Goal: Task Accomplishment & Management: Manage account settings

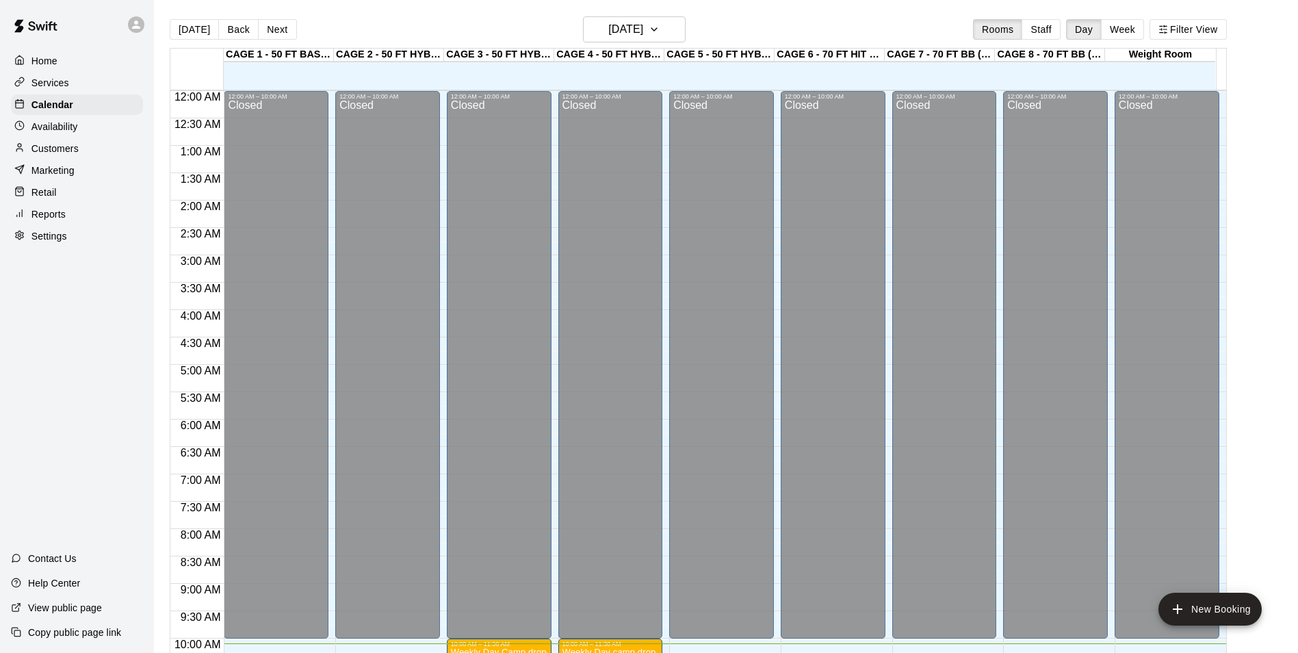
scroll to position [552, 0]
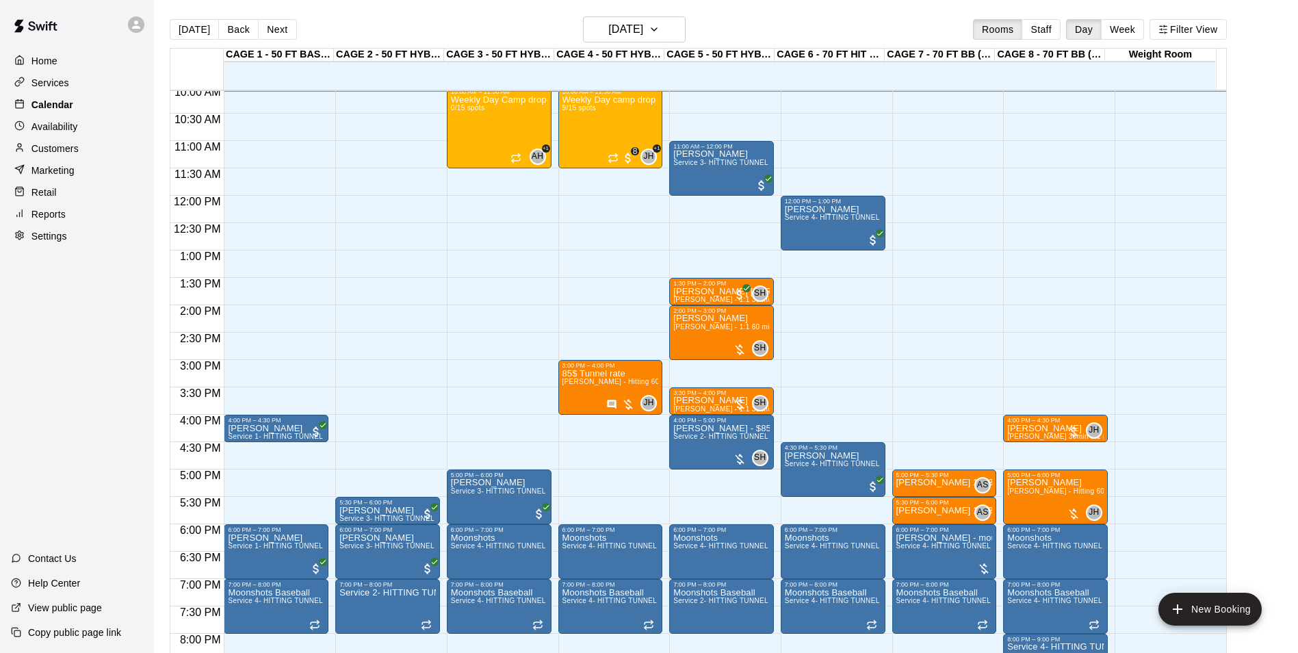
click at [99, 107] on div "Calendar" at bounding box center [77, 104] width 132 height 21
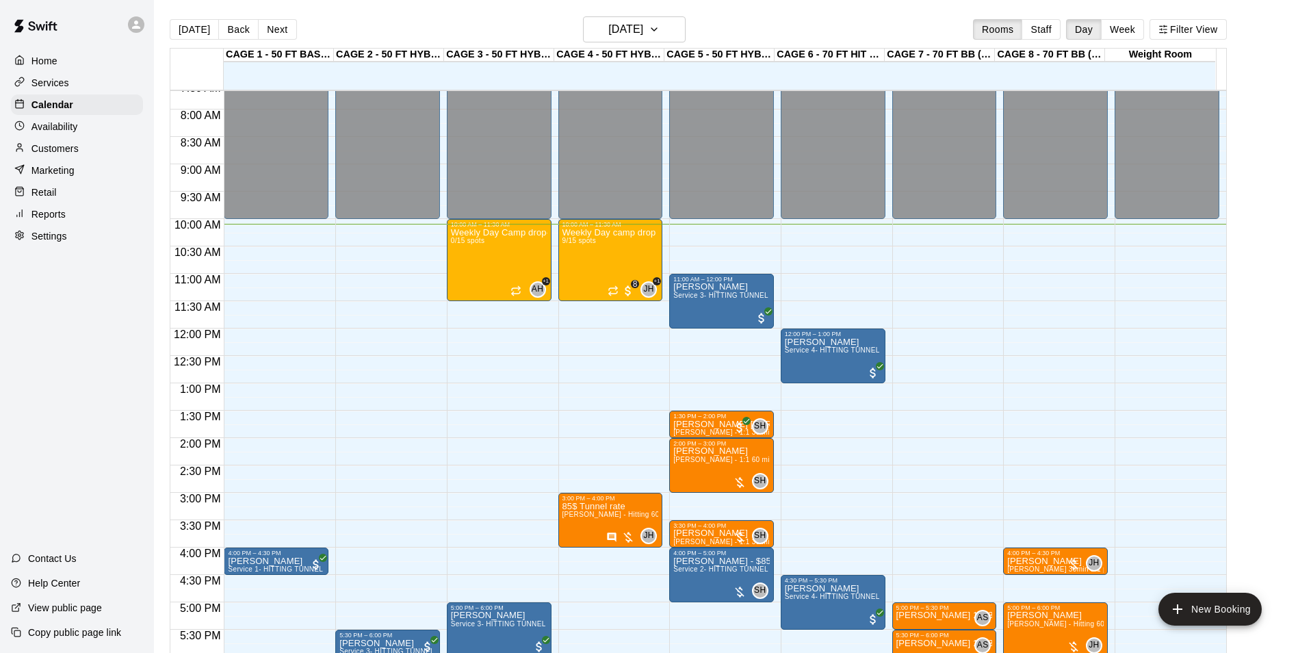
scroll to position [396, 0]
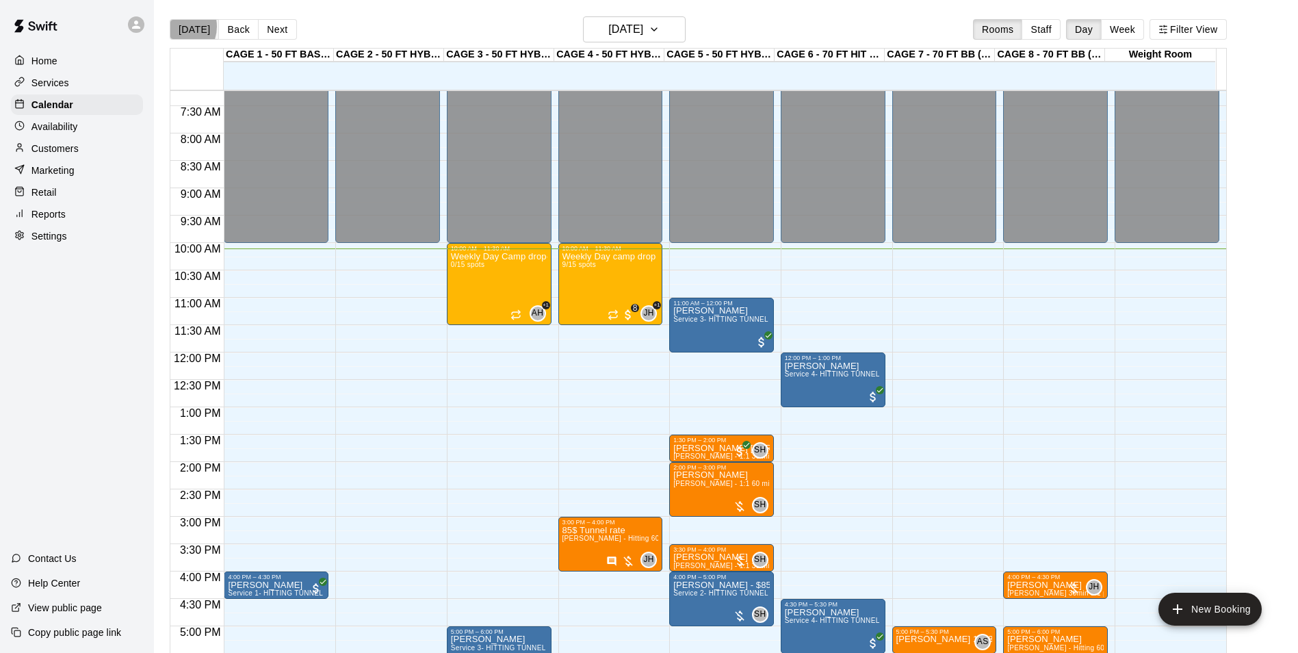
click at [177, 26] on button "[DATE]" at bounding box center [194, 29] width 49 height 21
click at [616, 272] on div "Weekly Day camp drop in session - [DATE] / [DATE] / [DATE] 9/15 spots" at bounding box center [611, 578] width 96 height 653
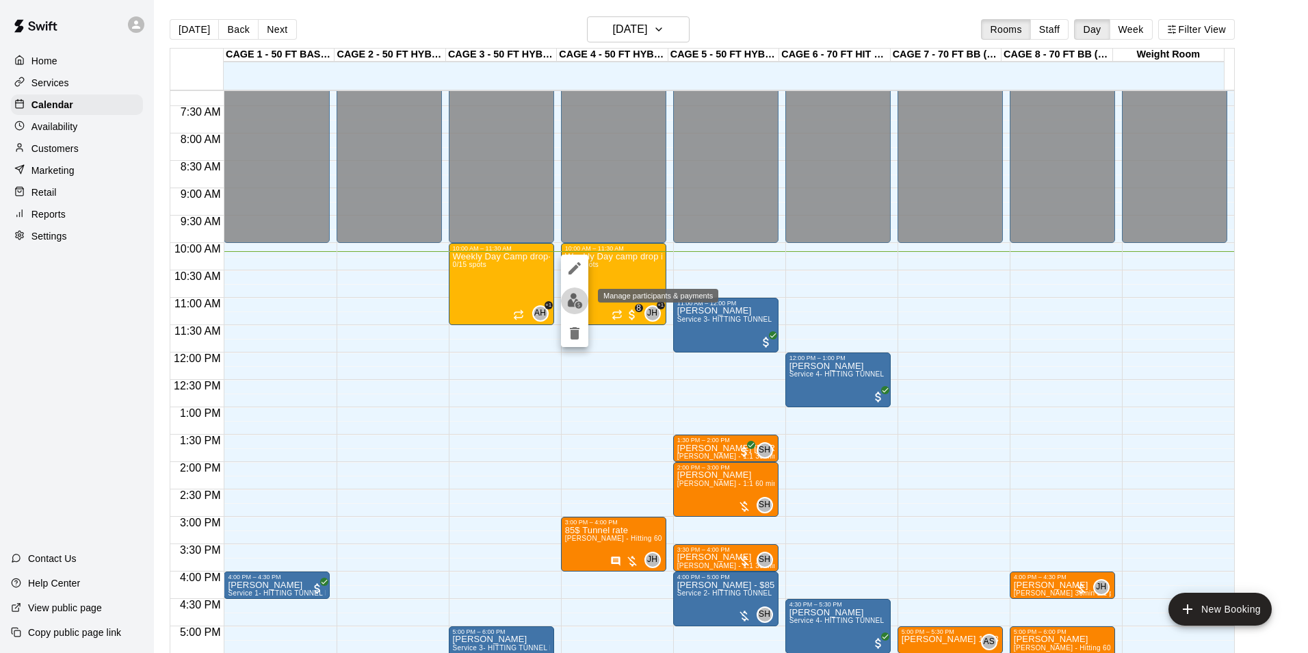
click at [576, 294] on img "edit" at bounding box center [575, 301] width 16 height 16
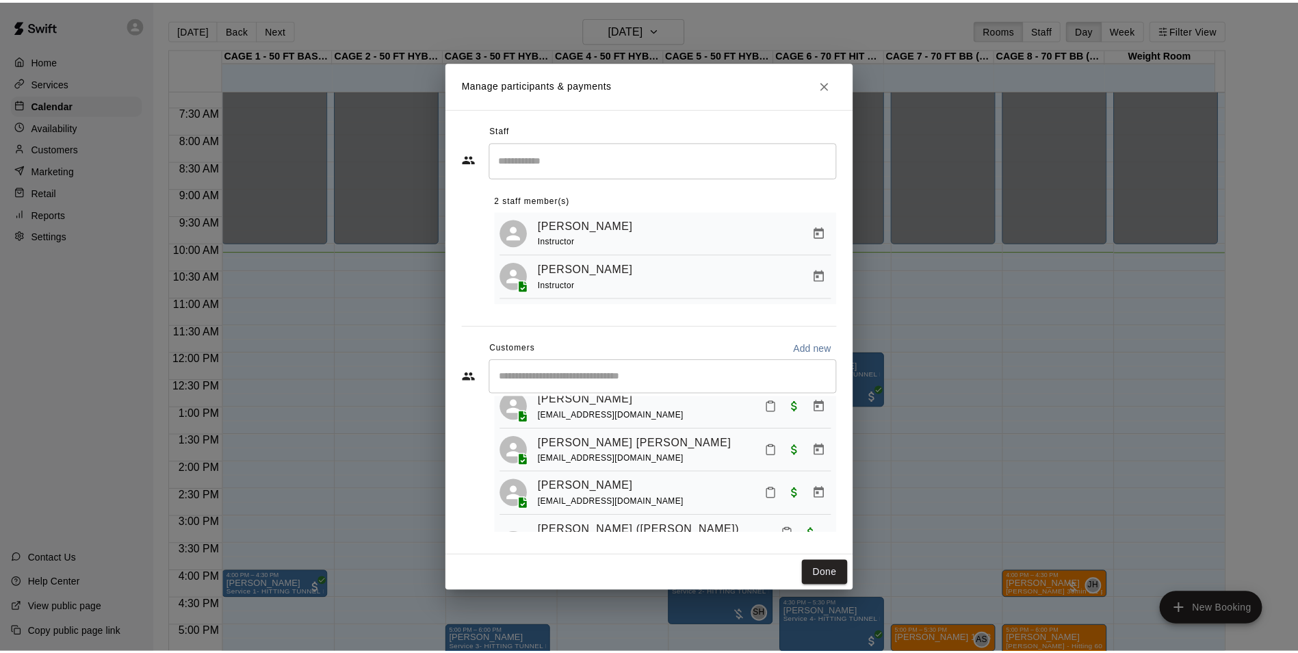
scroll to position [105, 0]
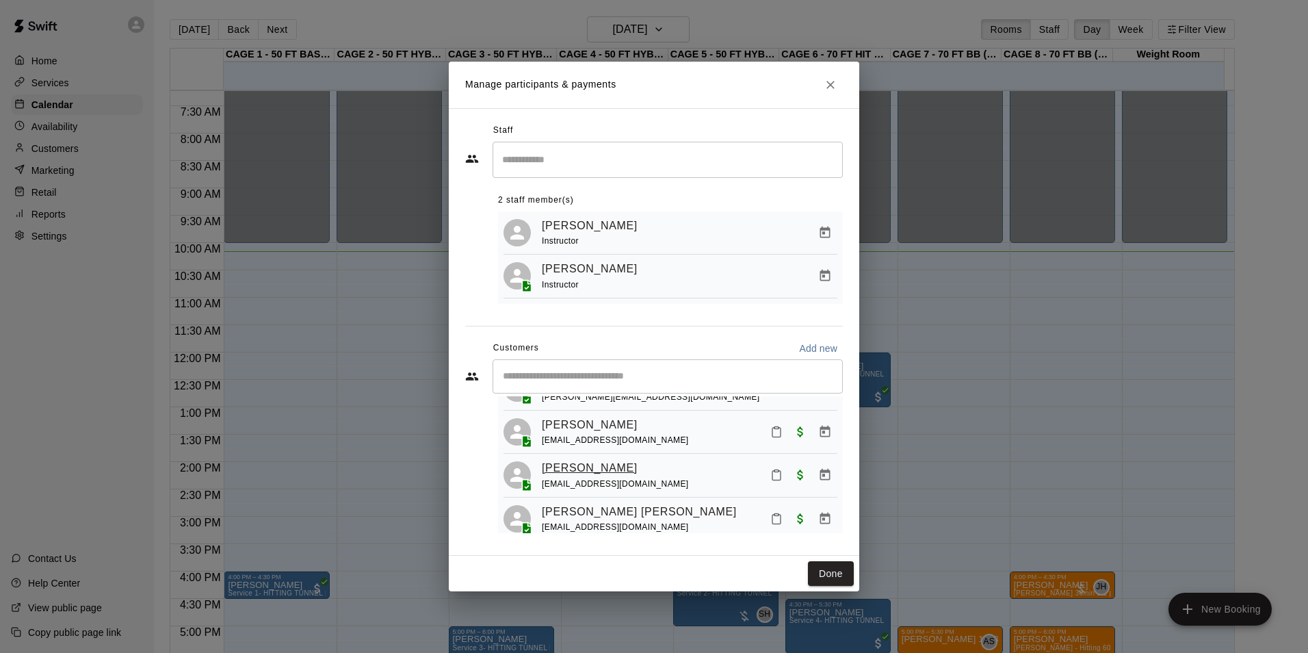
click at [593, 477] on link "[PERSON_NAME]" at bounding box center [590, 468] width 96 height 18
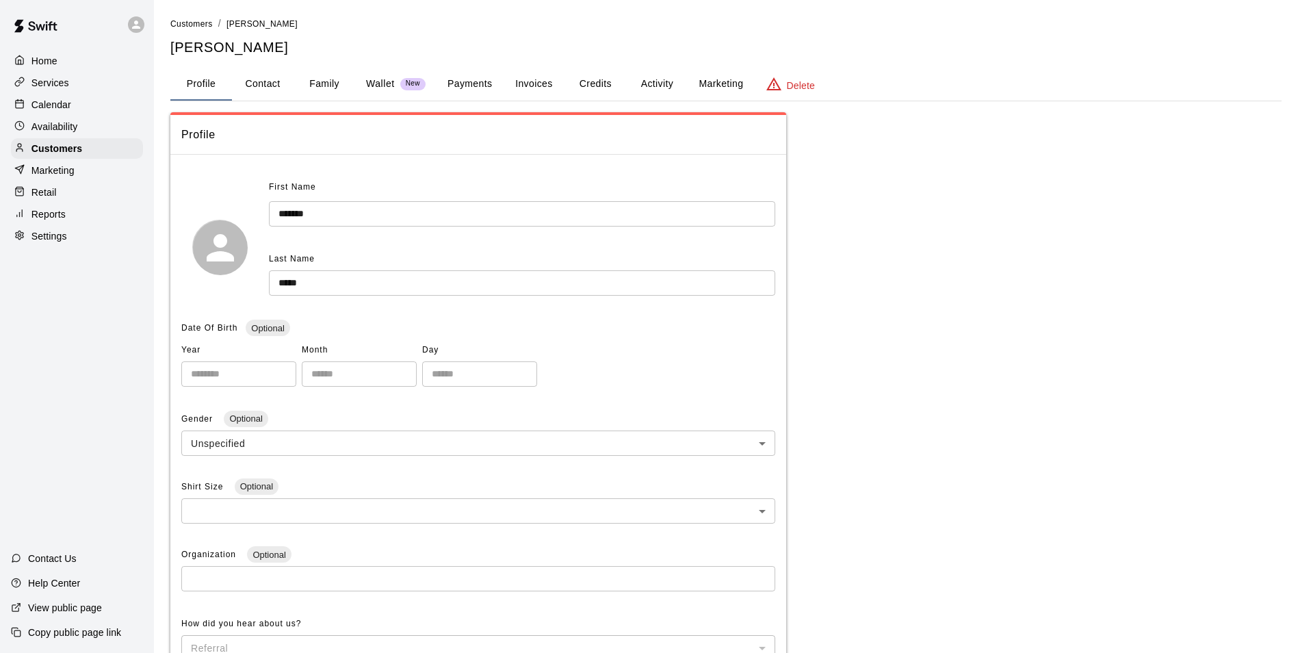
click at [652, 81] on button "Activity" at bounding box center [657, 84] width 62 height 33
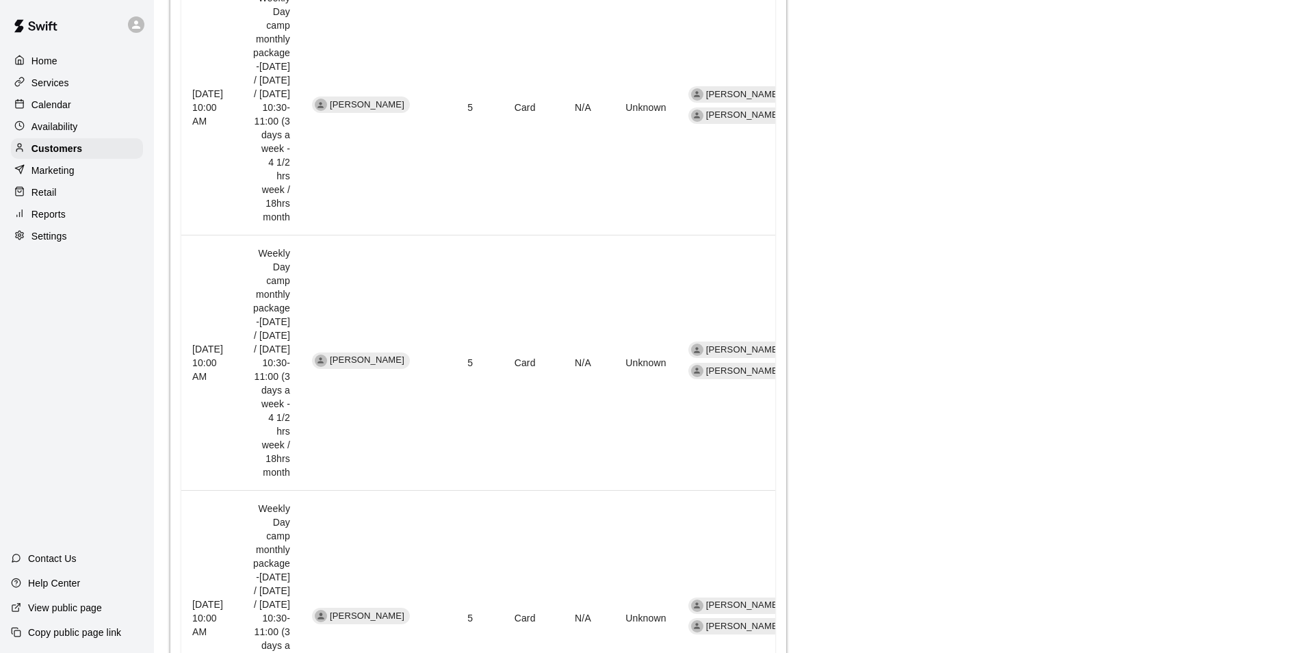
scroll to position [1966, 0]
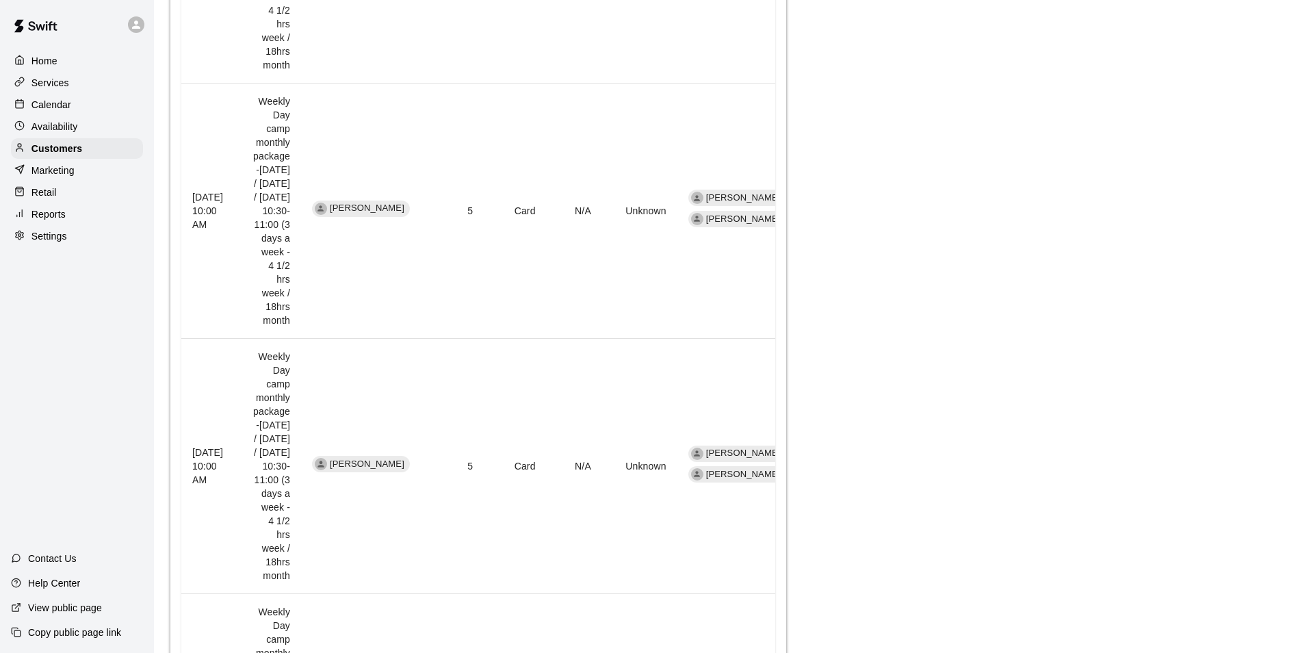
scroll to position [2103, 0]
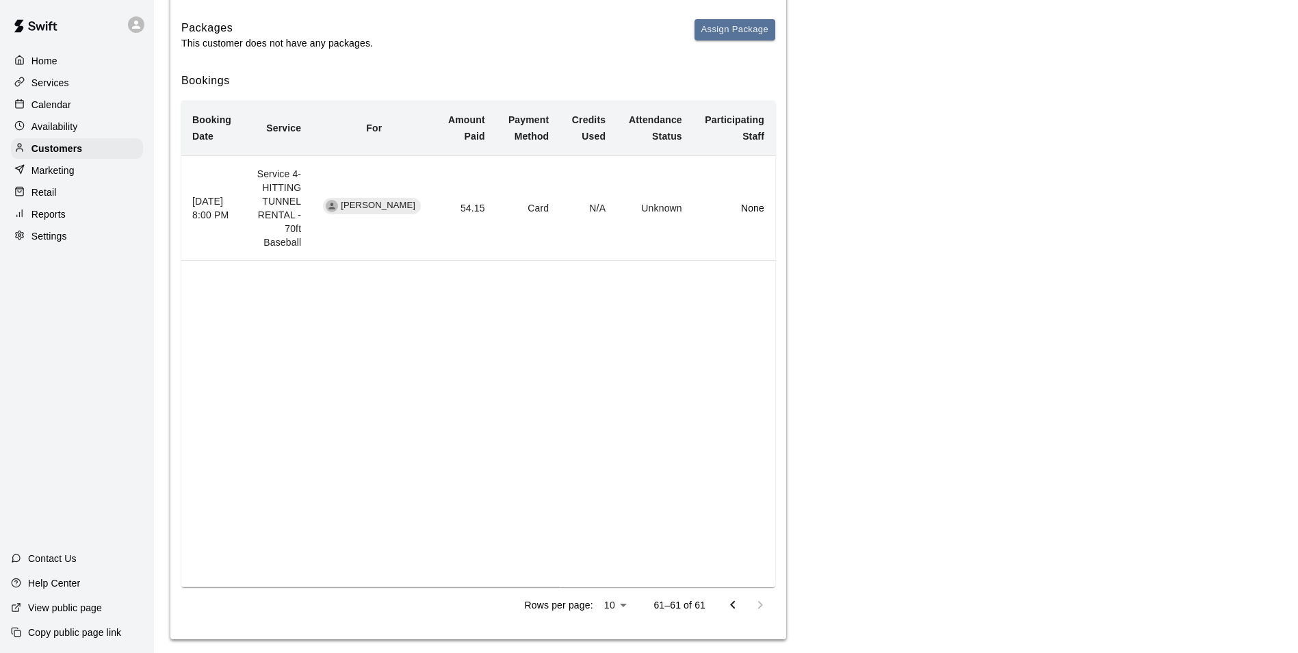
click at [762, 600] on div at bounding box center [746, 604] width 55 height 27
click at [727, 601] on button "Go to previous page" at bounding box center [732, 604] width 27 height 27
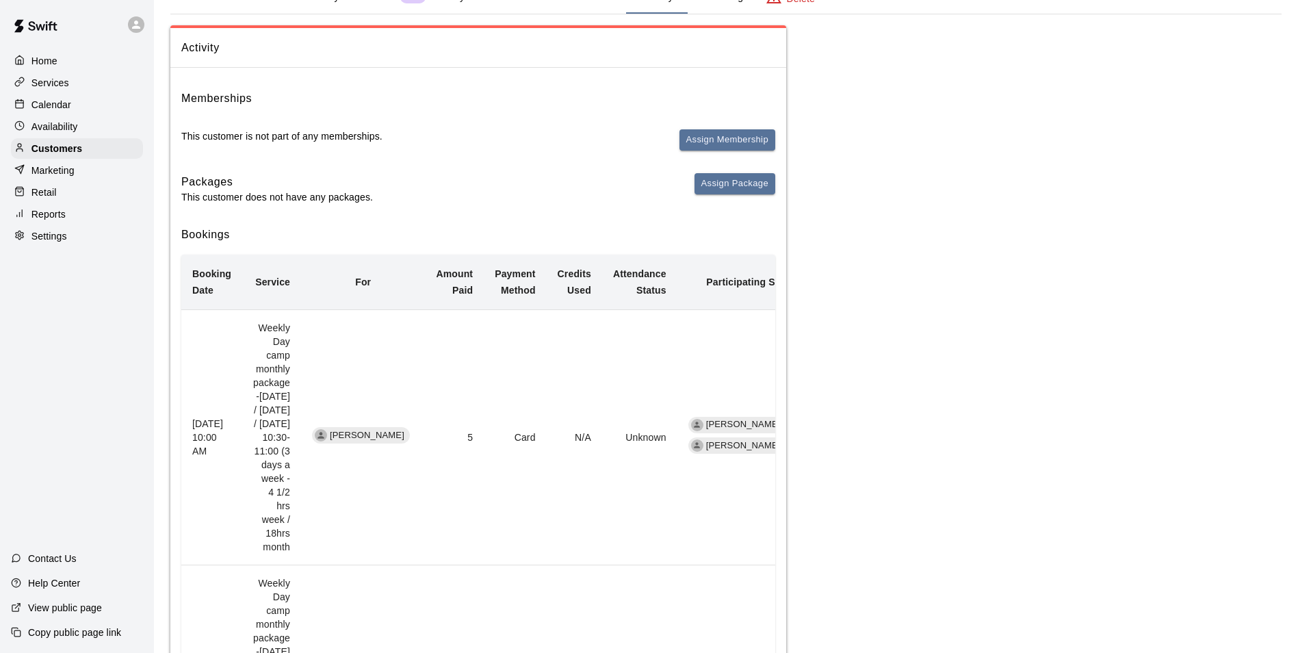
scroll to position [0, 0]
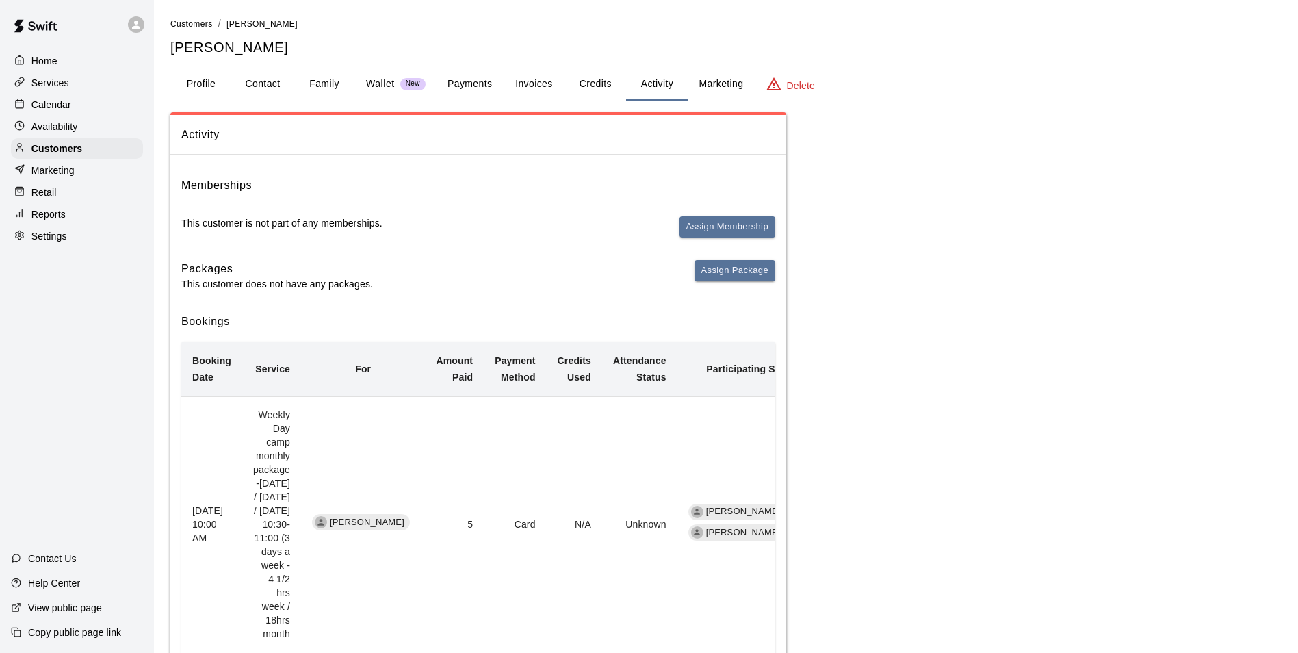
click at [527, 99] on button "Invoices" at bounding box center [534, 84] width 62 height 33
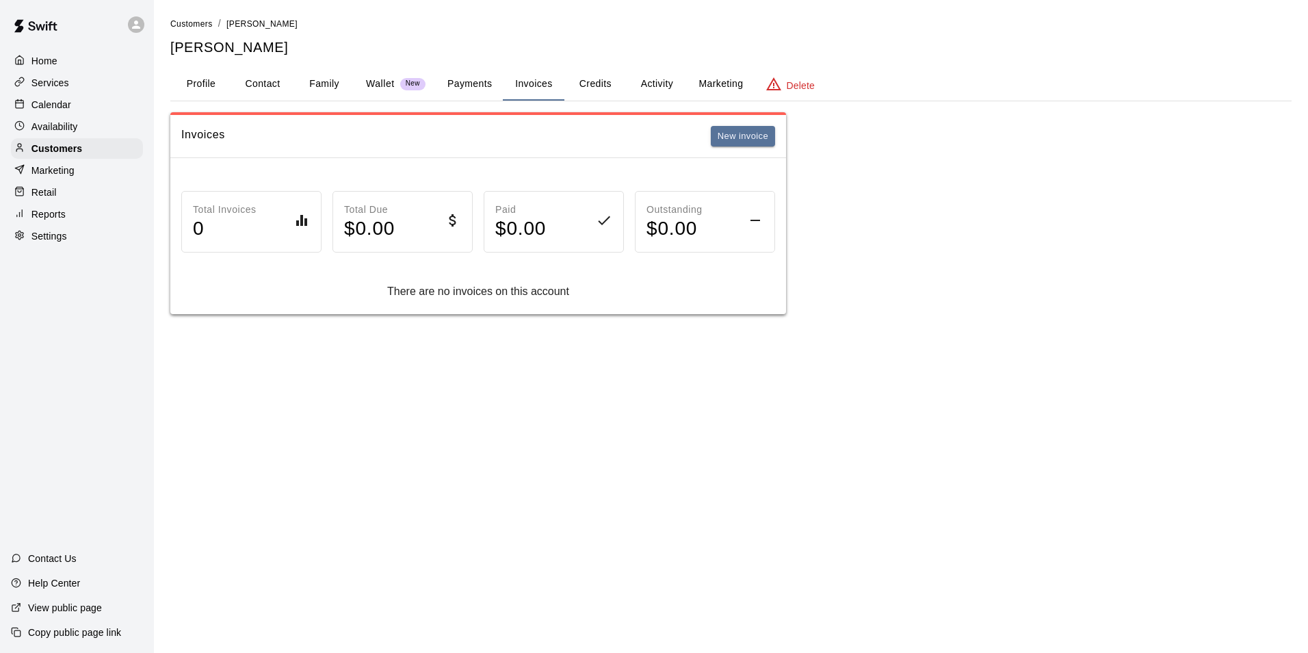
click at [584, 94] on button "Credits" at bounding box center [596, 84] width 62 height 33
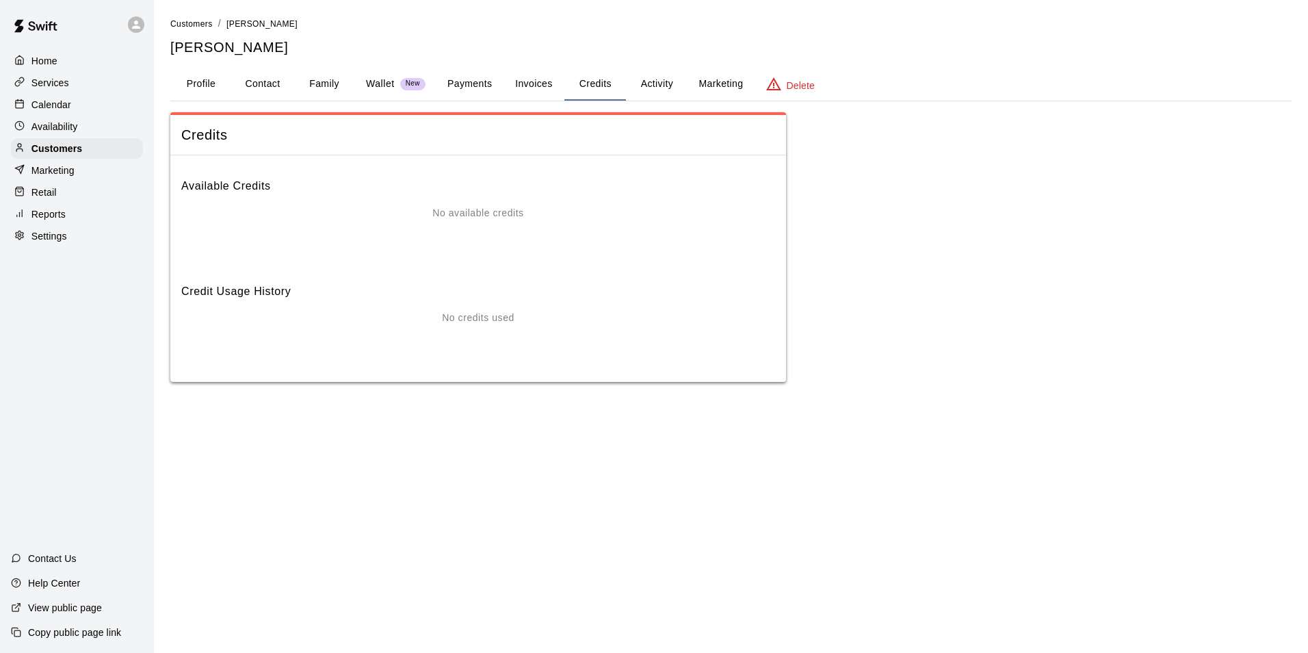
click at [541, 81] on button "Invoices" at bounding box center [534, 84] width 62 height 33
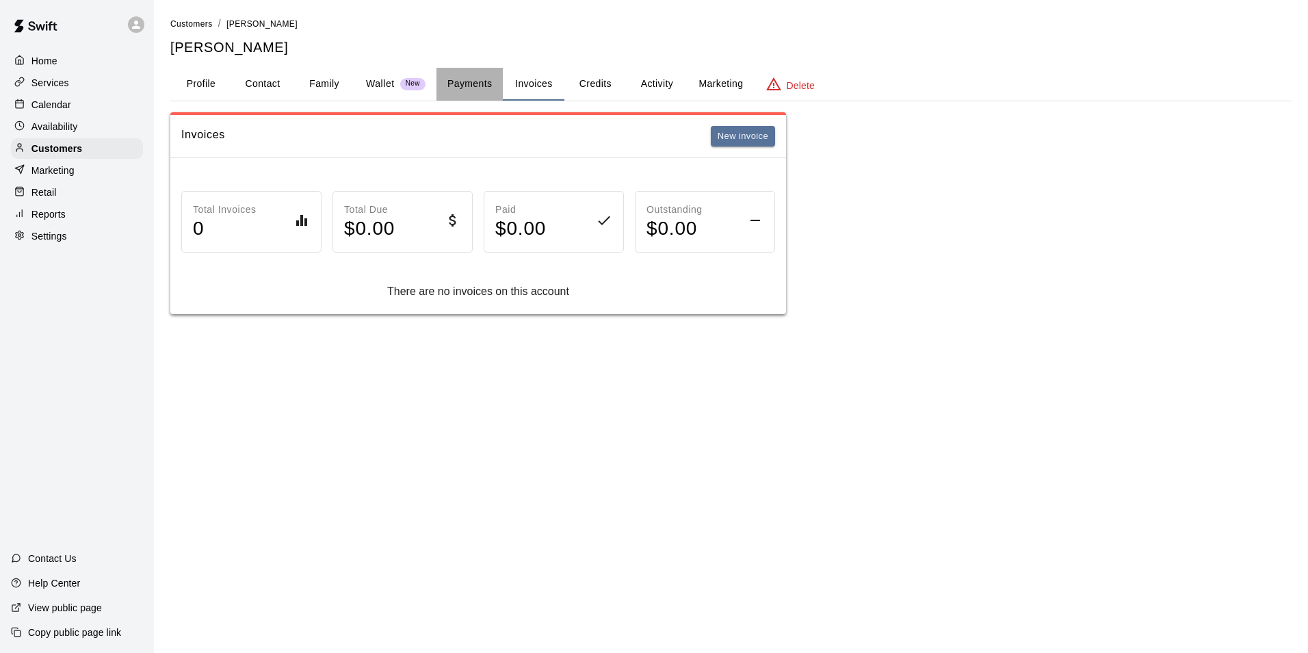
click at [489, 86] on button "Payments" at bounding box center [470, 84] width 66 height 33
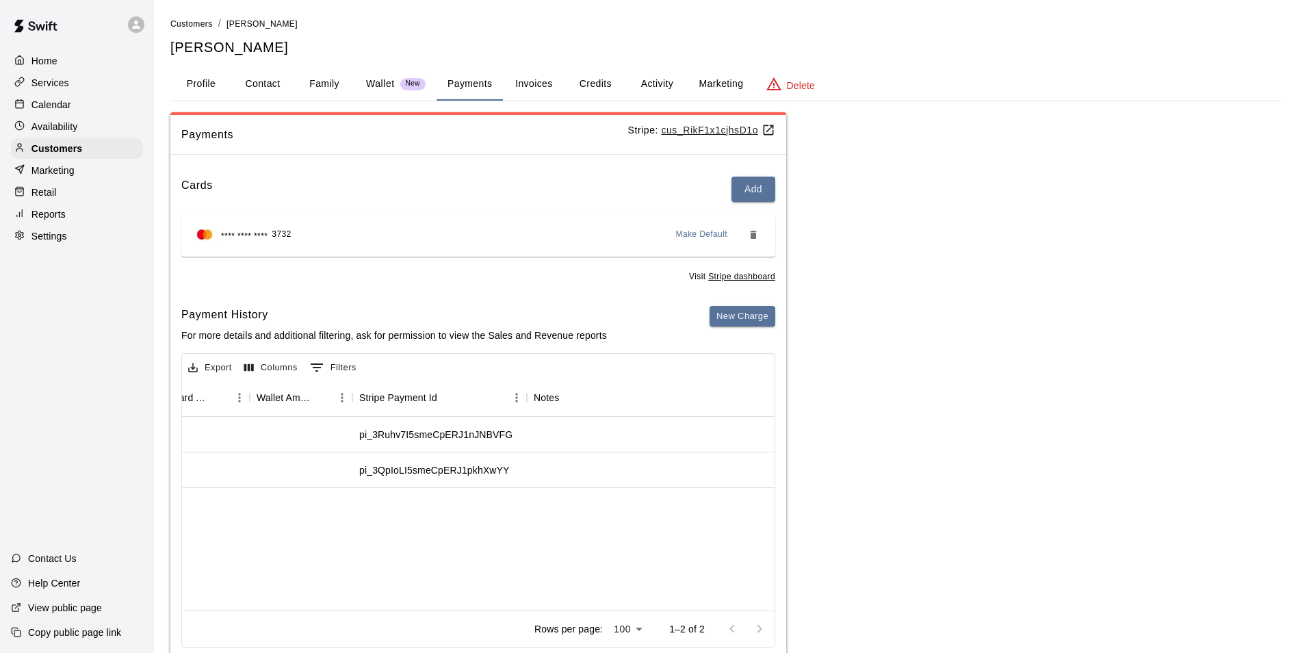
scroll to position [0, 1269]
click at [120, 105] on div "Calendar" at bounding box center [77, 104] width 132 height 21
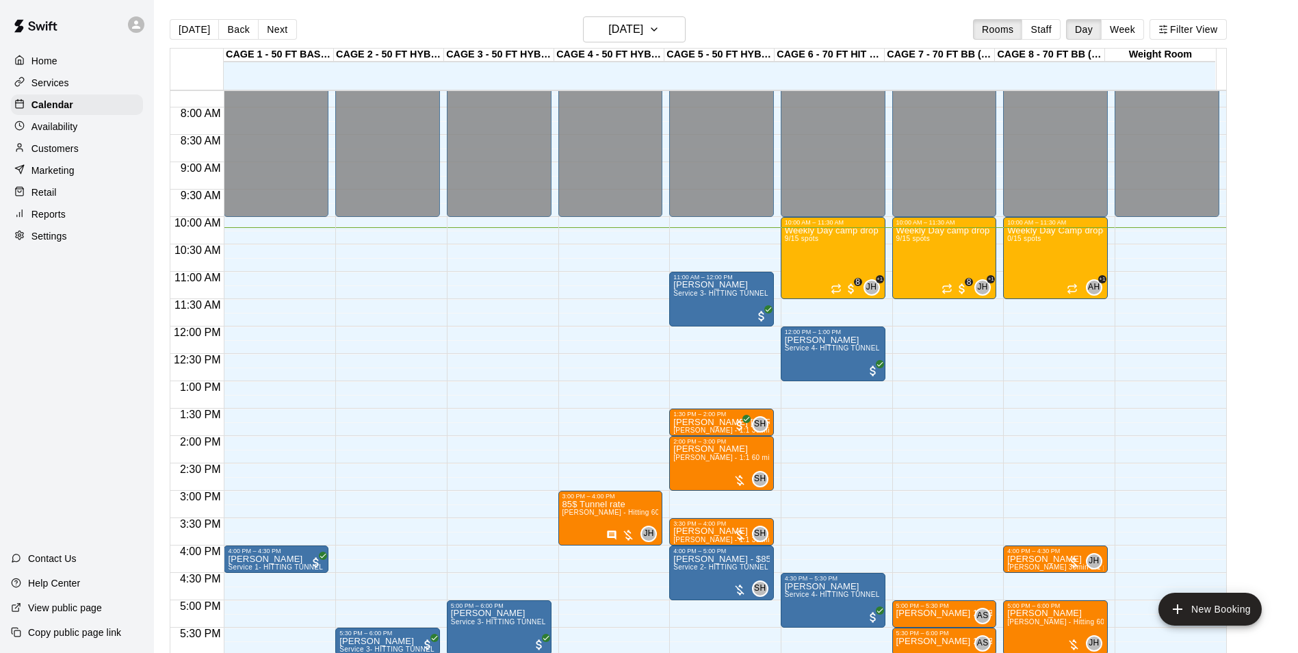
scroll to position [421, 0]
click at [829, 241] on div "Weekly Day camp drop in session - [DATE] / [DATE] / [DATE] 9/15 spots" at bounding box center [833, 553] width 96 height 653
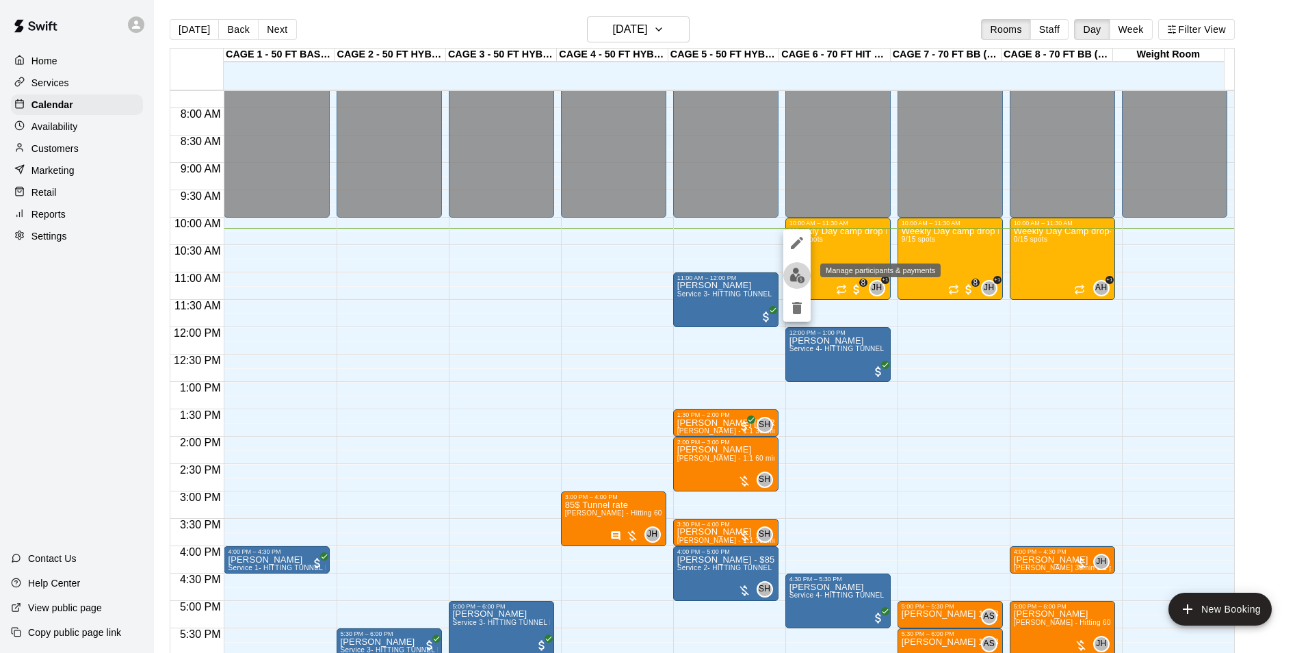
click at [792, 278] on img "edit" at bounding box center [798, 276] width 16 height 16
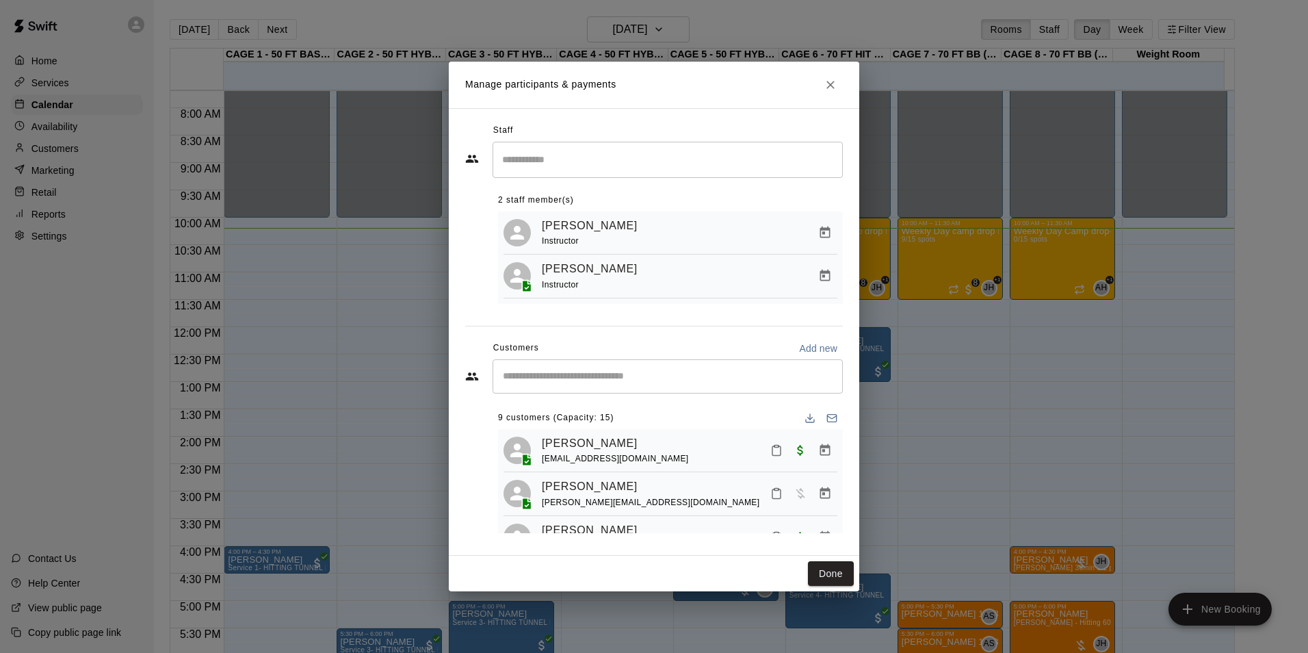
click at [403, 360] on div "Manage participants & payments Staff ​ 2 staff member(s) [PERSON_NAME] Instruct…" at bounding box center [654, 326] width 1308 height 653
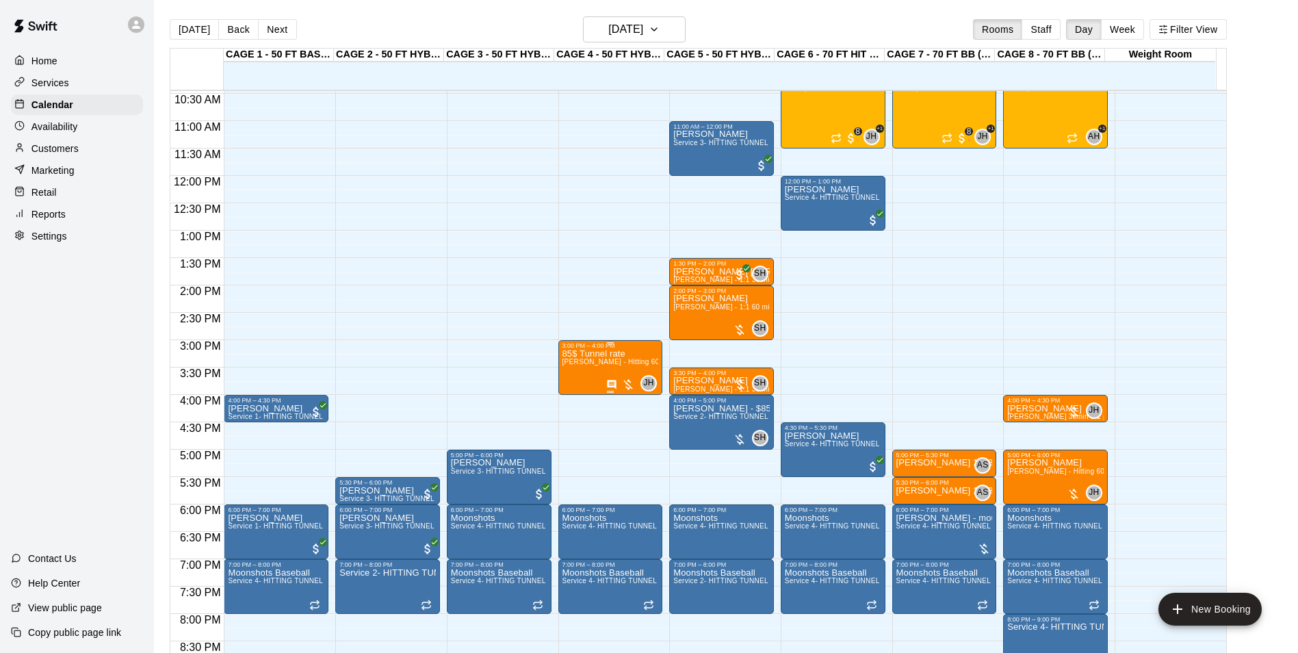
scroll to position [489, 0]
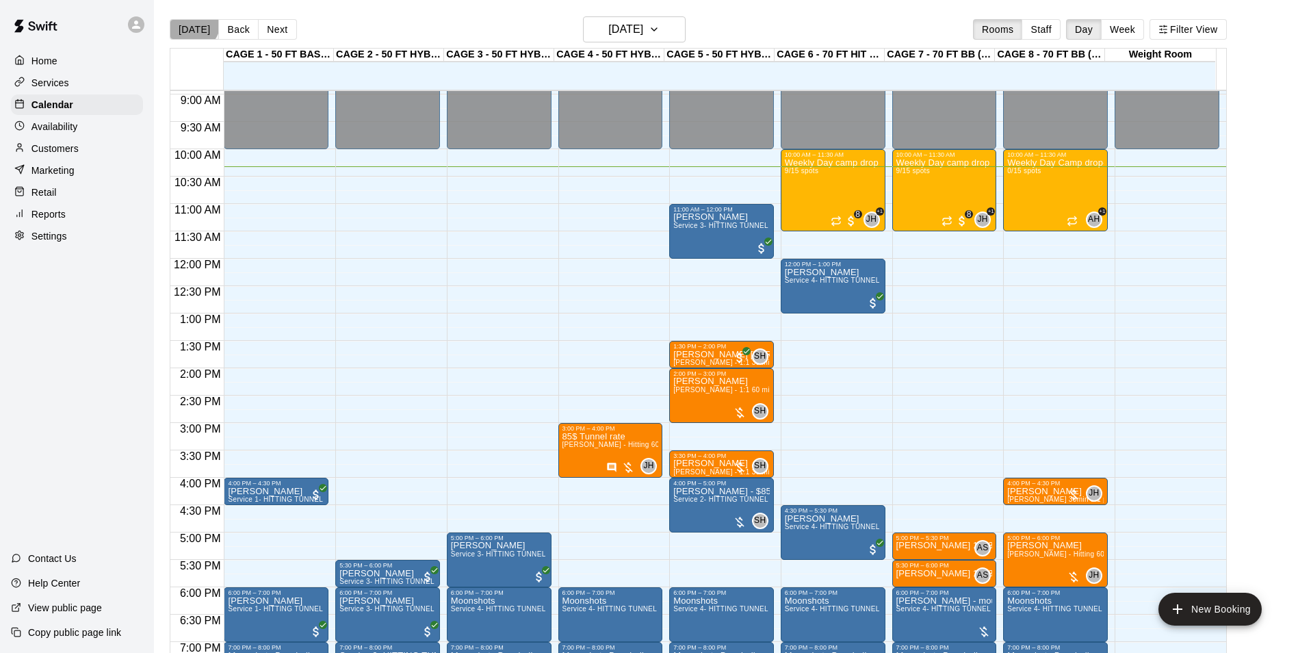
click at [190, 22] on button "[DATE]" at bounding box center [194, 29] width 49 height 21
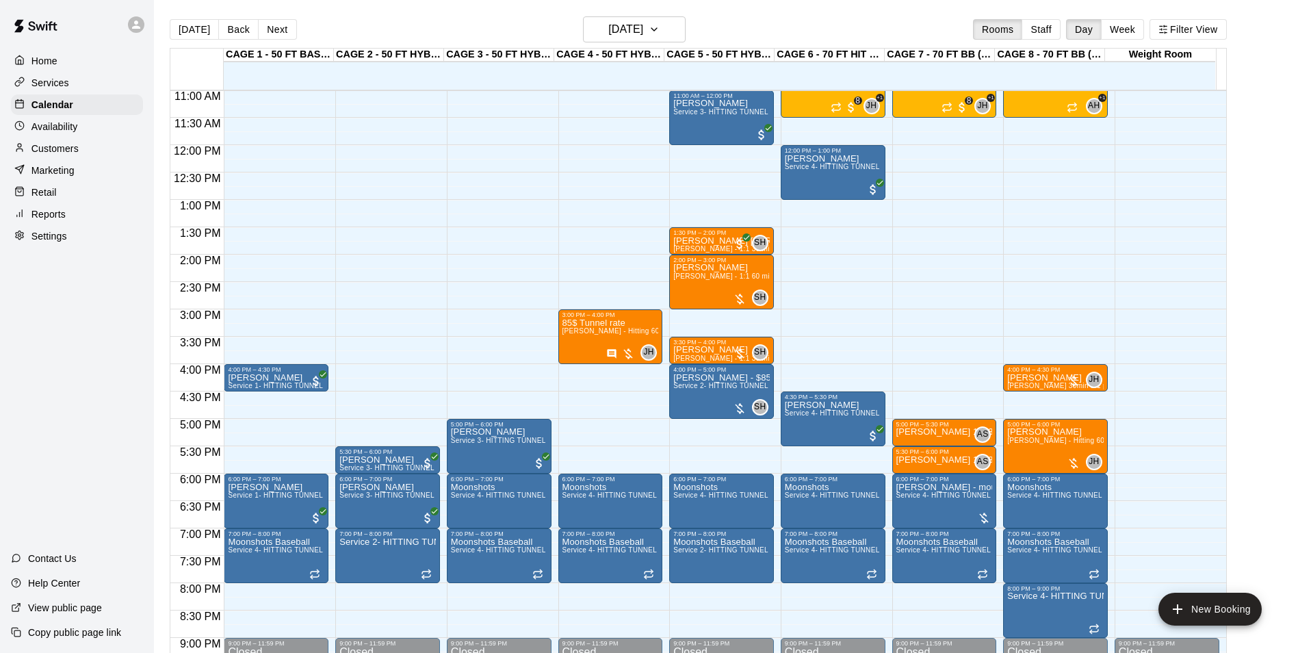
scroll to position [626, 0]
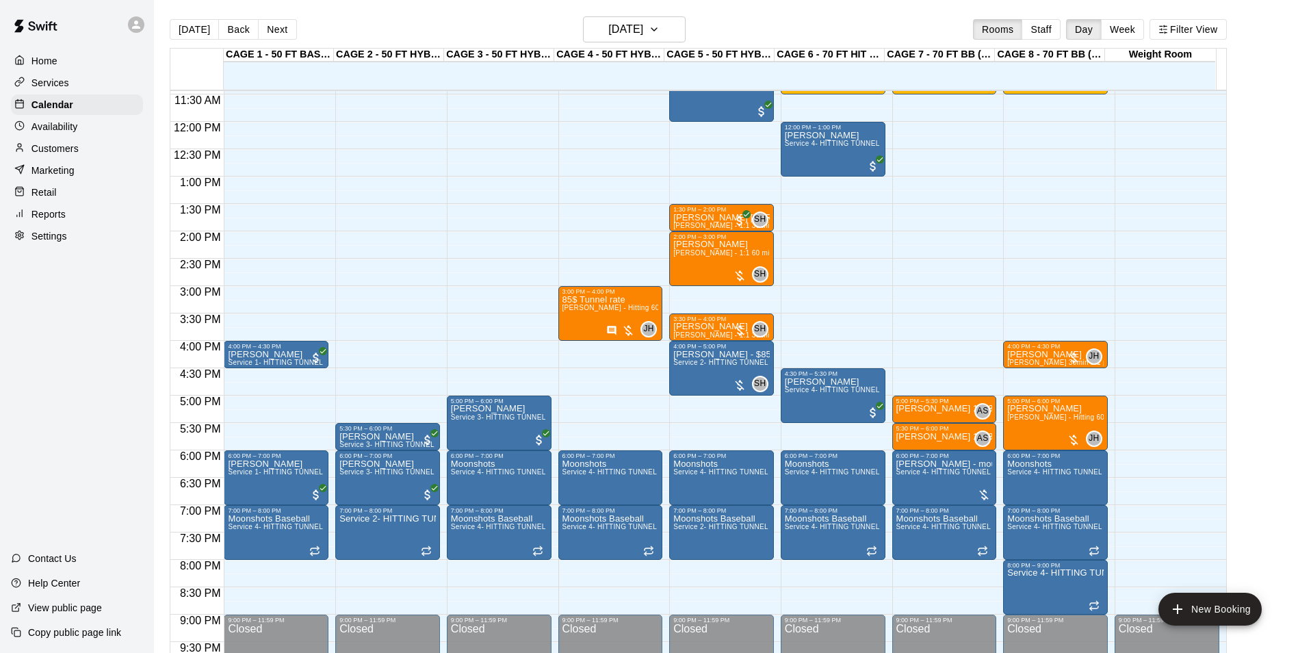
click at [278, 37] on button "Next" at bounding box center [277, 29] width 38 height 21
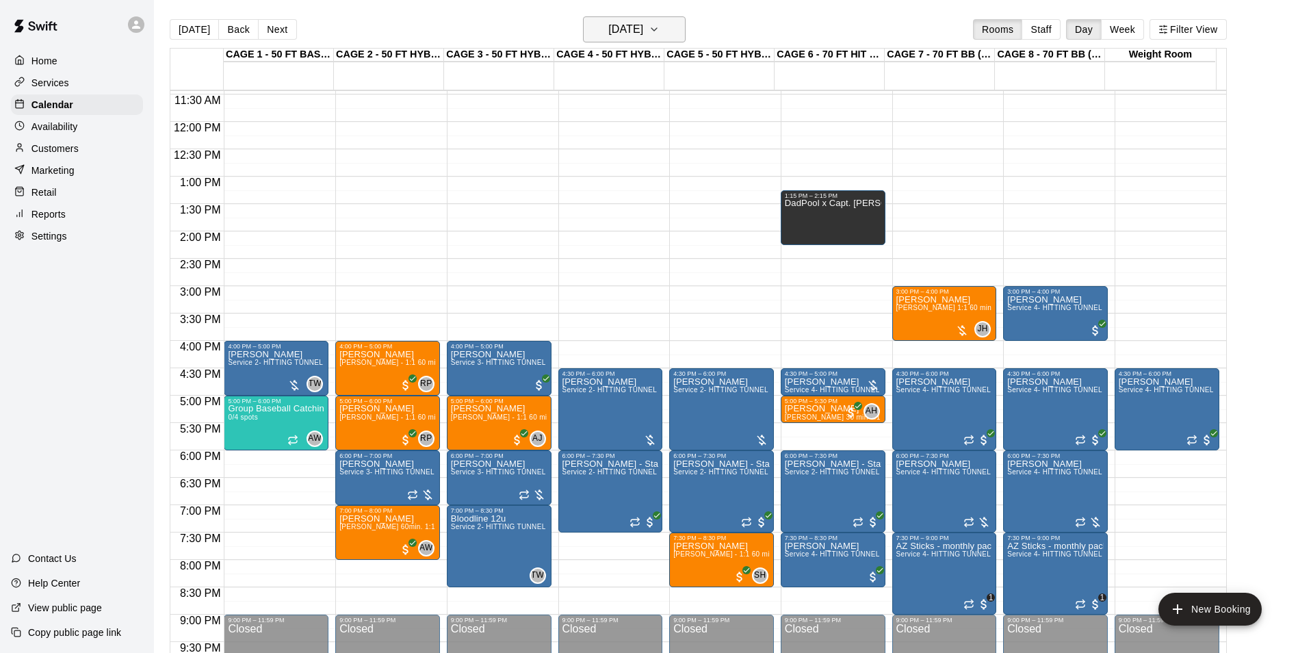
click at [677, 40] on button "[DATE]" at bounding box center [634, 29] width 103 height 26
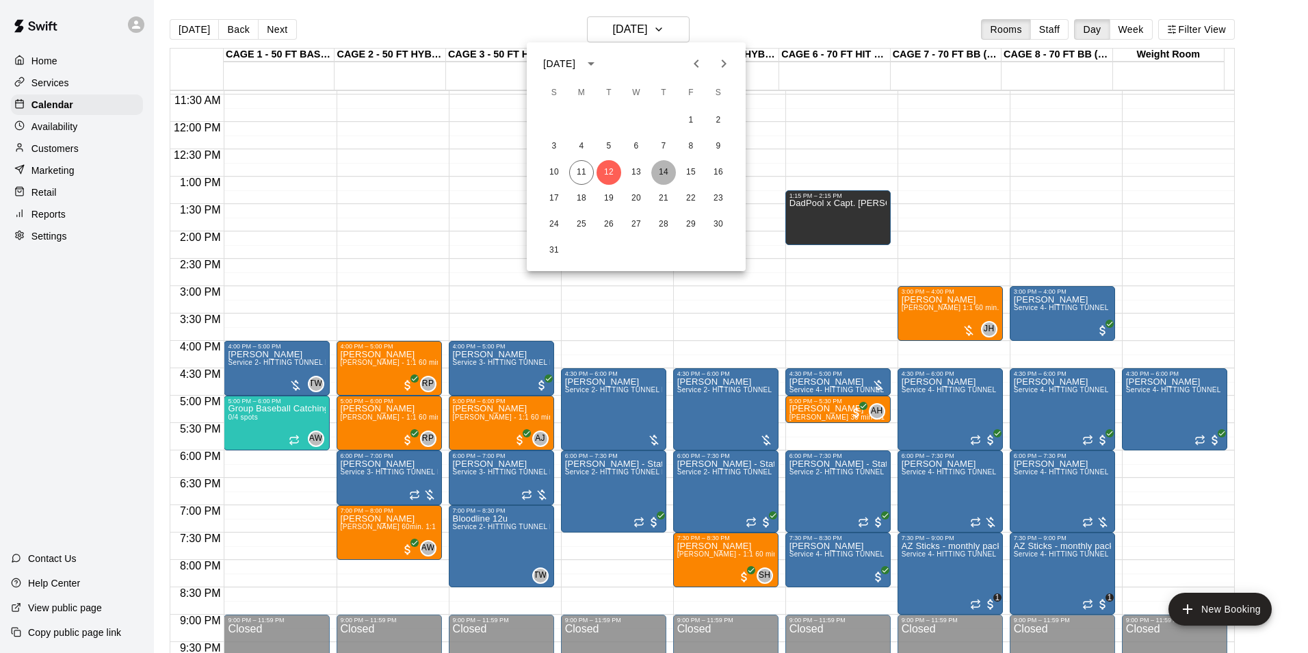
click at [669, 175] on button "14" at bounding box center [663, 172] width 25 height 25
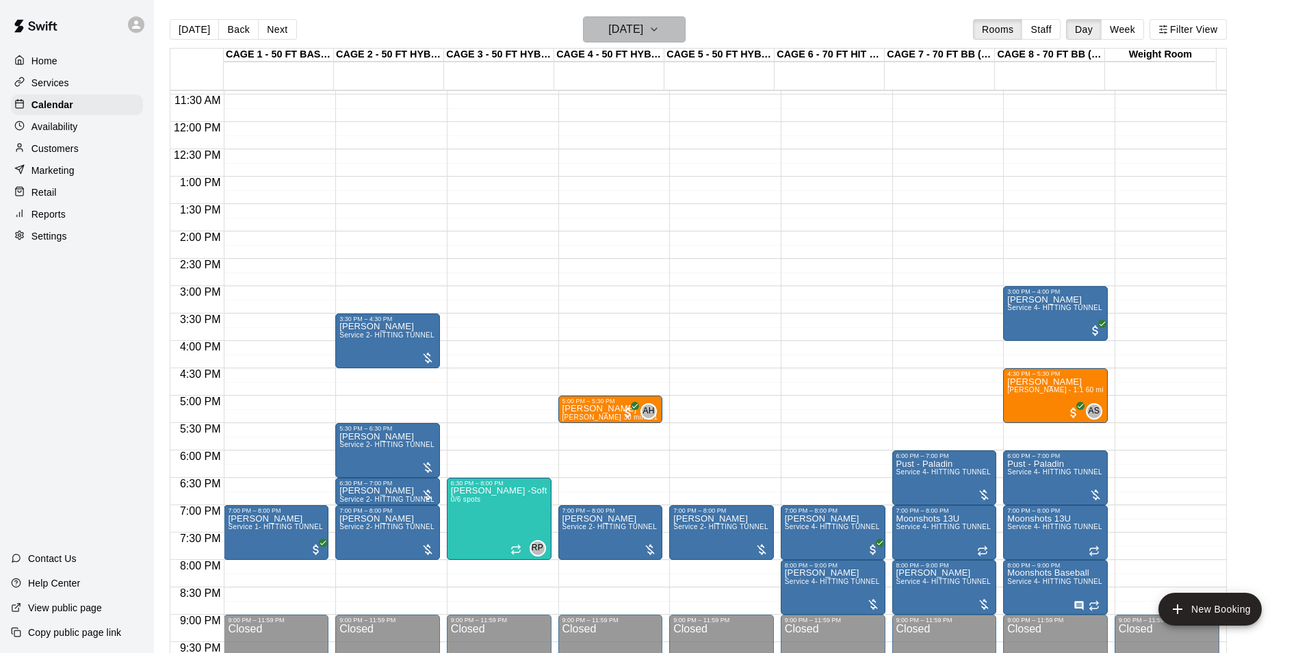
click at [627, 39] on button "[DATE]" at bounding box center [634, 29] width 103 height 26
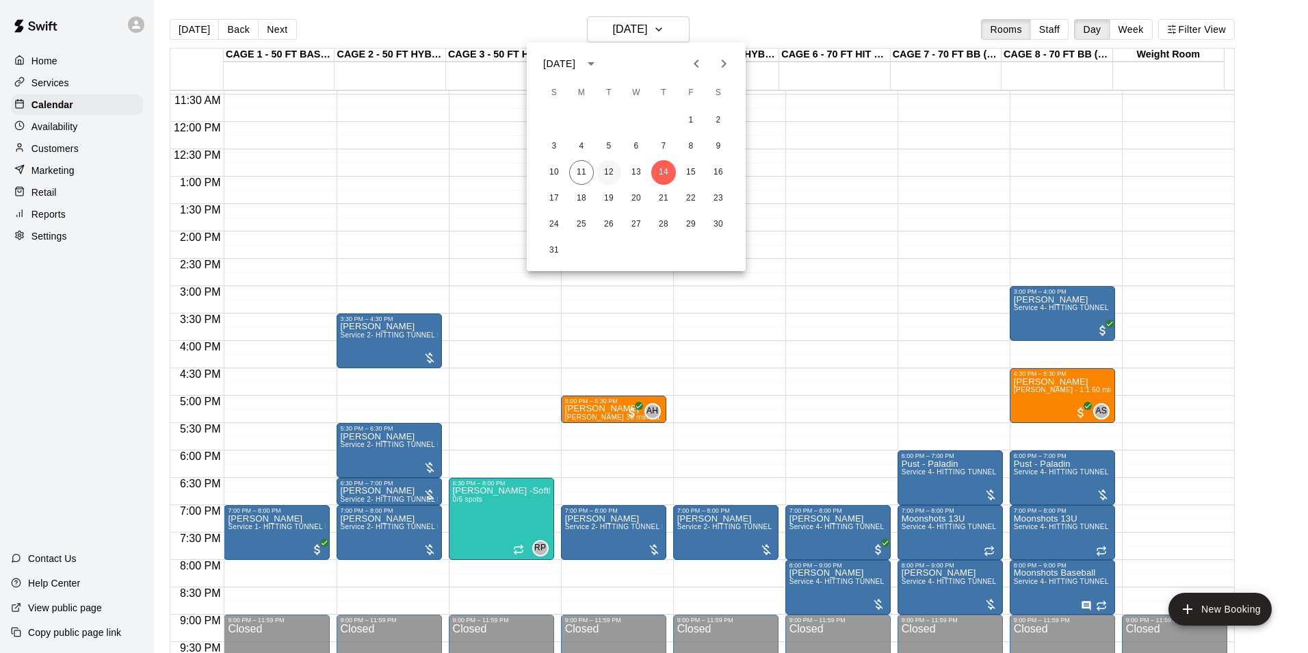
click at [614, 167] on button "12" at bounding box center [609, 172] width 25 height 25
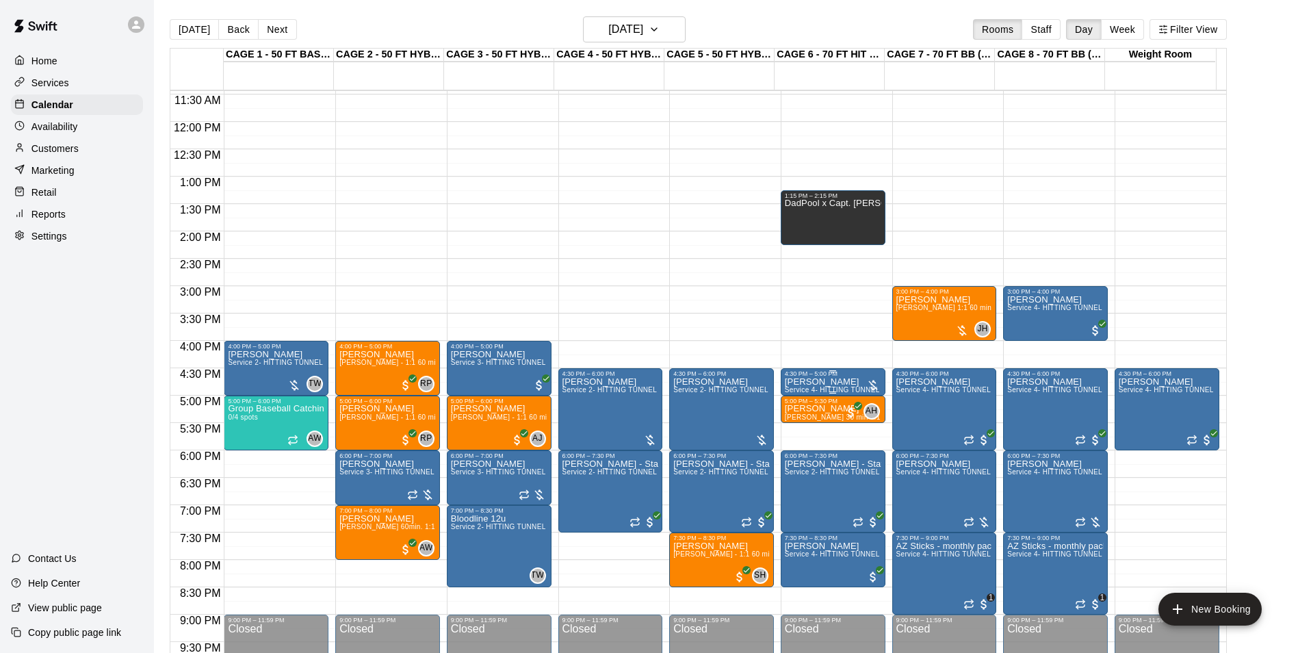
click at [808, 382] on p "[PERSON_NAME]" at bounding box center [833, 382] width 96 height 0
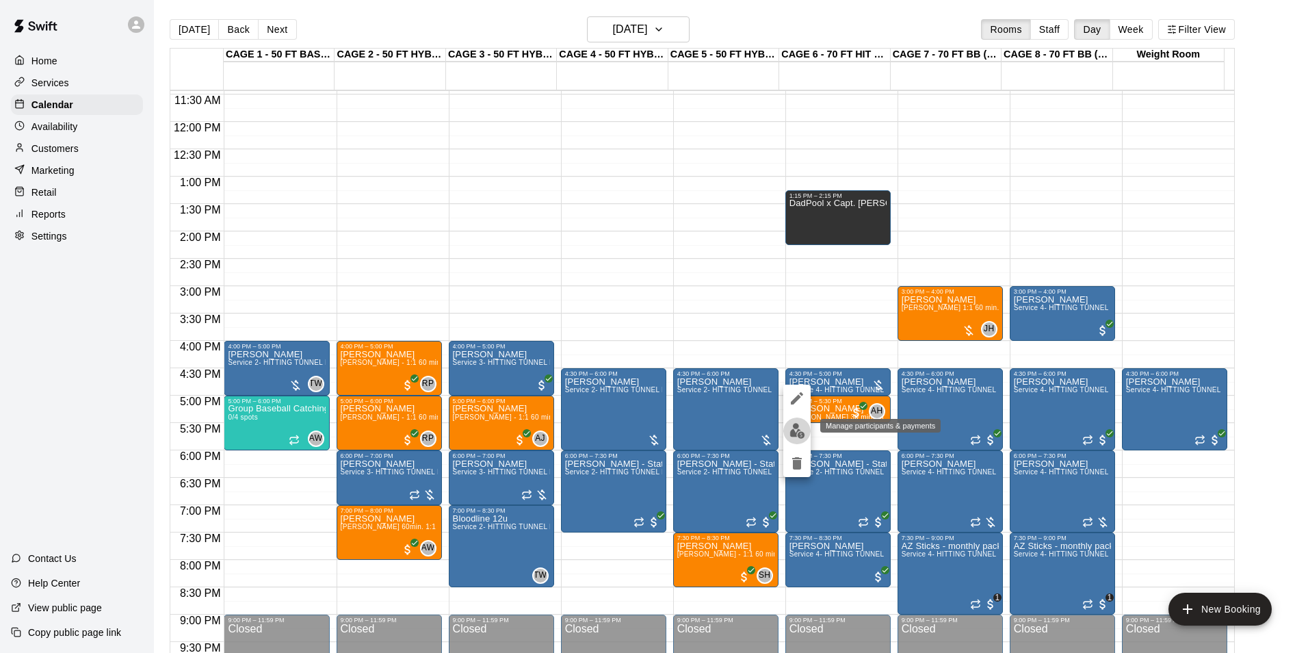
click at [794, 426] on img "edit" at bounding box center [798, 431] width 16 height 16
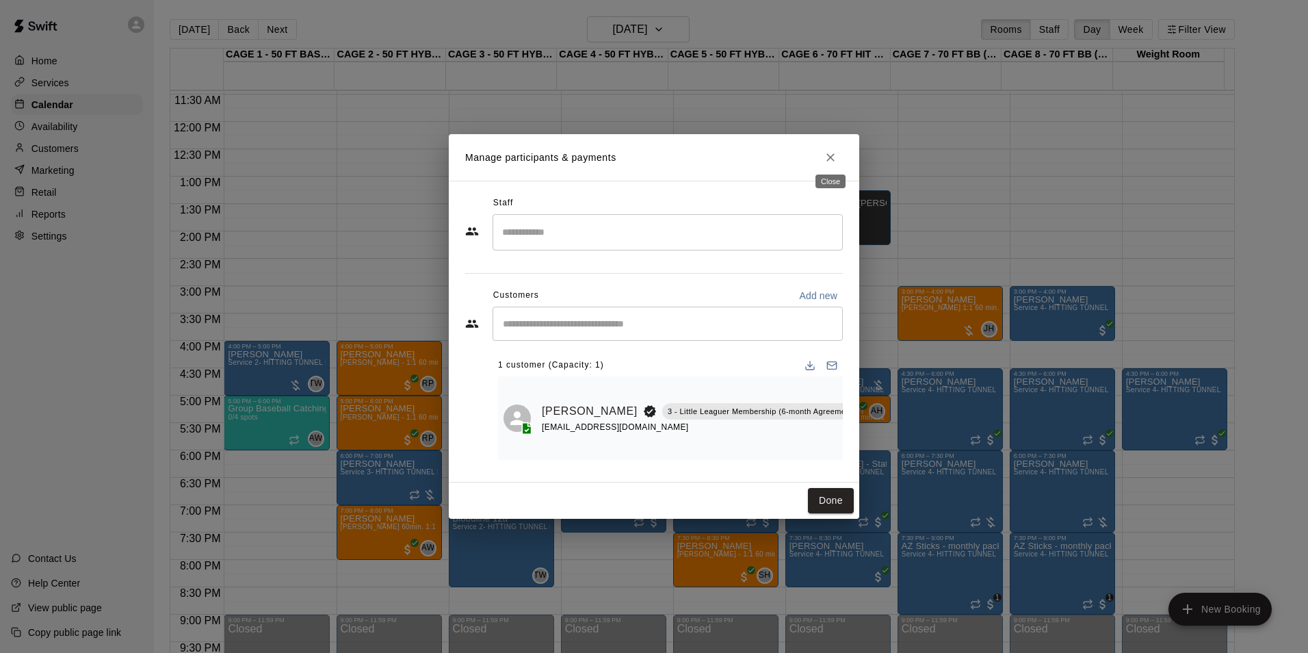
click at [836, 151] on icon "Close" at bounding box center [831, 158] width 14 height 14
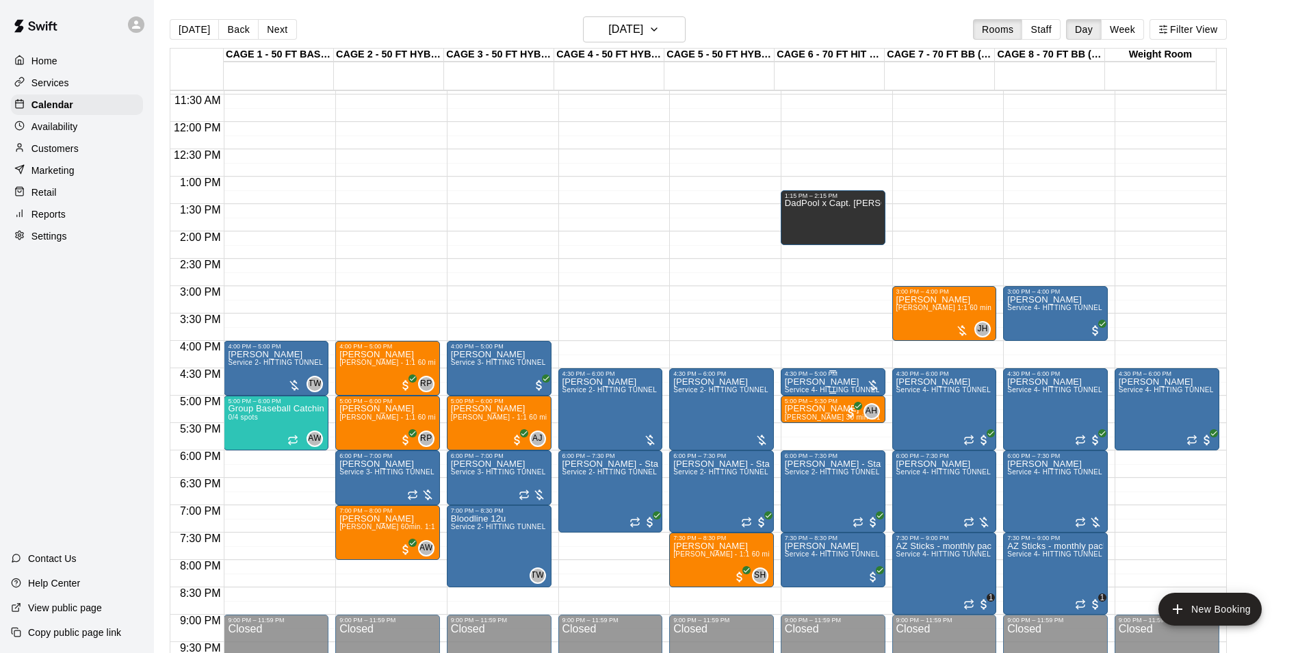
click at [835, 376] on div "4:30 PM – 5:00 PM" at bounding box center [833, 373] width 96 height 7
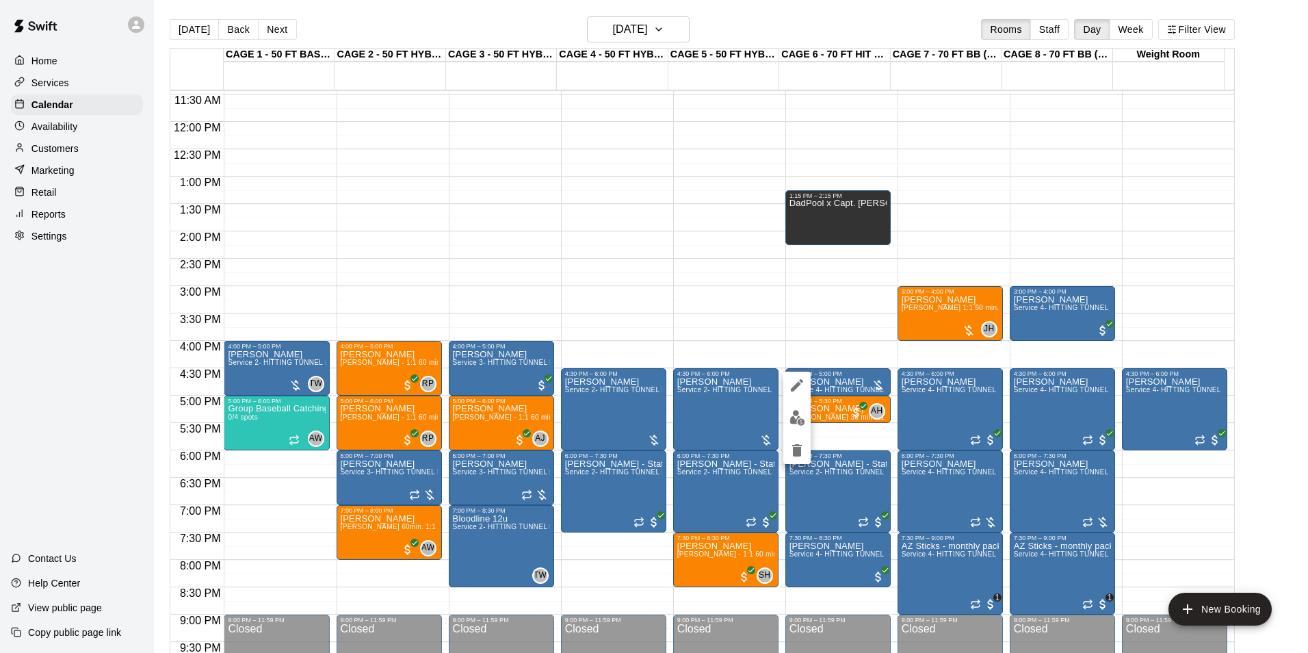
click at [805, 386] on button "edit" at bounding box center [797, 385] width 27 height 27
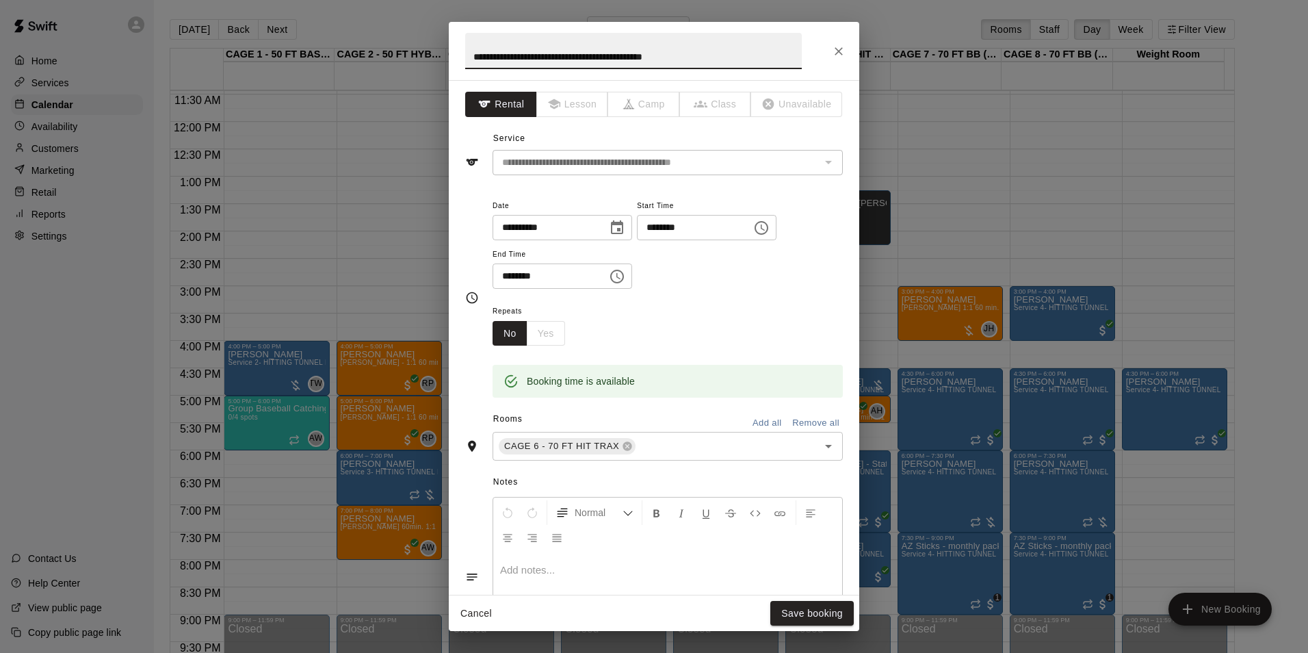
click at [623, 229] on icon "Choose date, selected date is Aug 12, 2025" at bounding box center [617, 227] width 12 height 14
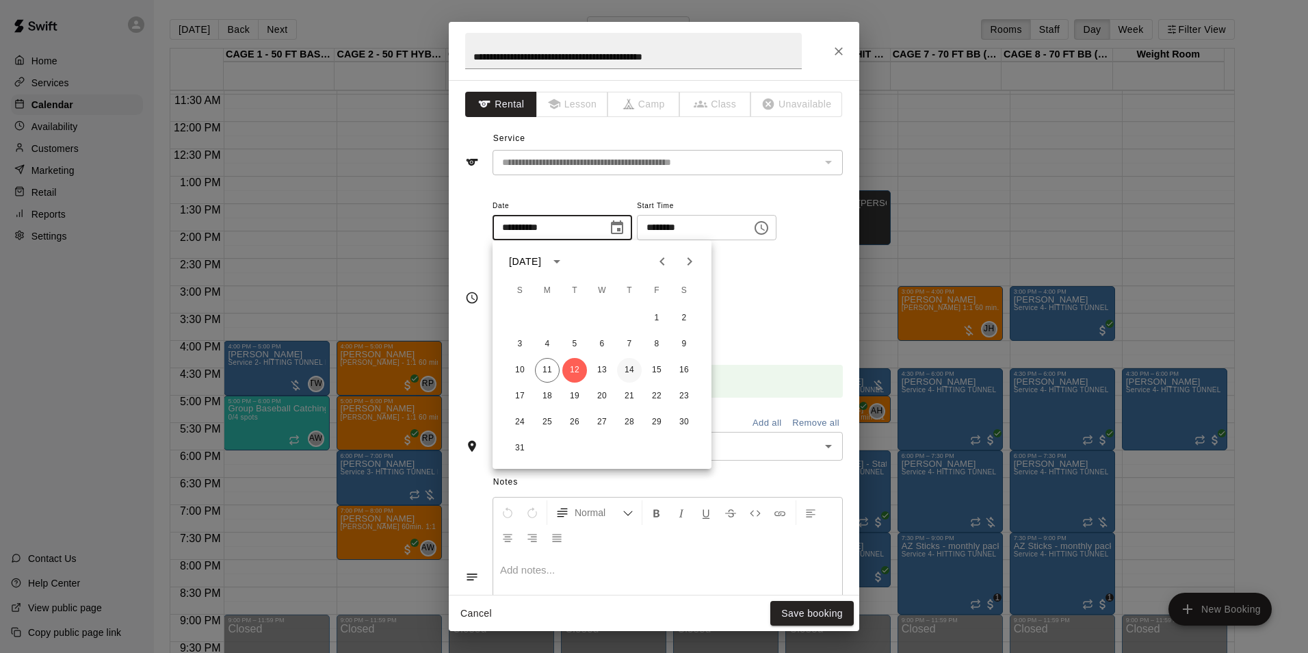
click at [636, 369] on button "14" at bounding box center [629, 370] width 25 height 25
type input "**********"
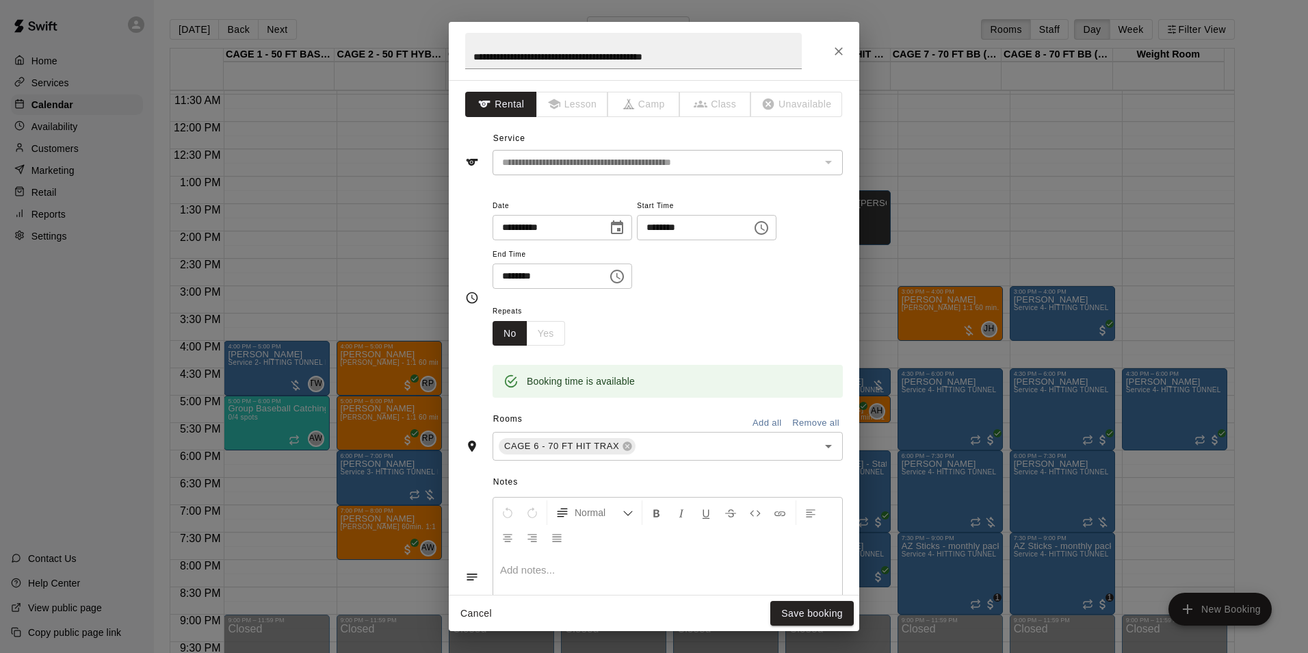
click at [695, 218] on input "********" at bounding box center [689, 227] width 105 height 25
click at [664, 227] on input "********" at bounding box center [689, 227] width 105 height 25
type input "********"
click at [518, 272] on input "********" at bounding box center [545, 275] width 105 height 25
type input "********"
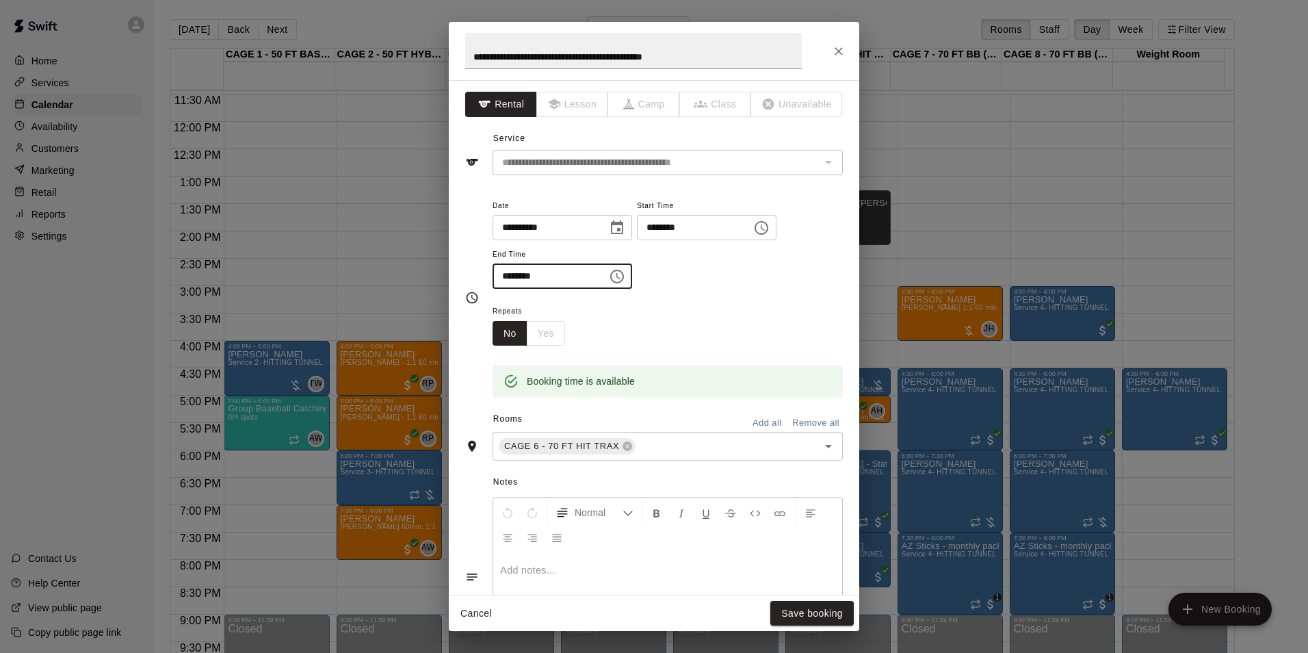
click at [701, 294] on div "**********" at bounding box center [668, 250] width 350 height 106
click at [785, 602] on button "Save booking" at bounding box center [812, 613] width 83 height 25
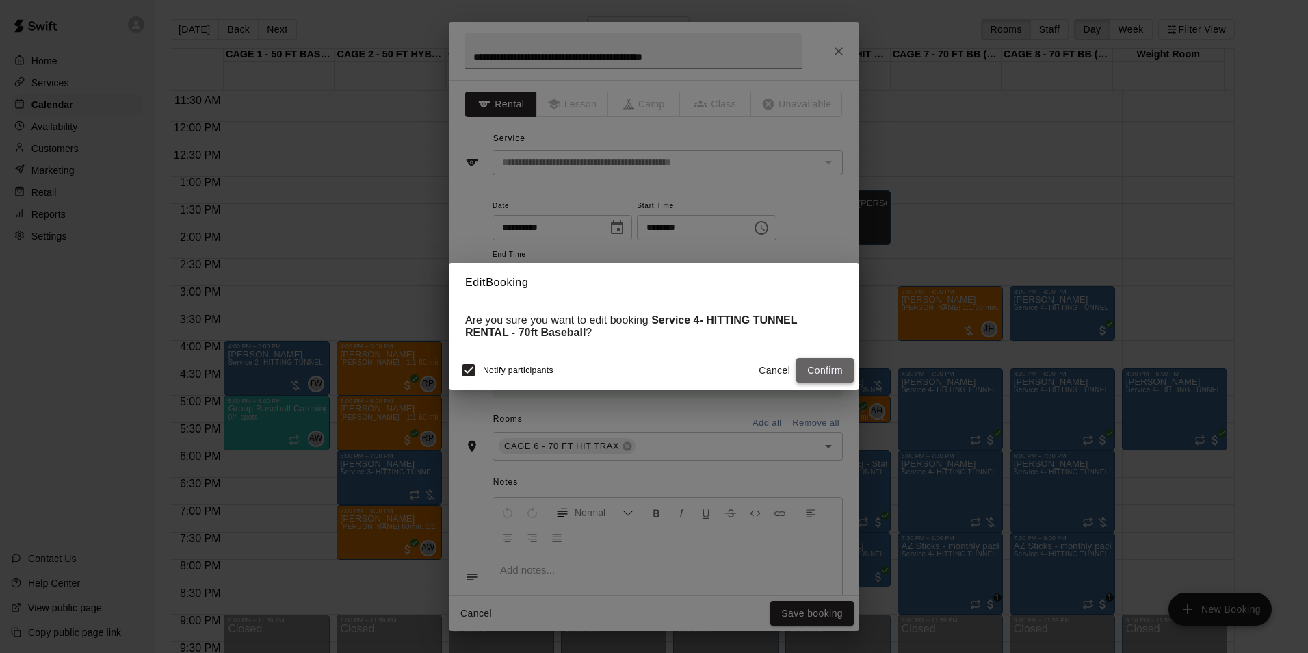
click at [849, 370] on button "Confirm" at bounding box center [825, 370] width 57 height 25
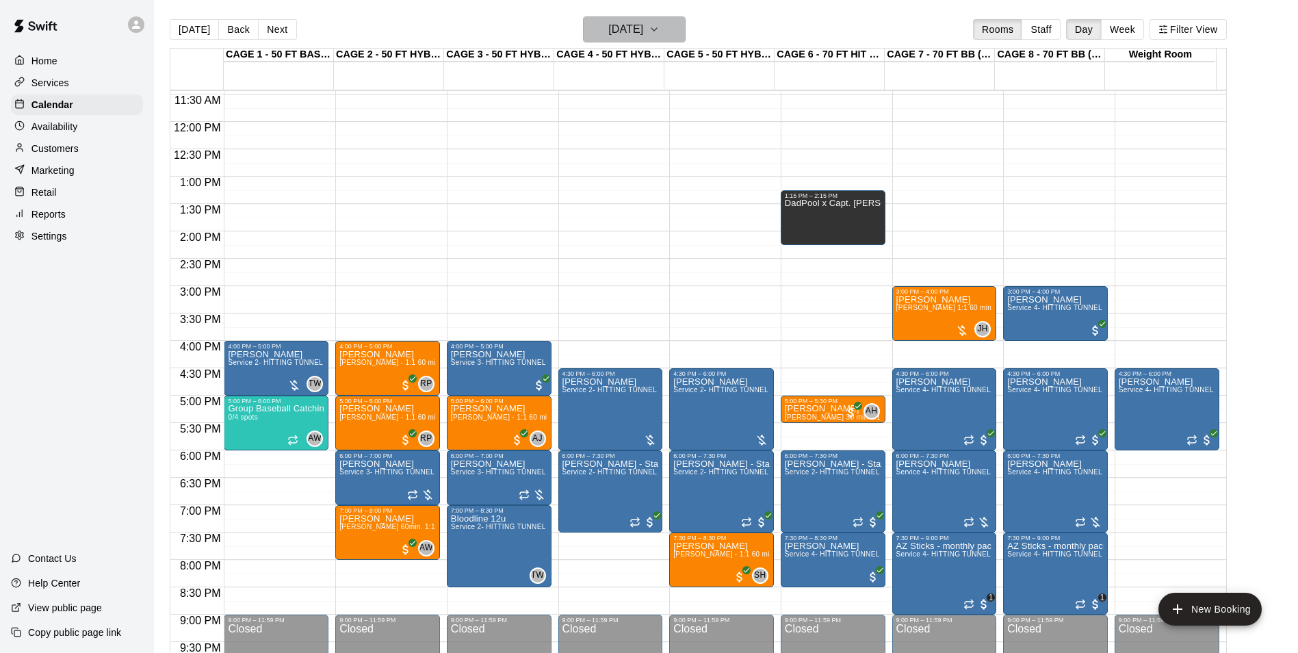
click at [631, 26] on h6 "[DATE]" at bounding box center [625, 29] width 35 height 19
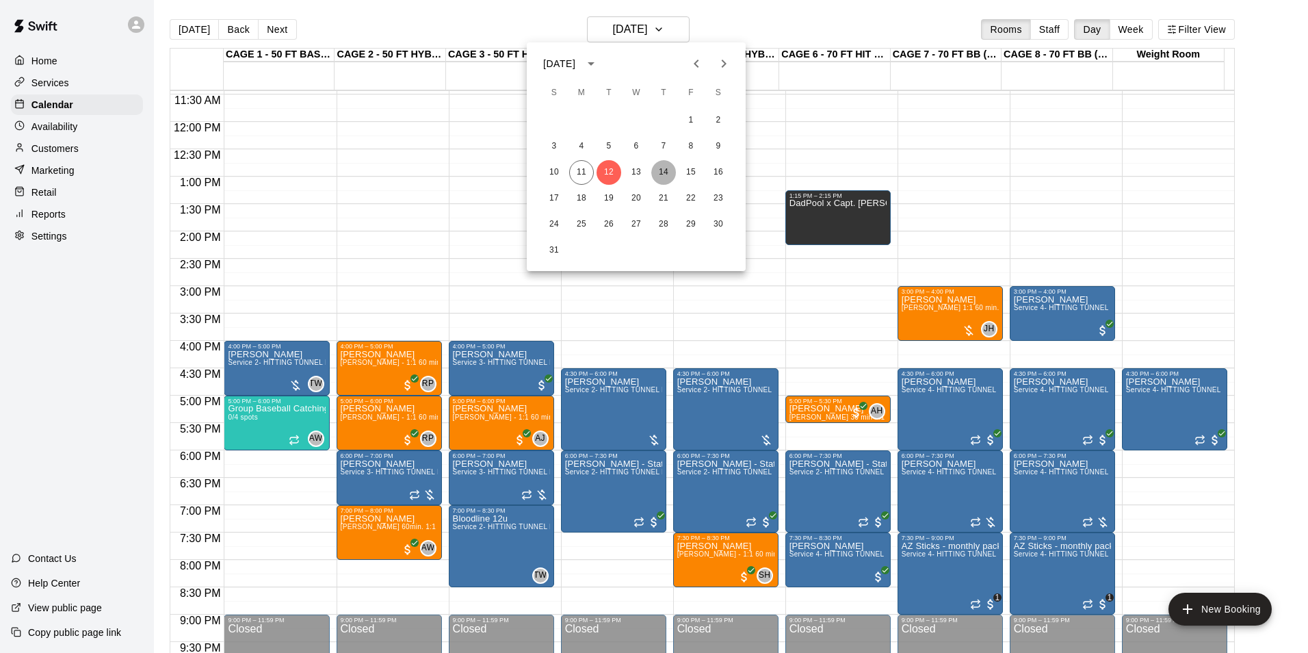
click at [664, 171] on button "14" at bounding box center [663, 172] width 25 height 25
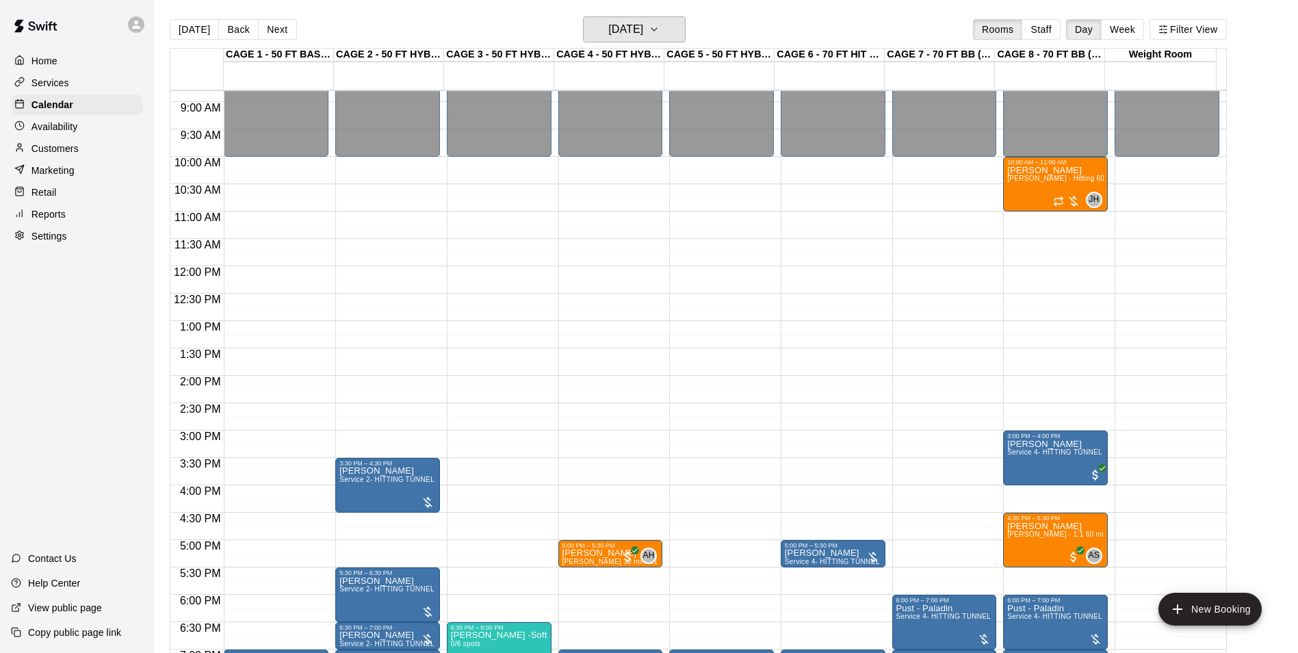
scroll to position [669, 0]
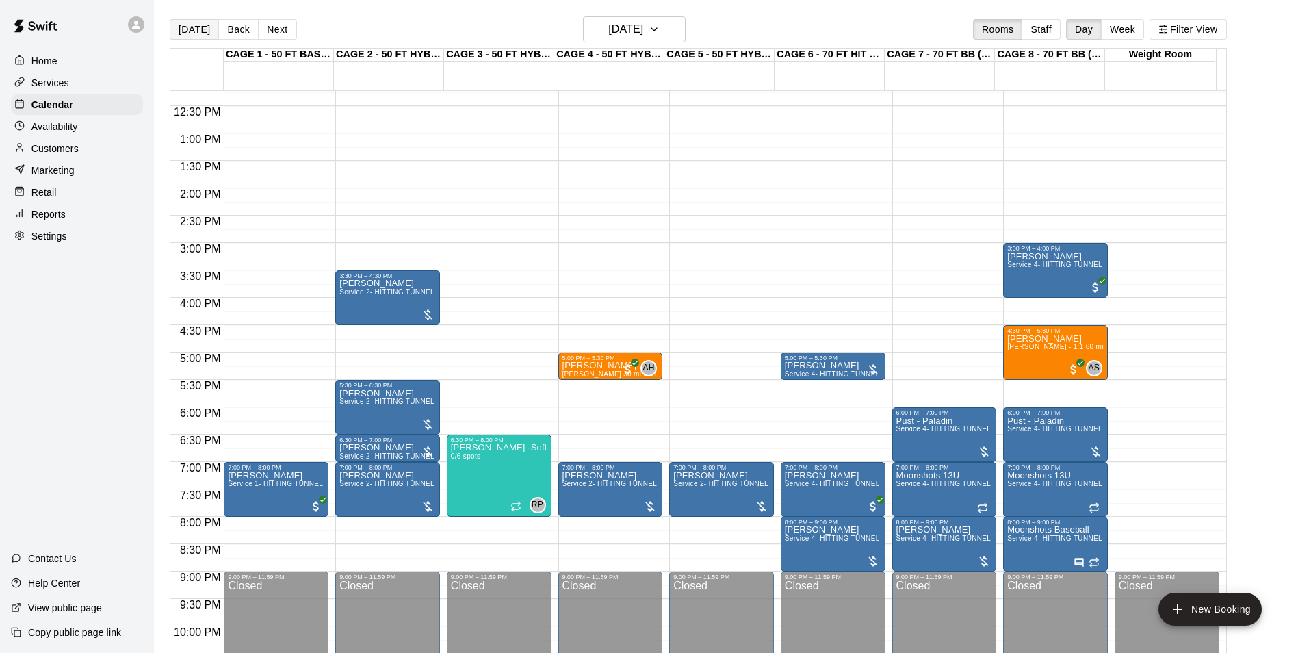
click at [190, 34] on button "[DATE]" at bounding box center [194, 29] width 49 height 21
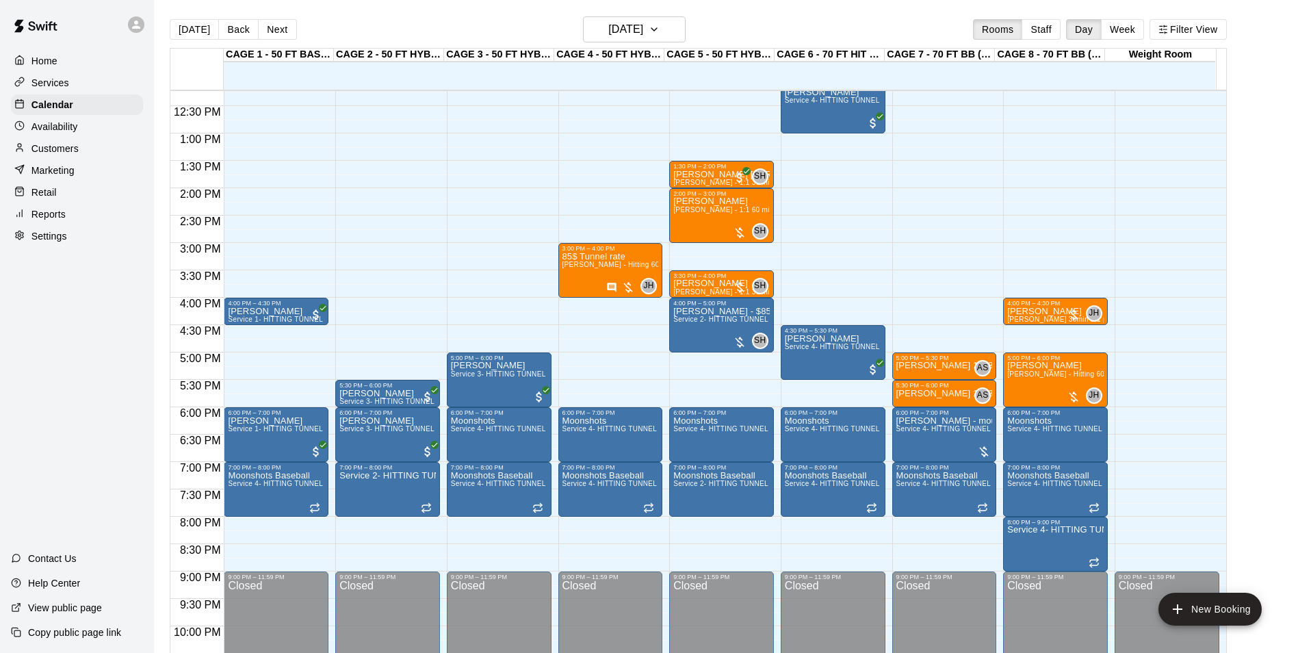
click at [47, 221] on p "Reports" at bounding box center [48, 214] width 34 height 14
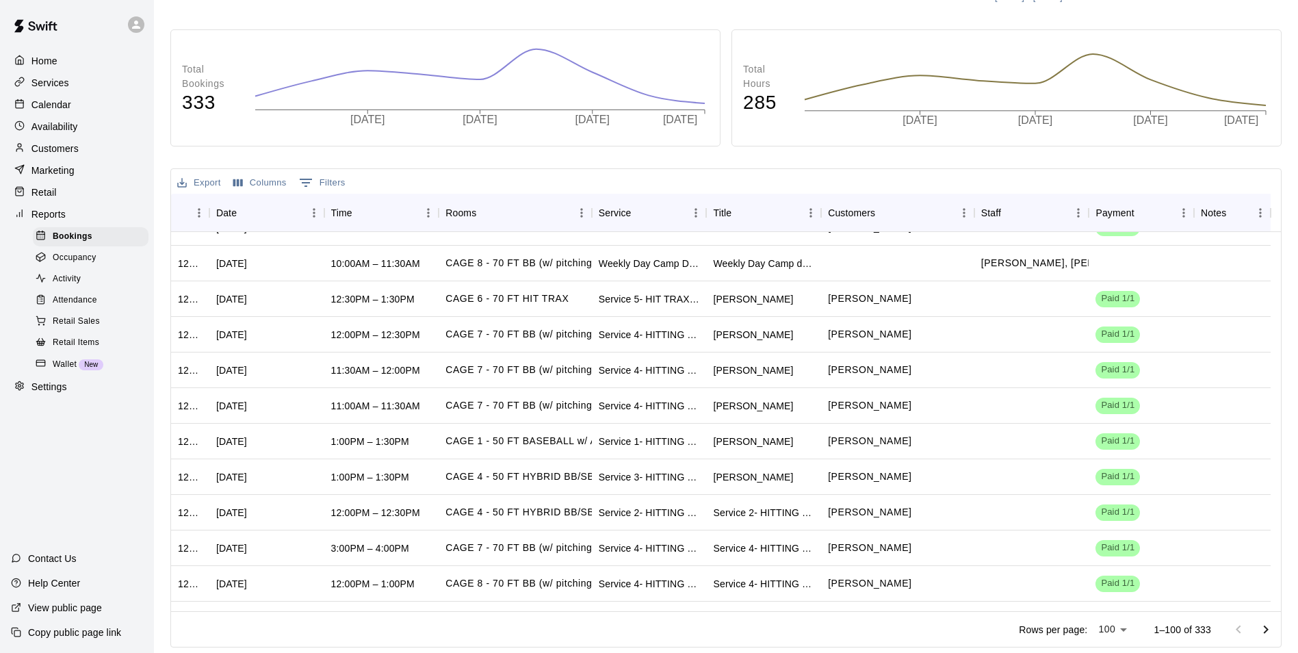
scroll to position [2053, 0]
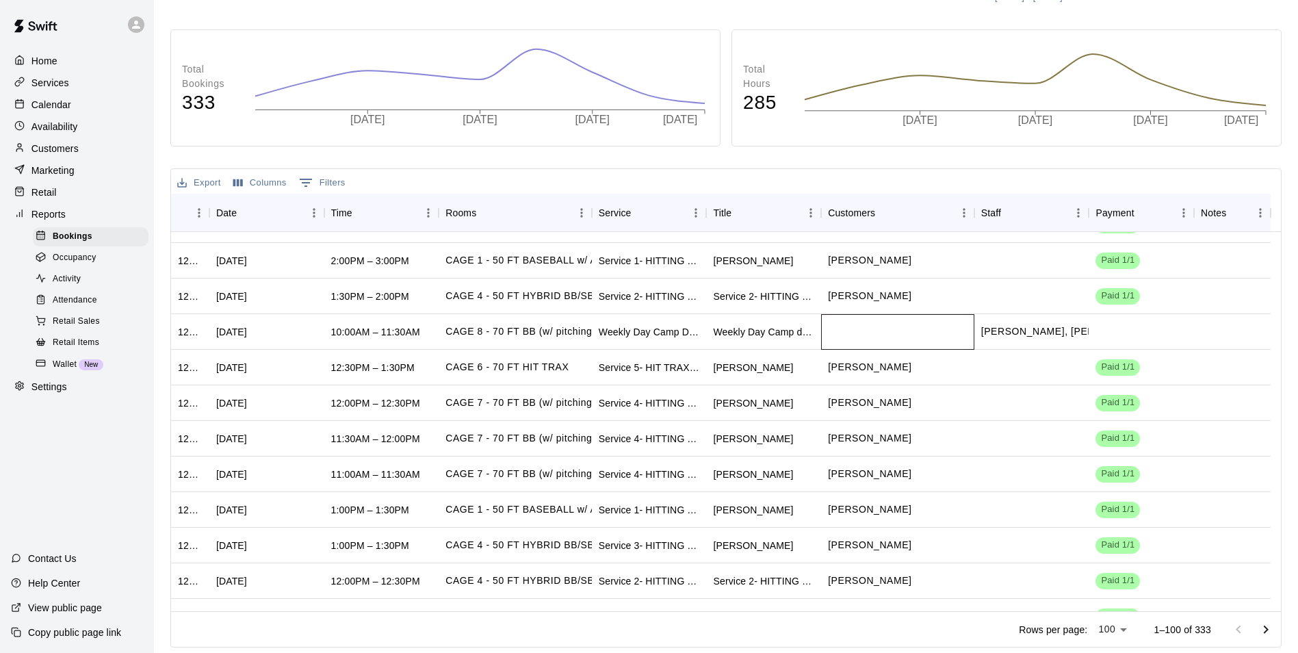
click at [917, 337] on div at bounding box center [897, 332] width 153 height 36
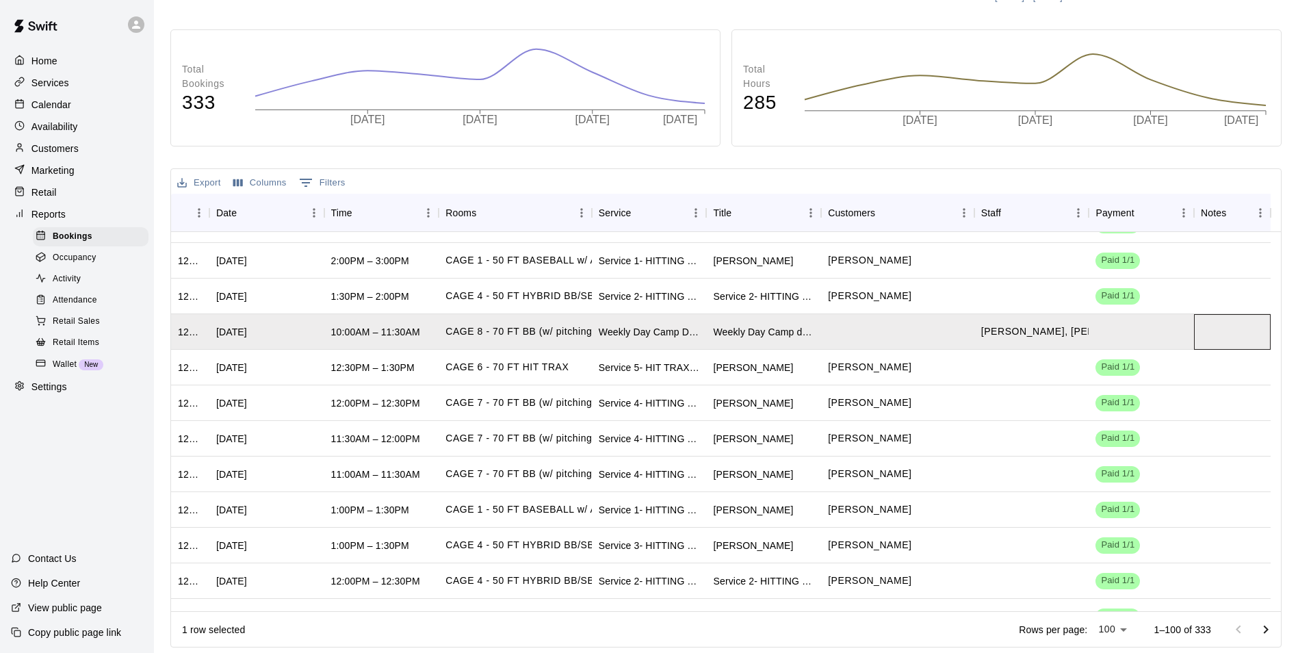
click at [1211, 328] on div at bounding box center [1232, 332] width 77 height 36
drag, startPoint x: 861, startPoint y: 330, endPoint x: 805, endPoint y: 338, distance: 56.0
click at [805, 338] on div "Weekly Day Camp drop-in ([DATE])" at bounding box center [763, 332] width 101 height 14
click at [331, 337] on div "10:00AM – 11:30AM" at bounding box center [375, 332] width 89 height 14
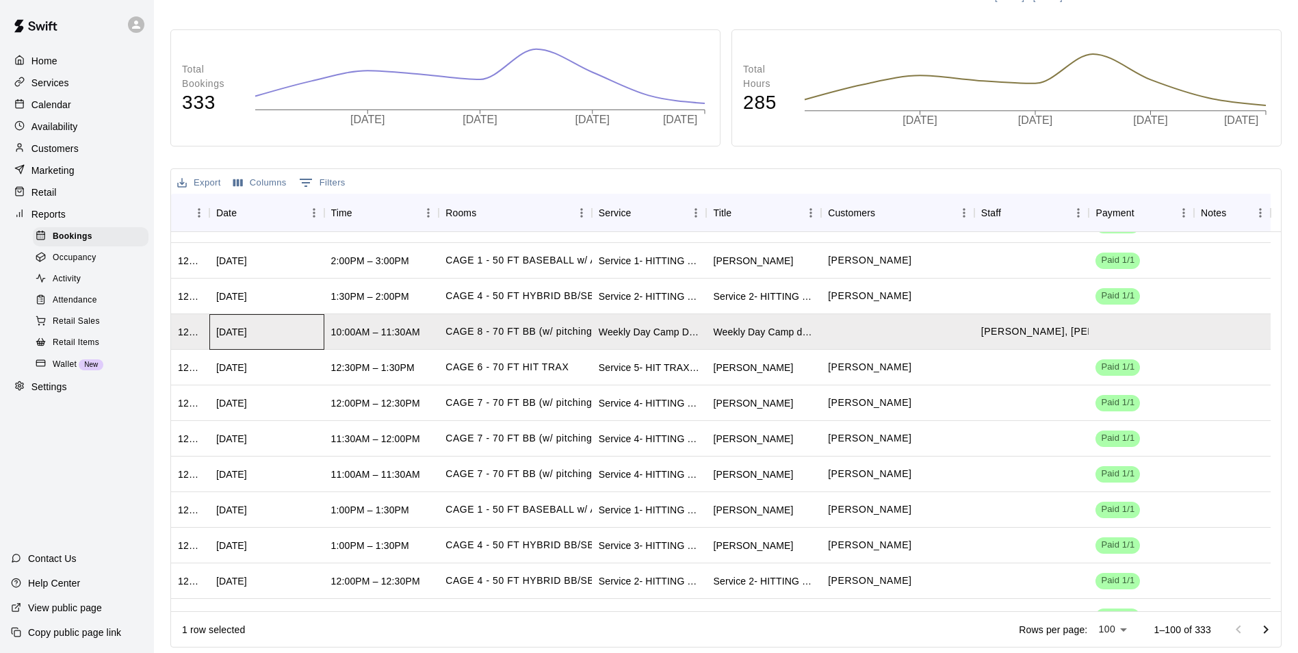
drag, startPoint x: 331, startPoint y: 337, endPoint x: 306, endPoint y: 337, distance: 24.6
click at [306, 337] on div "[DATE]" at bounding box center [266, 332] width 115 height 36
drag, startPoint x: 306, startPoint y: 337, endPoint x: 168, endPoint y: 341, distance: 138.3
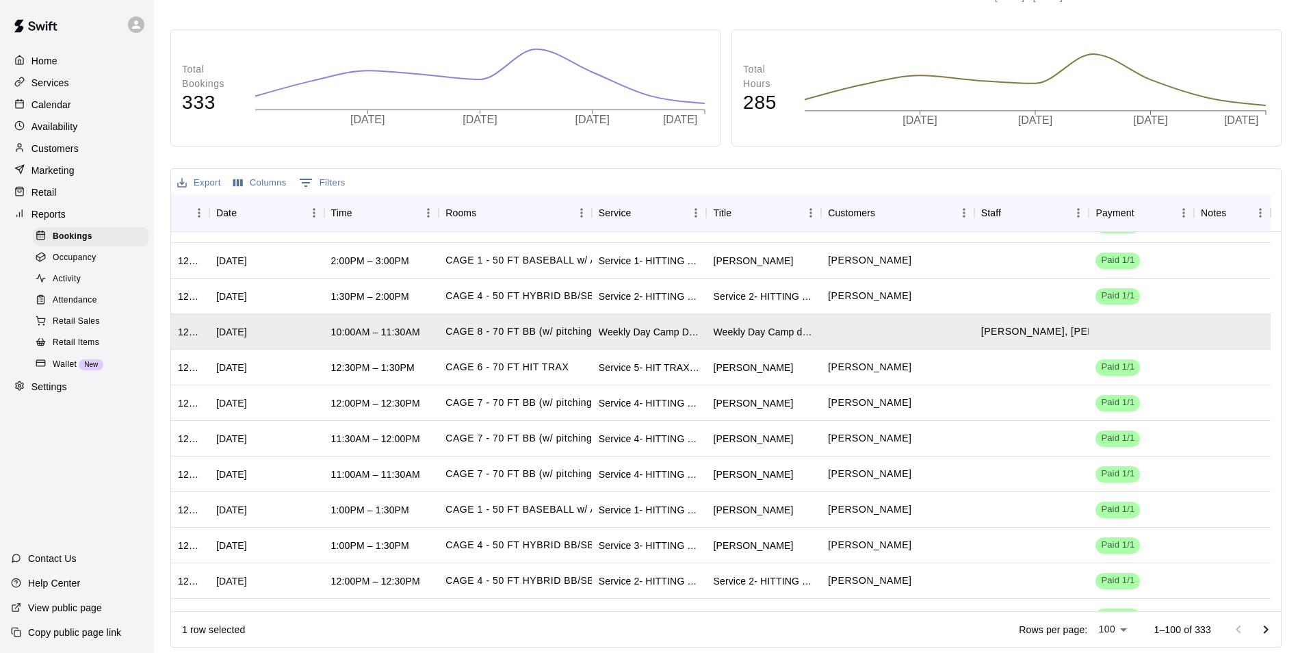
click at [168, 341] on div "Bookings Report View a report of all the bookings at your facility Customers ​ …" at bounding box center [725, 271] width 1133 height 753
click at [179, 333] on div "1275827" at bounding box center [190, 332] width 25 height 14
click at [180, 333] on div "1275827" at bounding box center [190, 332] width 25 height 14
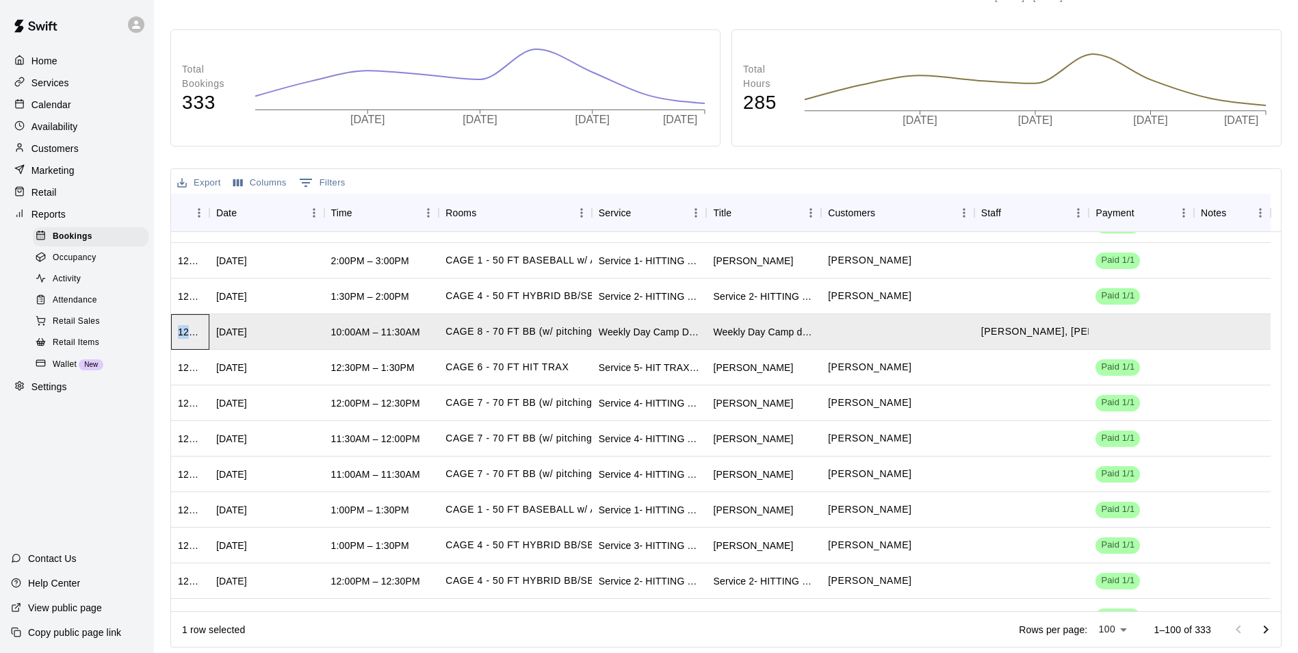
click at [180, 333] on div "1275827" at bounding box center [190, 332] width 25 height 14
click at [169, 341] on div "Bookings Report View a report of all the bookings at your facility Customers ​ …" at bounding box center [725, 271] width 1133 height 753
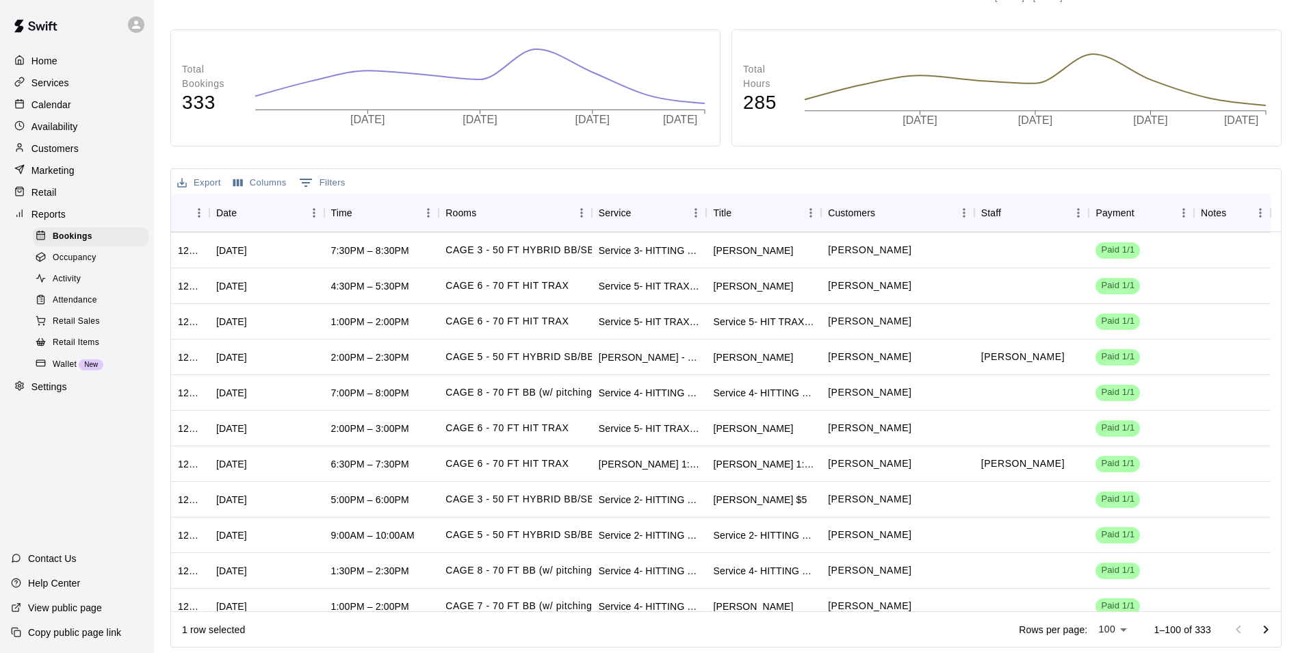
scroll to position [3179, 0]
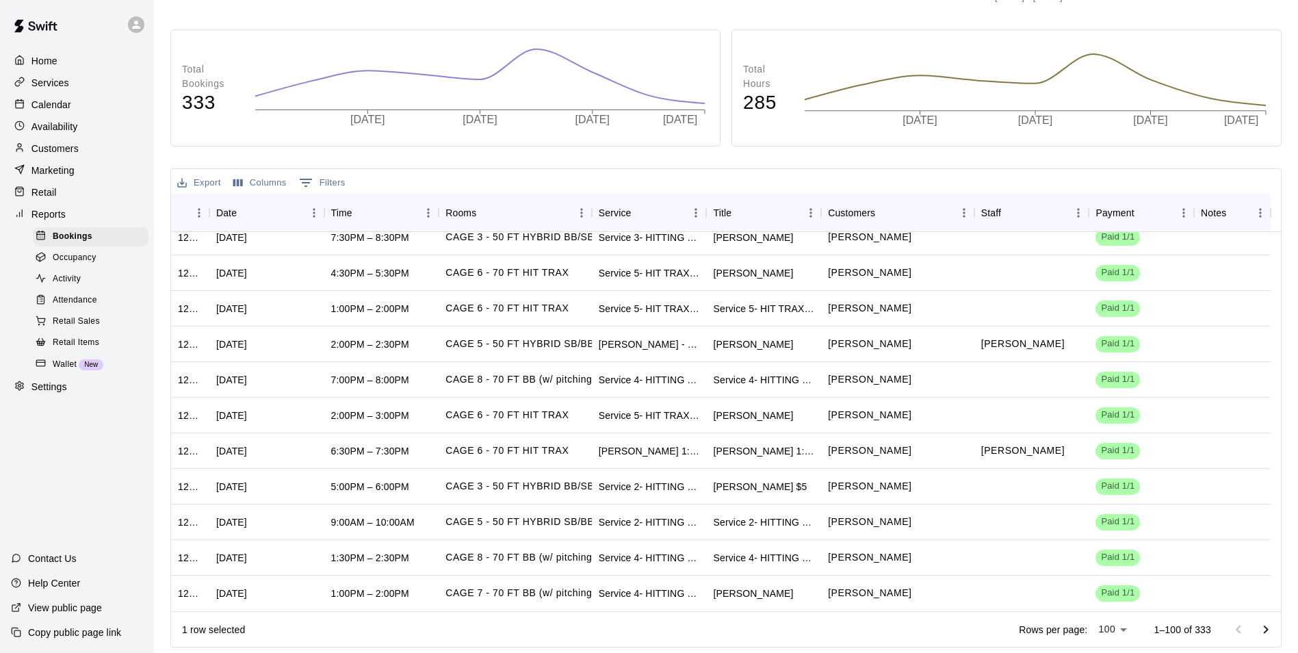
click at [1276, 635] on button "Go to next page" at bounding box center [1265, 629] width 27 height 27
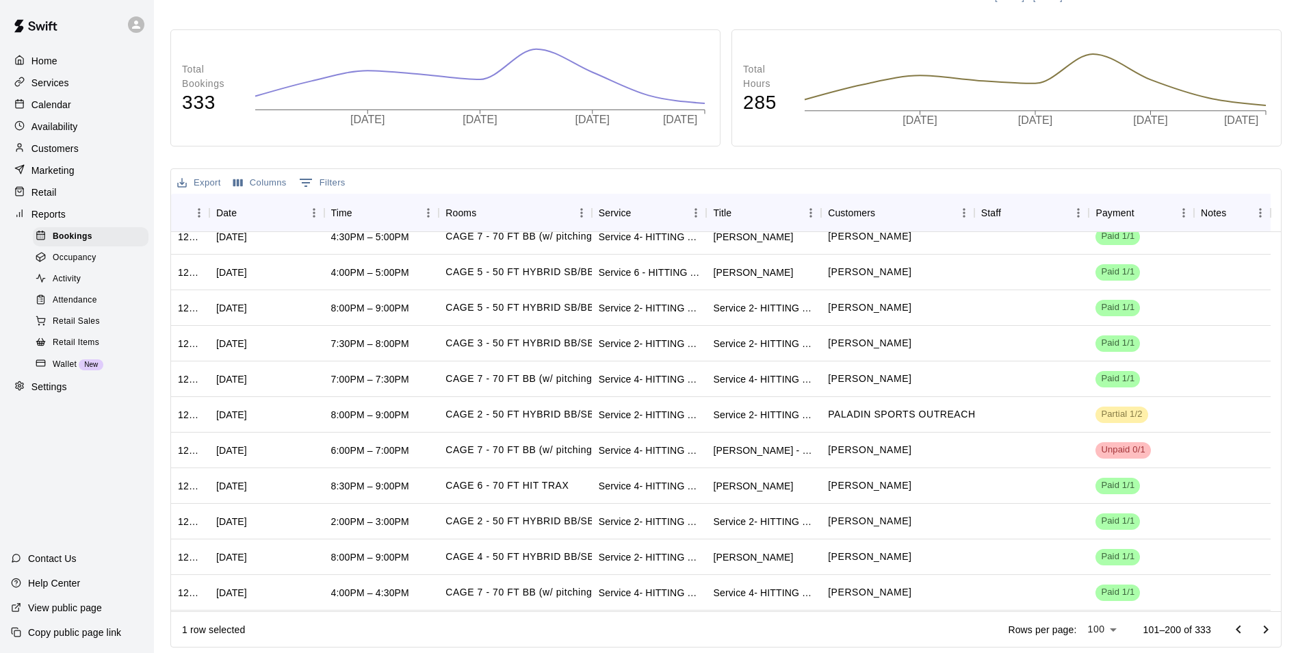
scroll to position [3079, 0]
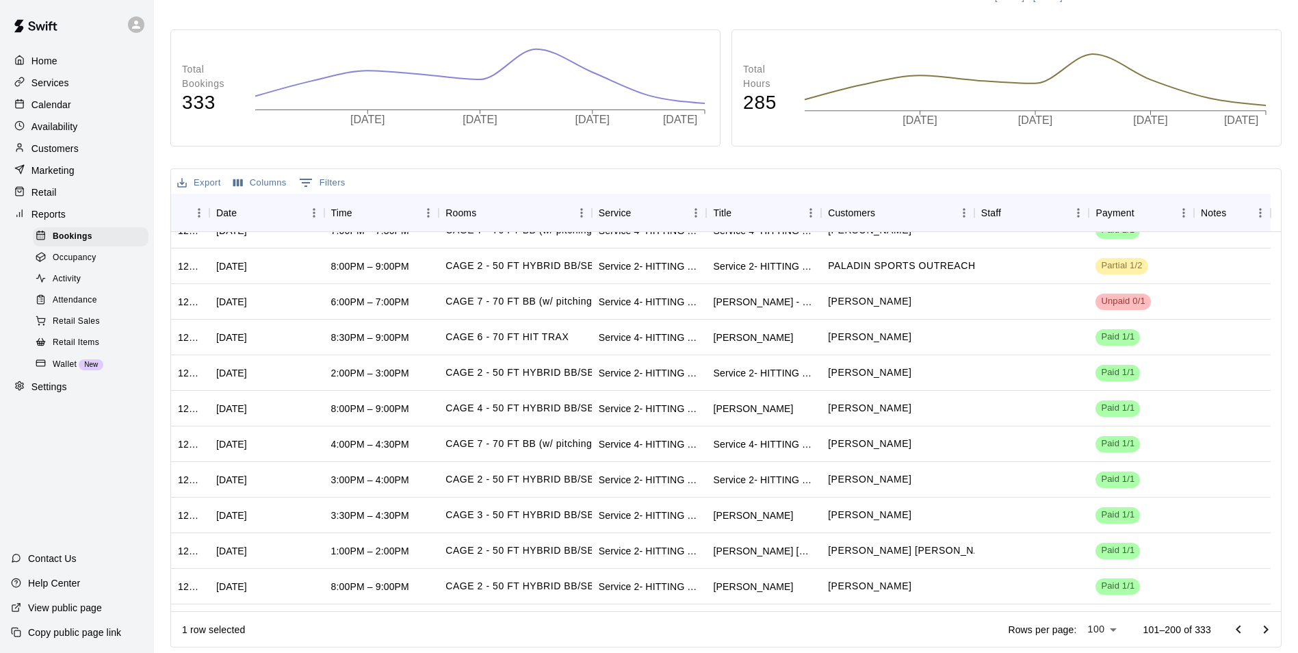
click at [27, 110] on div at bounding box center [22, 105] width 17 height 13
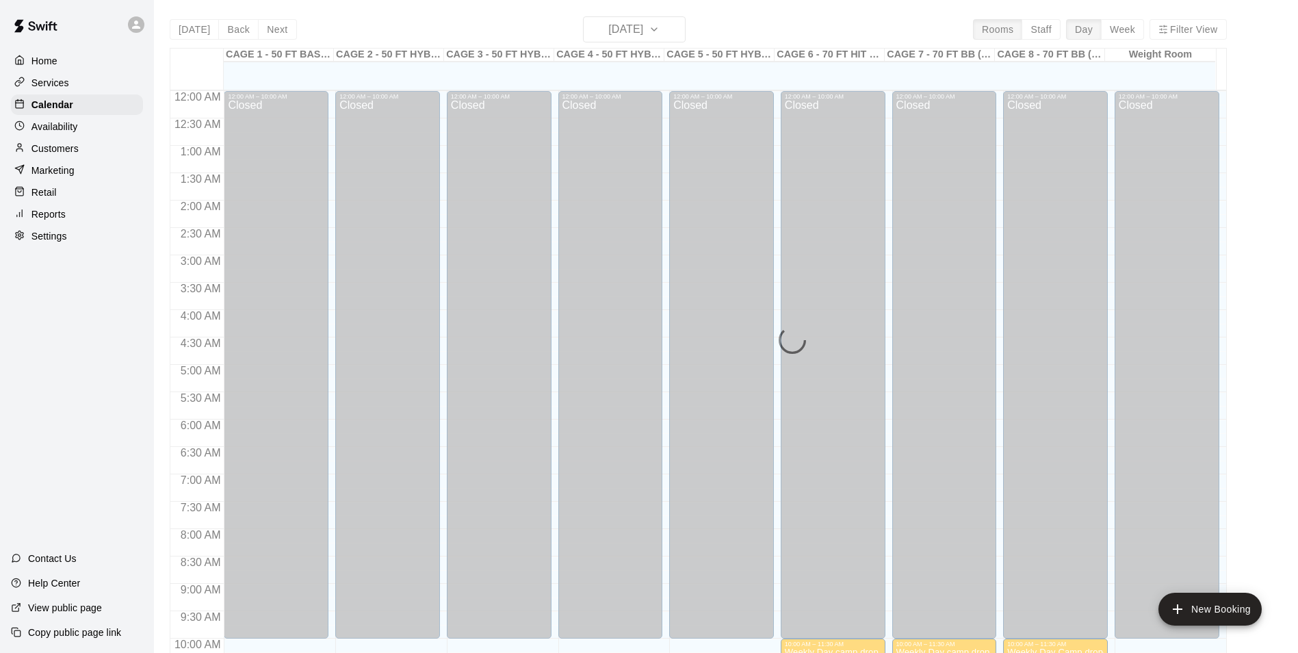
scroll to position [570, 0]
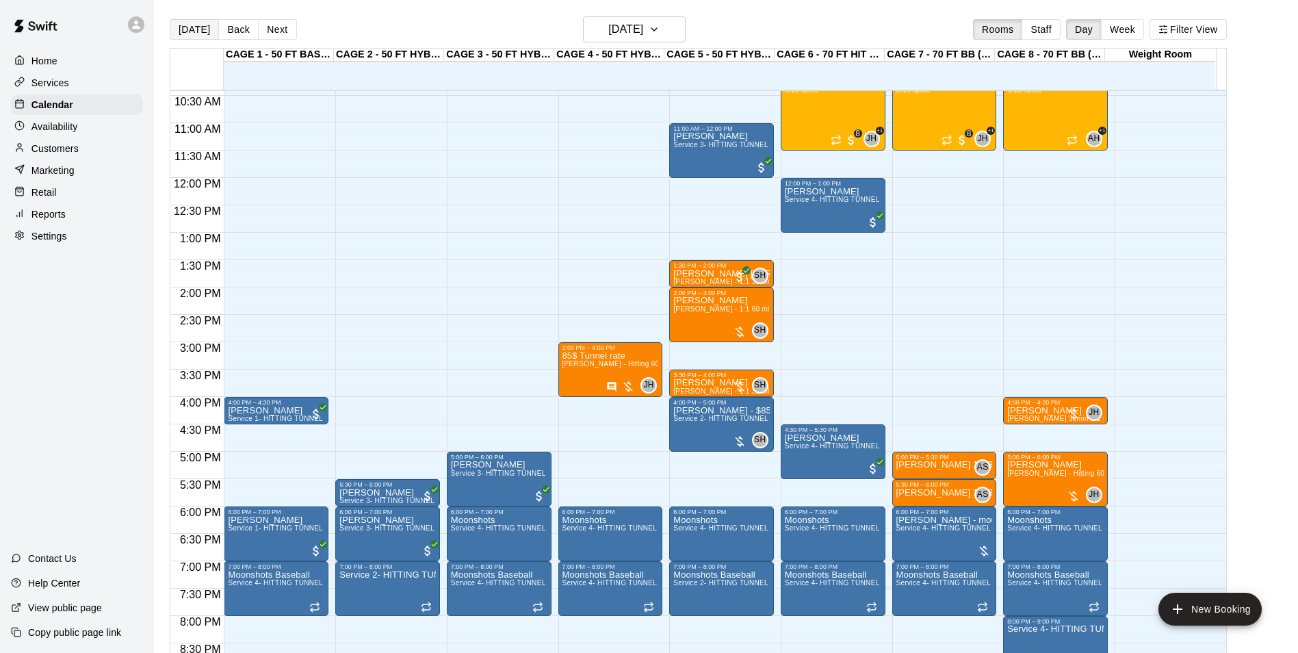
click at [183, 27] on button "[DATE]" at bounding box center [194, 29] width 49 height 21
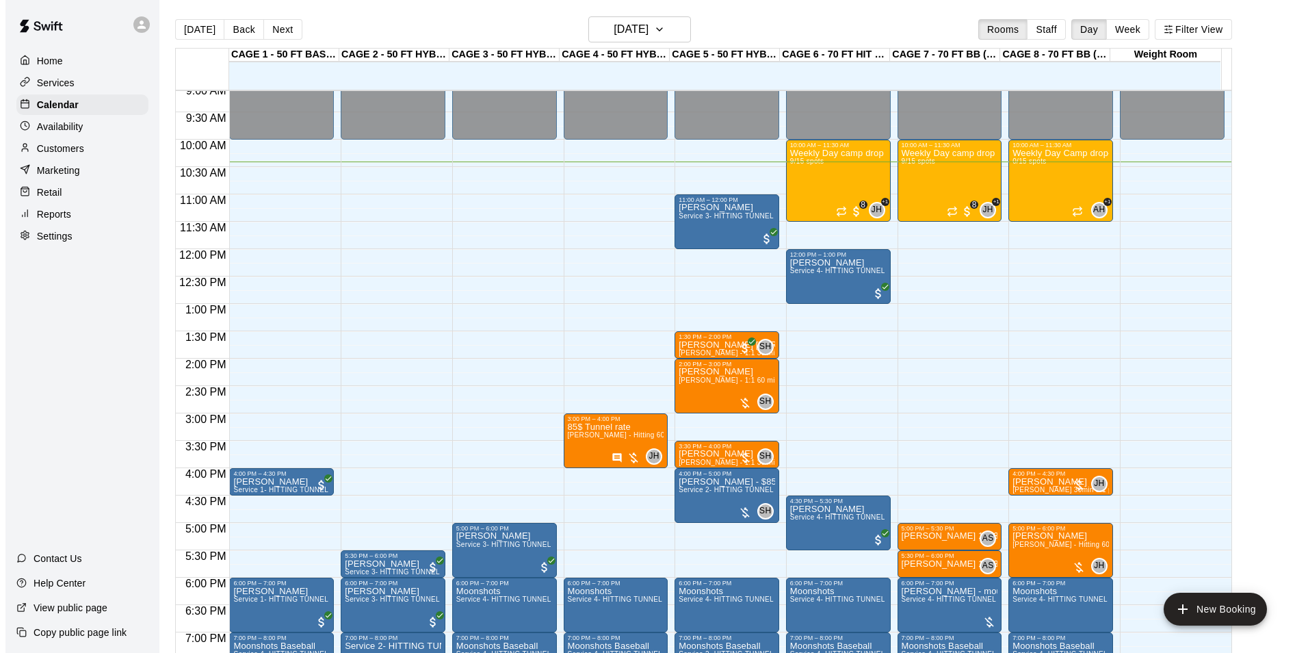
scroll to position [433, 0]
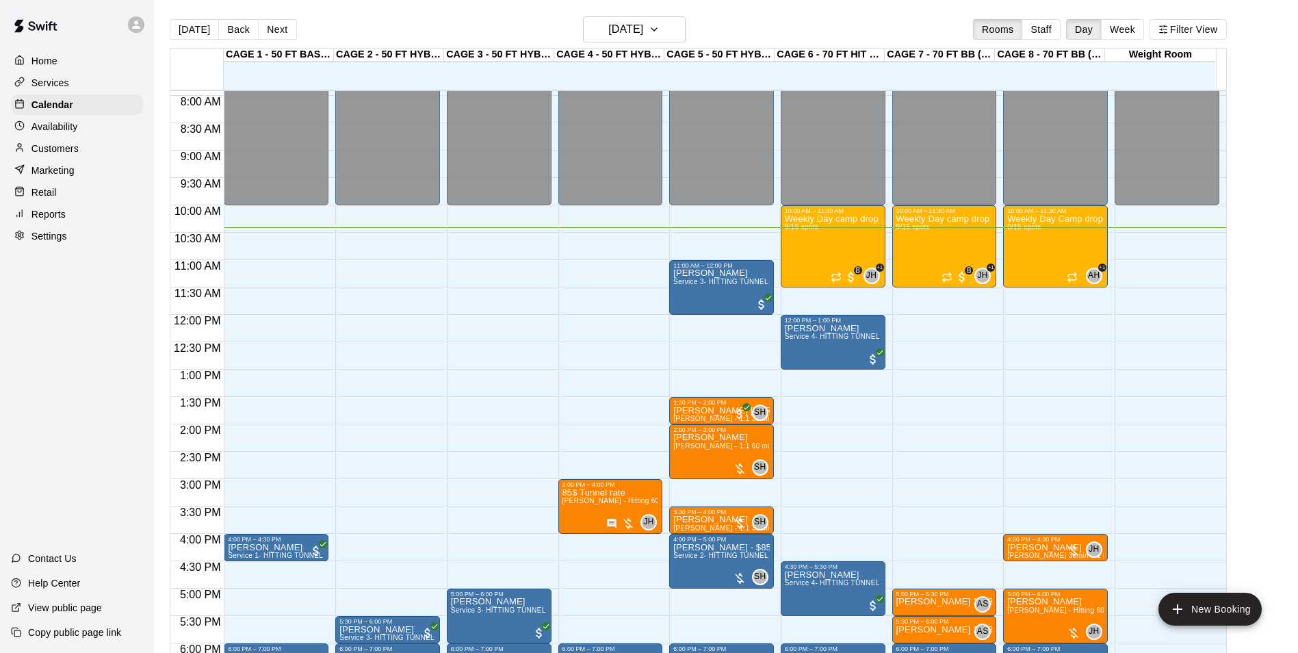
click at [705, 39] on div "[DATE] Back [DATE][DATE] Rooms Staff Day Week Filter View" at bounding box center [698, 31] width 1057 height 31
click at [679, 38] on button "[DATE]" at bounding box center [634, 29] width 103 height 26
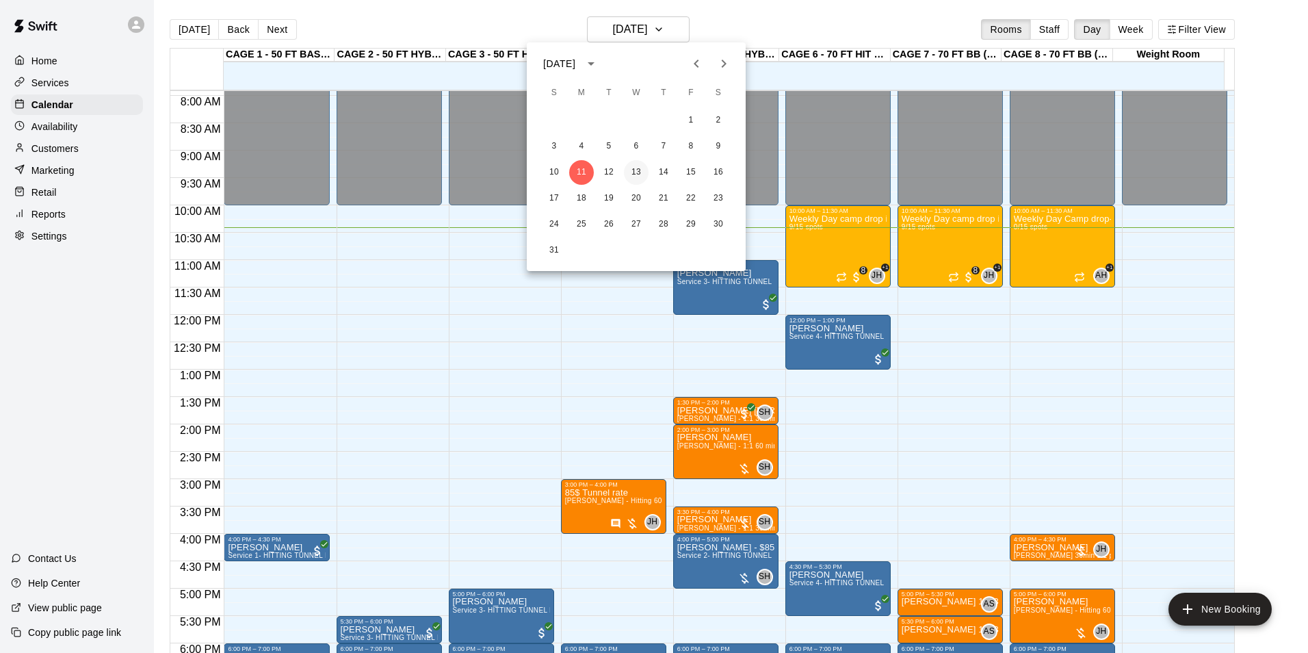
click at [632, 165] on button "13" at bounding box center [636, 172] width 25 height 25
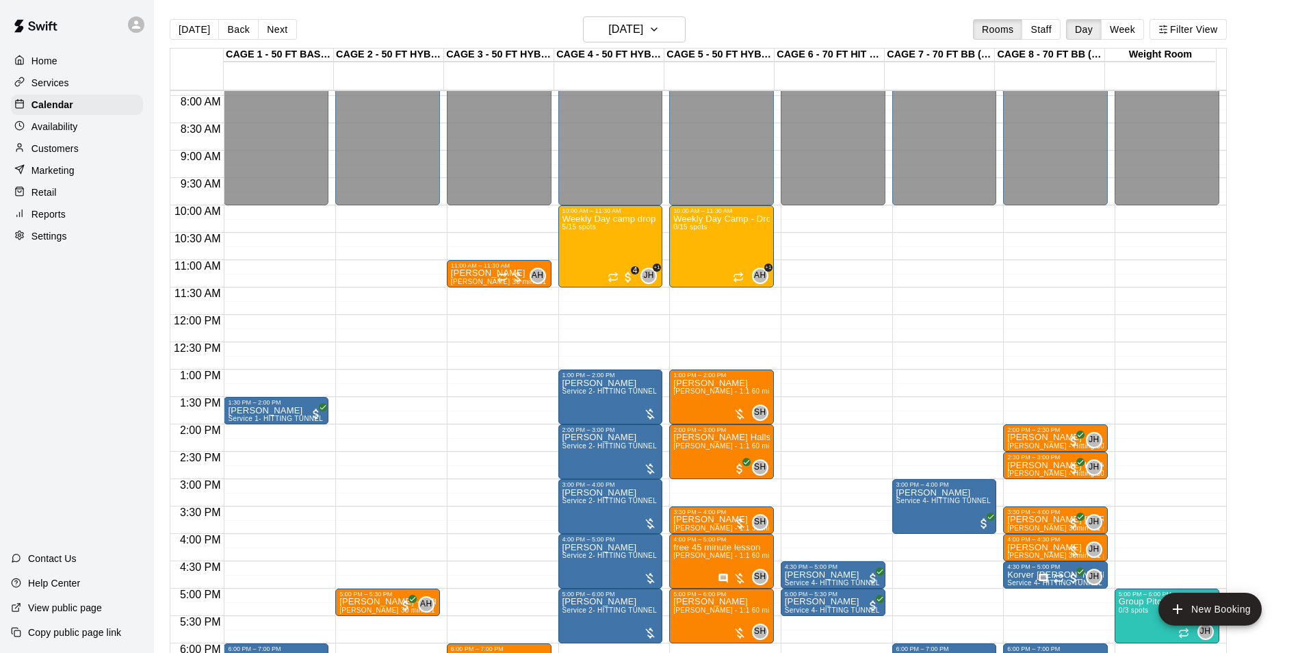
click at [649, 16] on main "[DATE] Back [DATE][DATE] Rooms Staff Day Week Filter View CAGE 1 - 50 FT BASEBA…" at bounding box center [726, 337] width 1144 height 675
click at [643, 27] on h6 "[DATE]" at bounding box center [625, 29] width 35 height 19
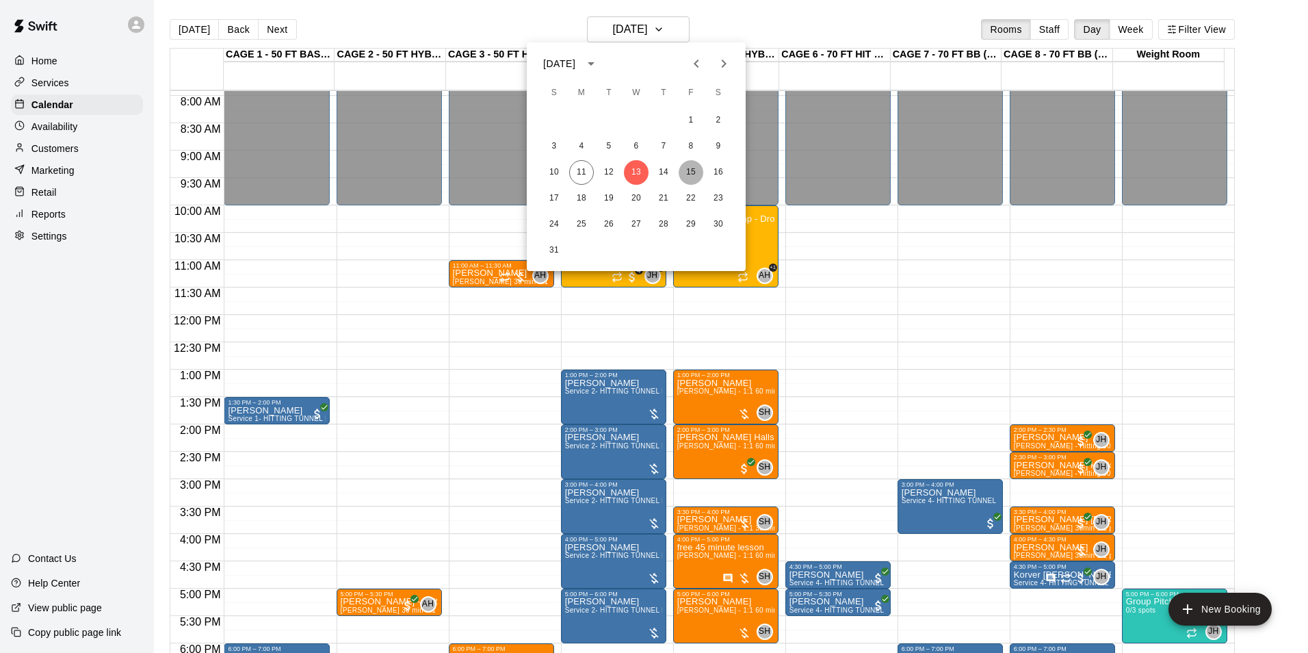
click at [690, 166] on button "15" at bounding box center [691, 172] width 25 height 25
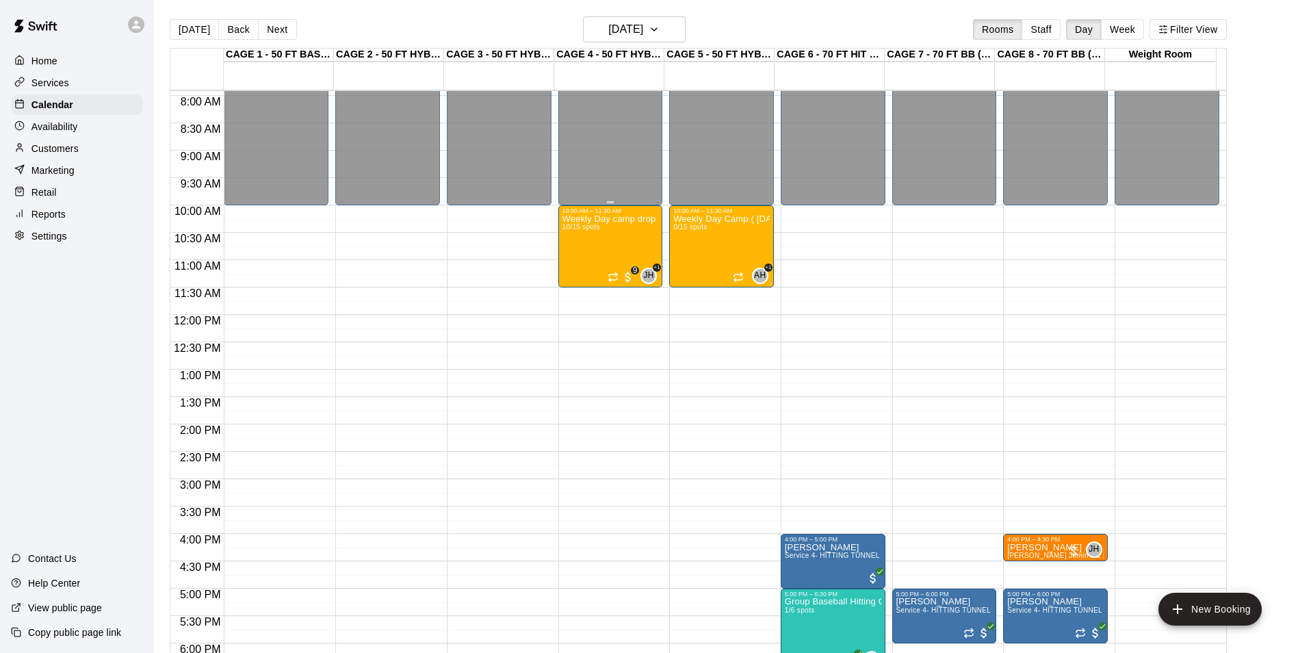
click at [573, 231] on span "10/15 spots" at bounding box center [582, 227] width 38 height 8
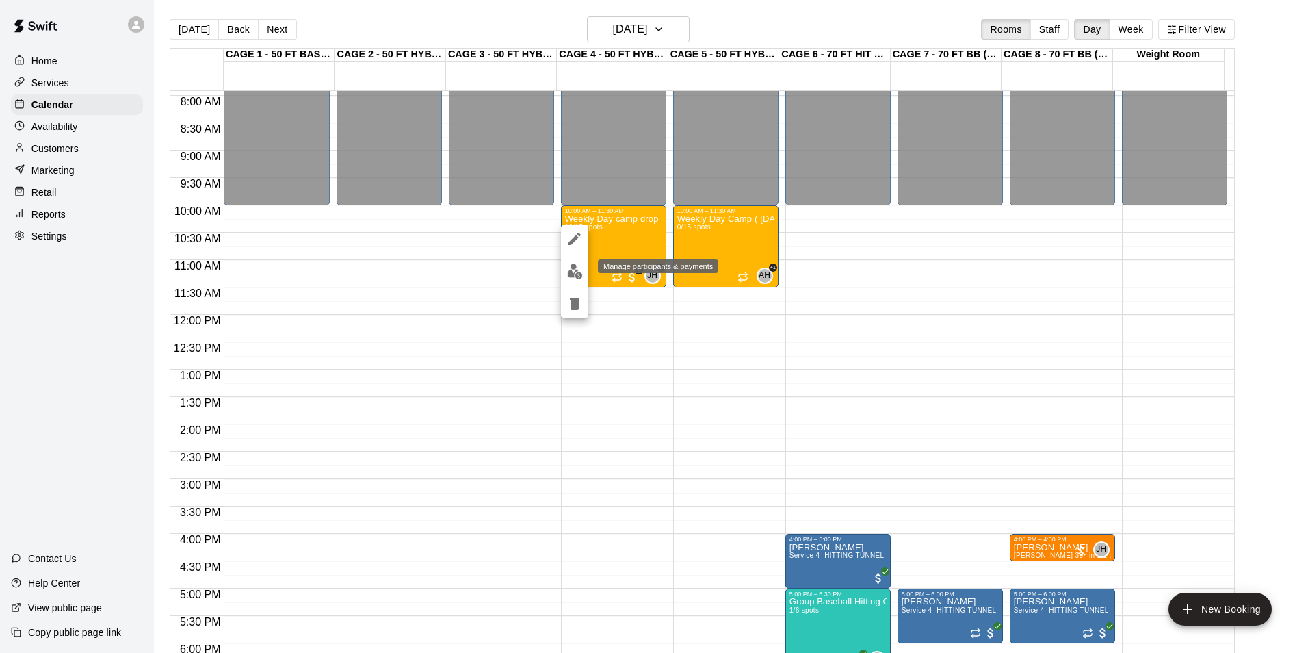
click at [569, 268] on img "edit" at bounding box center [575, 271] width 16 height 16
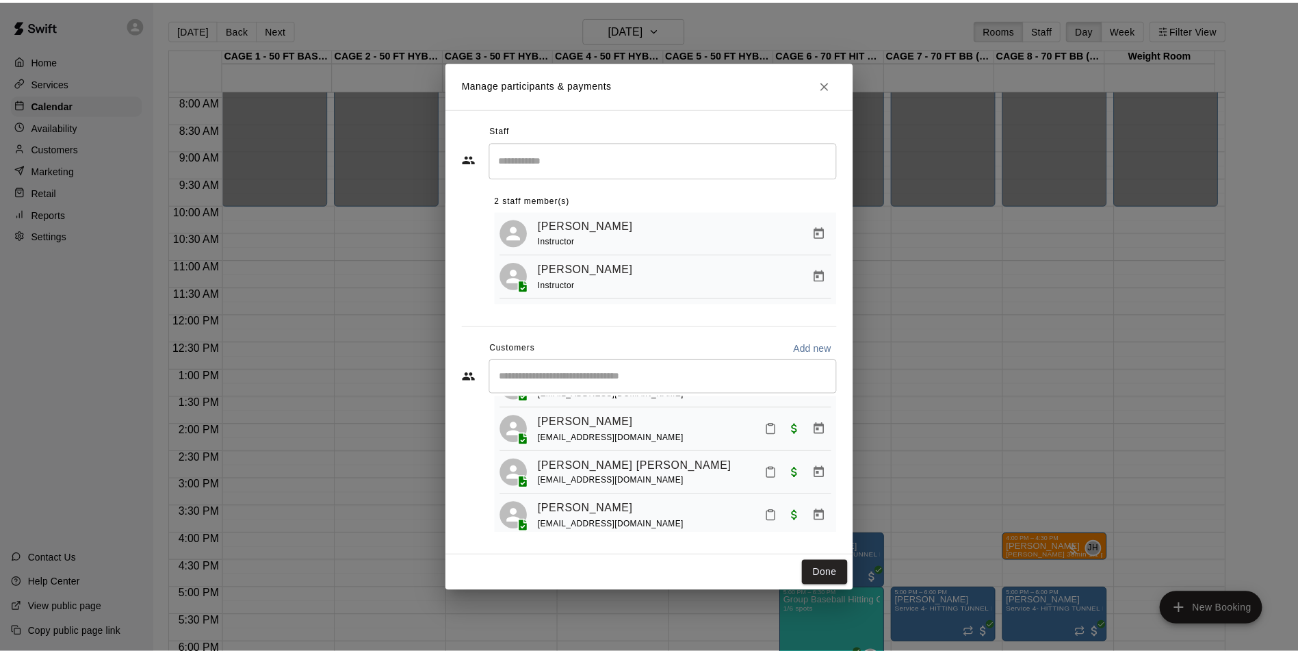
scroll to position [357, 0]
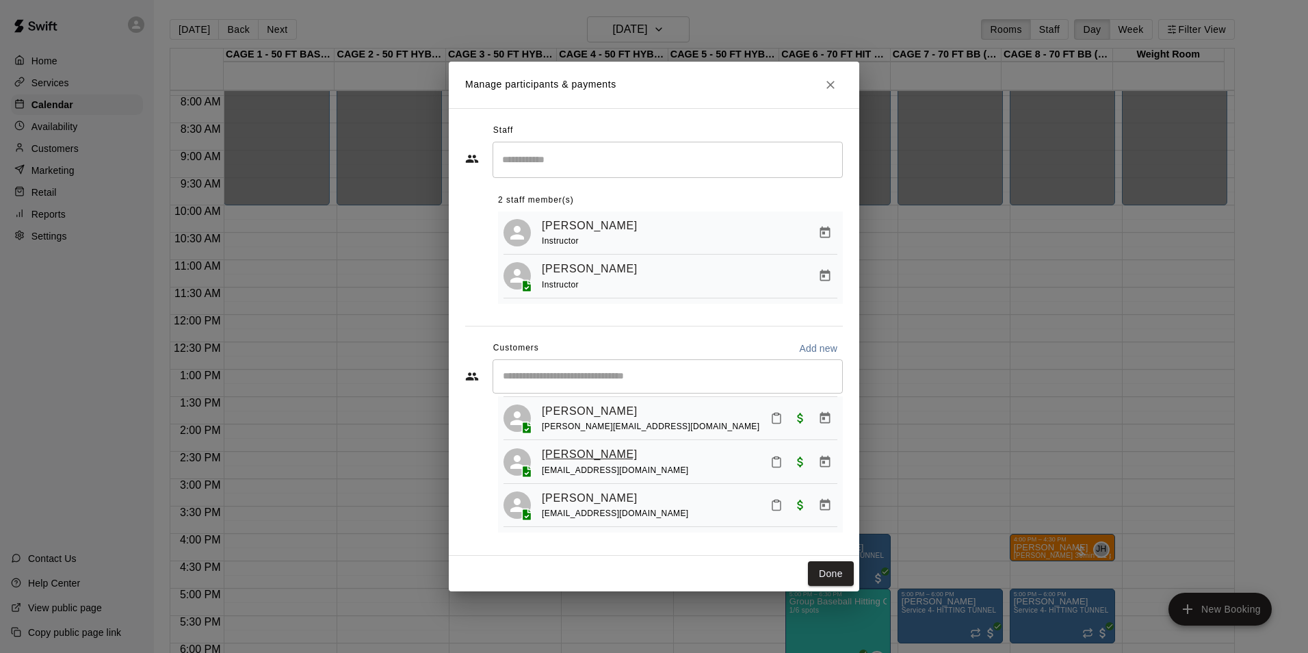
click at [601, 449] on link "[PERSON_NAME]" at bounding box center [590, 454] width 96 height 18
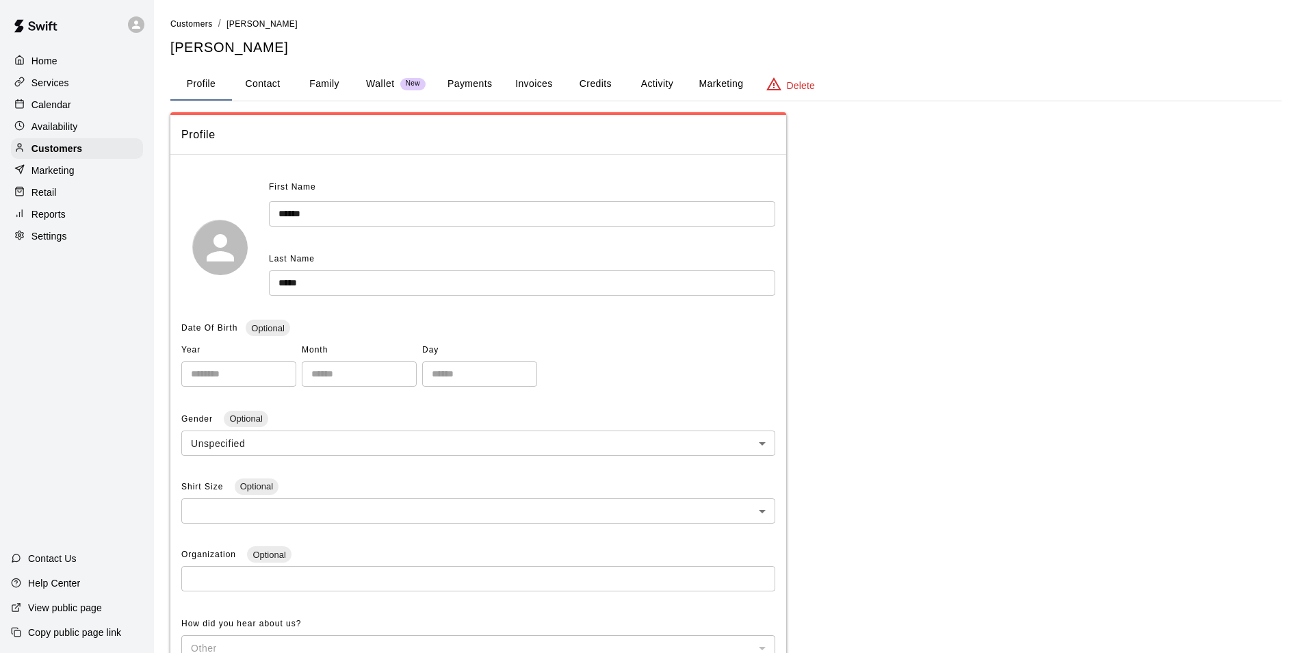
click at [671, 71] on button "Activity" at bounding box center [657, 84] width 62 height 33
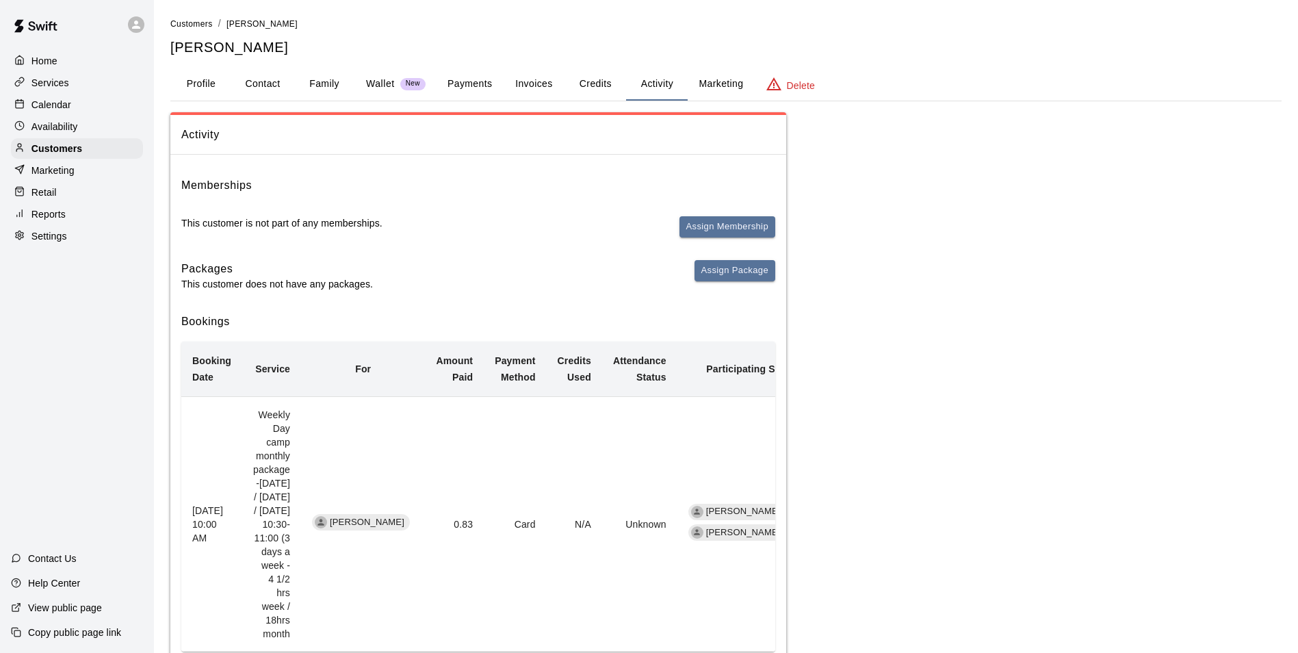
click at [100, 109] on div "Calendar" at bounding box center [77, 104] width 132 height 21
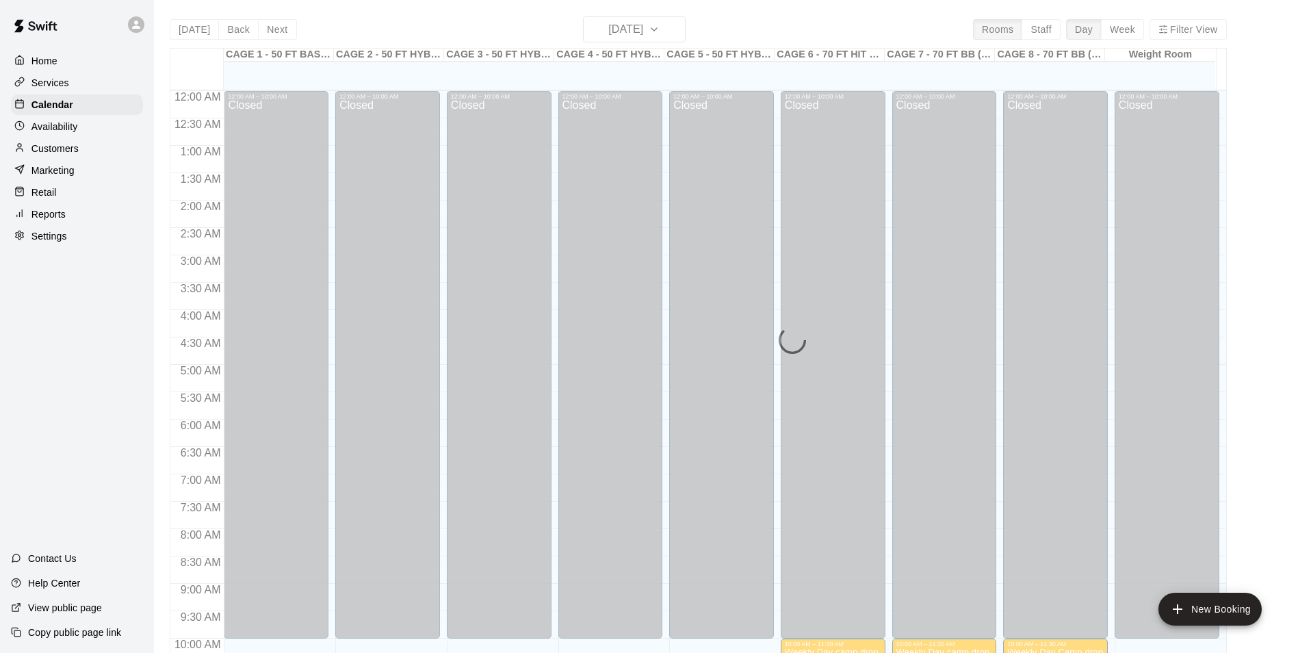
scroll to position [571, 0]
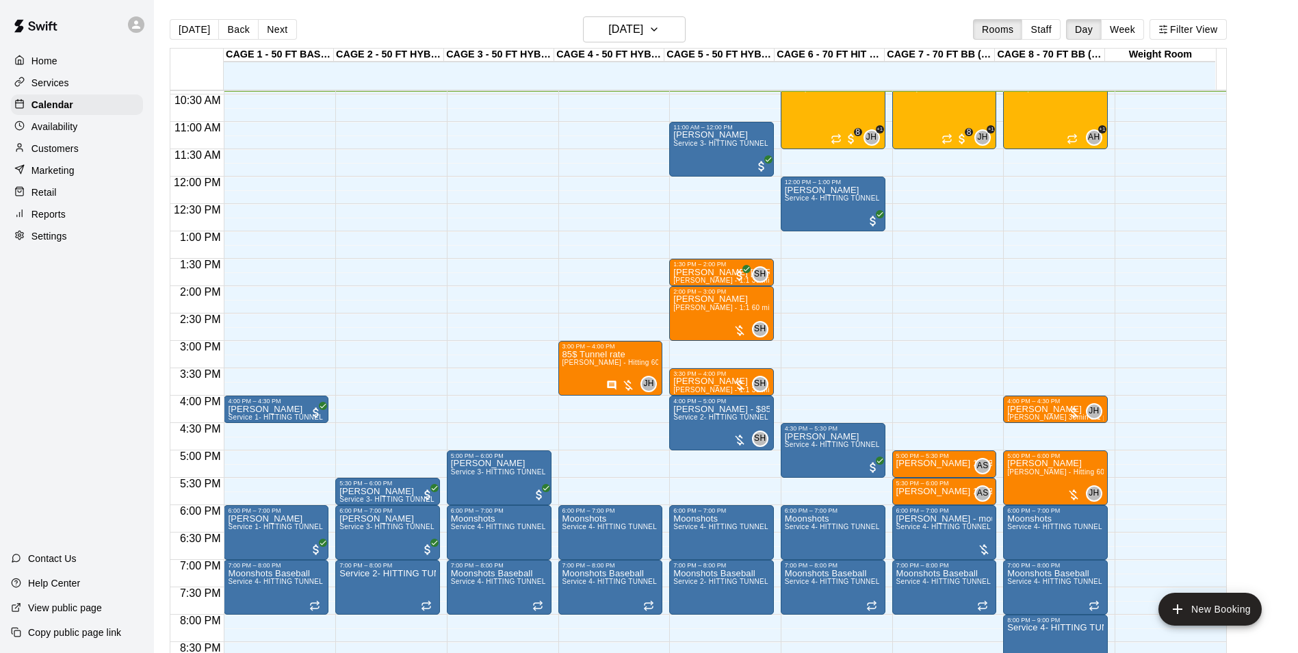
click at [674, 42] on div "[DATE] Back [DATE][DATE] Rooms Staff Day Week Filter View" at bounding box center [698, 31] width 1057 height 31
click at [676, 41] on button "[DATE]" at bounding box center [634, 29] width 103 height 26
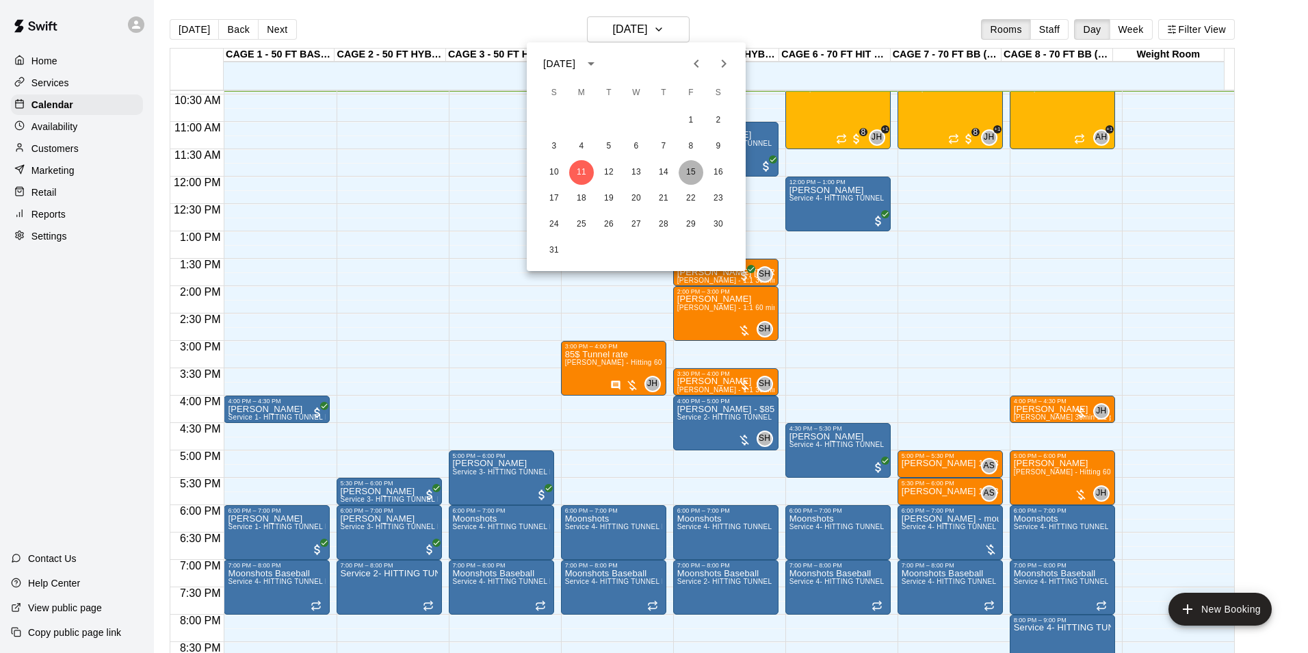
click at [686, 170] on button "15" at bounding box center [691, 172] width 25 height 25
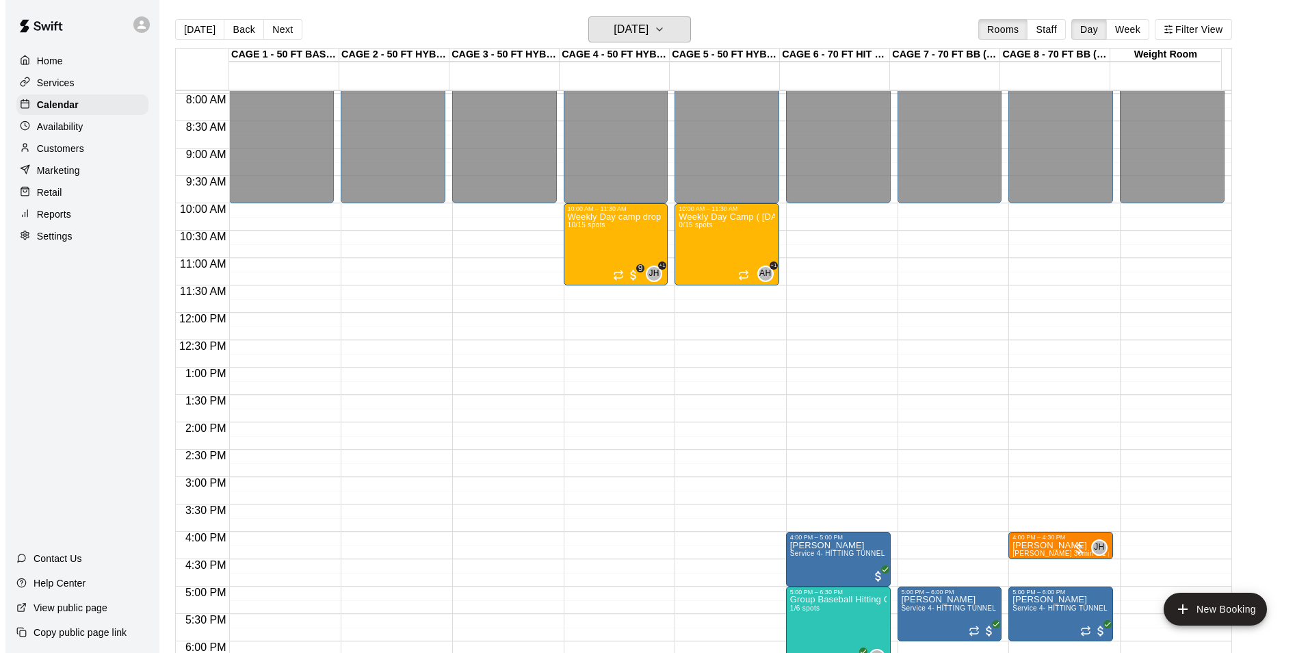
scroll to position [435, 0]
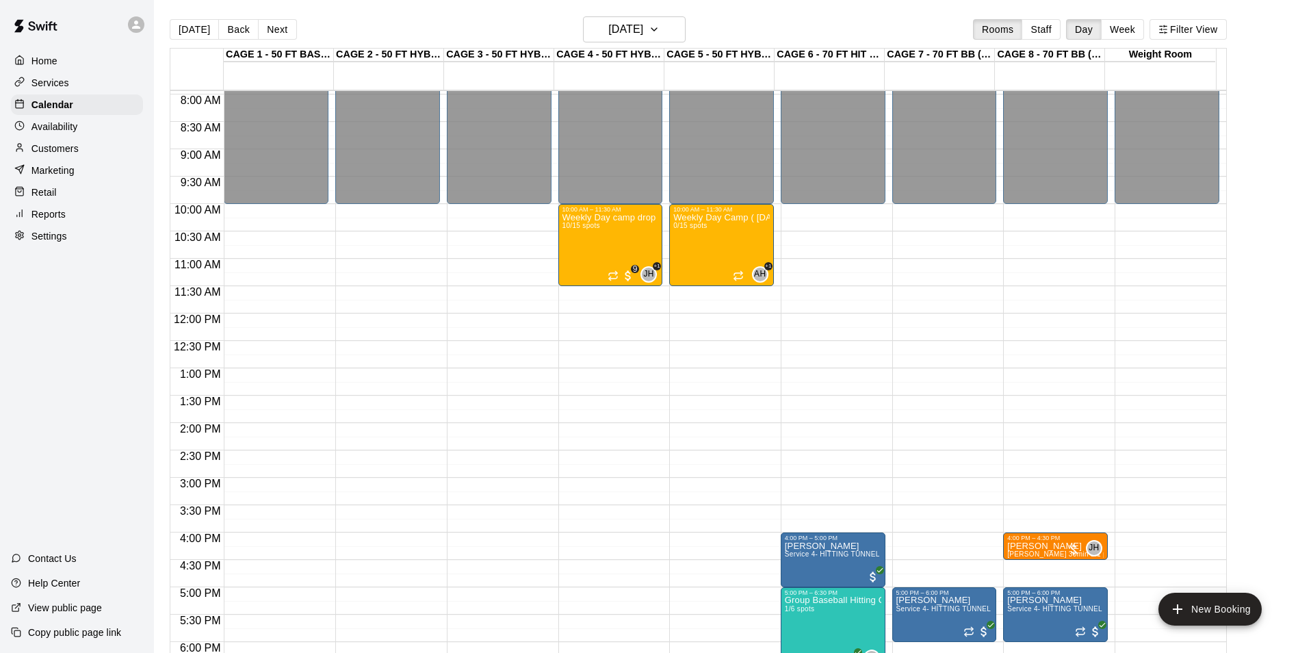
click at [648, 58] on div "CAGE 4 - 50 FT HYBRID BB/SB" at bounding box center [609, 55] width 110 height 13
click at [651, 40] on button "[DATE]" at bounding box center [634, 29] width 103 height 26
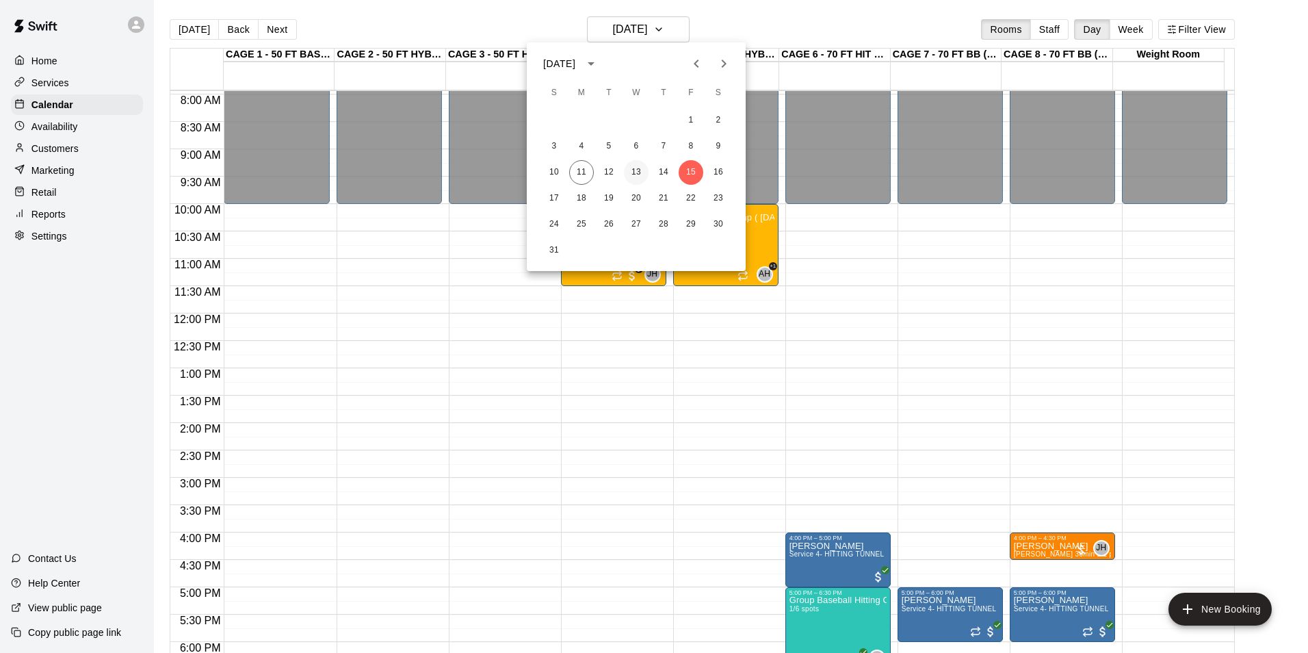
click at [637, 167] on button "13" at bounding box center [636, 172] width 25 height 25
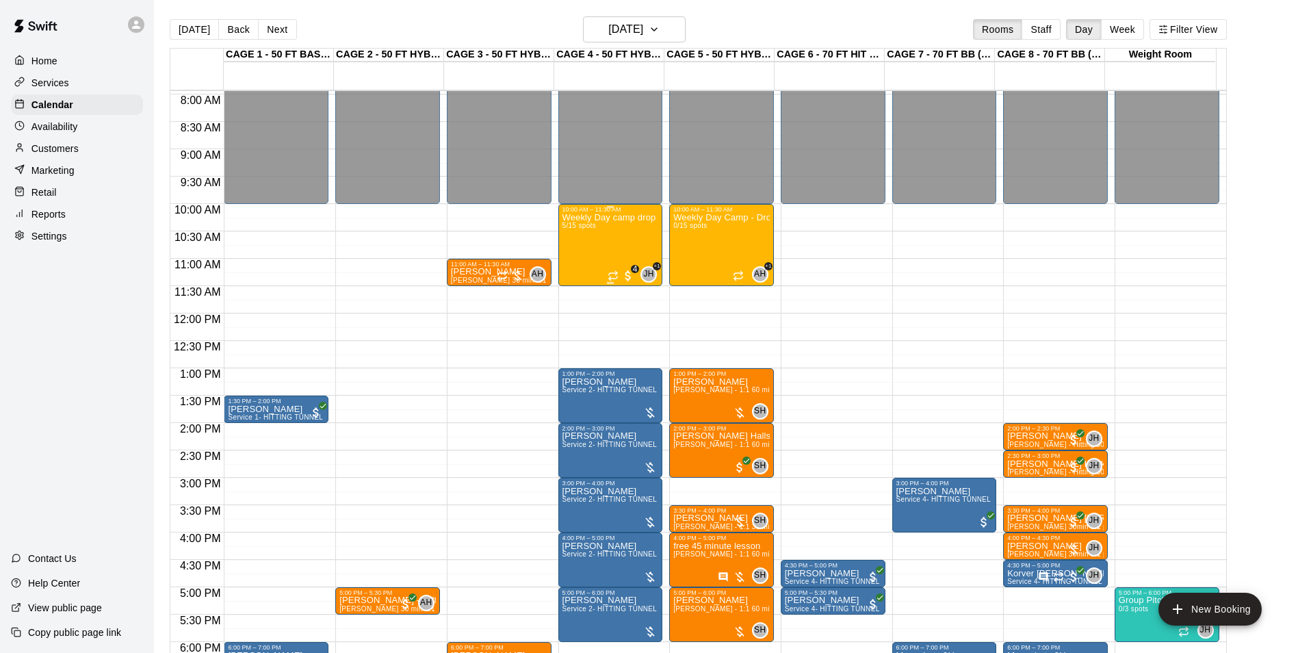
click at [634, 244] on div "Weekly Day camp drop in session - [DATE] / [DATE] / [DATE] 5/15 spots" at bounding box center [611, 539] width 96 height 653
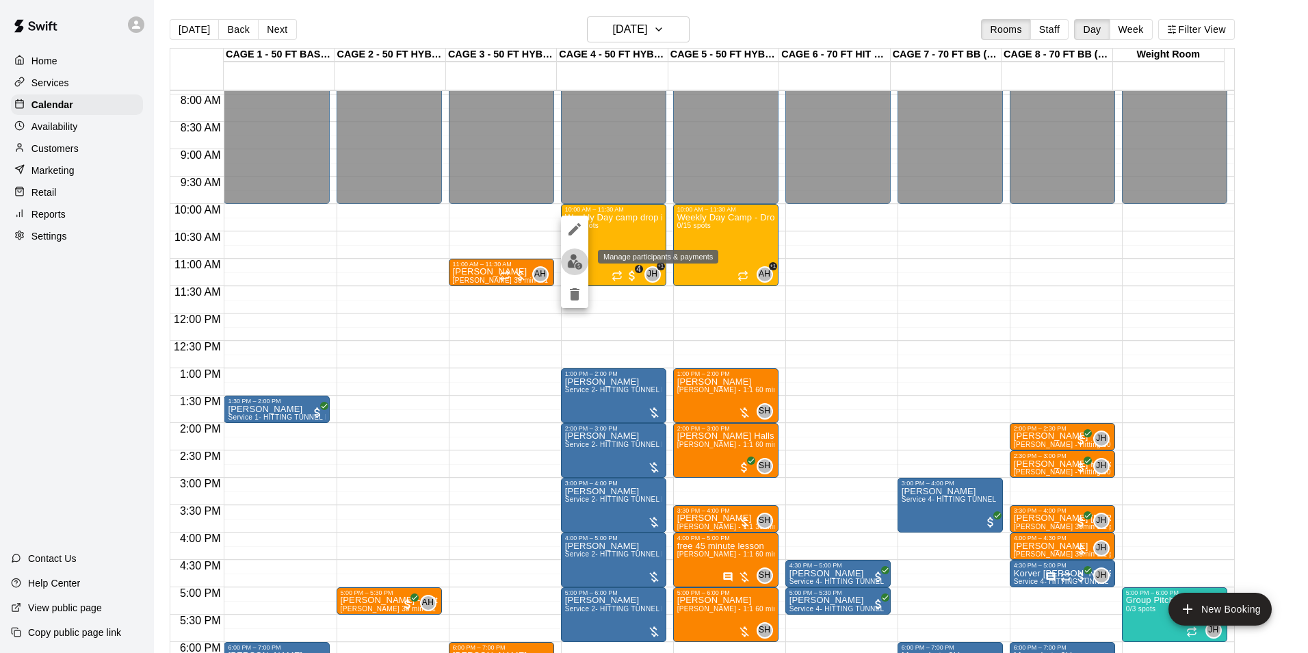
click at [584, 263] on button "edit" at bounding box center [574, 261] width 27 height 27
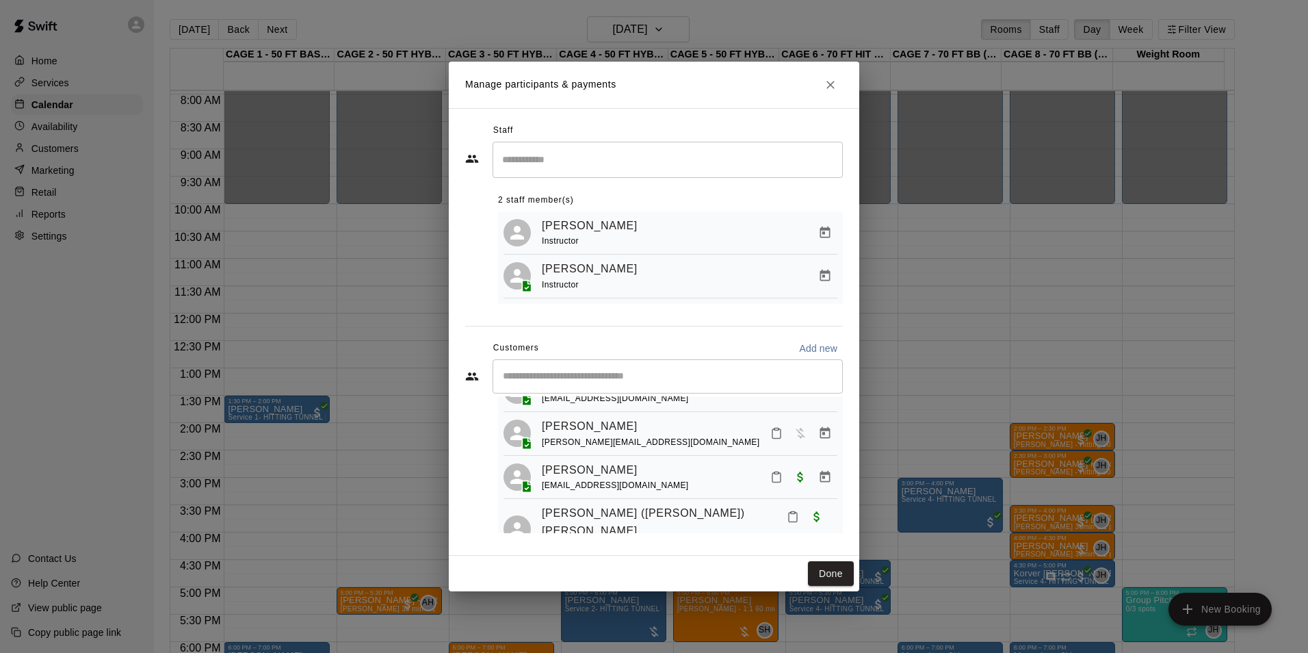
scroll to position [0, 0]
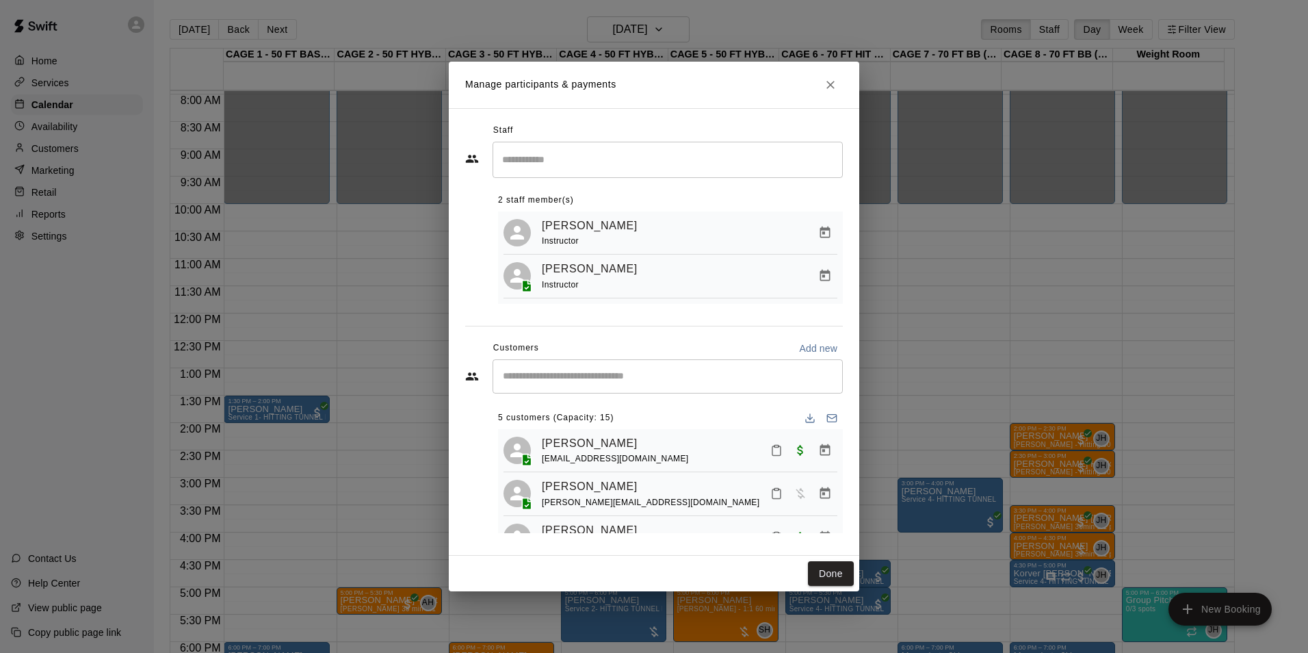
click at [834, 83] on icon "Close" at bounding box center [831, 85] width 14 height 14
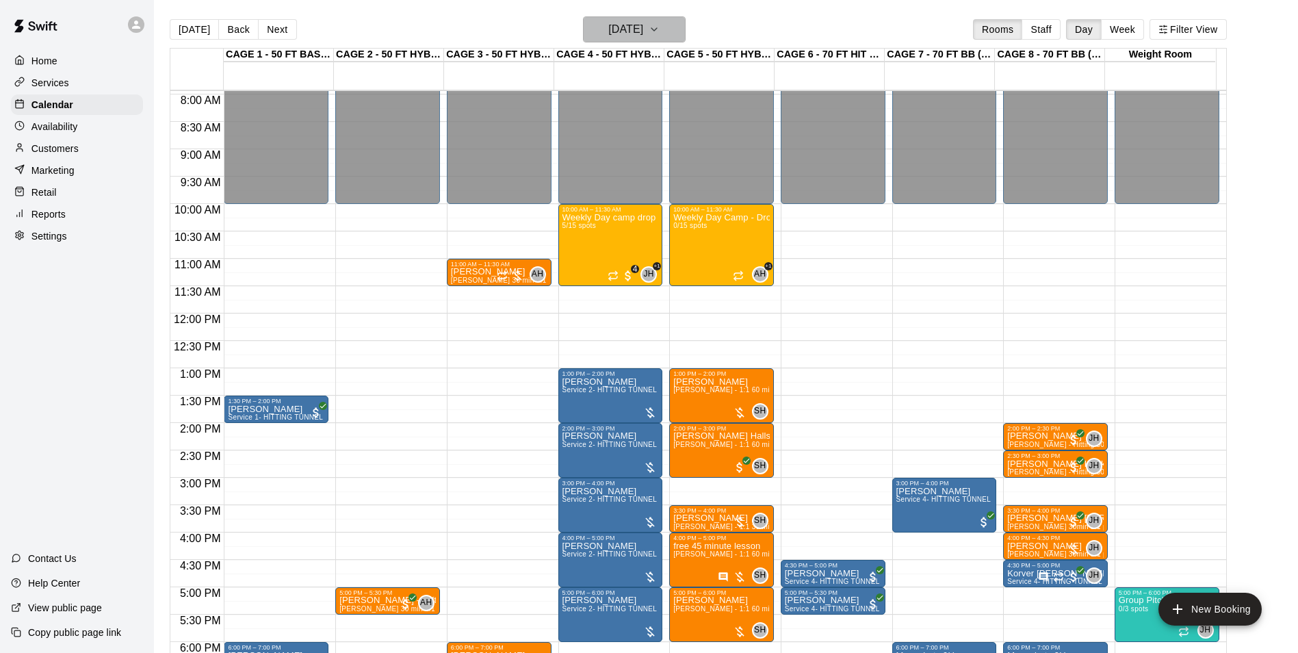
click at [686, 38] on button "[DATE]" at bounding box center [634, 29] width 103 height 26
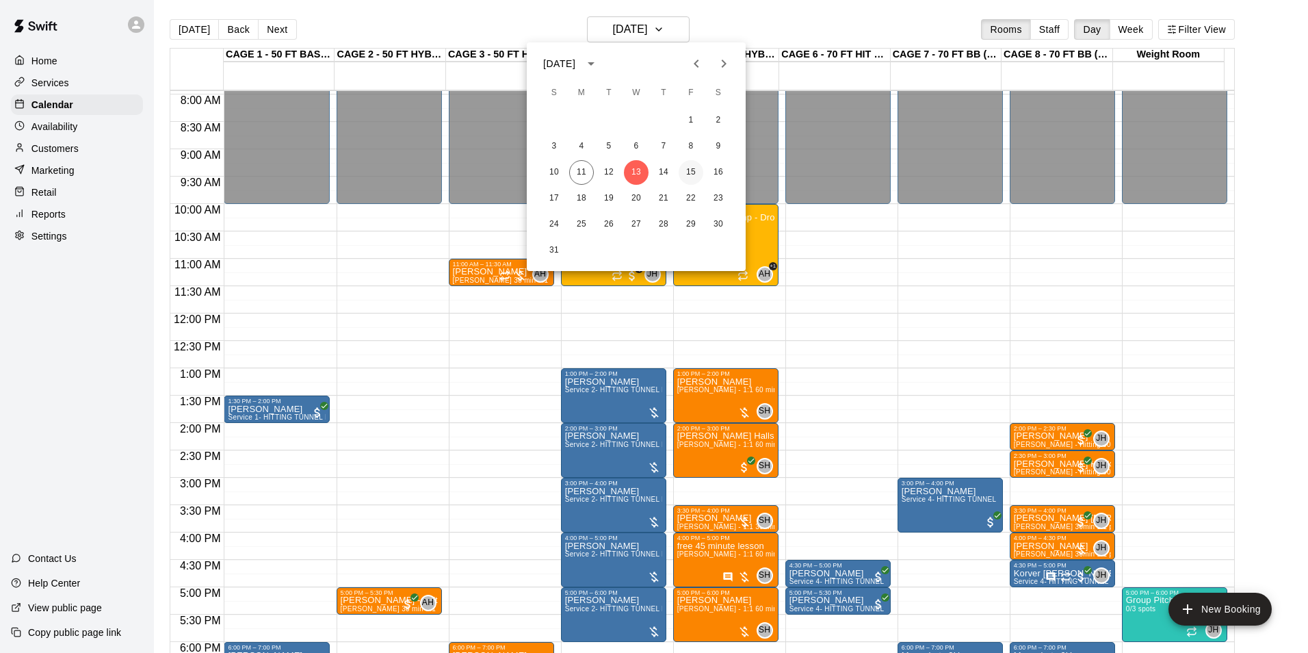
click at [687, 175] on button "15" at bounding box center [691, 172] width 25 height 25
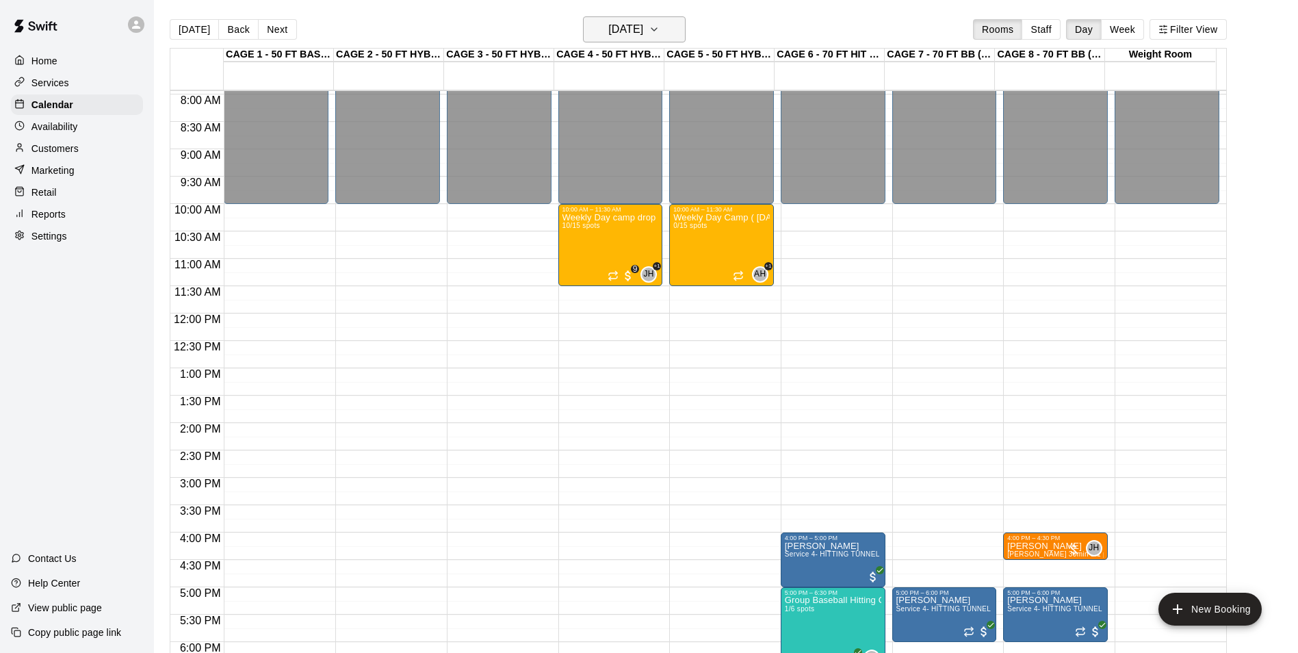
click at [639, 33] on h6 "[DATE]" at bounding box center [625, 29] width 35 height 19
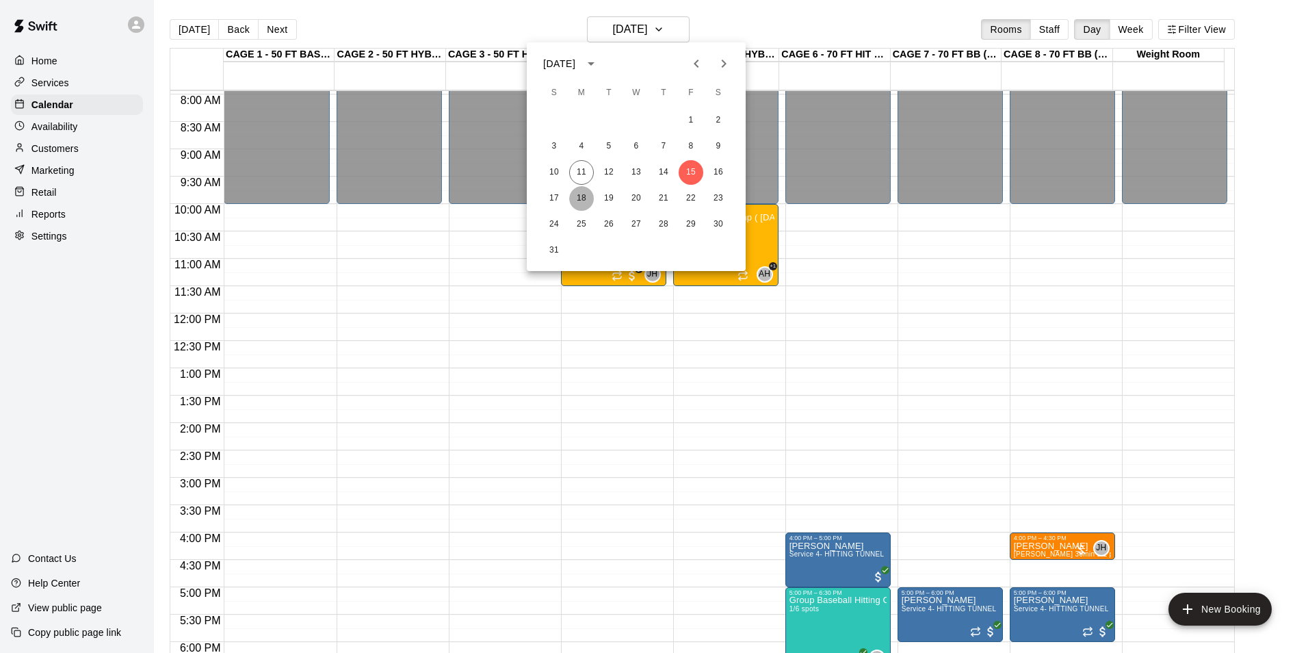
click at [583, 190] on button "18" at bounding box center [581, 198] width 25 height 25
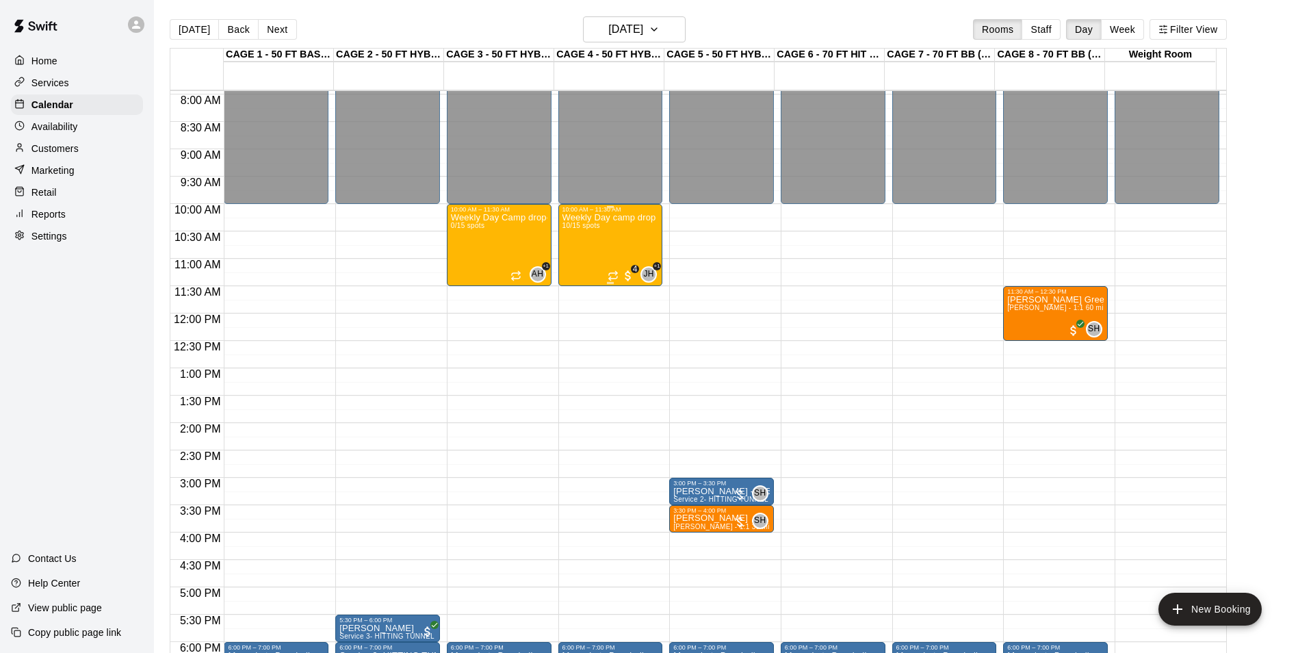
click at [588, 237] on div "Weekly Day camp drop in session - [DATE] / [DATE] / [DATE] 10/15 spots" at bounding box center [611, 539] width 96 height 653
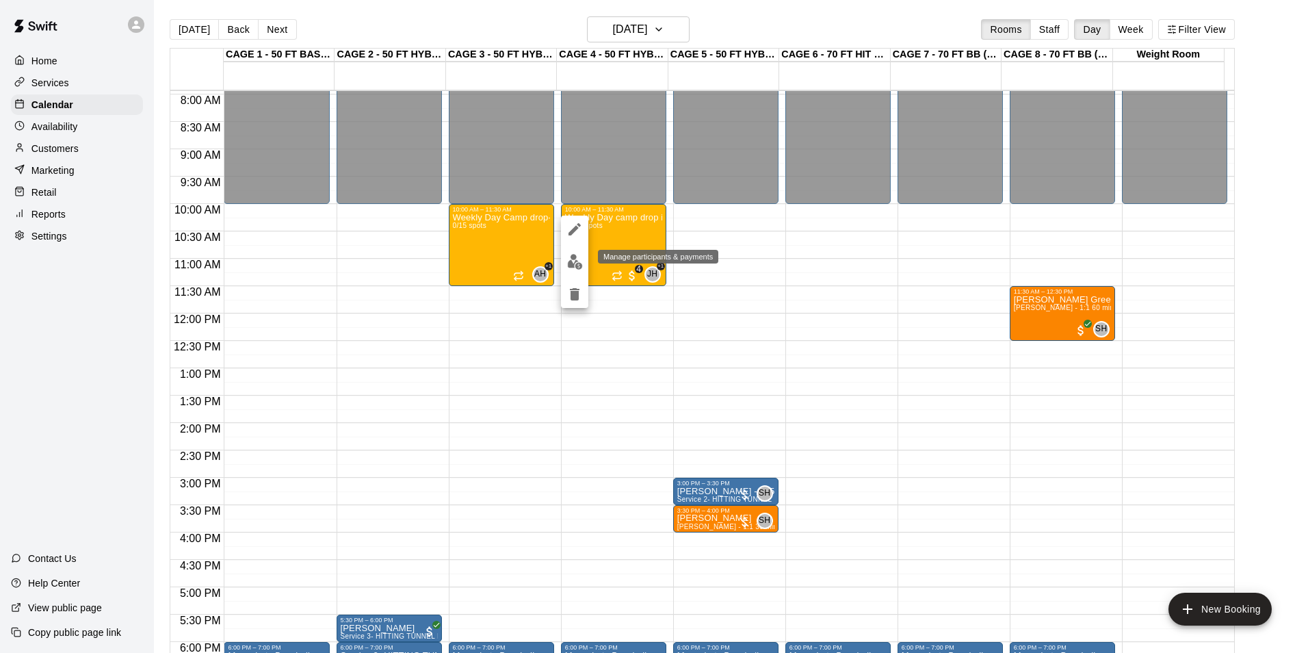
click at [573, 259] on img "edit" at bounding box center [575, 262] width 16 height 16
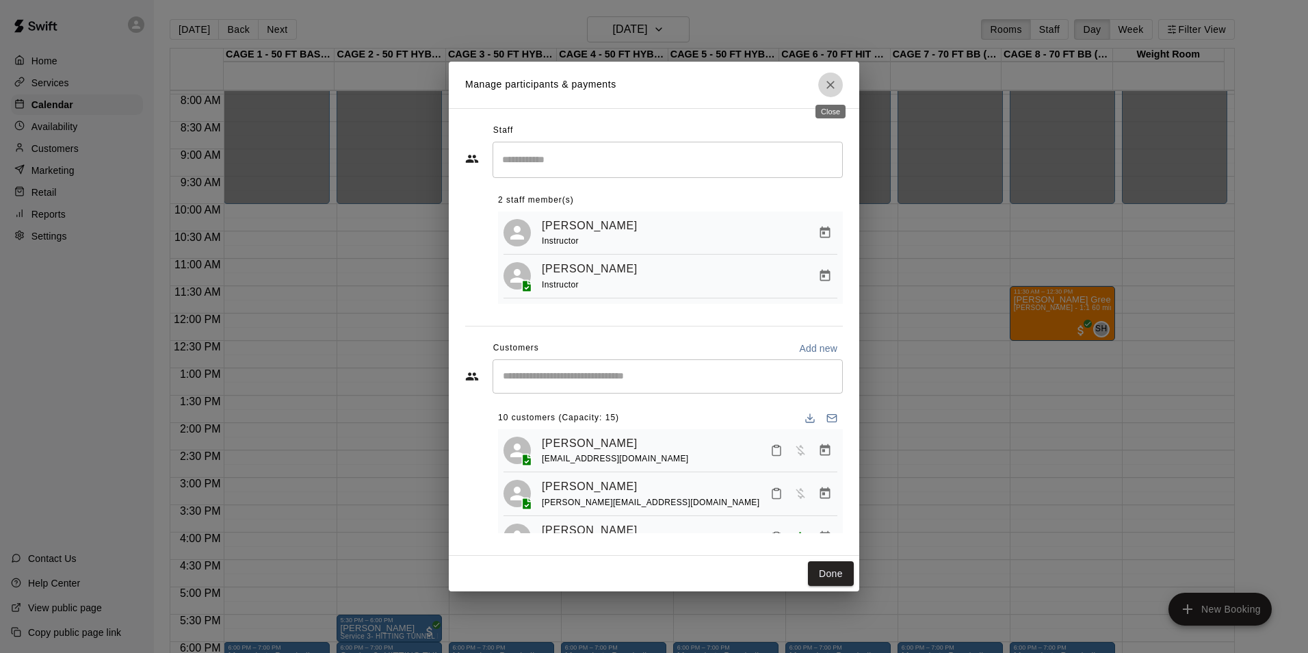
click at [836, 83] on icon "Close" at bounding box center [831, 85] width 14 height 14
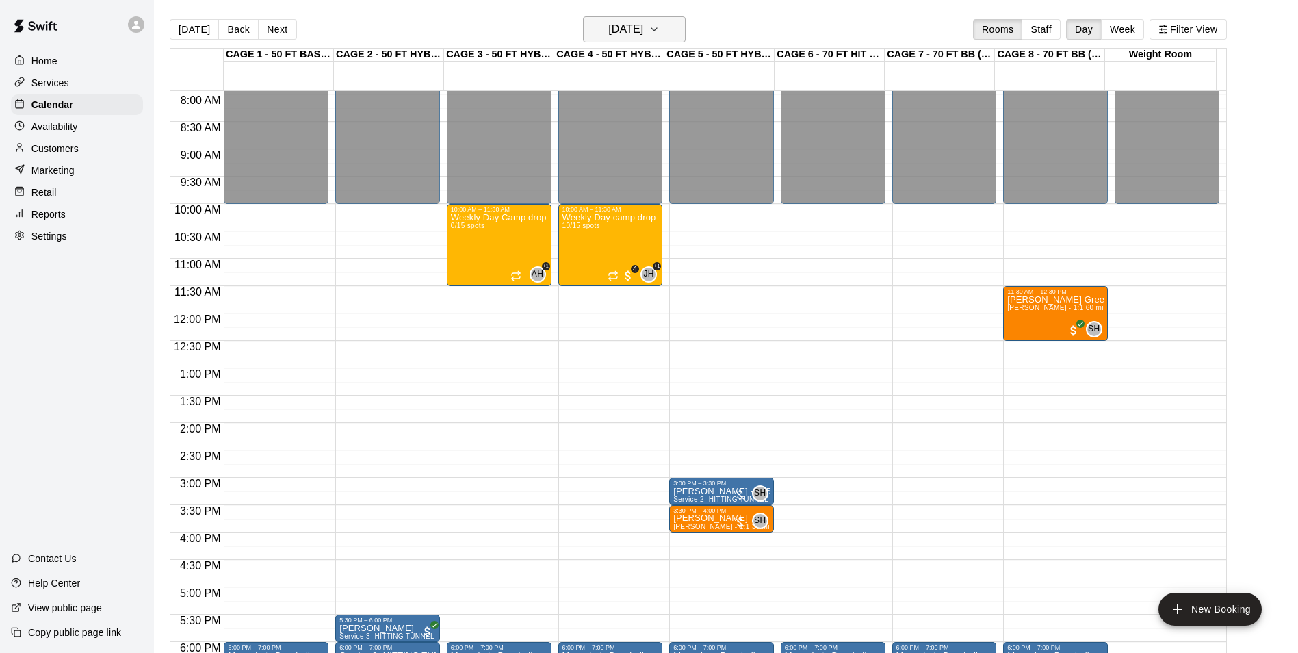
click at [657, 29] on icon "button" at bounding box center [653, 29] width 5 height 3
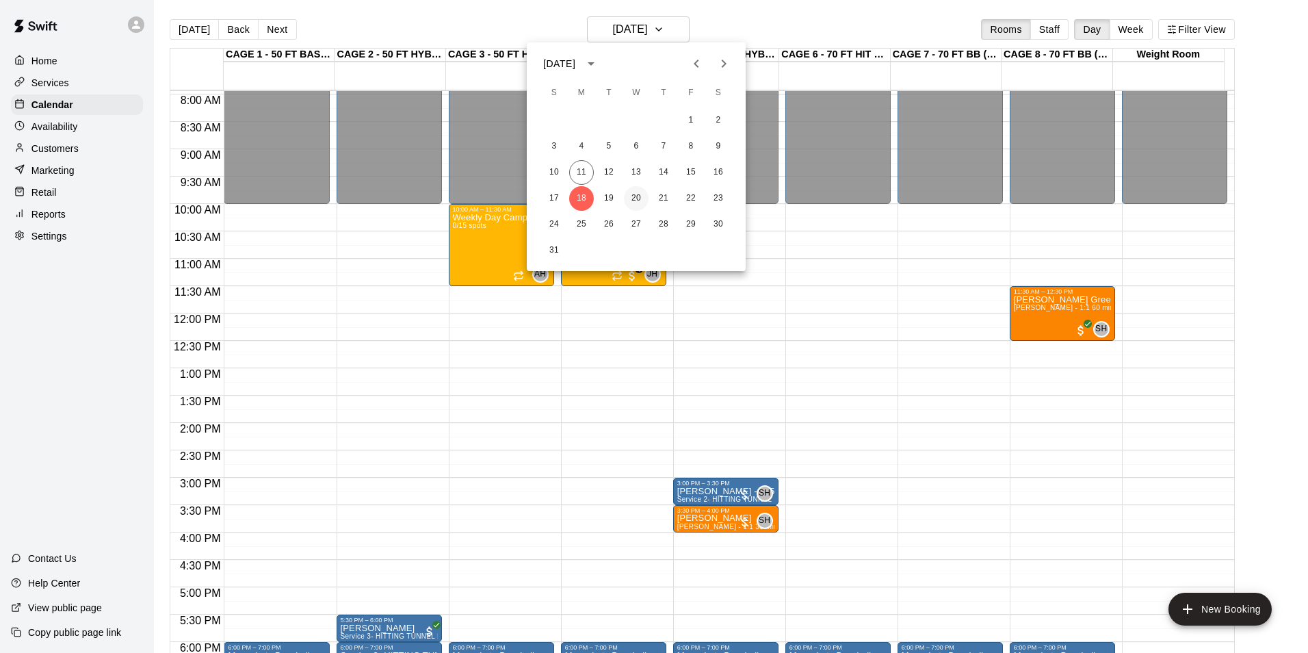
click at [637, 188] on button "20" at bounding box center [636, 198] width 25 height 25
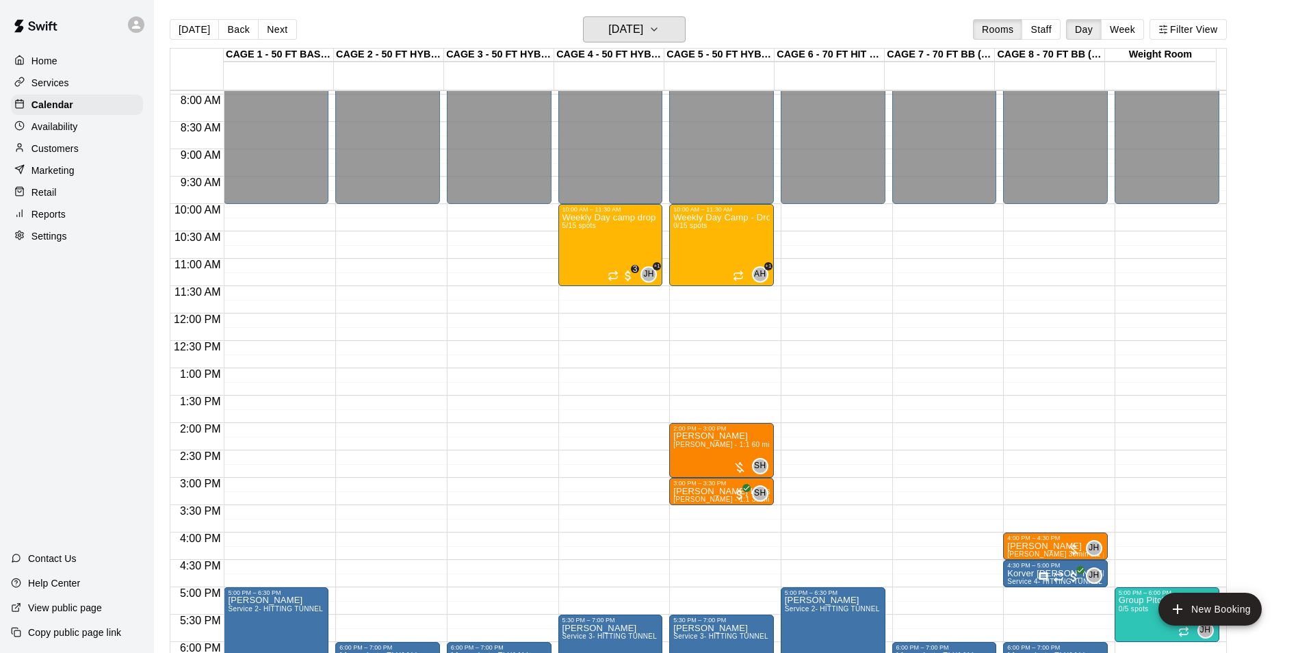
click at [643, 29] on h6 "[DATE]" at bounding box center [625, 29] width 35 height 19
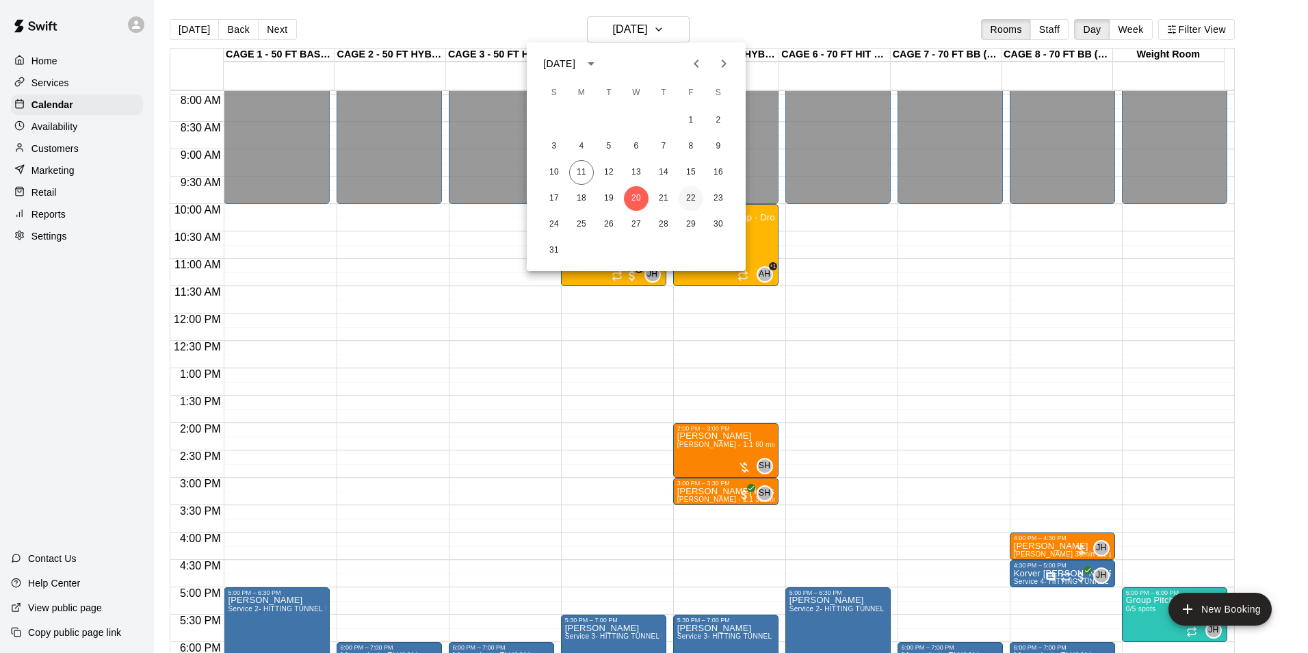
click at [684, 196] on button "22" at bounding box center [691, 198] width 25 height 25
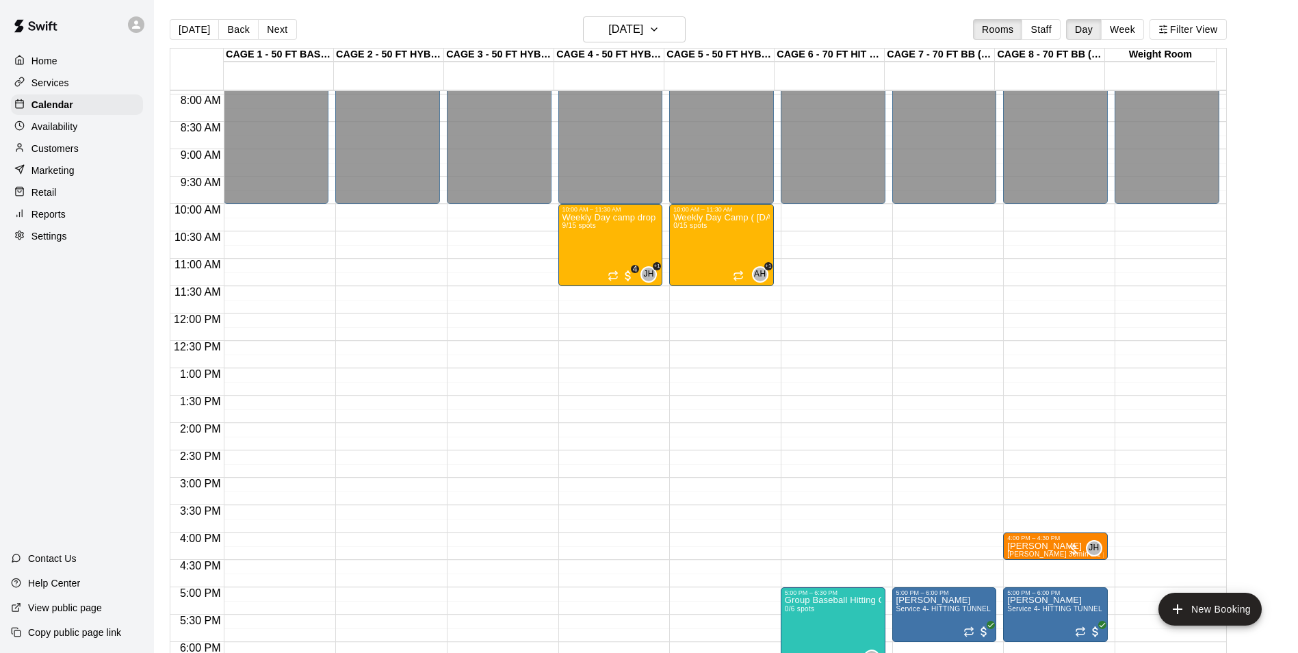
click at [195, 11] on main "[DATE] Back [DATE][DATE] Rooms Staff Day Week Filter View CAGE 1 - 50 FT BASEBA…" at bounding box center [726, 337] width 1144 height 675
click at [192, 34] on button "[DATE]" at bounding box center [194, 29] width 49 height 21
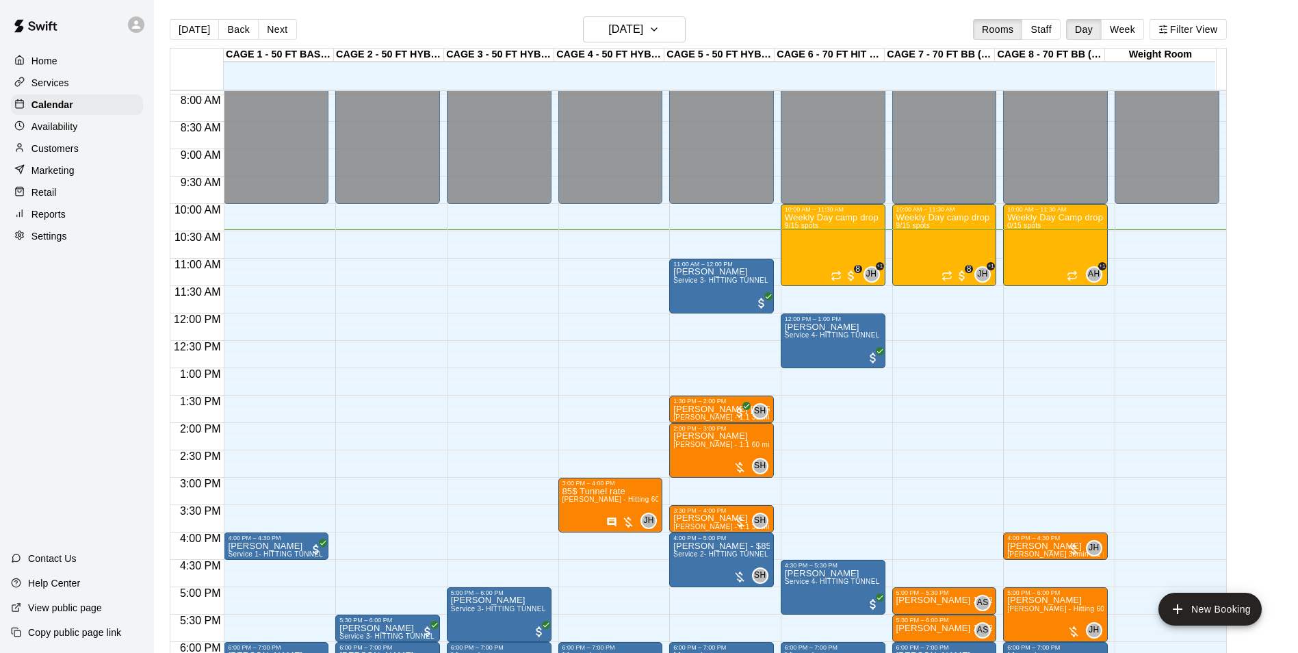
click at [83, 224] on div "Reports" at bounding box center [77, 214] width 132 height 21
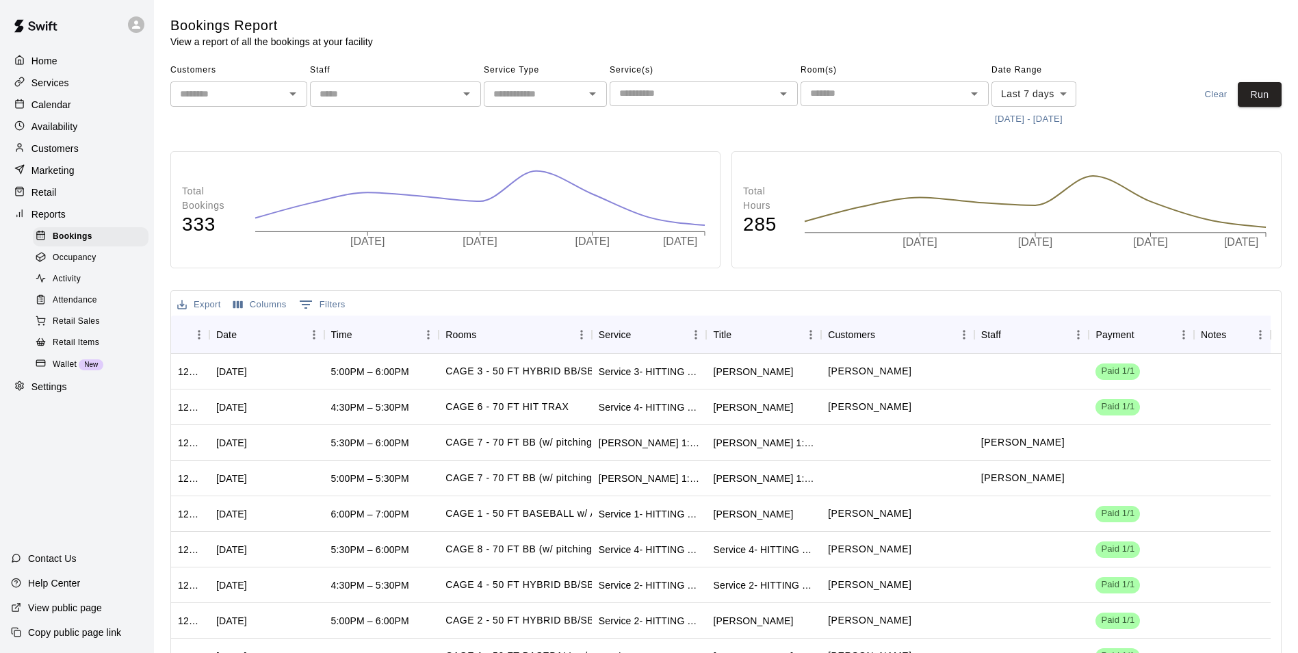
click at [1053, 94] on body "Home Services Calendar Availability Customers Marketing Retail Reports Bookings…" at bounding box center [649, 387] width 1298 height 775
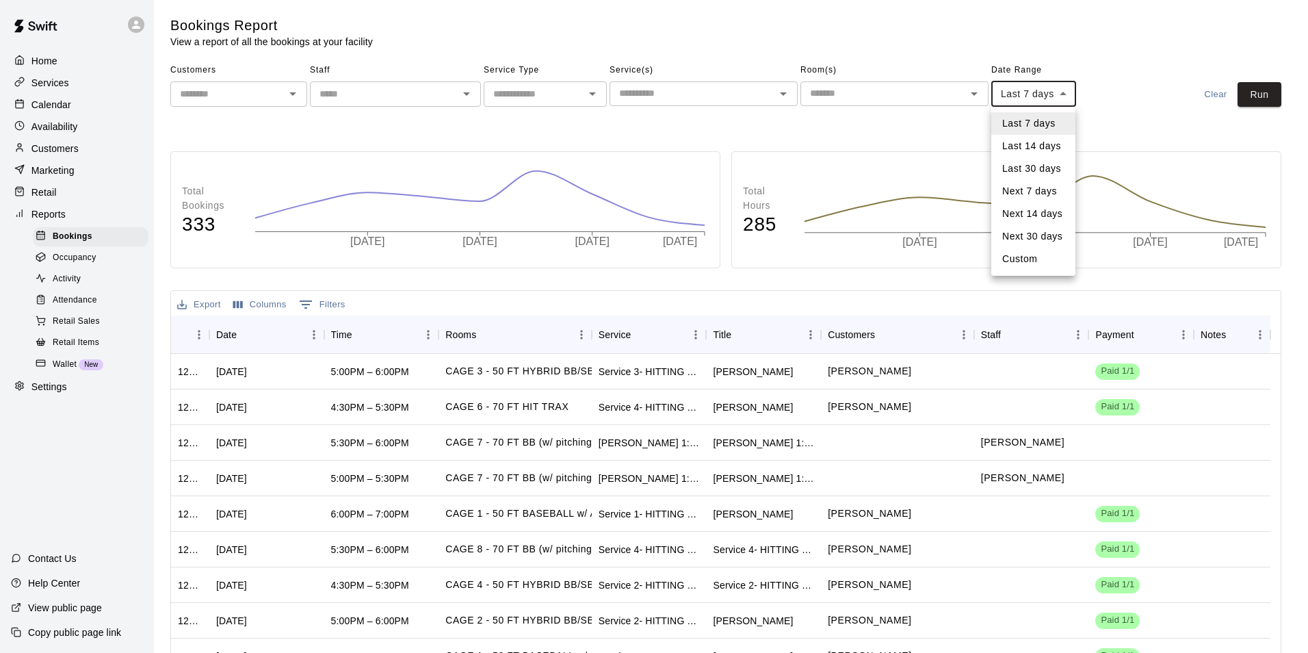
click at [1035, 269] on li "Custom" at bounding box center [1034, 259] width 84 height 23
type input "******"
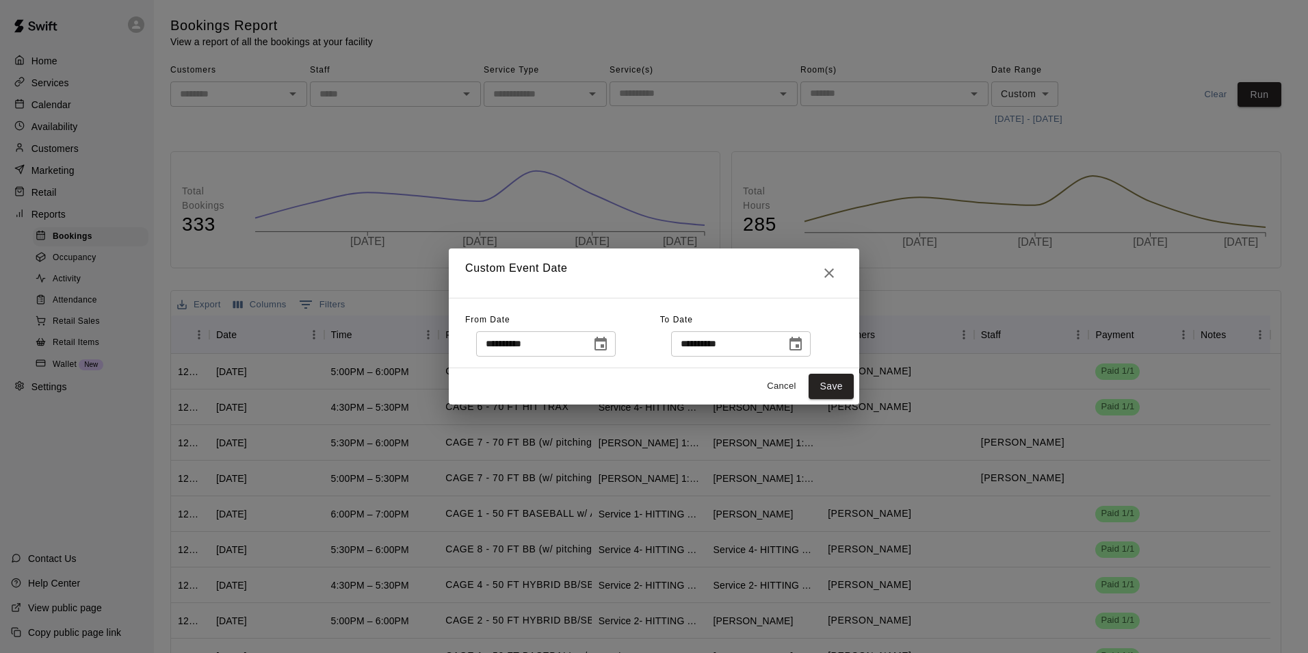
click at [615, 348] on button "Choose date, selected date is Aug 4, 2025" at bounding box center [600, 344] width 27 height 27
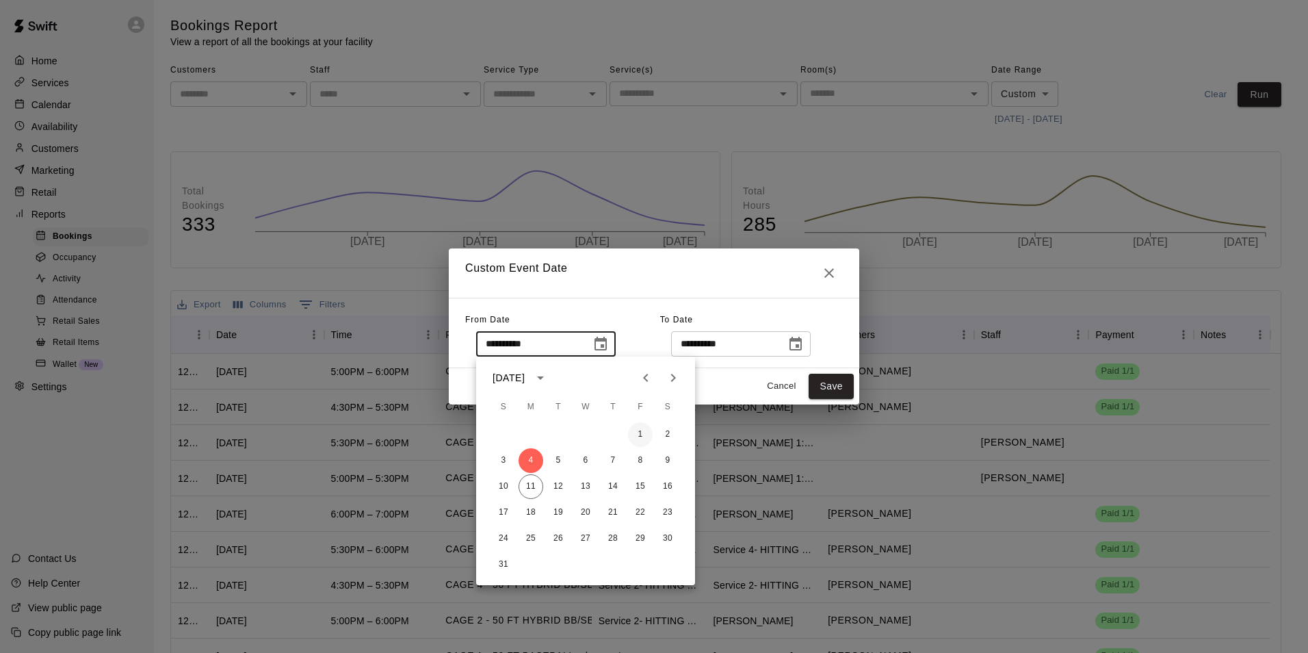
click at [642, 440] on button "1" at bounding box center [640, 434] width 25 height 25
type input "**********"
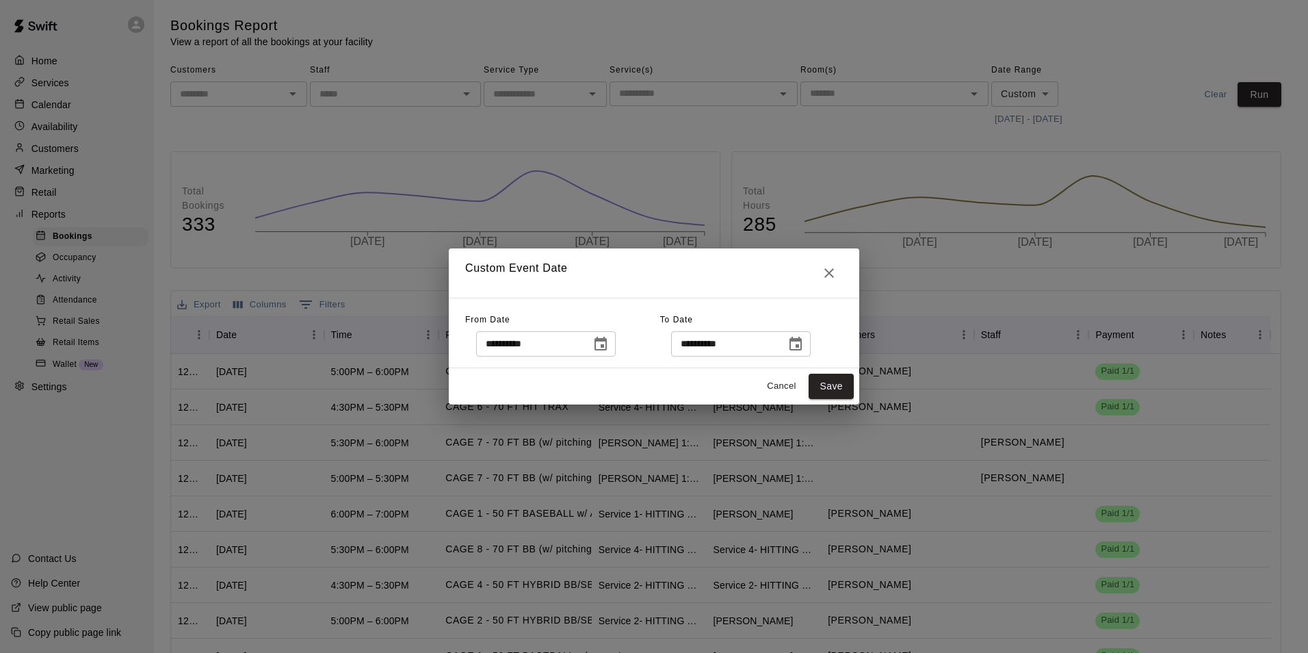
click at [804, 347] on icon "Choose date, selected date is Aug 11, 2025" at bounding box center [796, 344] width 16 height 16
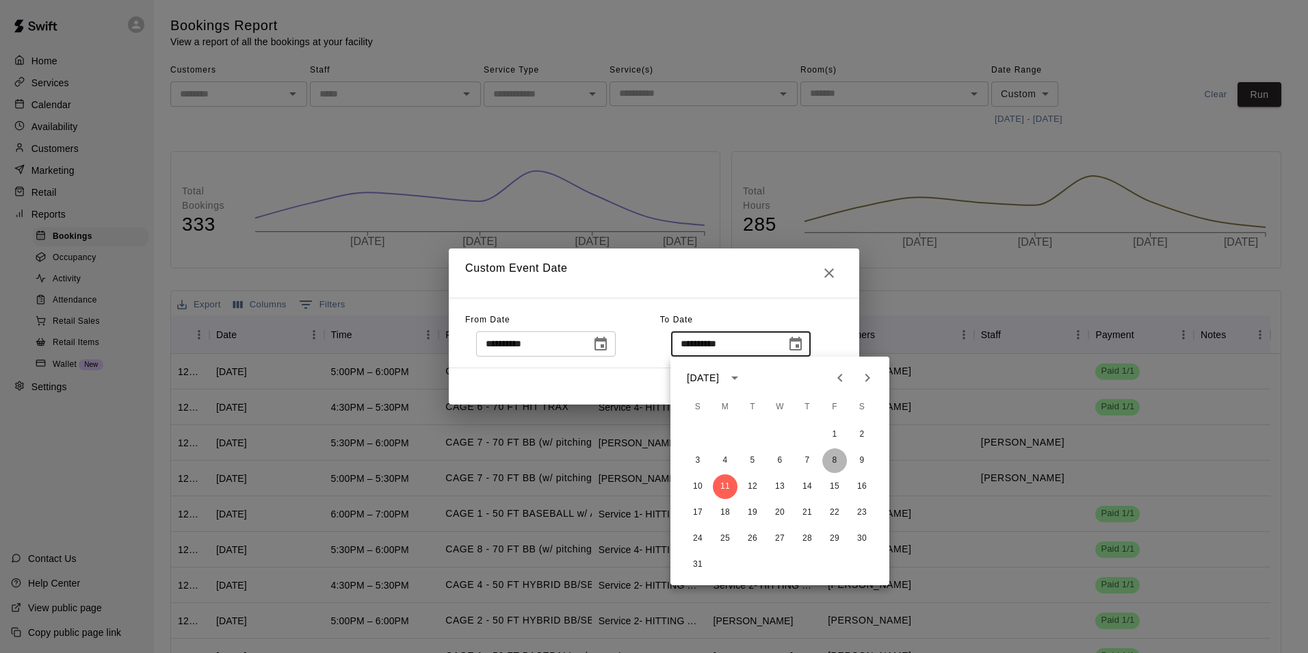
click at [830, 461] on button "8" at bounding box center [835, 460] width 25 height 25
type input "**********"
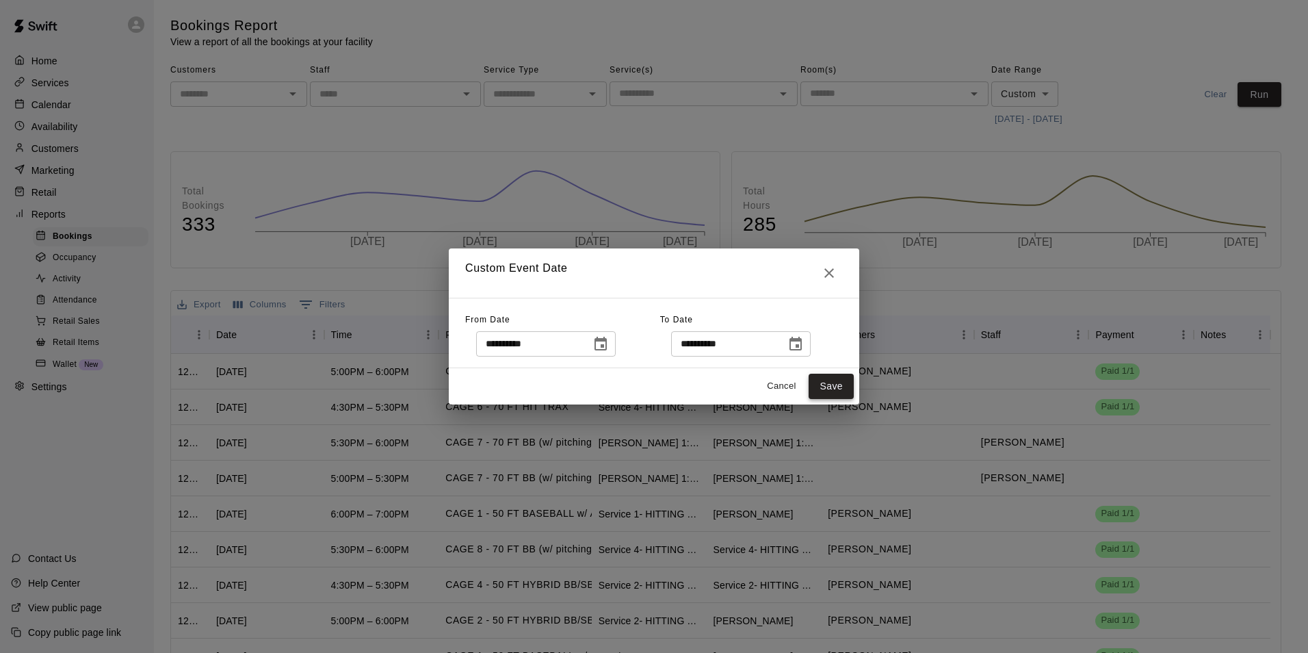
click at [834, 389] on button "Save" at bounding box center [831, 386] width 45 height 25
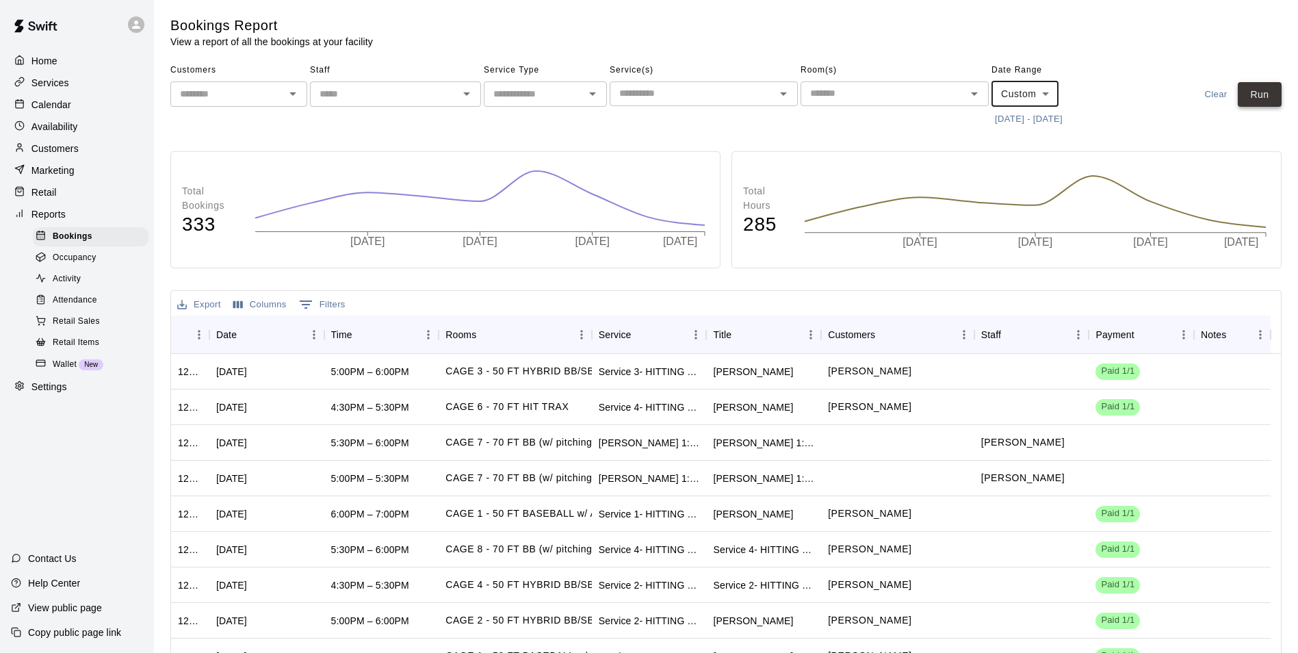
click at [1262, 93] on button "Run" at bounding box center [1260, 94] width 44 height 25
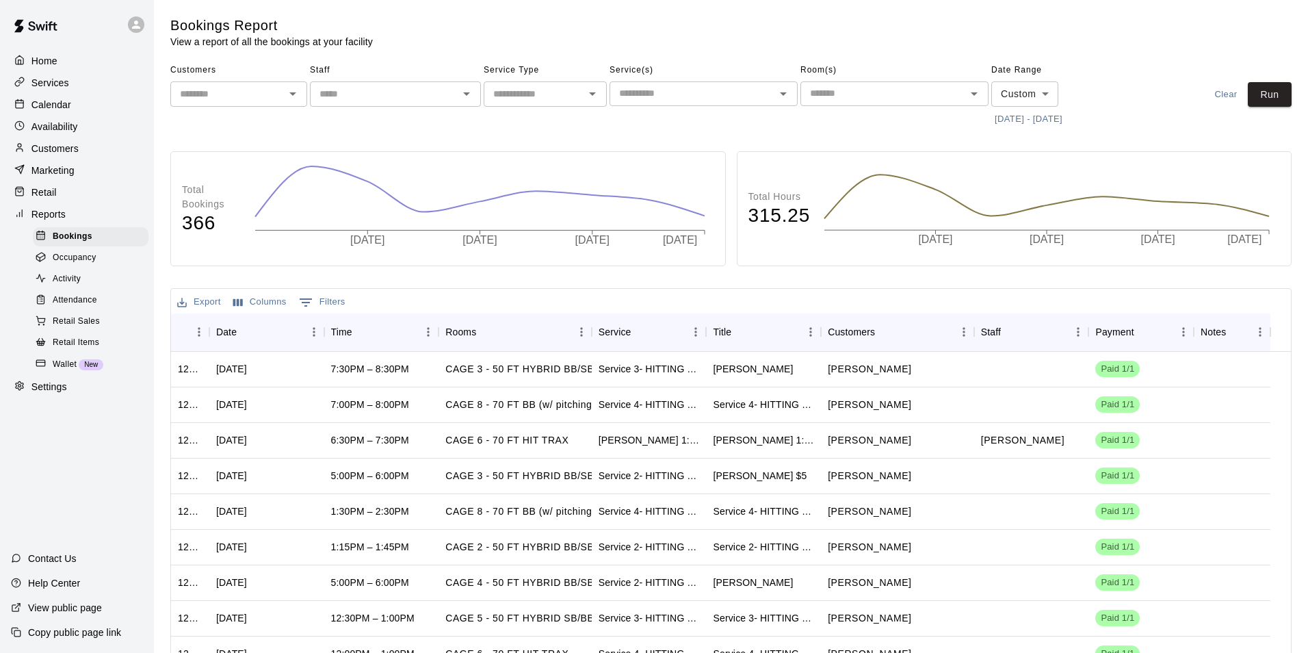
click at [1028, 86] on body "Home Services Calendar Availability Customers Marketing Retail Reports Bookings…" at bounding box center [654, 386] width 1308 height 773
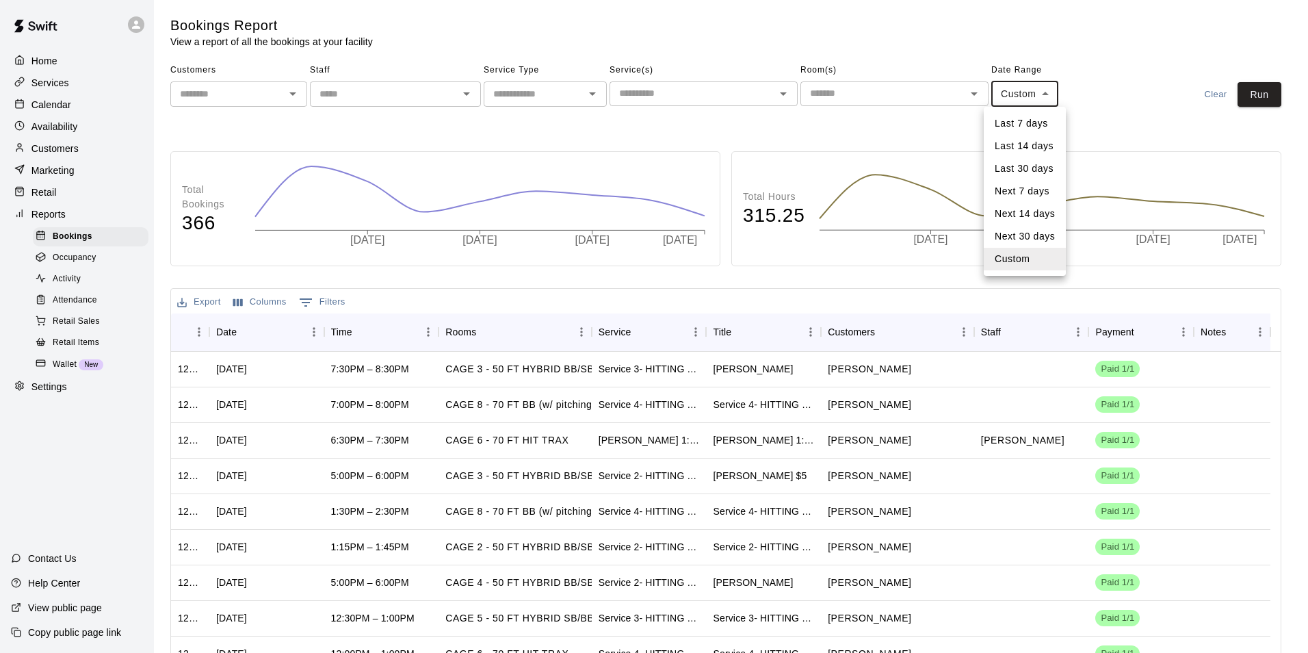
click at [1048, 269] on li "Custom" at bounding box center [1025, 259] width 82 height 23
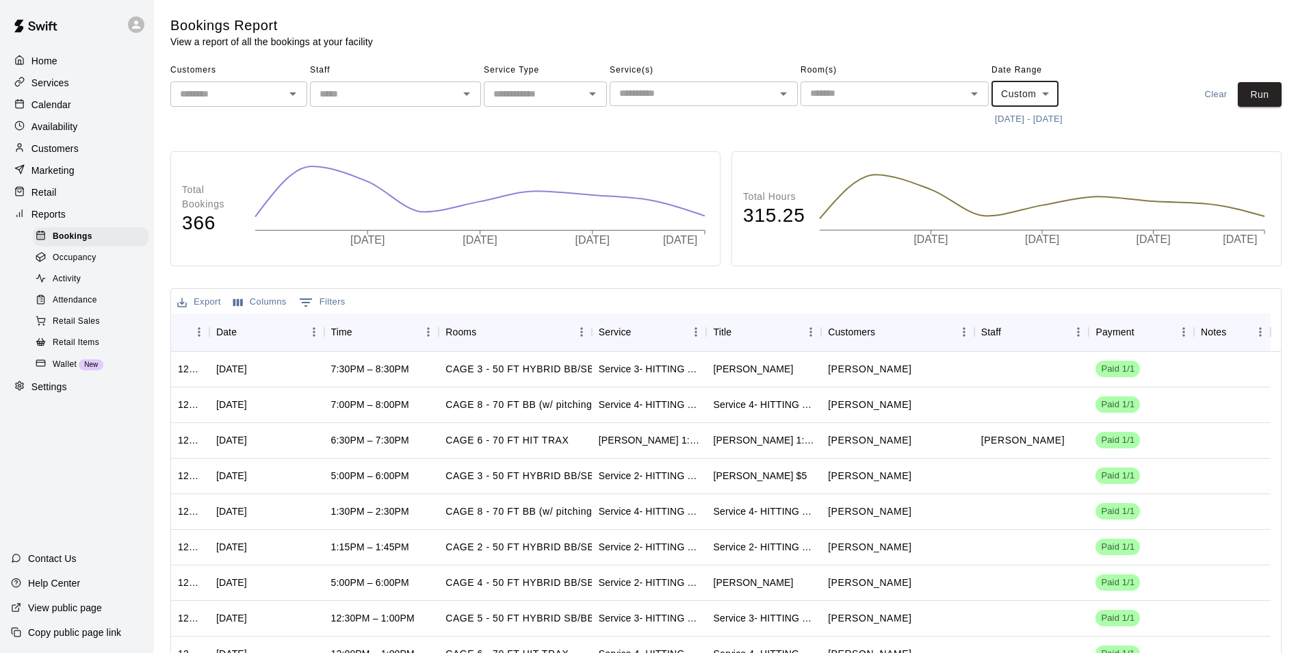
click at [1213, 87] on button "Clear" at bounding box center [1216, 94] width 44 height 25
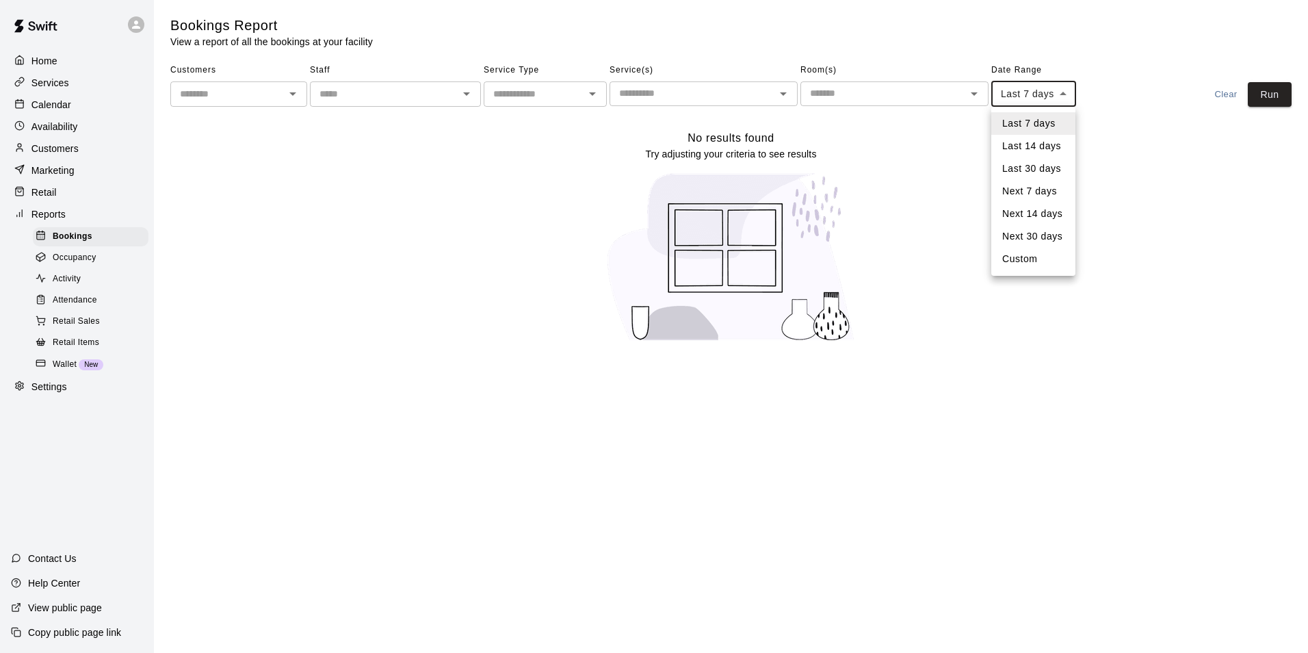
click at [1038, 99] on body "Home Services Calendar Availability Customers Marketing Retail Reports Bookings…" at bounding box center [654, 179] width 1308 height 359
click at [1034, 253] on li "Custom" at bounding box center [1034, 259] width 84 height 23
type input "******"
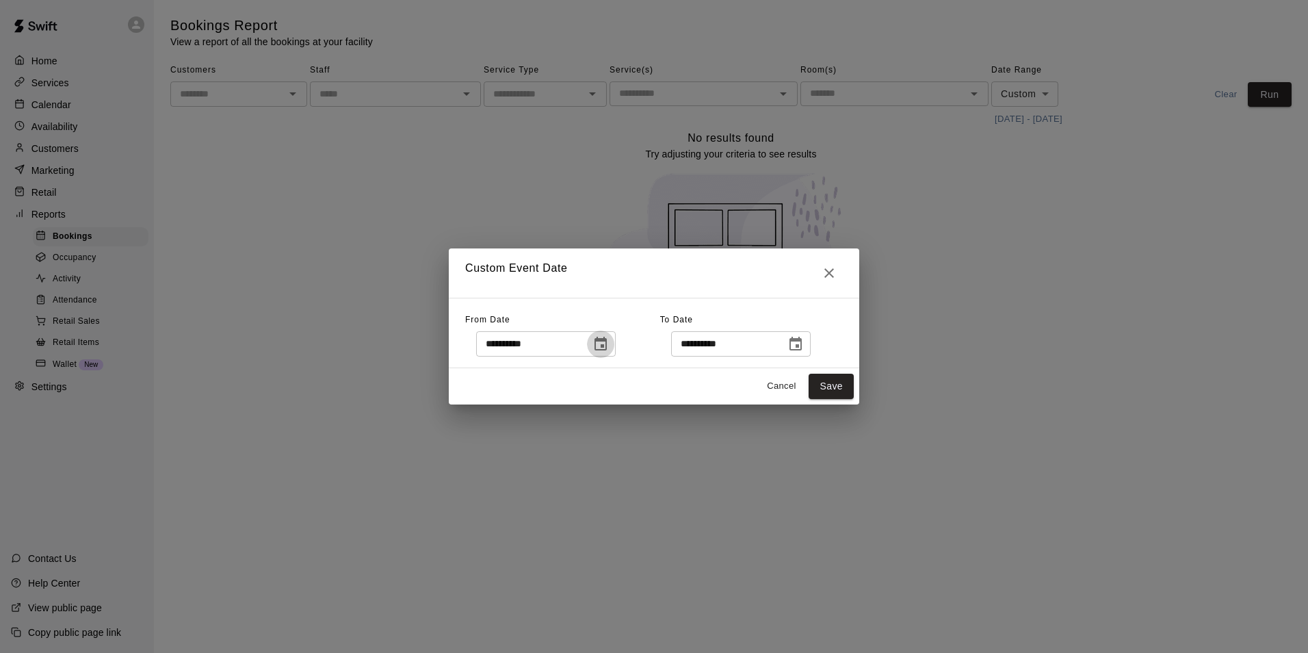
click at [615, 333] on button "Choose date, selected date is Aug 4, 2025" at bounding box center [600, 344] width 27 height 27
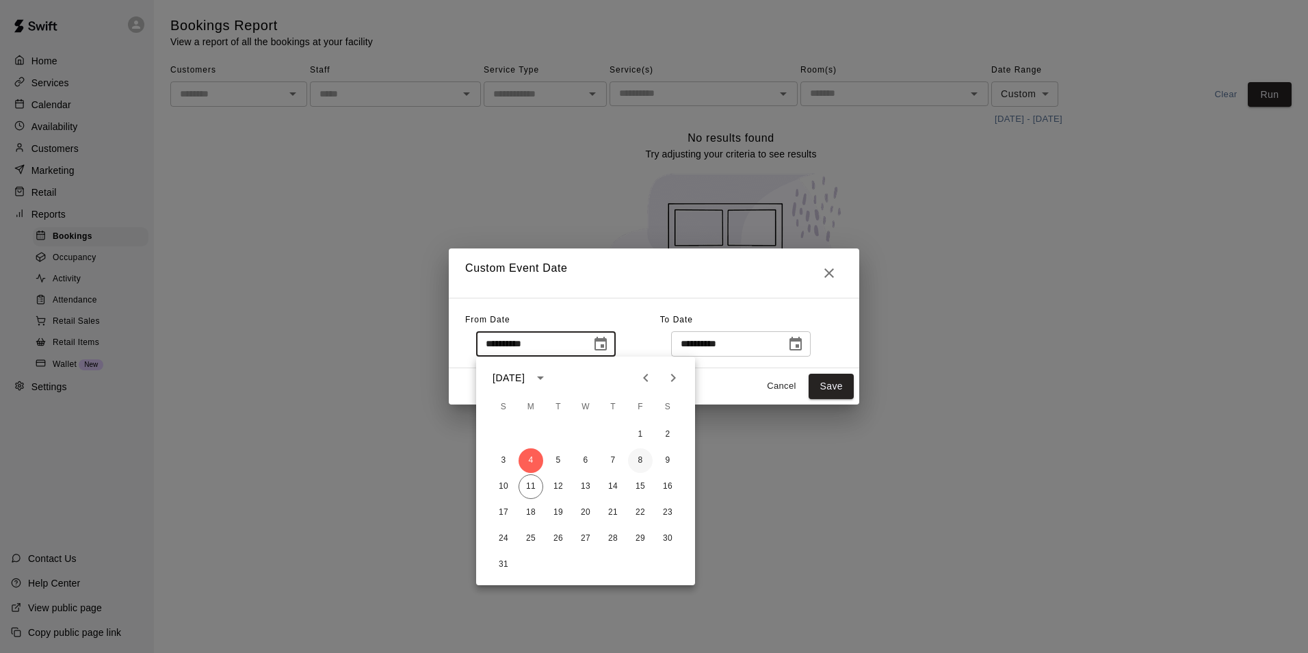
click at [641, 463] on button "8" at bounding box center [640, 460] width 25 height 25
type input "**********"
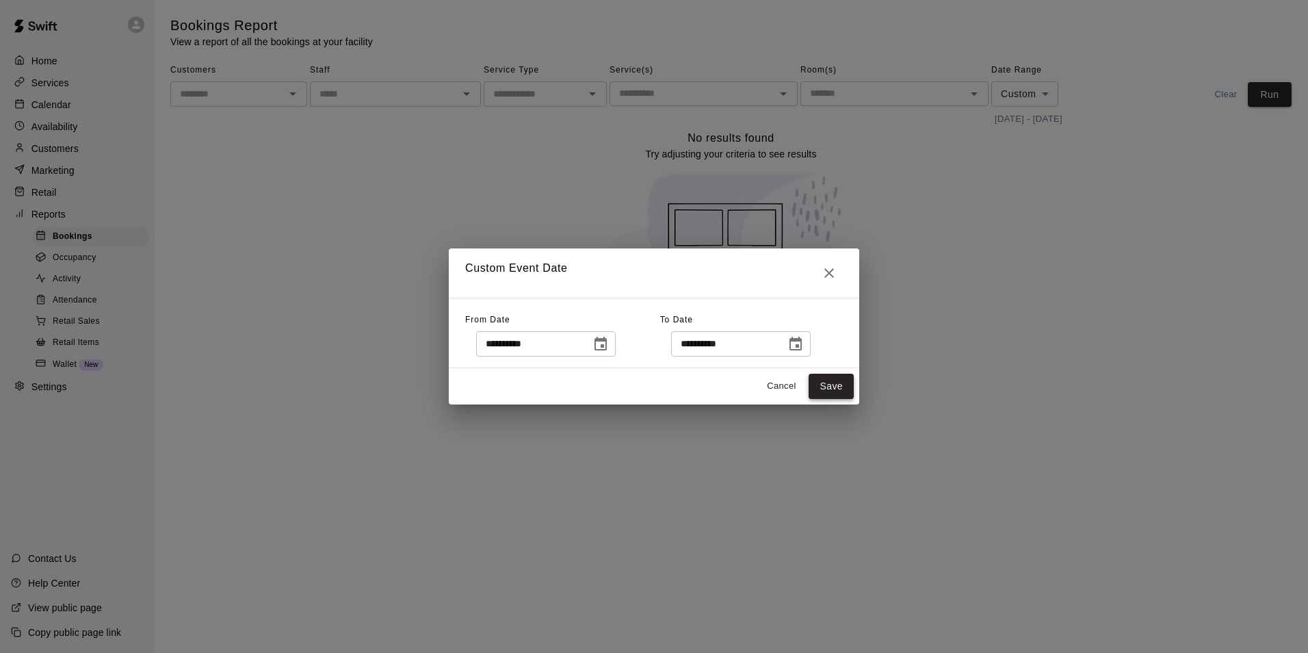
click at [818, 384] on button "Save" at bounding box center [831, 386] width 45 height 25
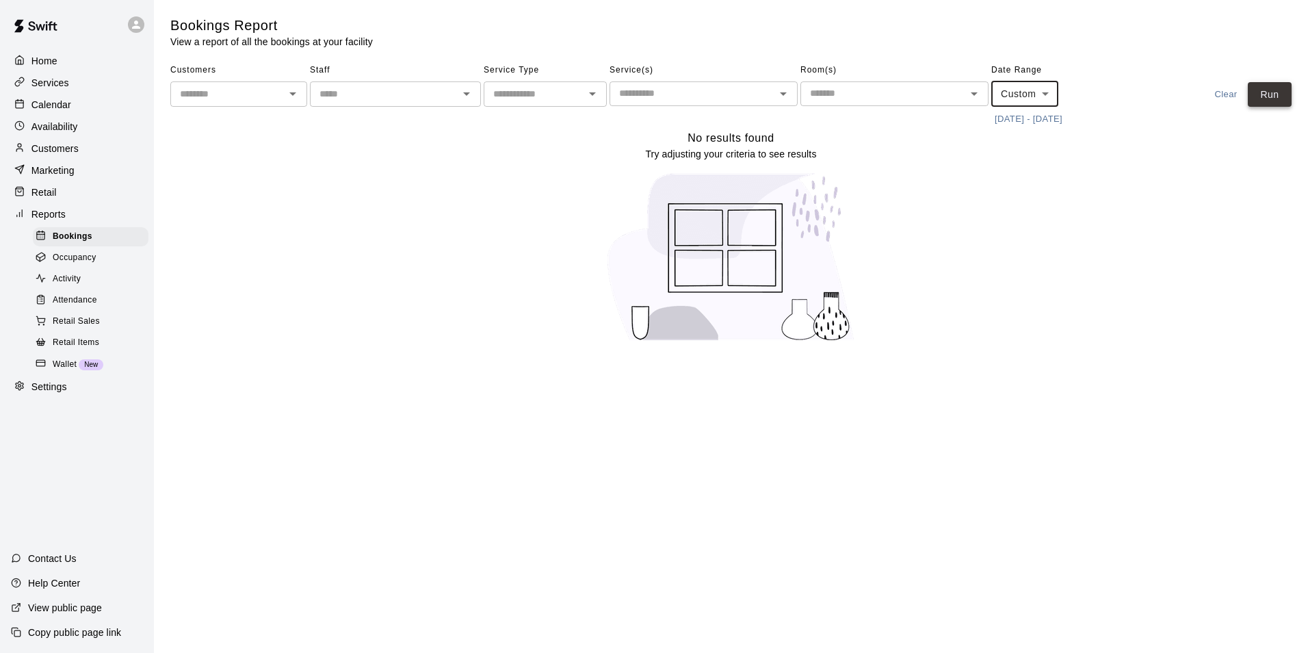
click at [1272, 95] on button "Run" at bounding box center [1270, 94] width 44 height 25
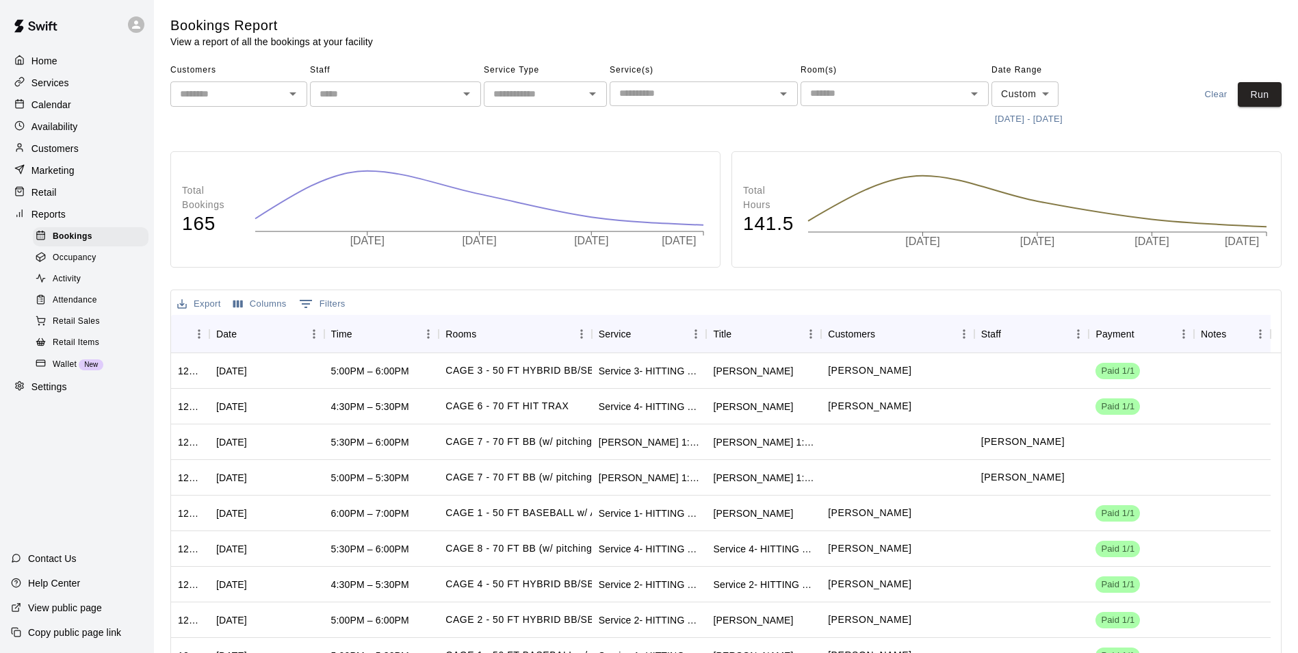
click at [62, 159] on div "Customers" at bounding box center [77, 148] width 132 height 21
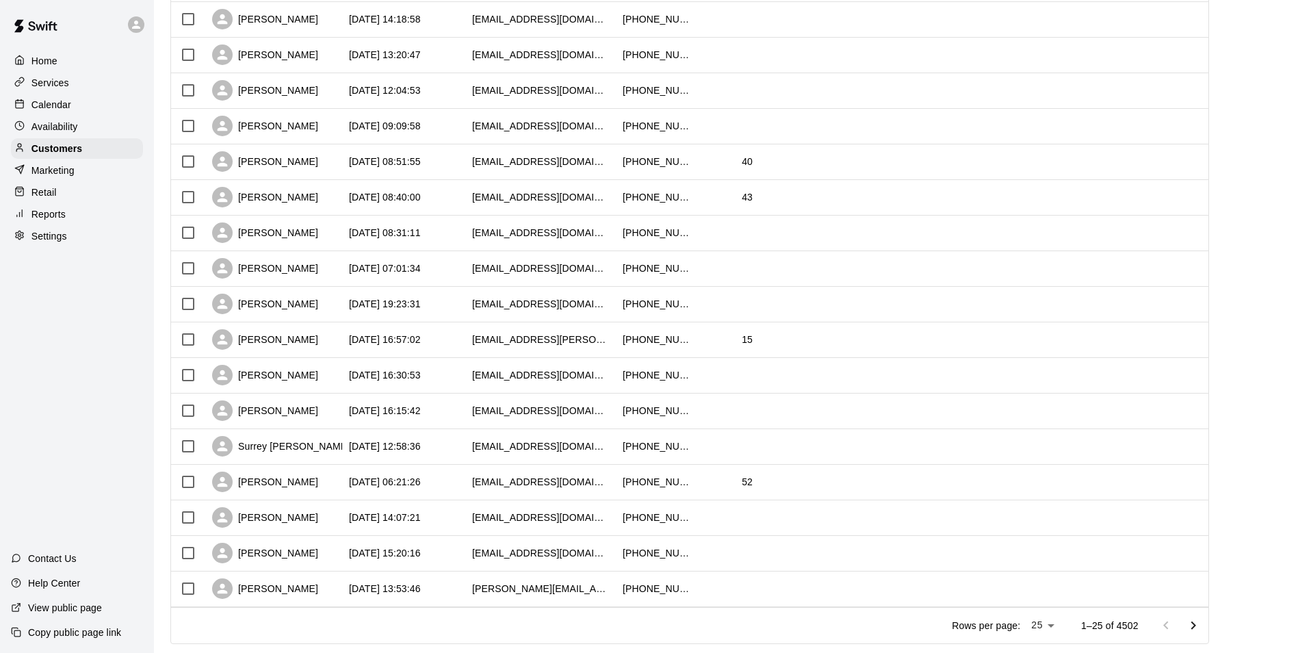
scroll to position [530, 0]
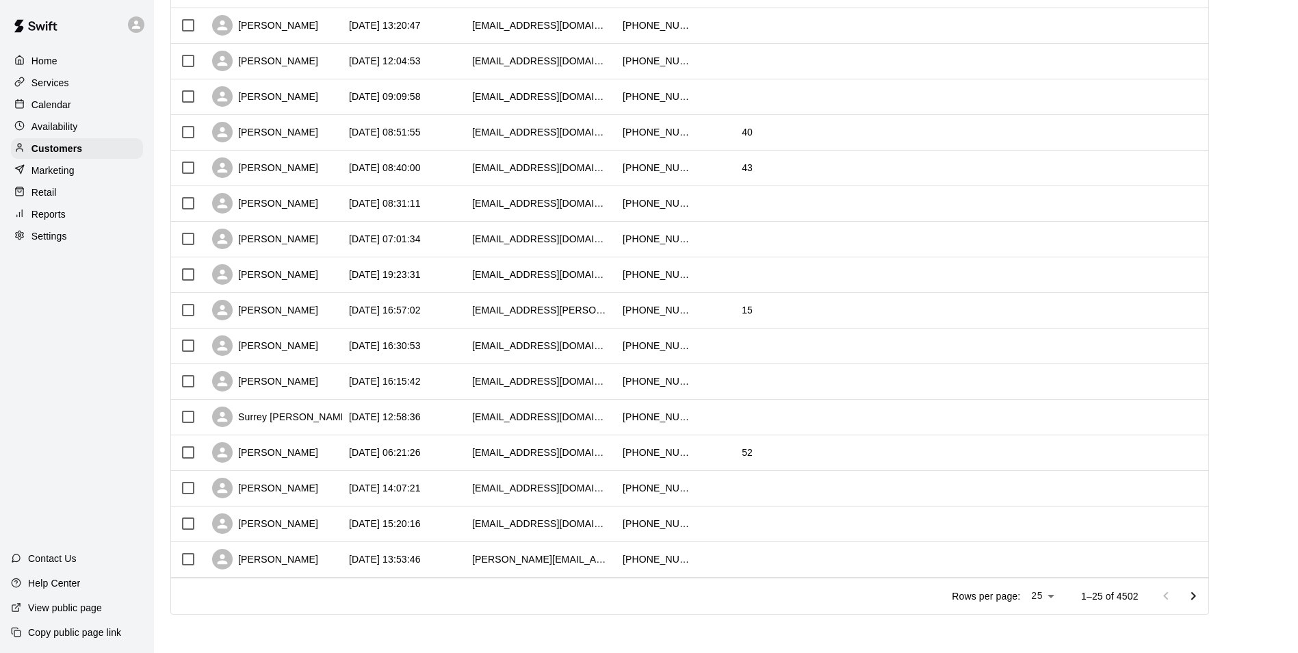
click at [1202, 603] on icon "Go to next page" at bounding box center [1193, 596] width 16 height 16
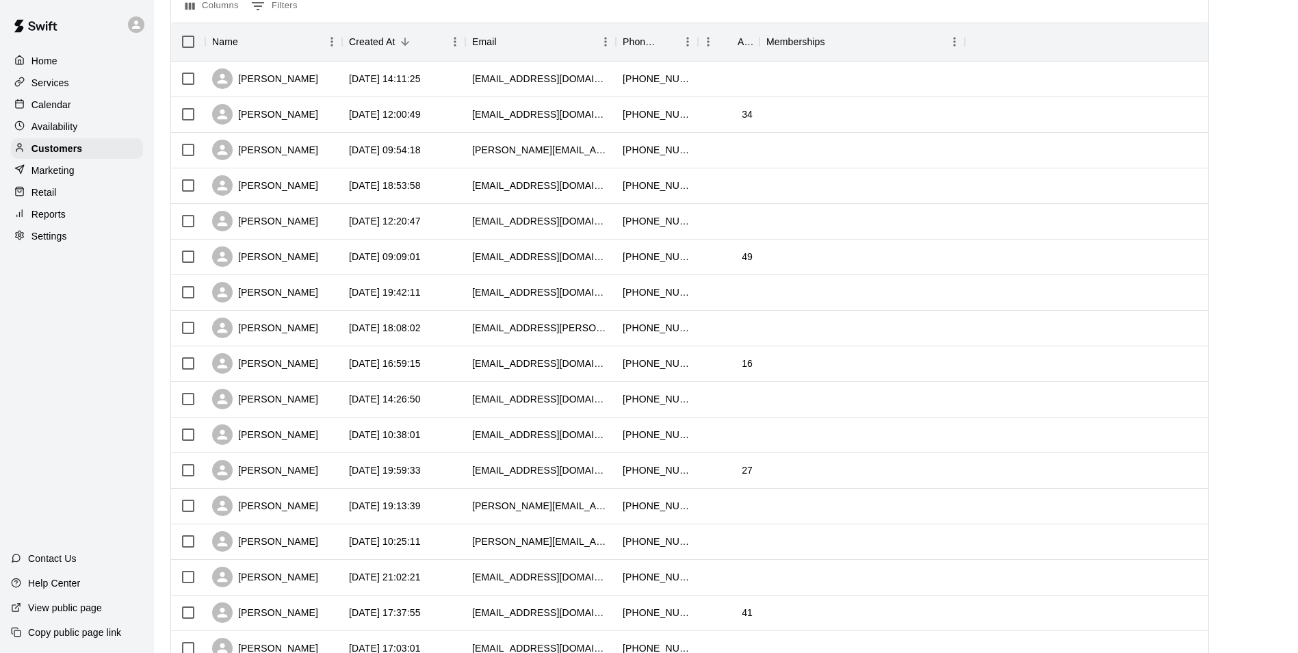
scroll to position [51, 0]
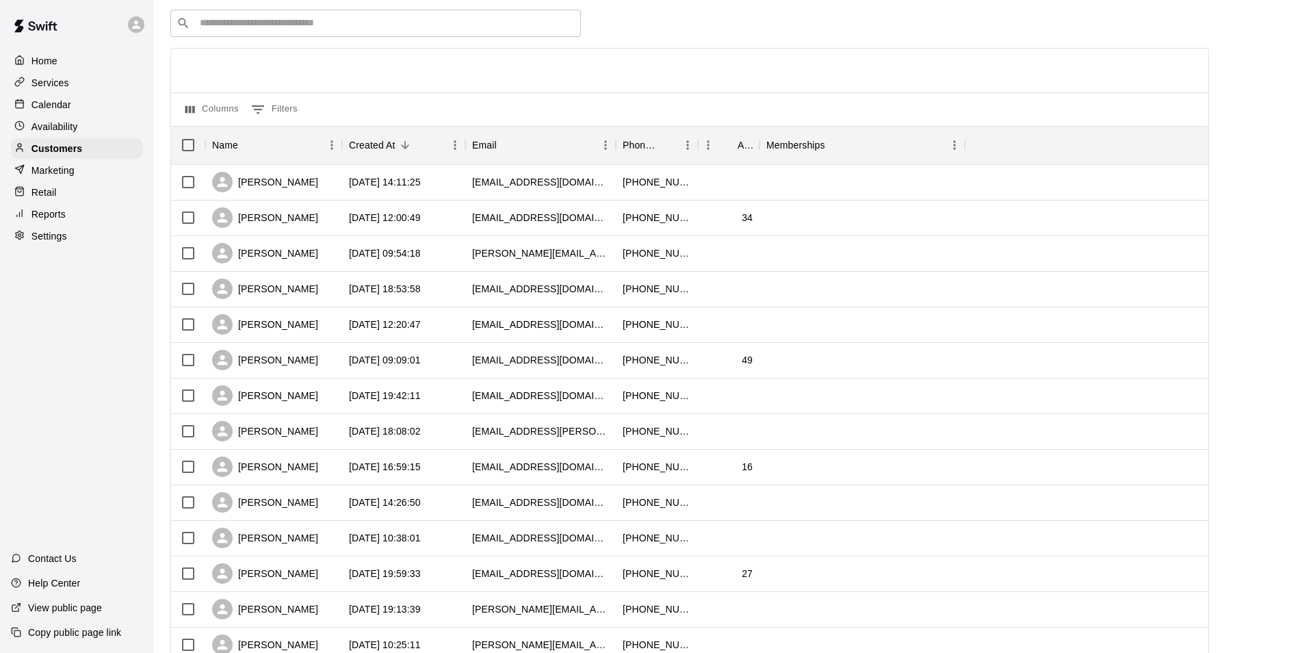
click at [110, 103] on div "Calendar" at bounding box center [77, 104] width 132 height 21
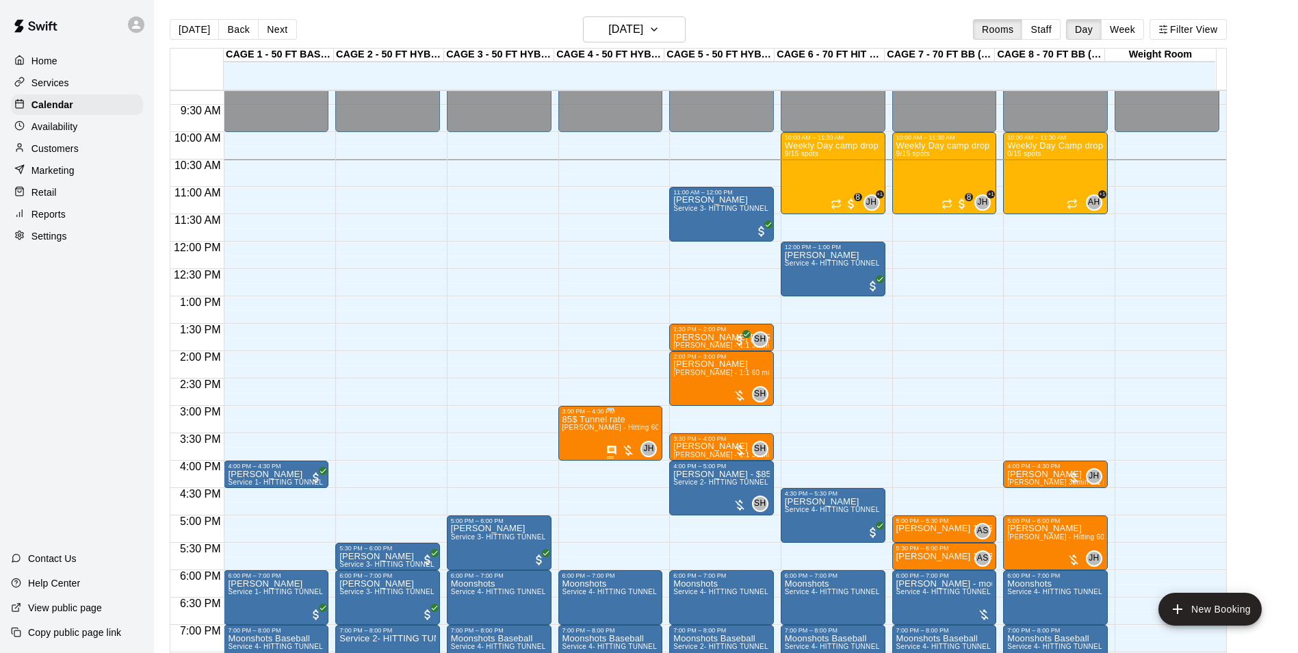
scroll to position [507, 0]
click at [203, 30] on button "[DATE]" at bounding box center [194, 29] width 49 height 21
click at [170, 28] on button "[DATE]" at bounding box center [194, 29] width 49 height 21
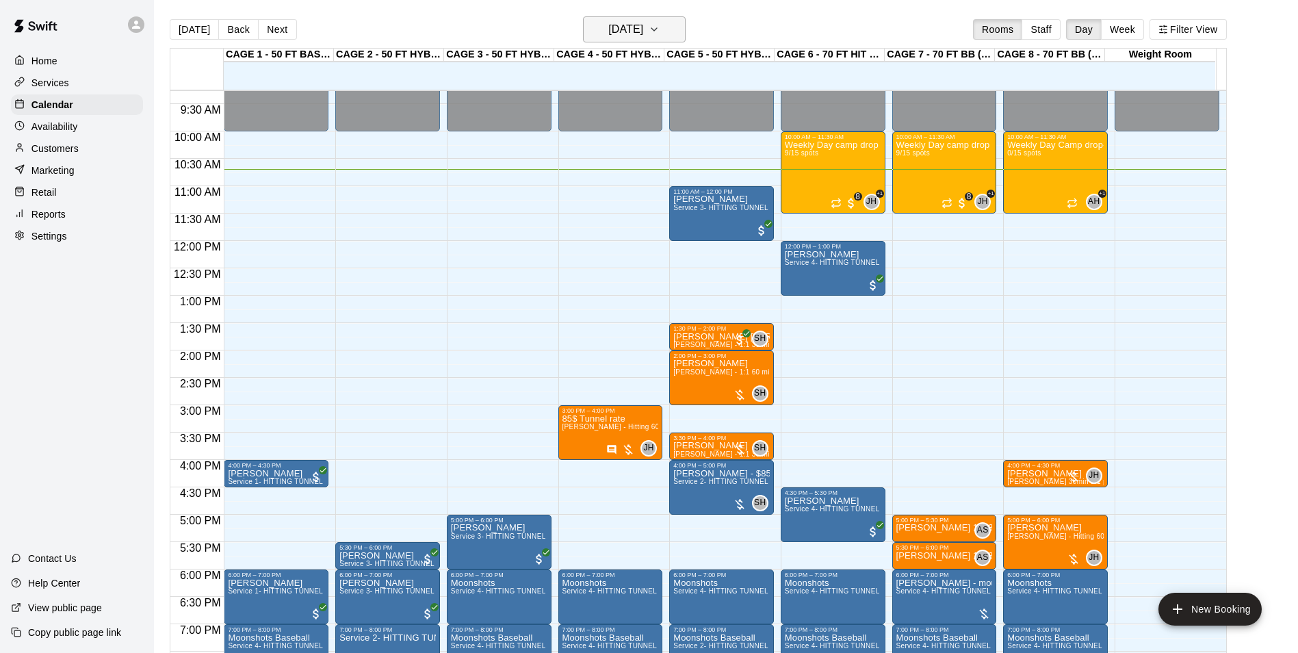
click at [643, 21] on h6 "[DATE]" at bounding box center [625, 29] width 35 height 19
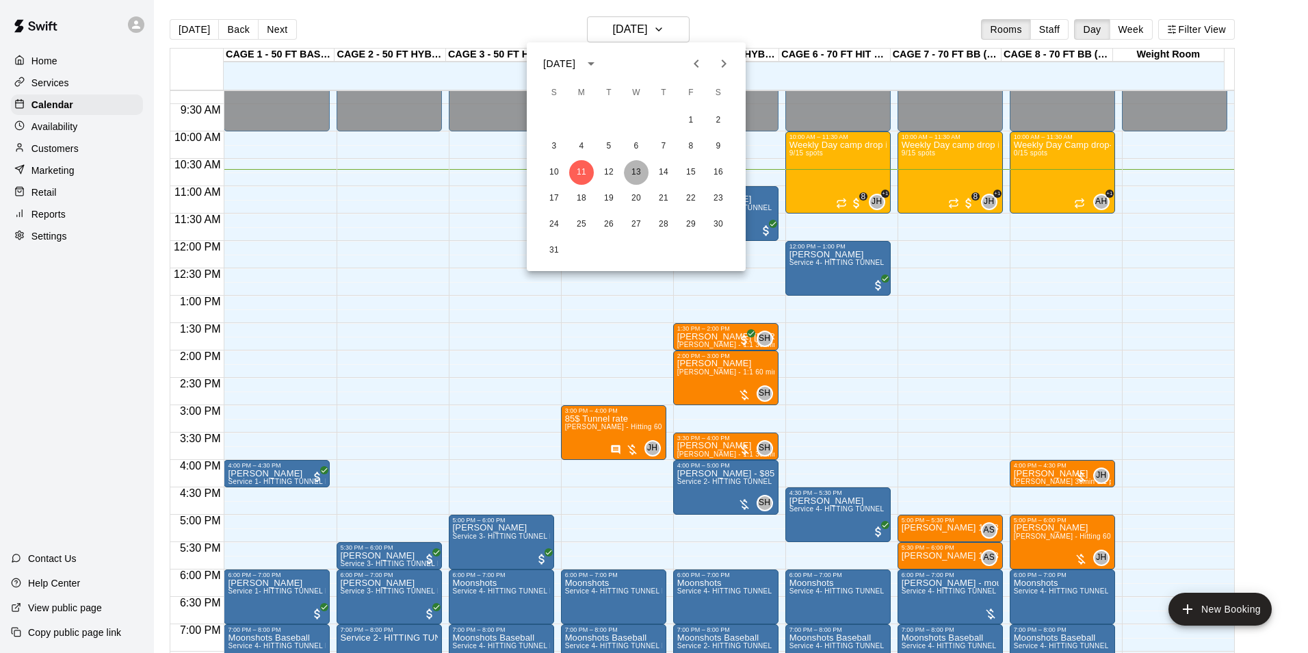
click at [640, 168] on button "13" at bounding box center [636, 172] width 25 height 25
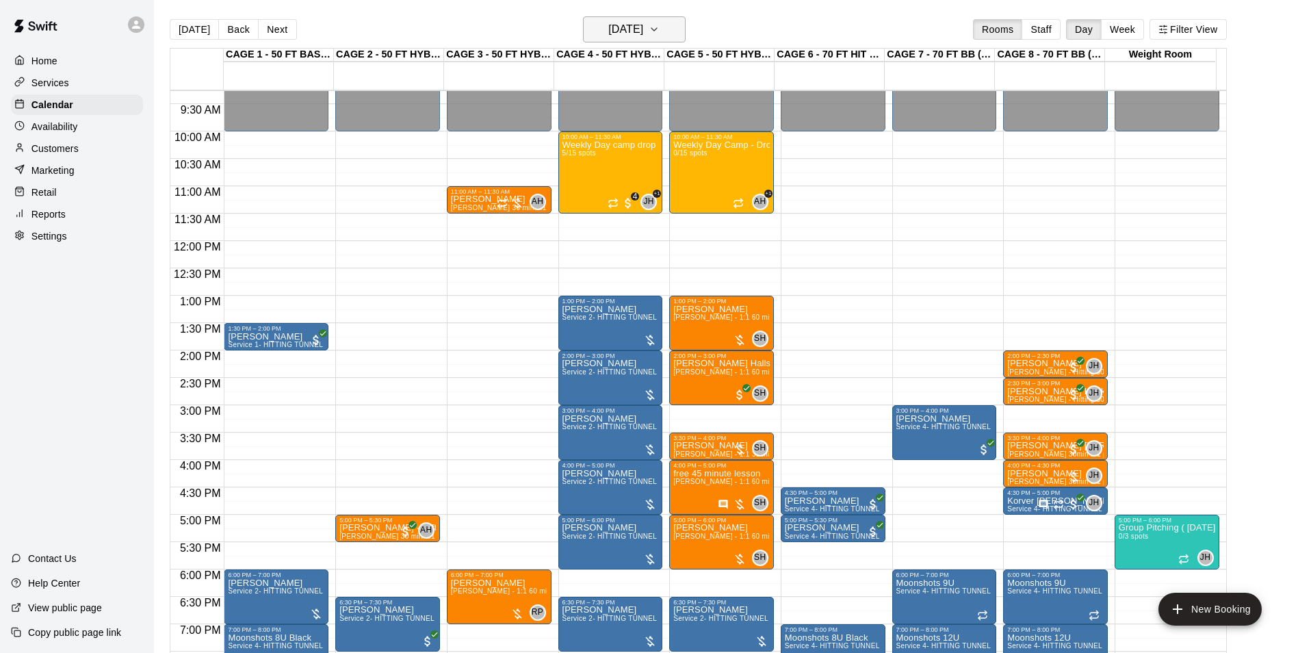
click at [643, 21] on h6 "[DATE]" at bounding box center [625, 29] width 35 height 19
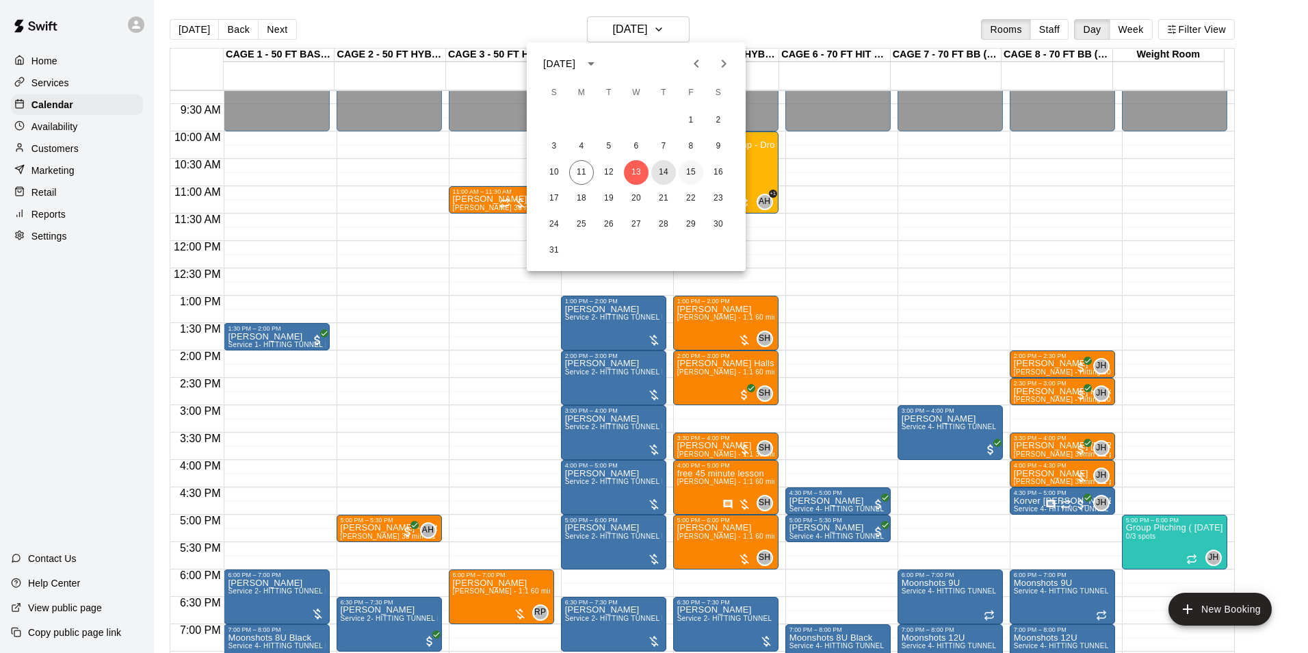
drag, startPoint x: 673, startPoint y: 171, endPoint x: 683, endPoint y: 171, distance: 10.3
click at [683, 171] on div "10 11 12 13 14 15 16" at bounding box center [636, 172] width 219 height 25
click at [684, 171] on button "15" at bounding box center [691, 172] width 25 height 25
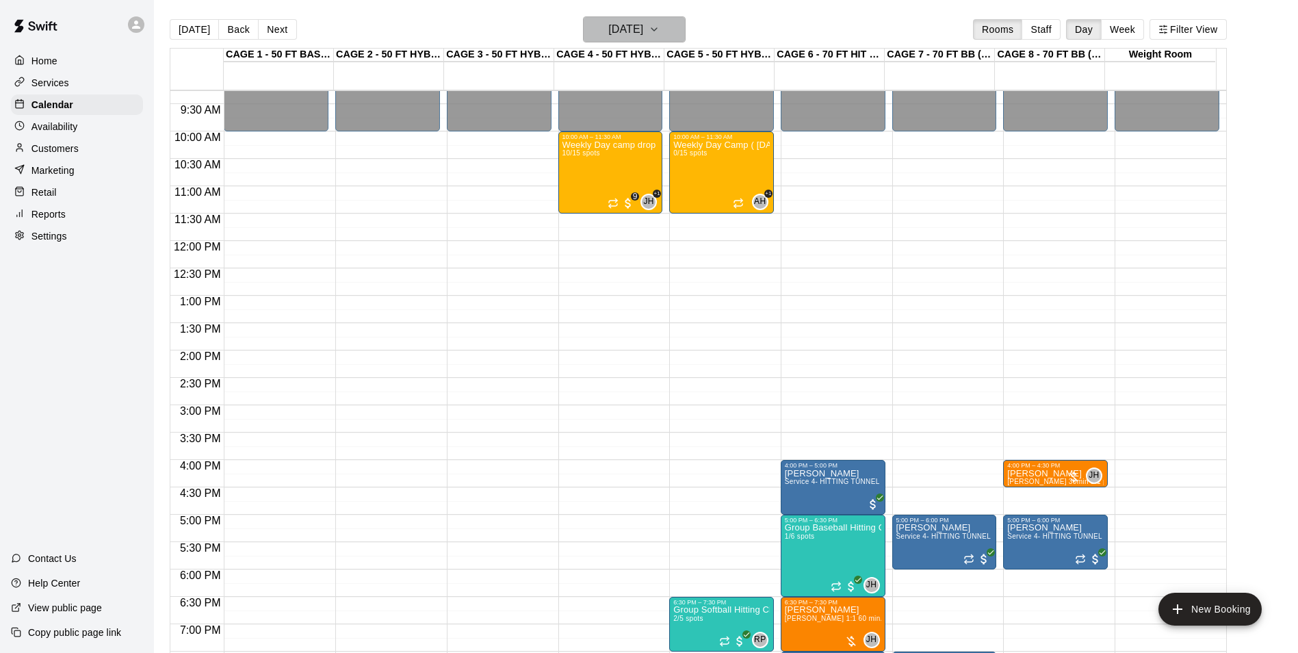
click at [615, 23] on h6 "[DATE]" at bounding box center [625, 29] width 35 height 19
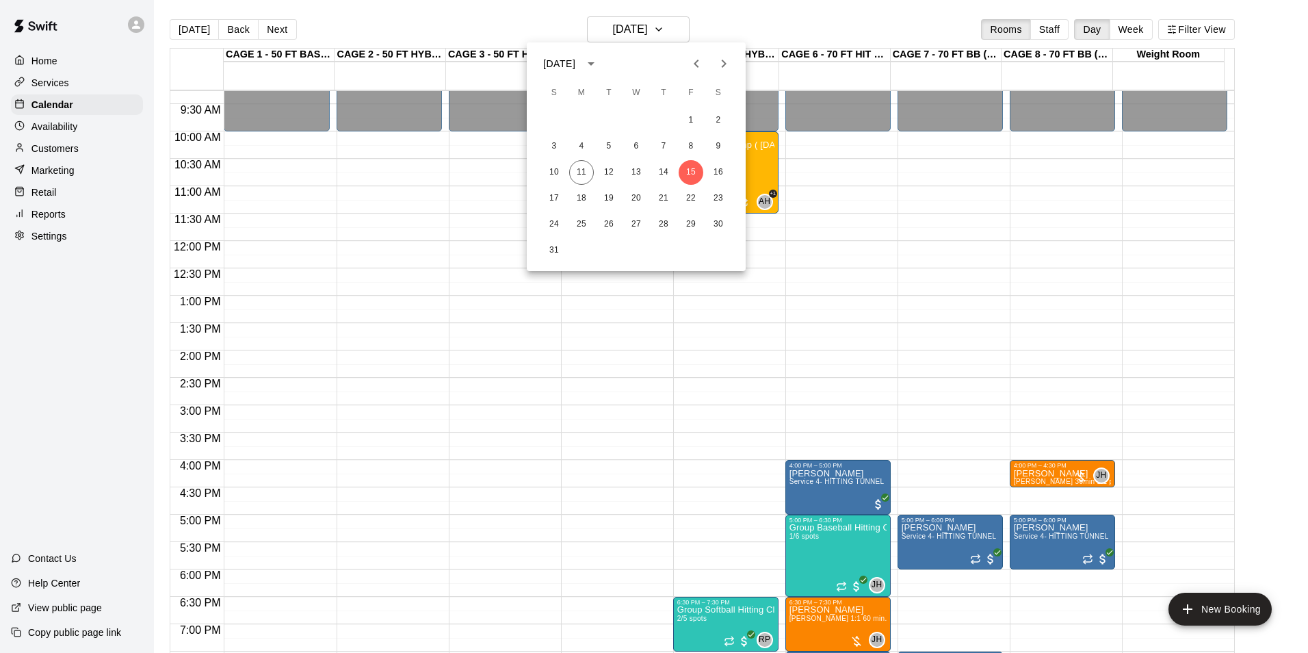
click at [524, 19] on div at bounding box center [654, 326] width 1308 height 653
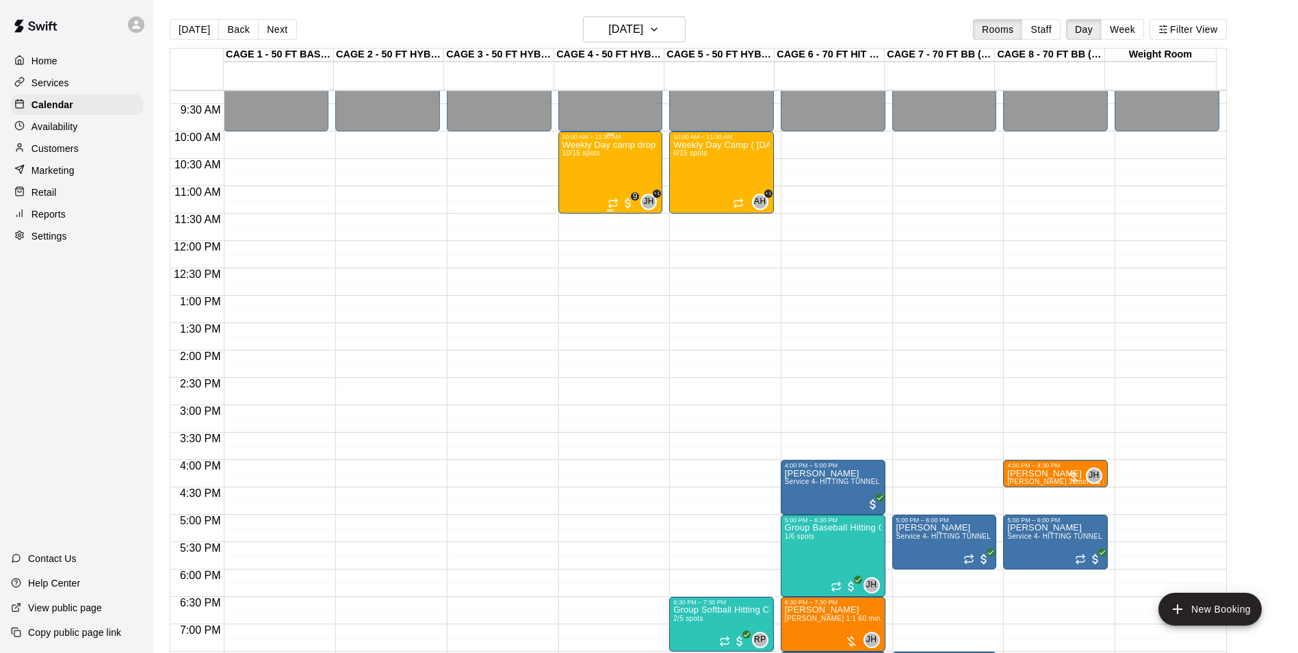
click at [622, 159] on div "Weekly Day camp drop in session - [DATE] / [DATE] / [DATE] 10/15 spots" at bounding box center [611, 466] width 96 height 653
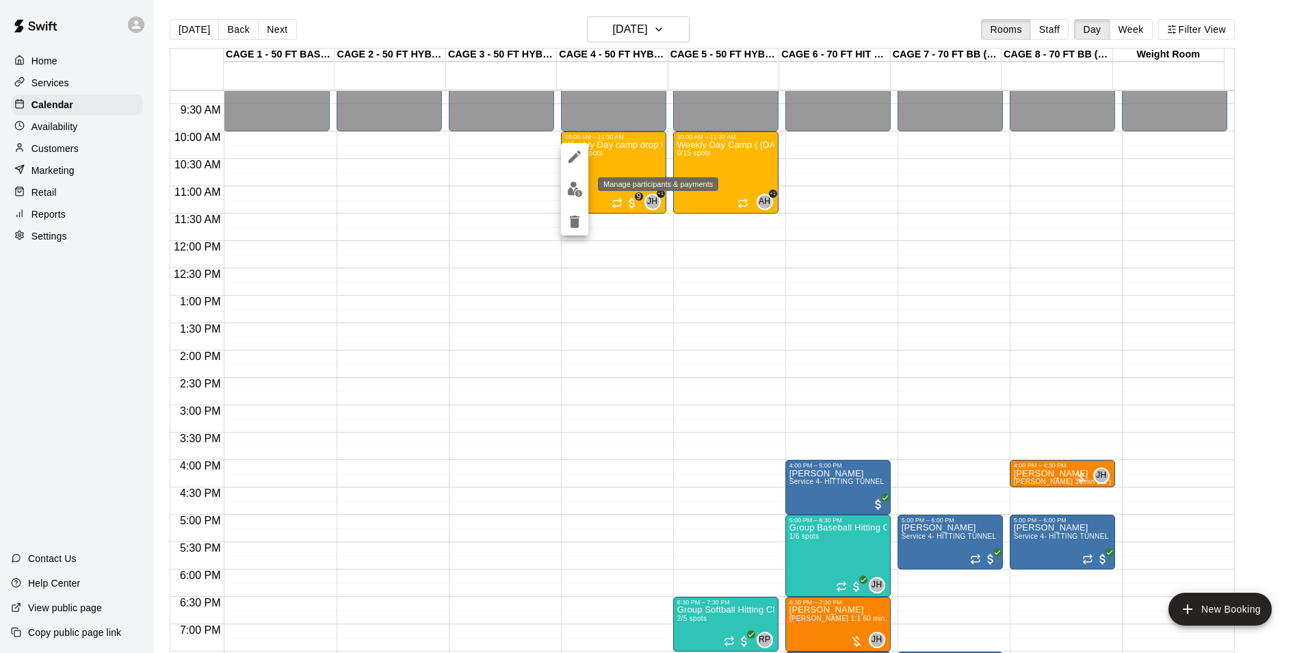
click at [580, 197] on button "edit" at bounding box center [574, 189] width 27 height 27
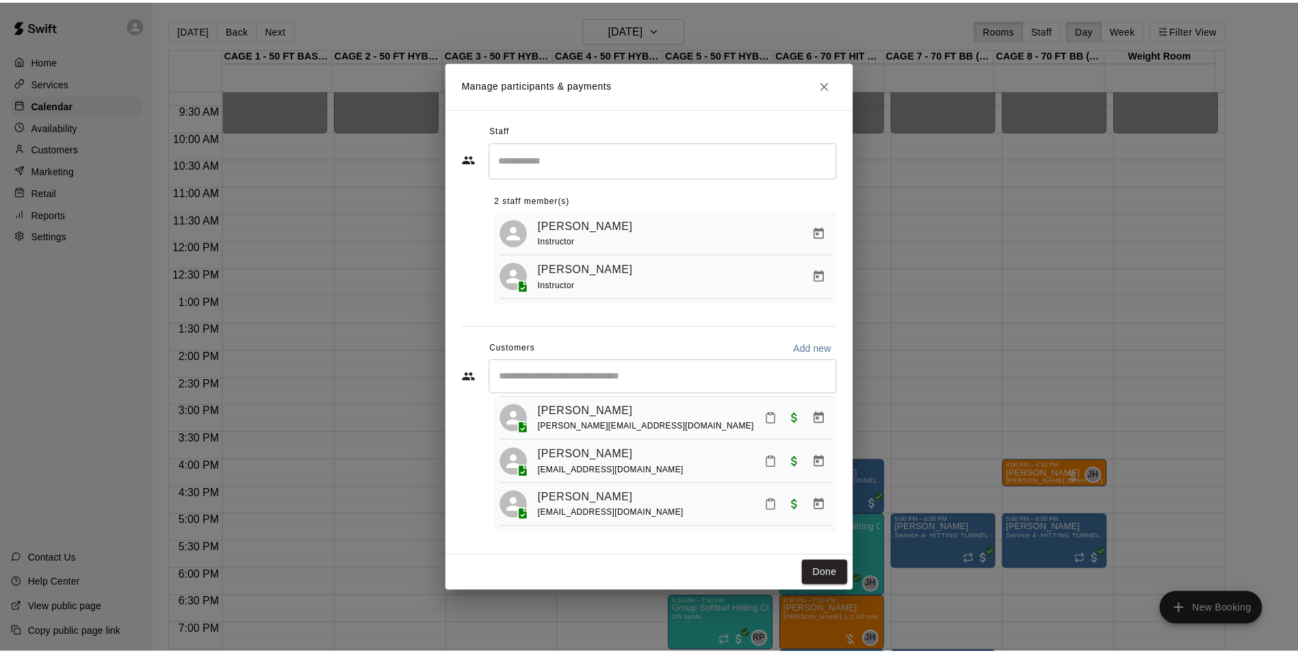
scroll to position [357, 0]
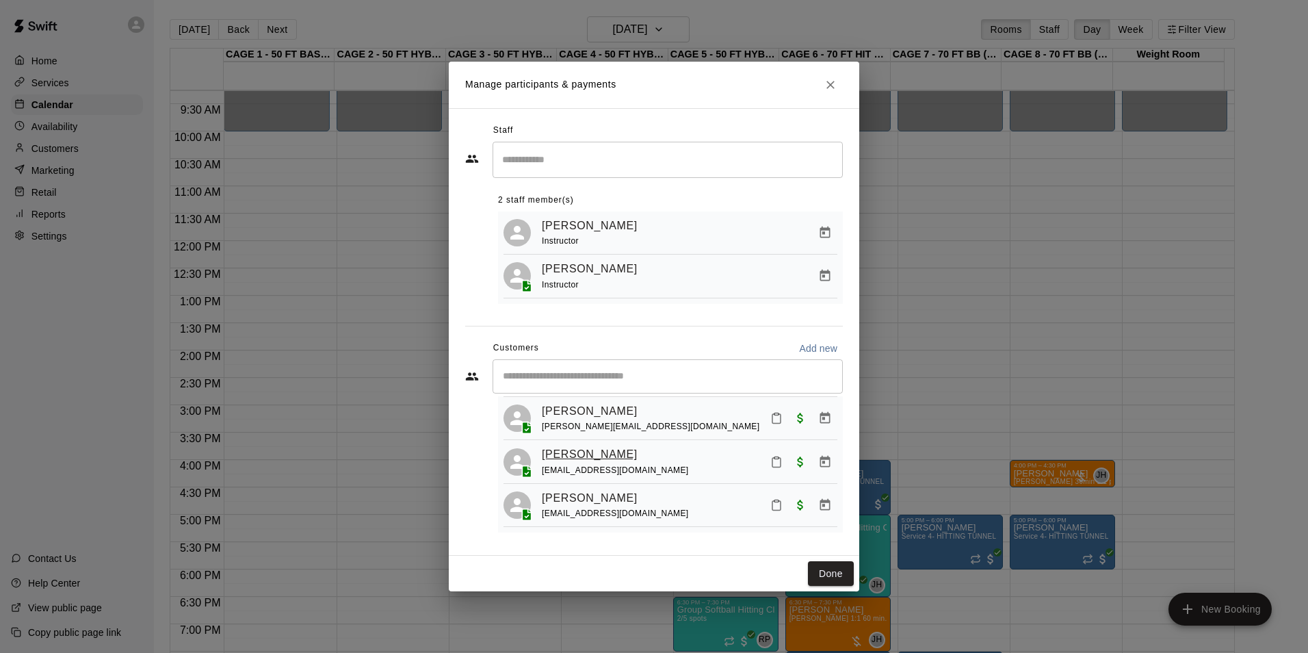
click at [586, 452] on link "[PERSON_NAME]" at bounding box center [590, 454] width 96 height 18
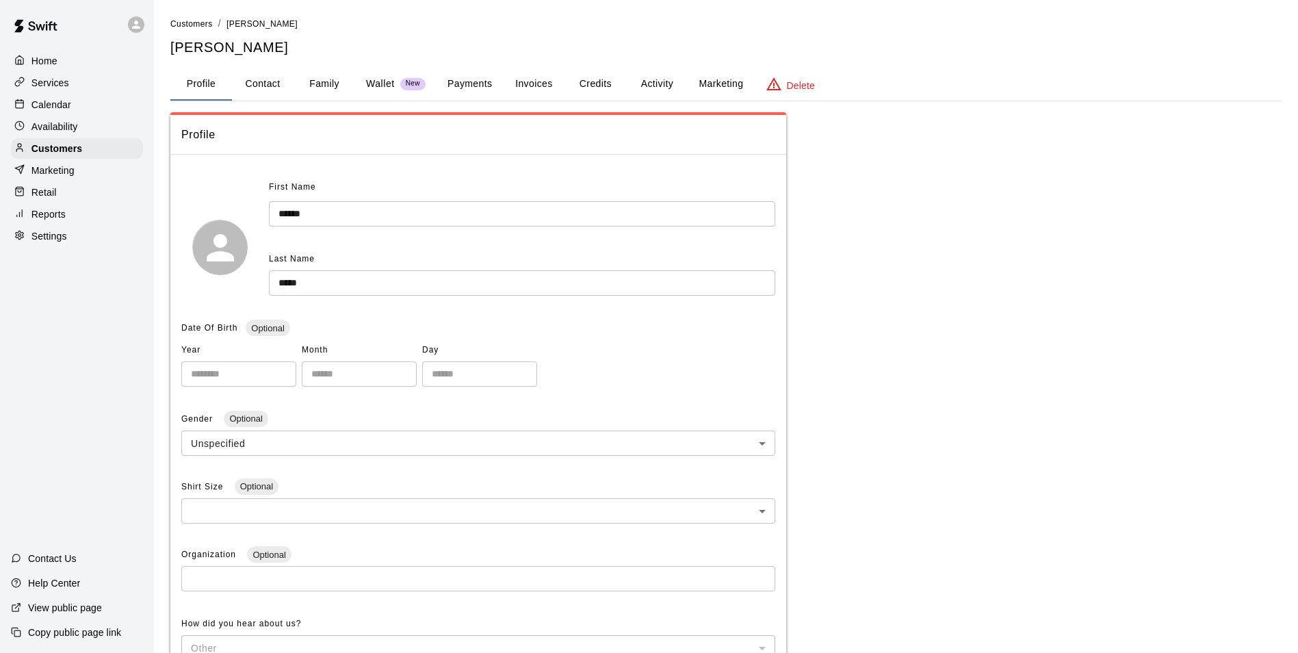
click at [541, 90] on button "Invoices" at bounding box center [534, 84] width 62 height 33
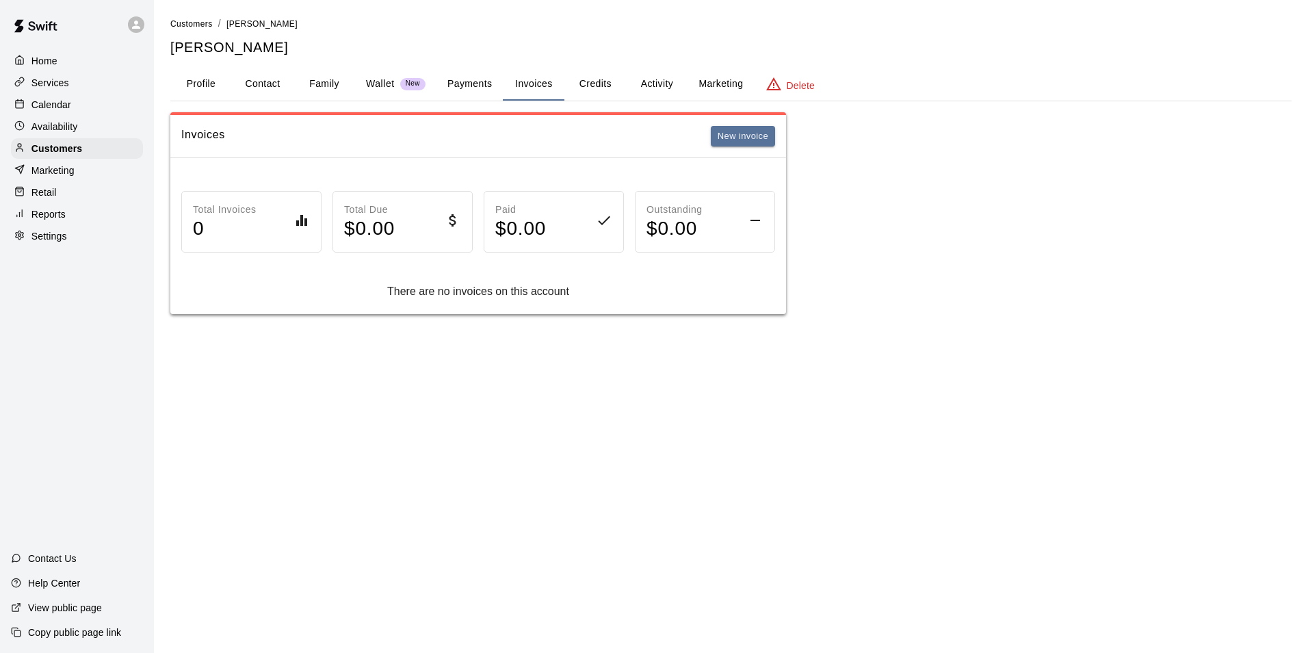
click at [206, 96] on button "Profile" at bounding box center [201, 84] width 62 height 33
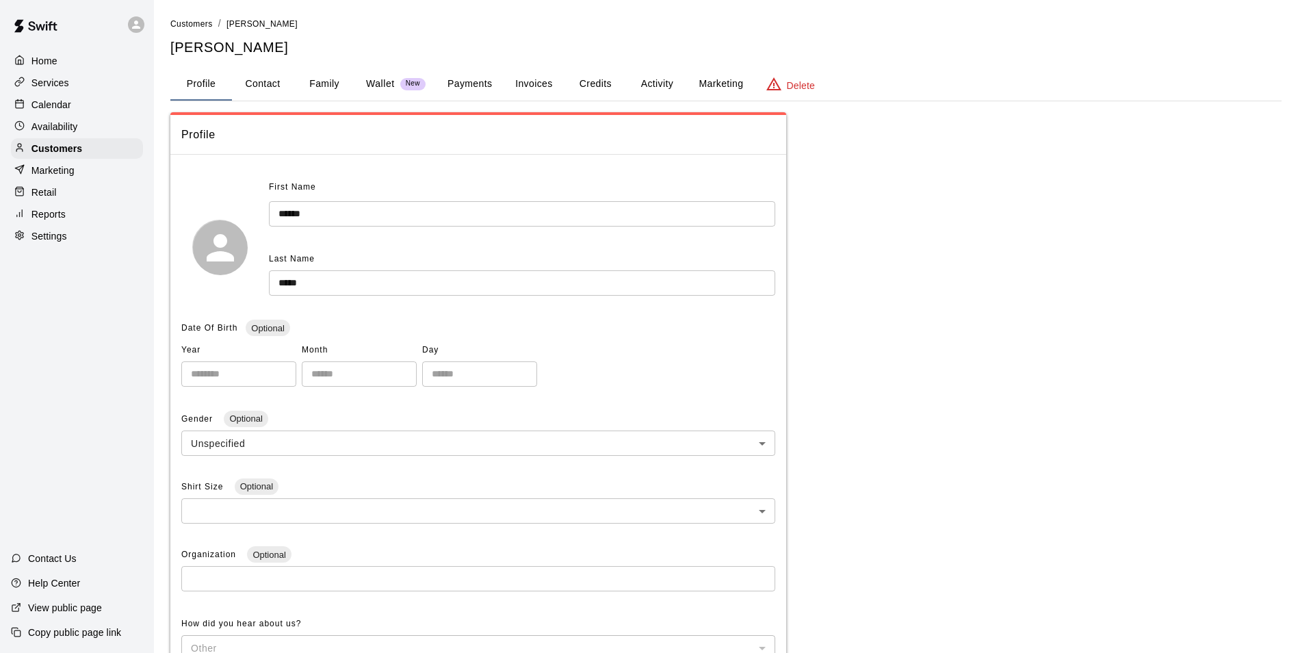
click at [478, 79] on button "Payments" at bounding box center [470, 84] width 66 height 33
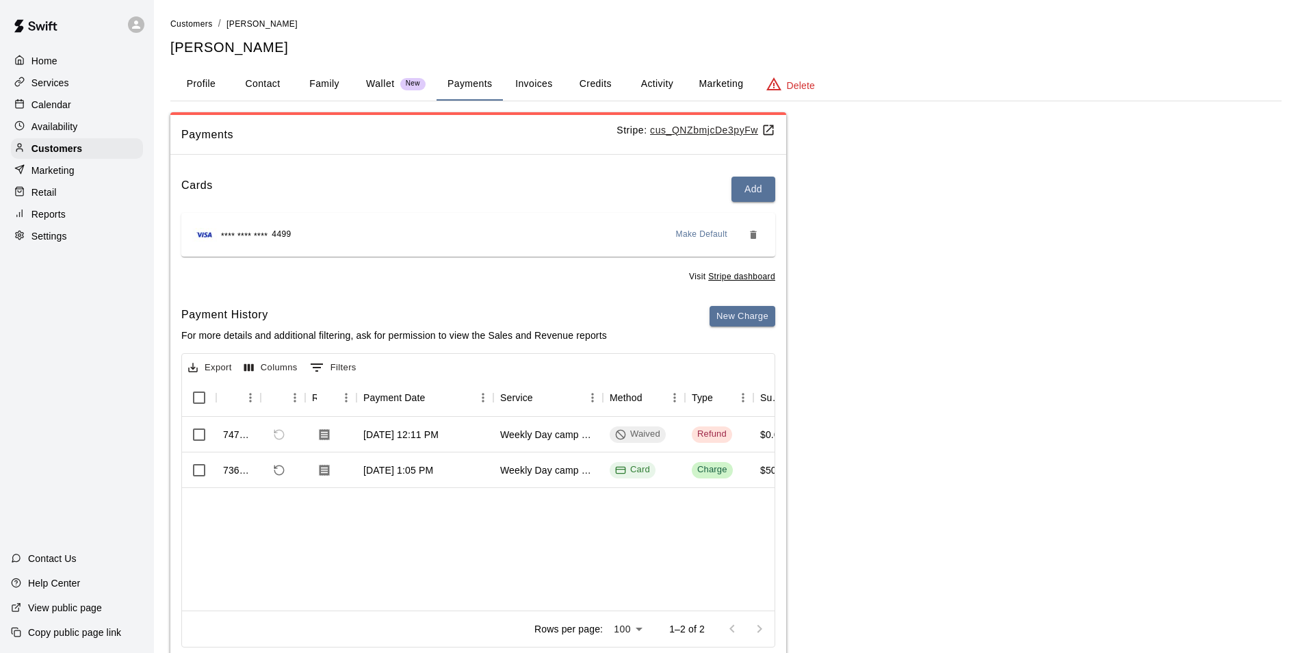
click at [657, 83] on button "Activity" at bounding box center [657, 84] width 62 height 33
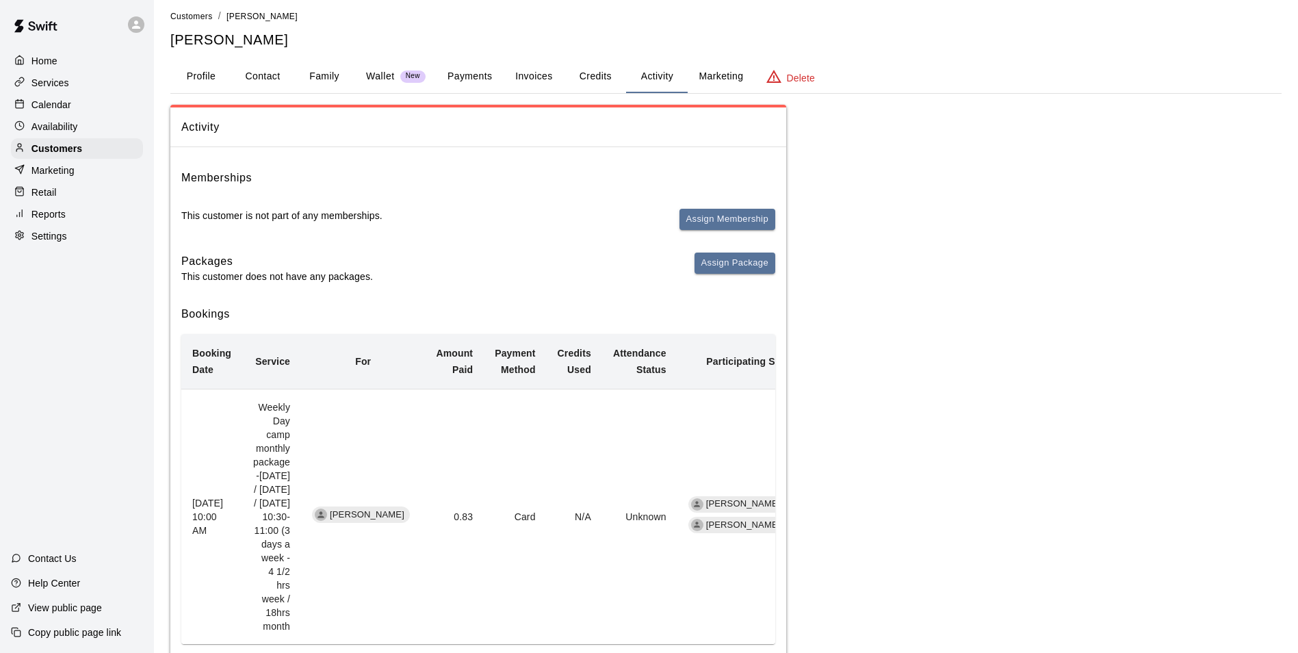
scroll to position [10, 0]
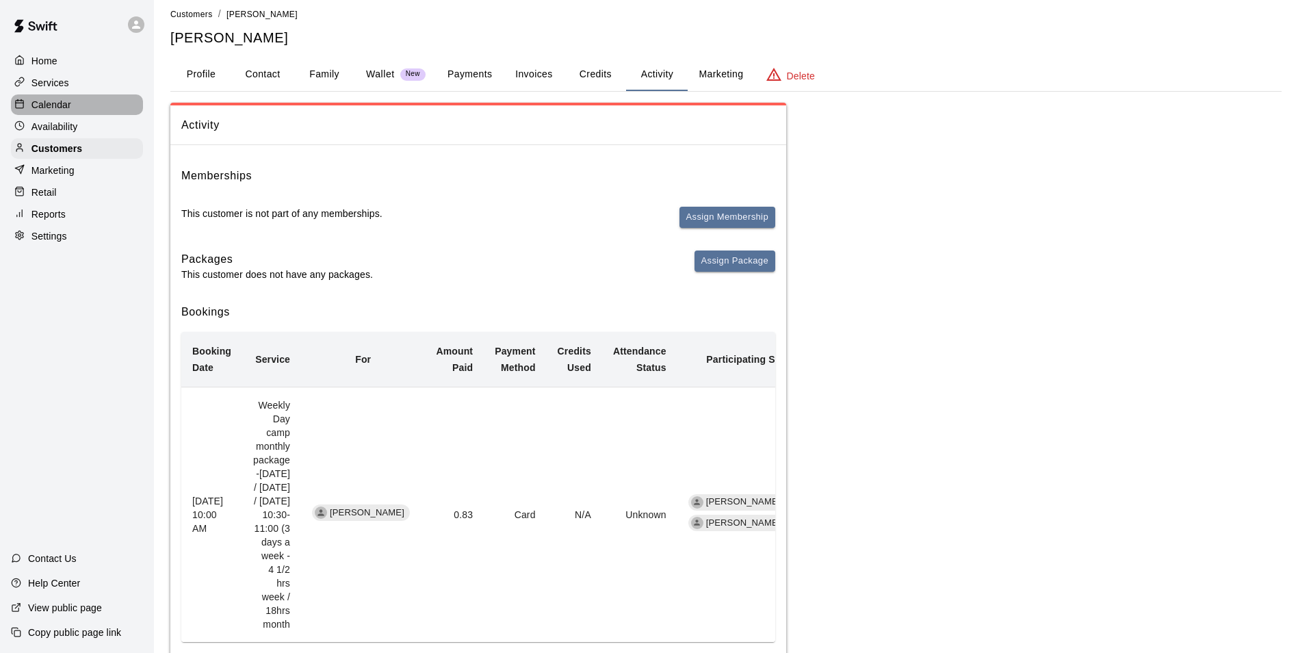
click at [40, 111] on p "Calendar" at bounding box center [51, 105] width 40 height 14
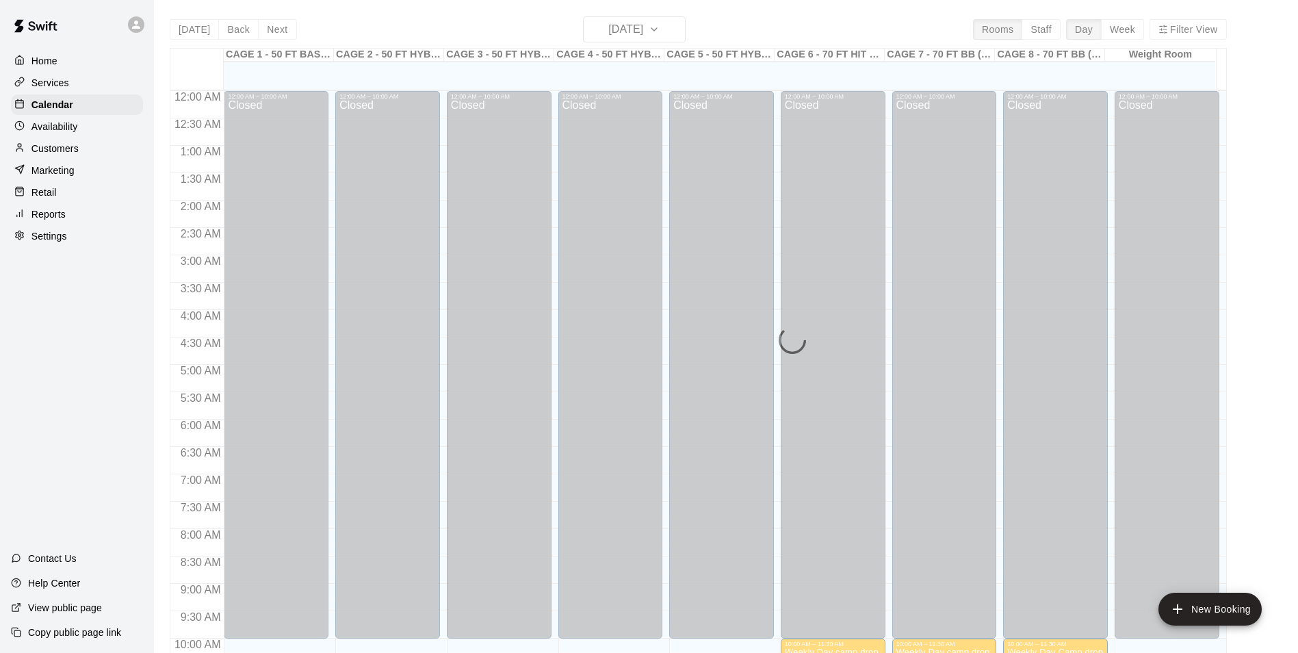
scroll to position [588, 0]
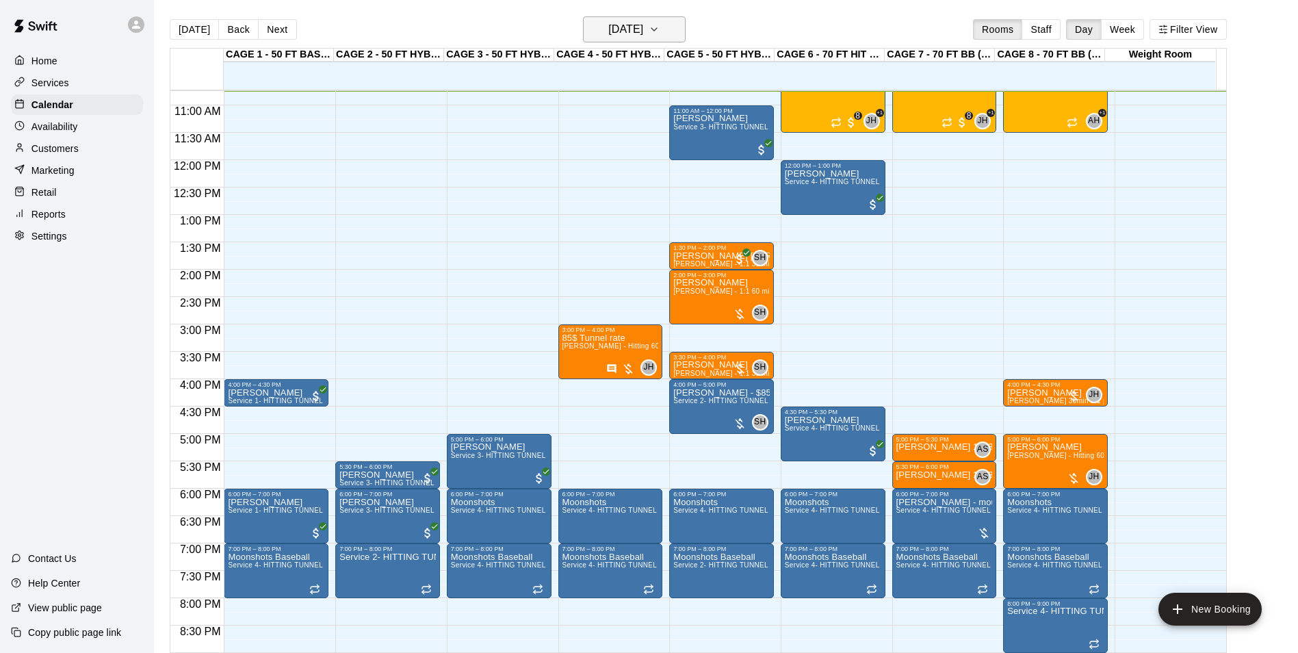
click at [615, 33] on h6 "[DATE]" at bounding box center [625, 29] width 35 height 19
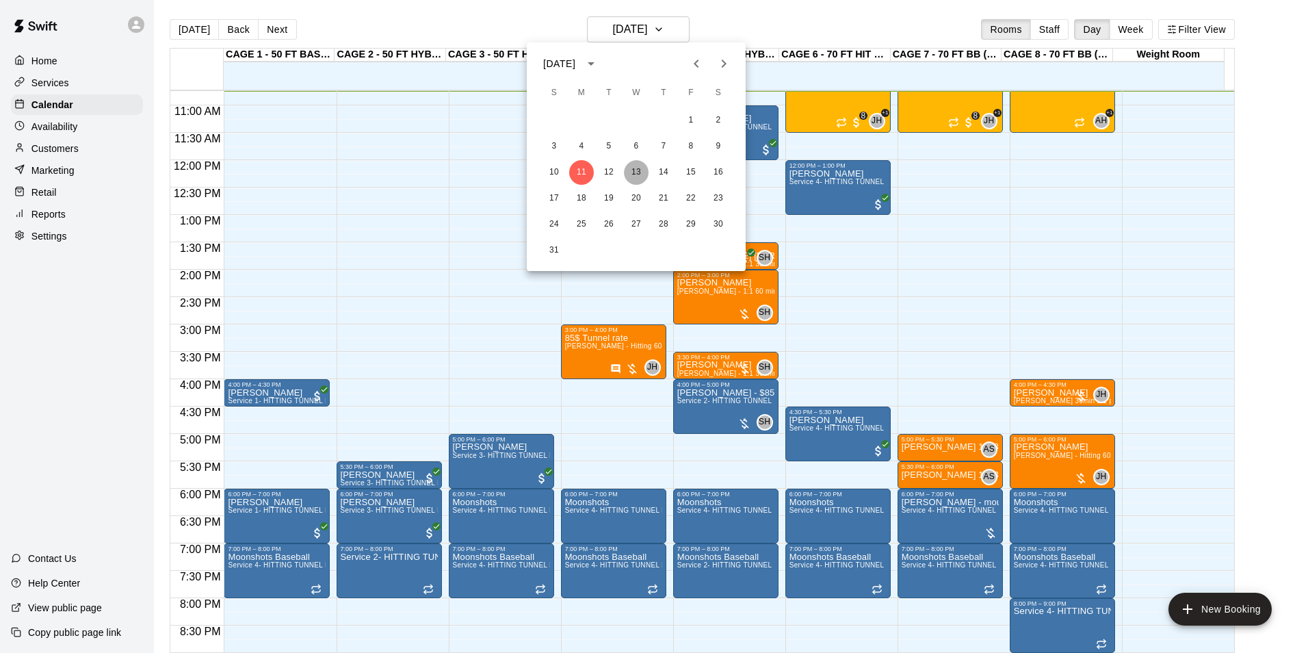
click at [634, 177] on button "13" at bounding box center [636, 172] width 25 height 25
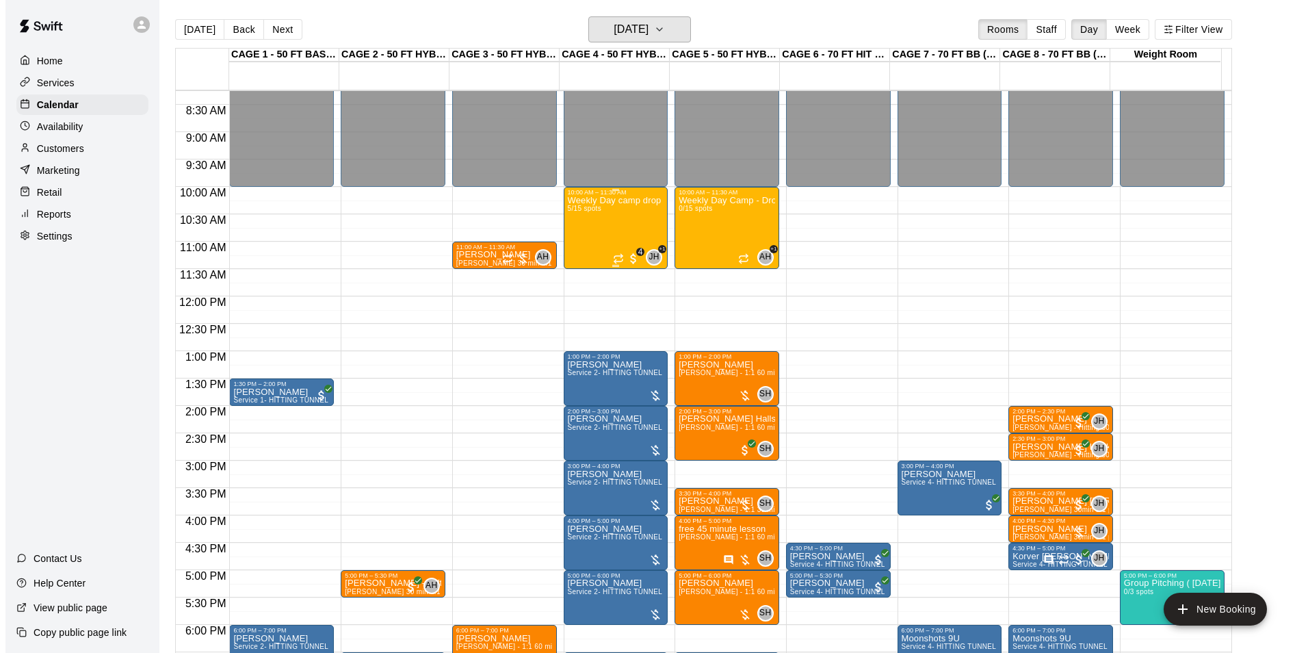
scroll to position [451, 0]
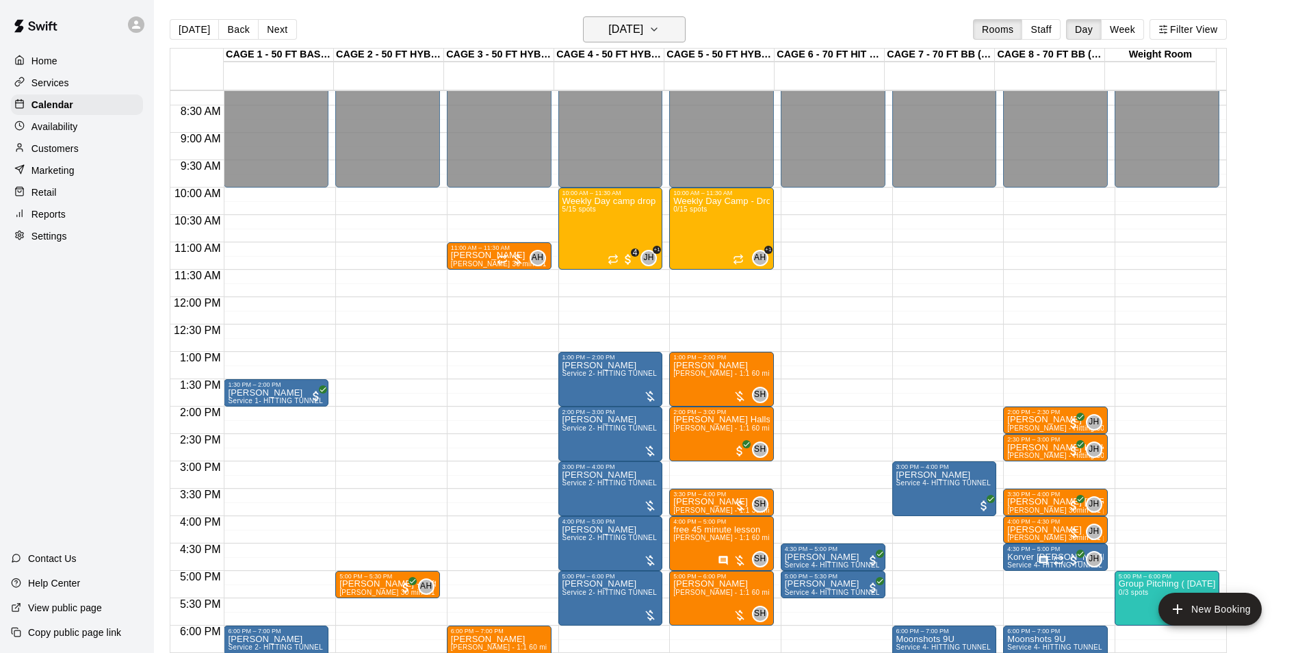
click at [660, 34] on icon "button" at bounding box center [654, 29] width 11 height 16
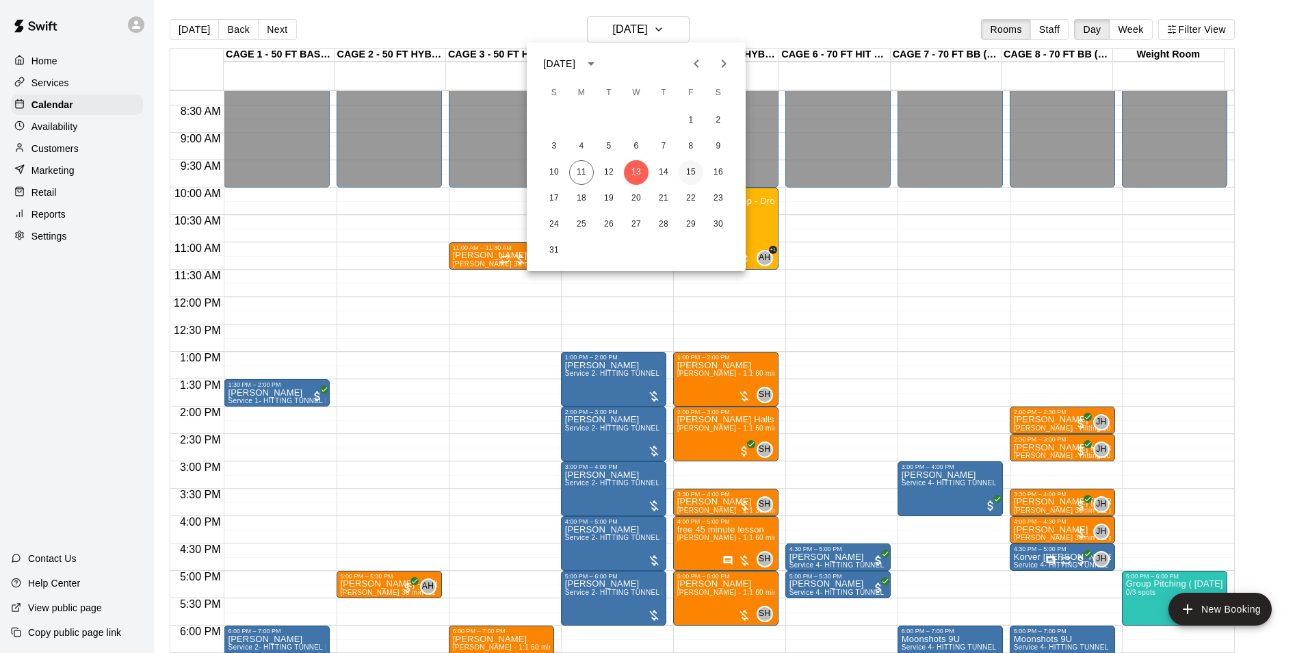
click at [688, 167] on button "15" at bounding box center [691, 172] width 25 height 25
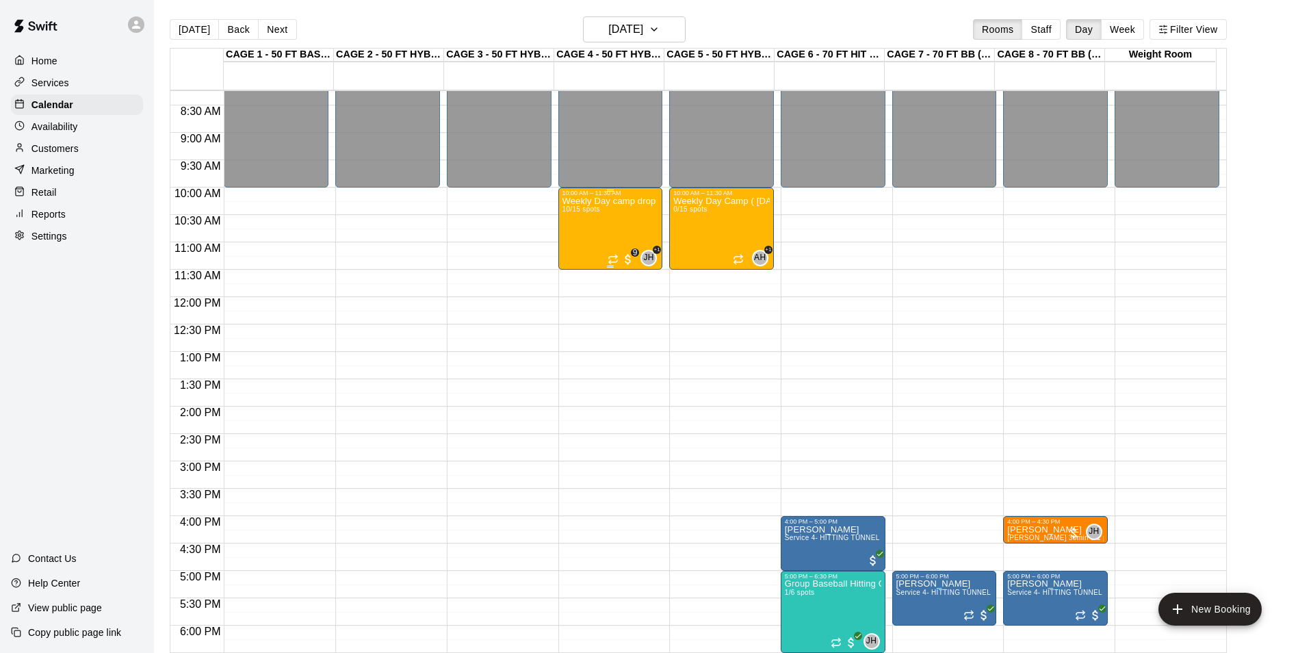
click at [634, 224] on div "Weekly Day camp drop in session - [DATE] / [DATE] / [DATE] 10/15 spots" at bounding box center [611, 522] width 96 height 653
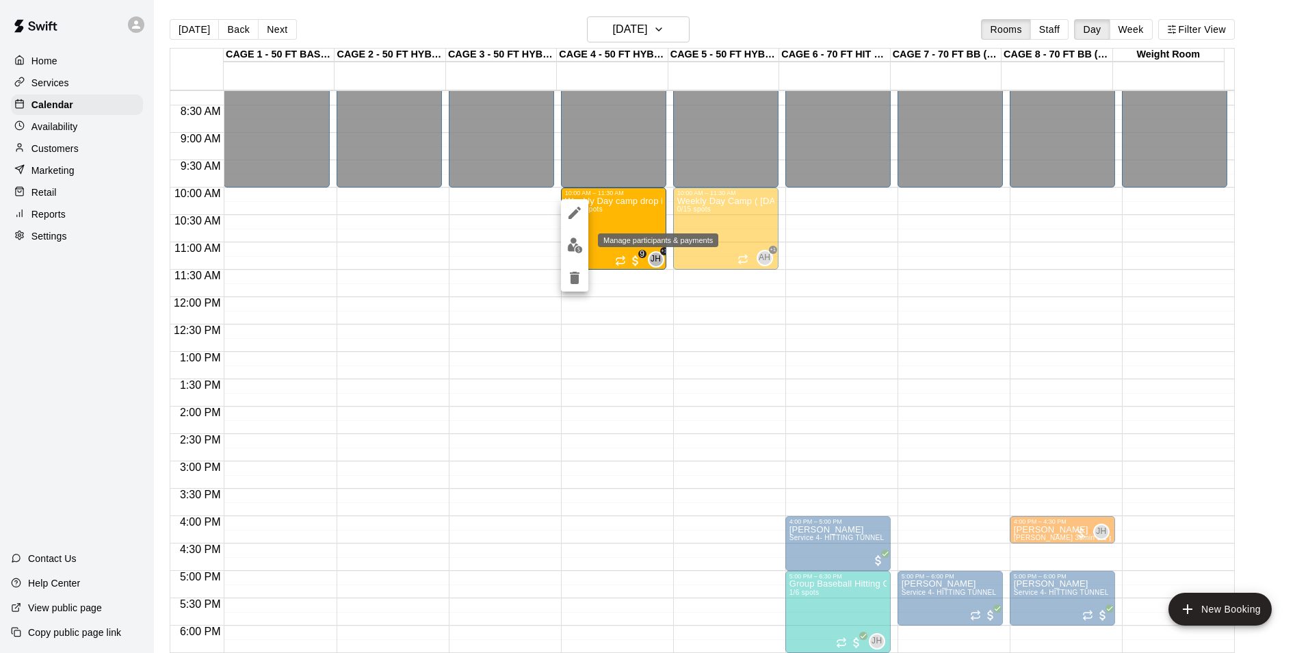
click at [580, 250] on img "edit" at bounding box center [575, 245] width 16 height 16
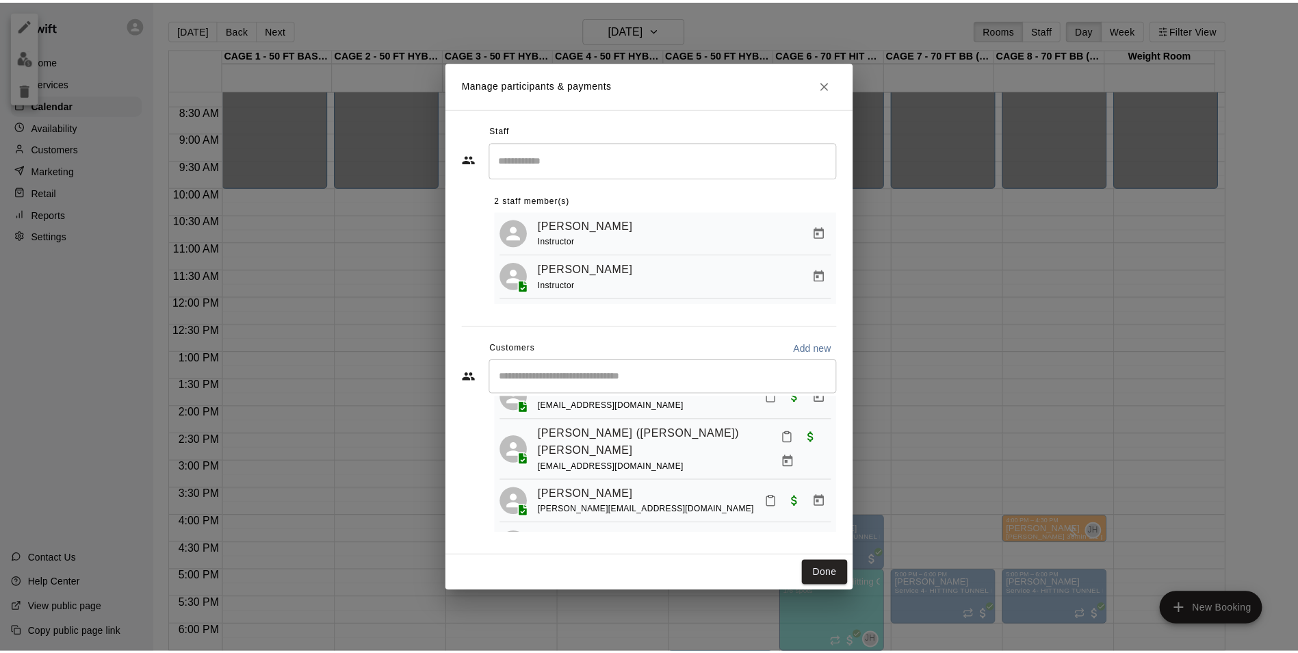
scroll to position [357, 0]
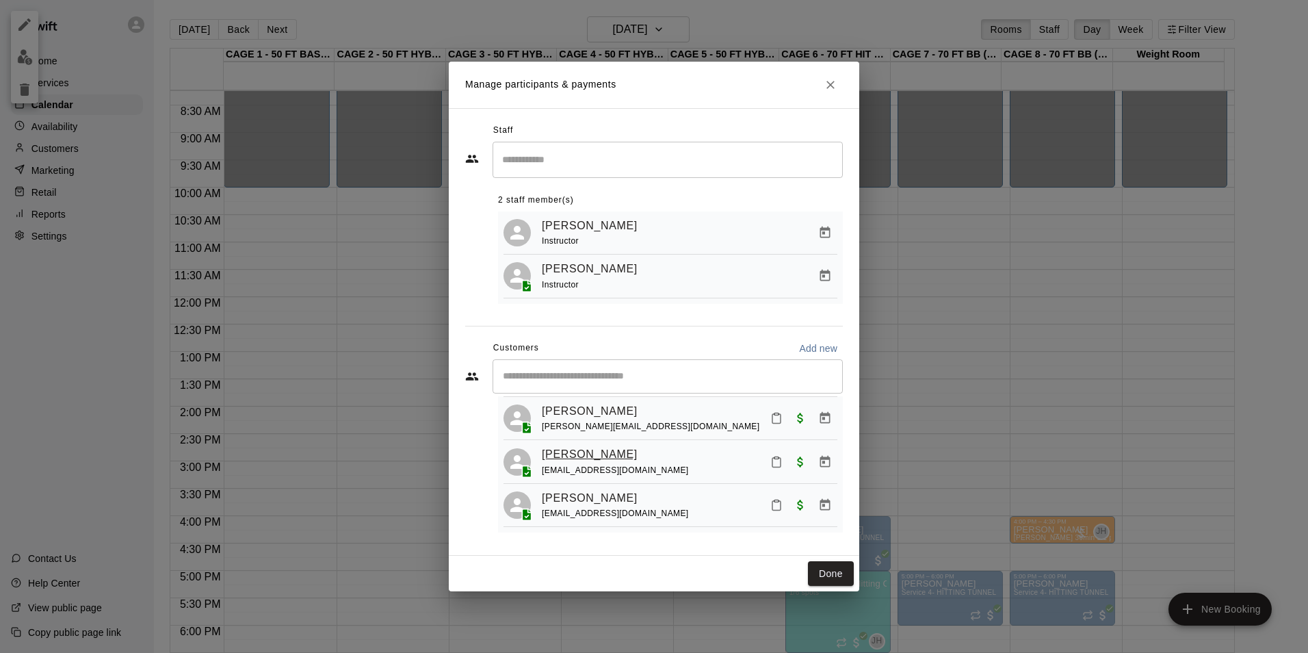
click at [593, 454] on link "[PERSON_NAME]" at bounding box center [590, 454] width 96 height 18
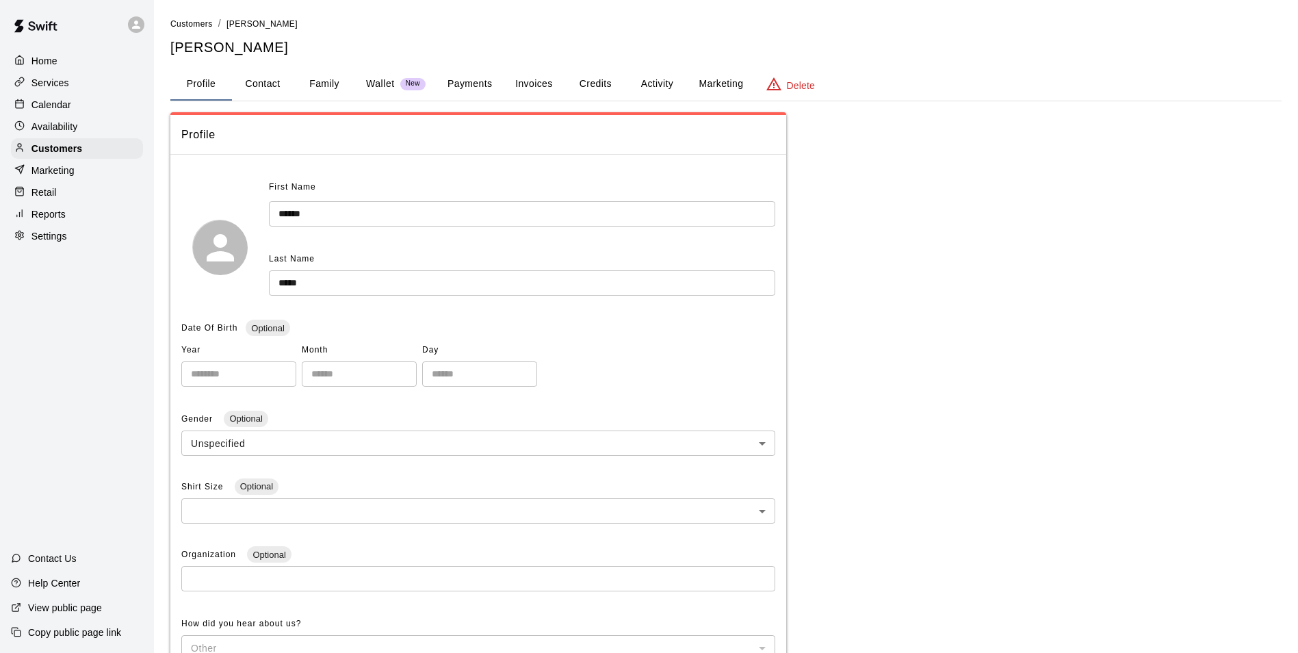
click at [601, 88] on button "Credits" at bounding box center [596, 84] width 62 height 33
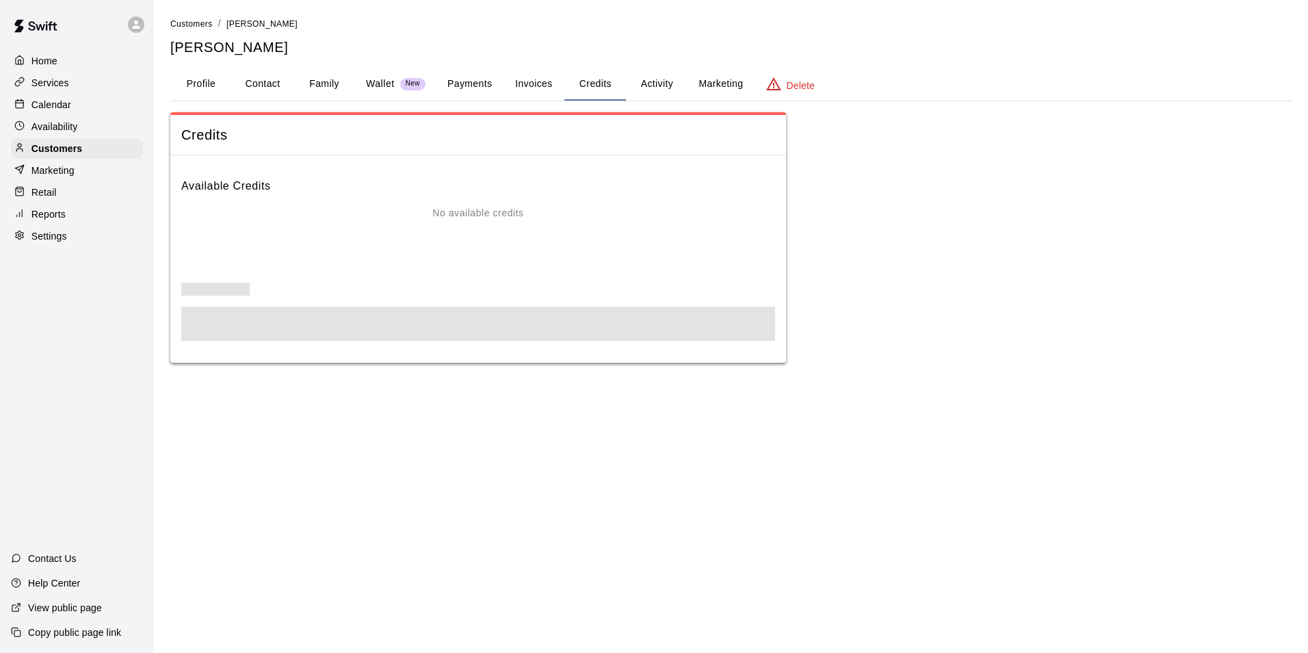
click at [558, 88] on button "Invoices" at bounding box center [534, 84] width 62 height 33
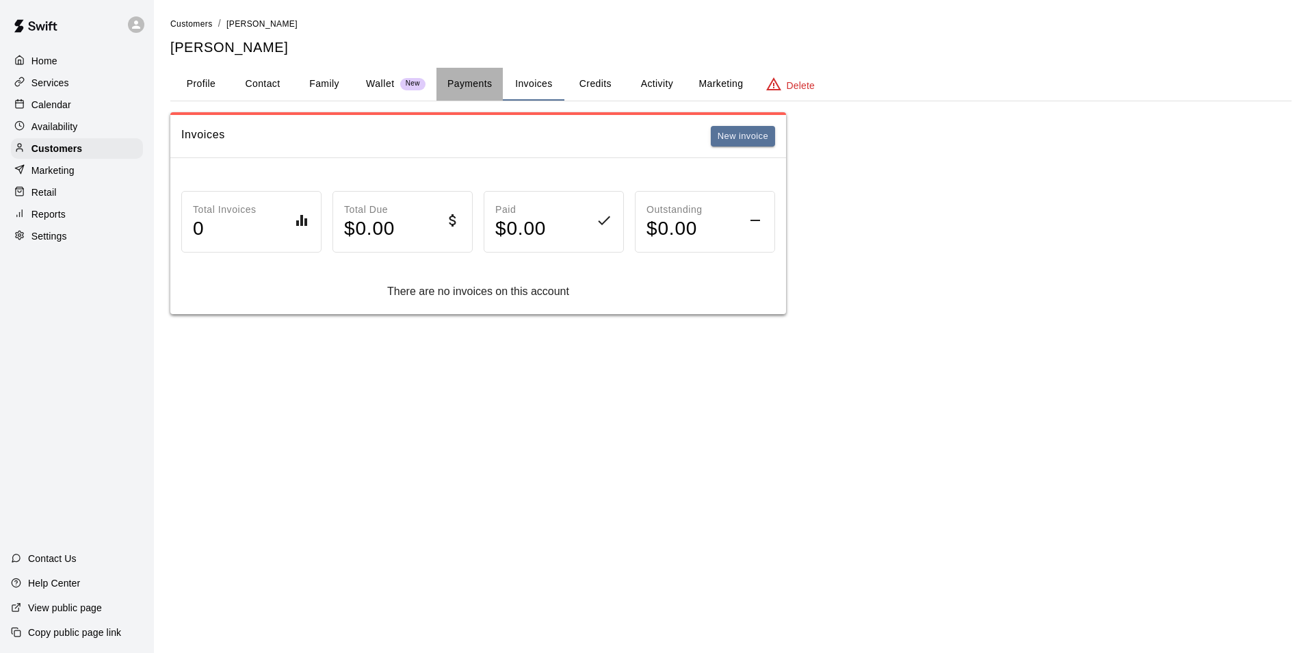
click at [486, 81] on button "Payments" at bounding box center [470, 84] width 66 height 33
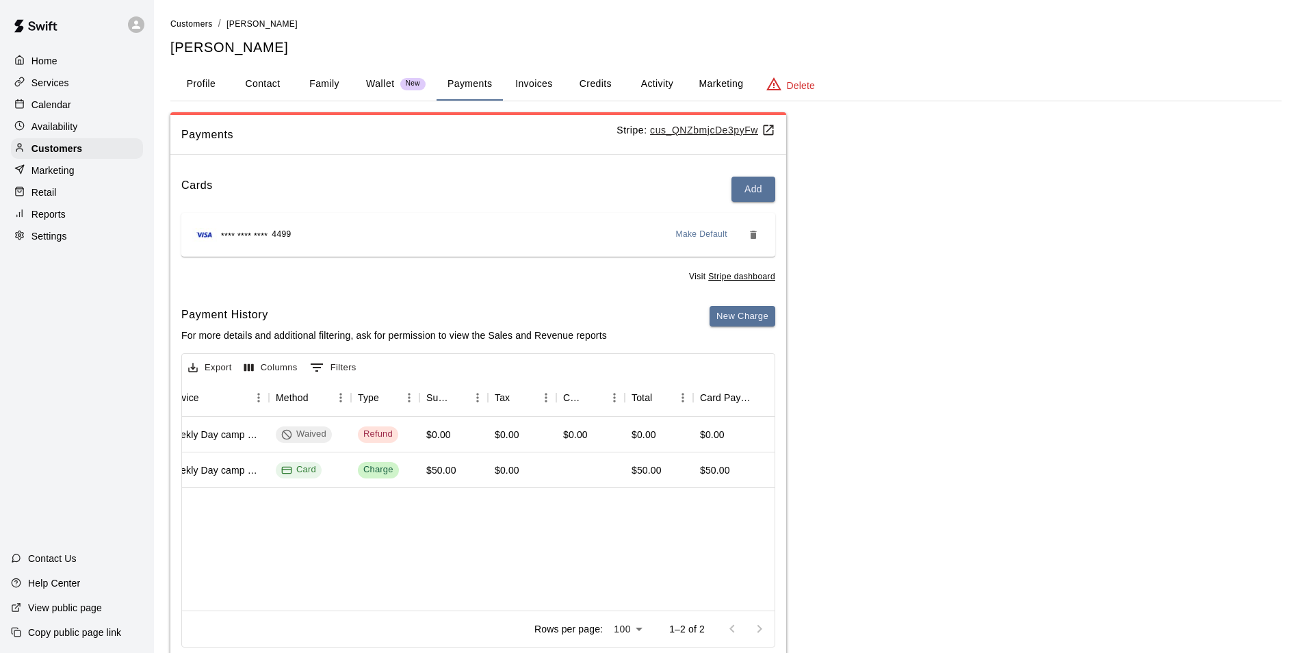
scroll to position [0, 347]
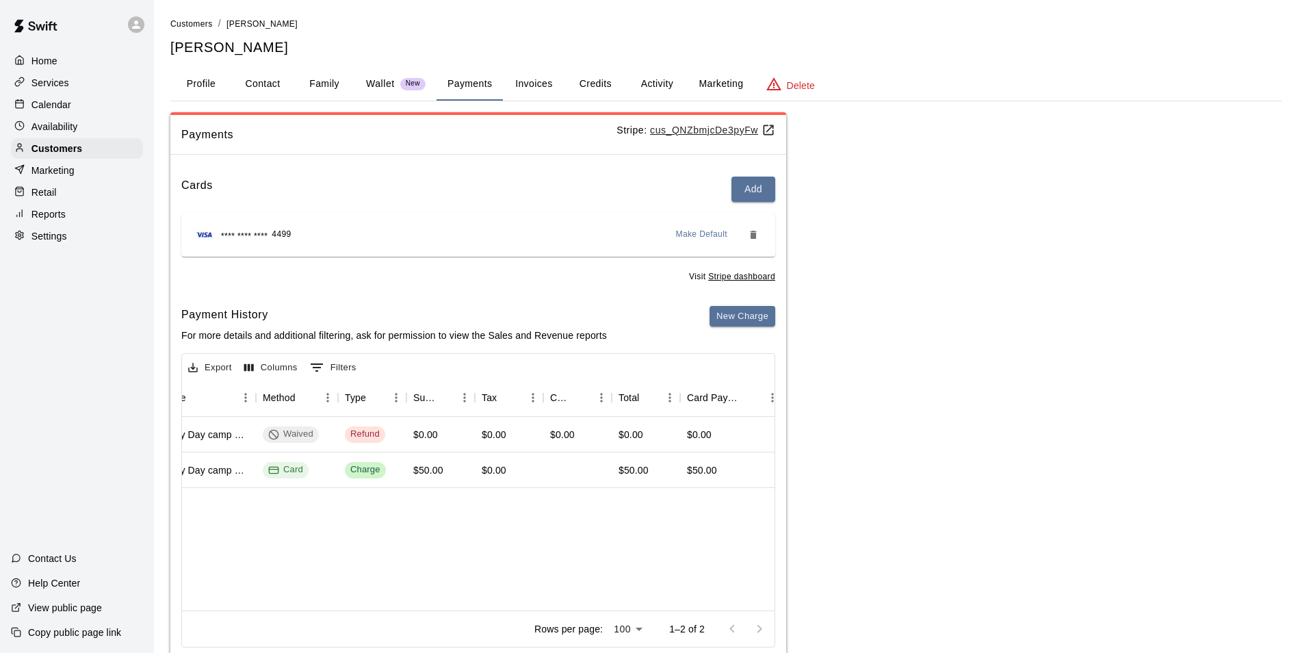
drag, startPoint x: 352, startPoint y: 585, endPoint x: 432, endPoint y: 590, distance: 80.2
click at [432, 590] on div "[DATE] 12:11 PM Weekly Day camp monthly package -[DATE] / [DATE] / [DATE] 10:30…" at bounding box center [478, 514] width 593 height 194
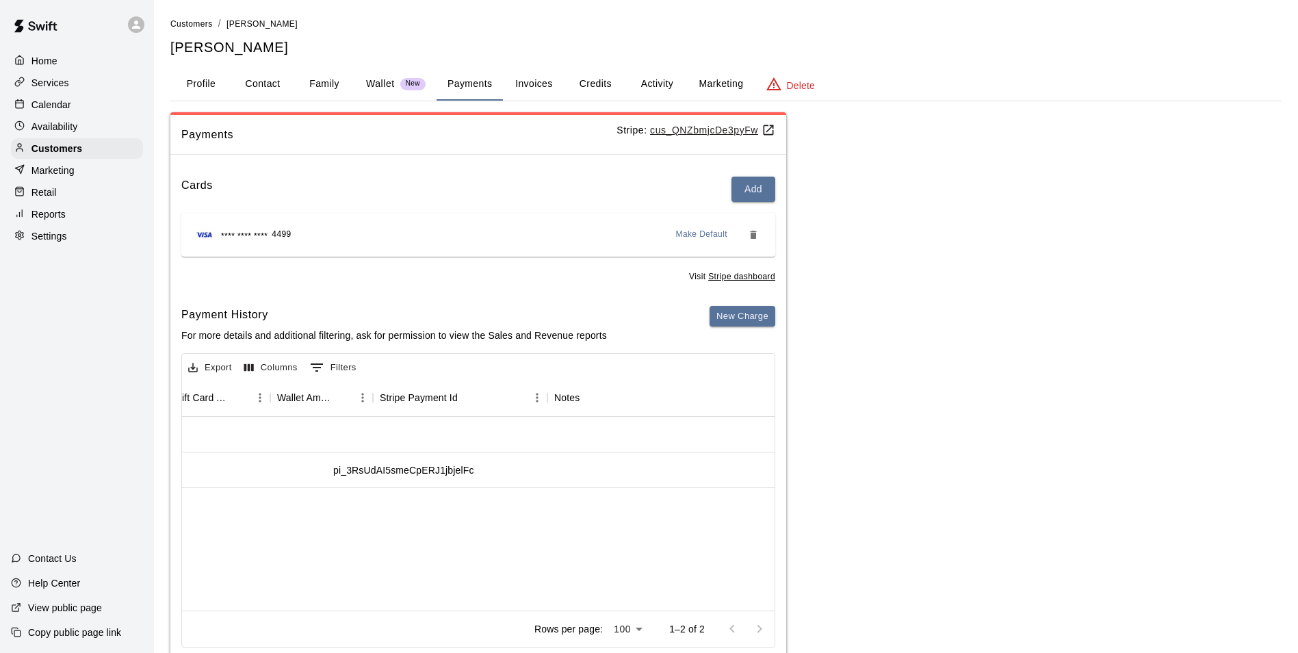
scroll to position [0, 0]
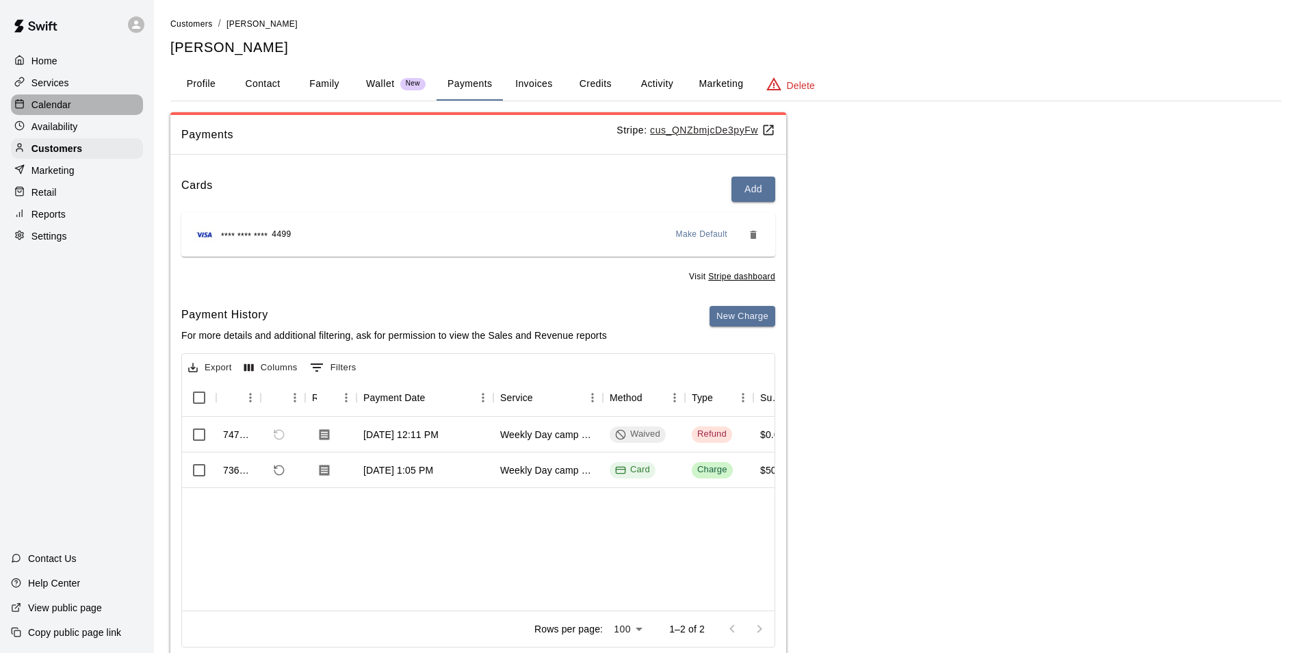
click at [98, 110] on div "Calendar" at bounding box center [77, 104] width 132 height 21
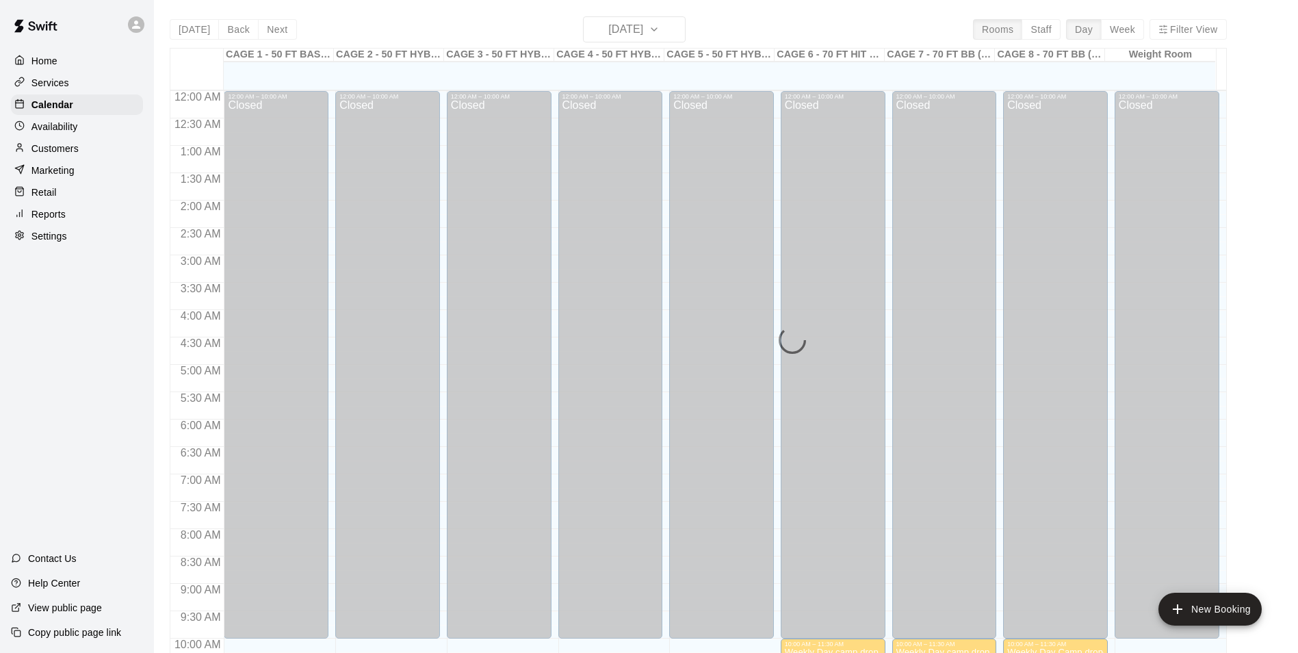
scroll to position [589, 0]
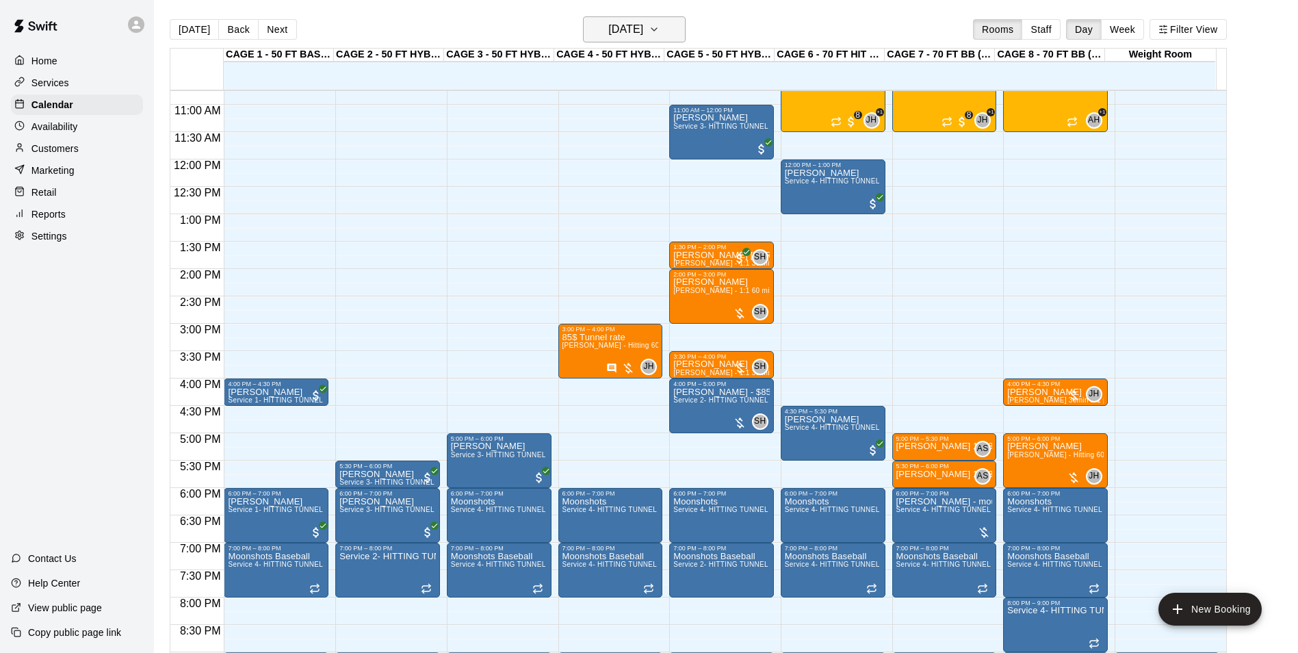
click at [688, 21] on div "[DATE] Back [DATE][DATE] Rooms Staff Day Week Filter View" at bounding box center [698, 31] width 1057 height 31
click at [671, 29] on button "[DATE]" at bounding box center [634, 29] width 103 height 26
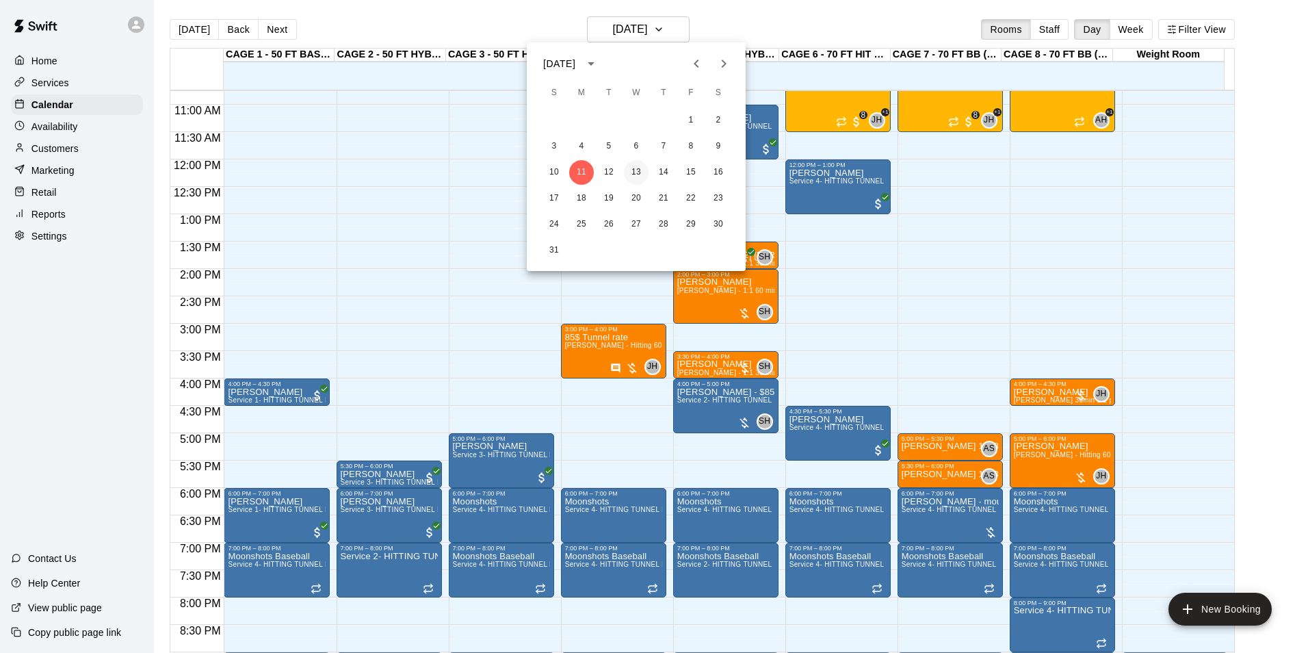
click at [641, 168] on button "13" at bounding box center [636, 172] width 25 height 25
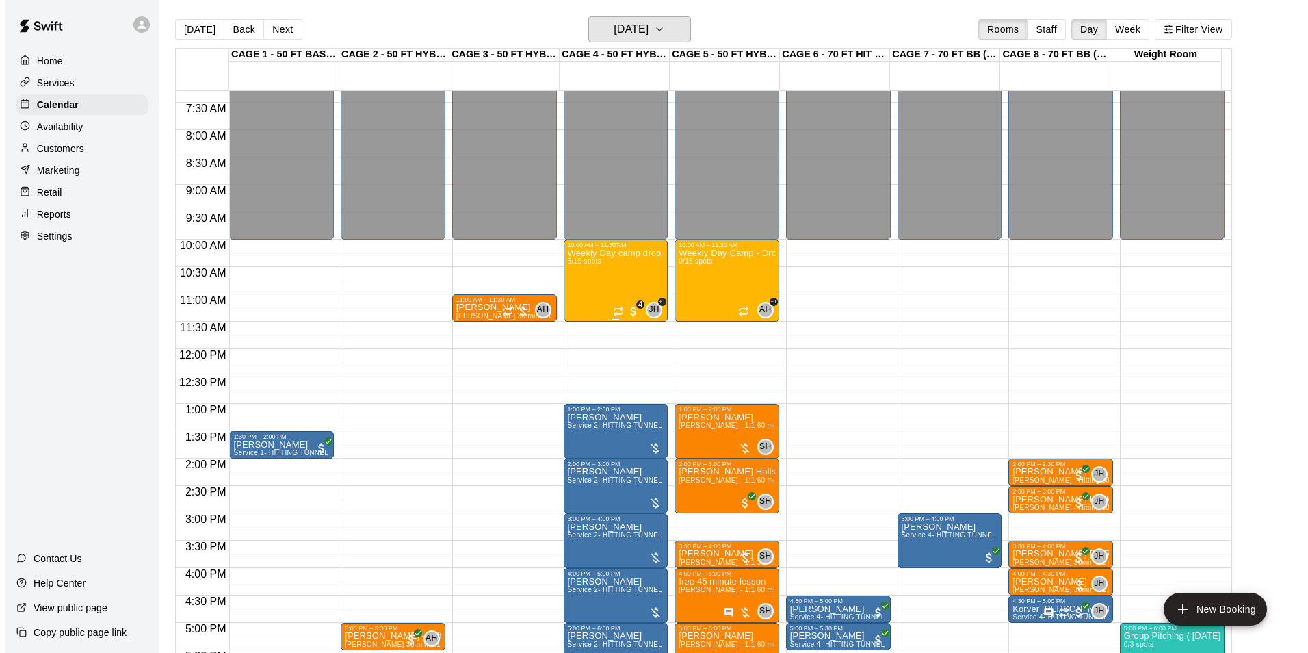
scroll to position [383, 0]
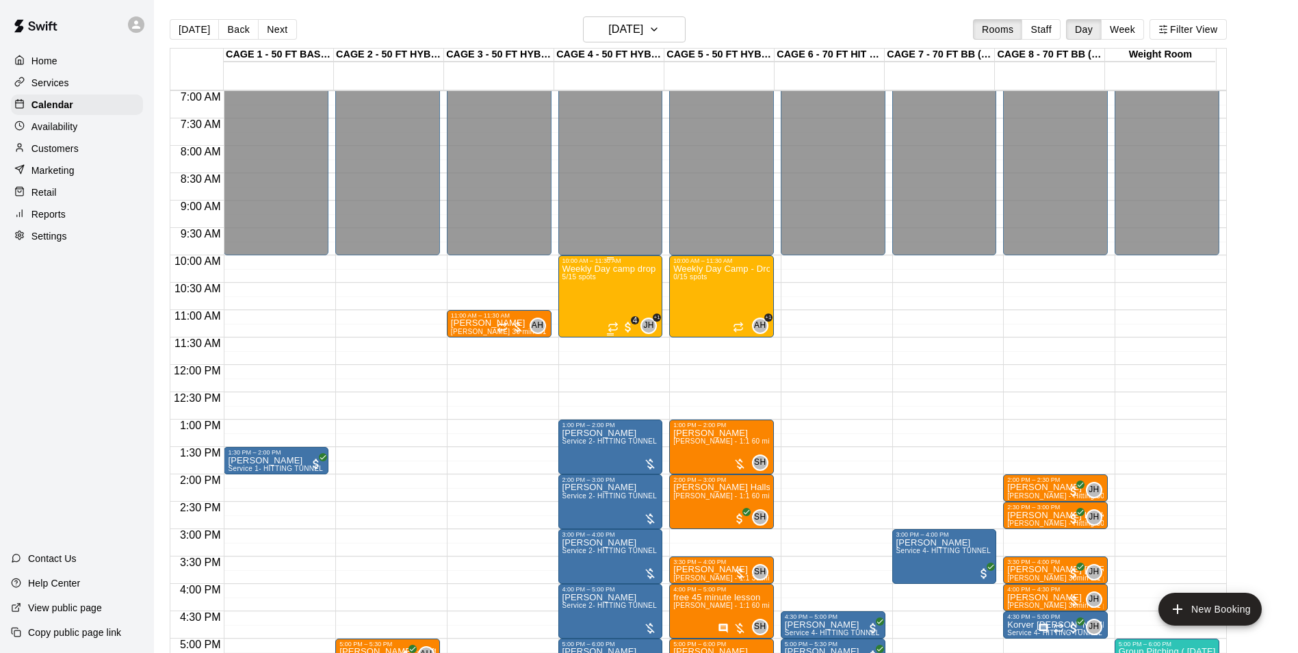
click at [638, 305] on div "Weekly Day camp drop in session - [DATE] / [DATE] / [DATE] 5/15 spots" at bounding box center [611, 590] width 96 height 653
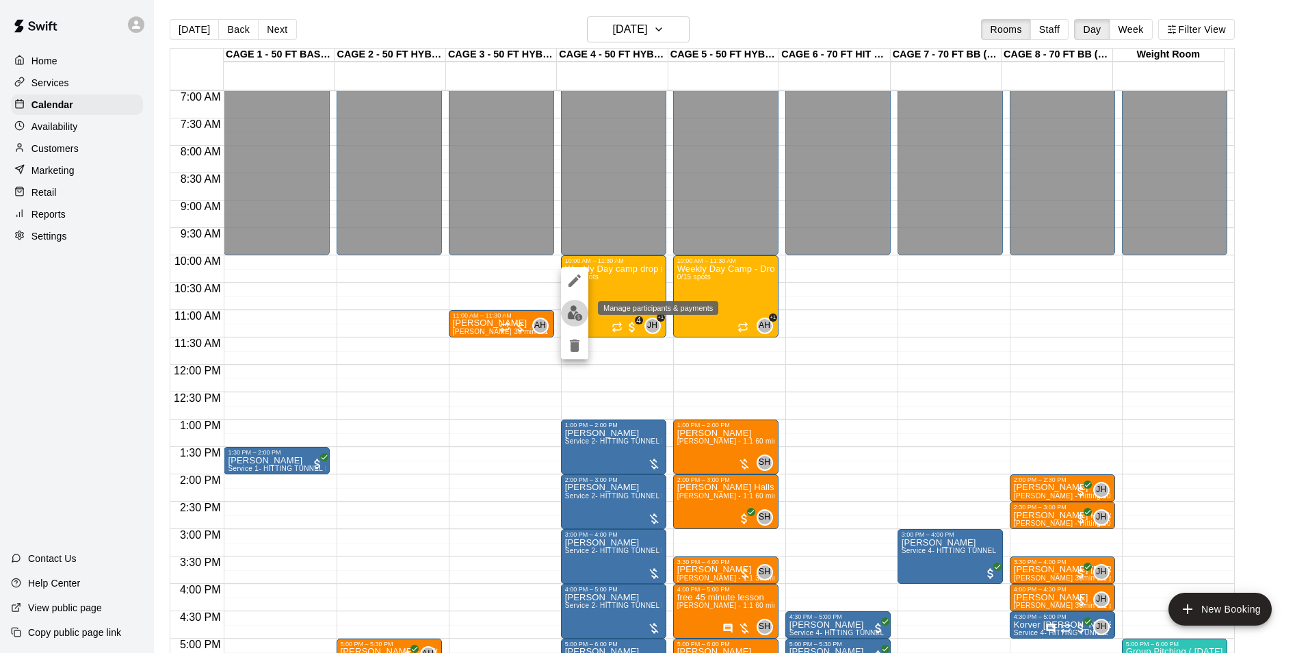
click at [578, 320] on img "edit" at bounding box center [575, 313] width 16 height 16
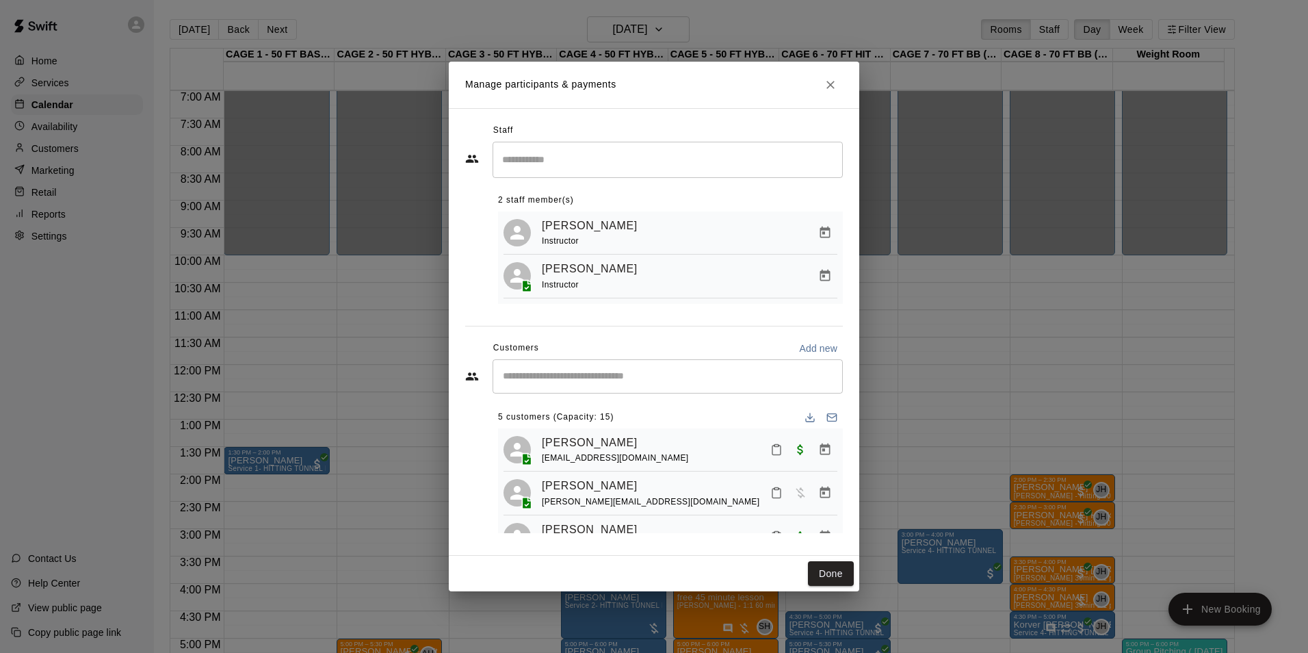
scroll to position [0, 0]
click at [829, 85] on icon "Close" at bounding box center [831, 85] width 8 height 8
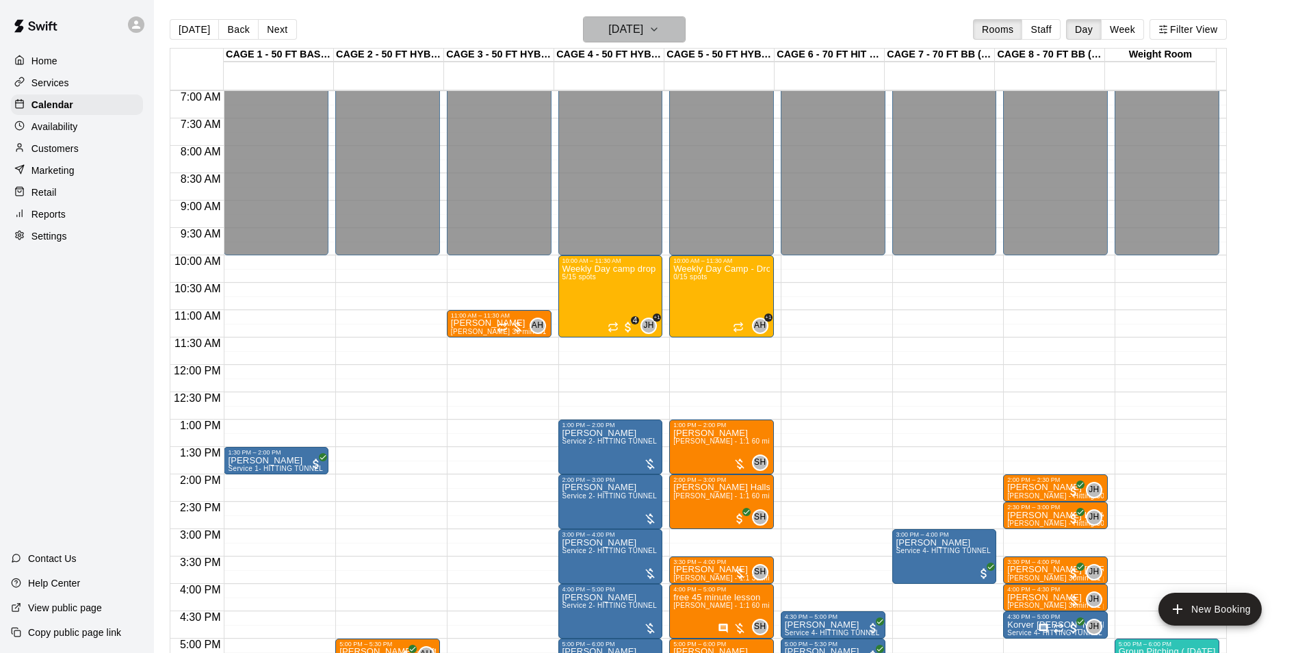
click at [660, 30] on icon "button" at bounding box center [654, 29] width 11 height 16
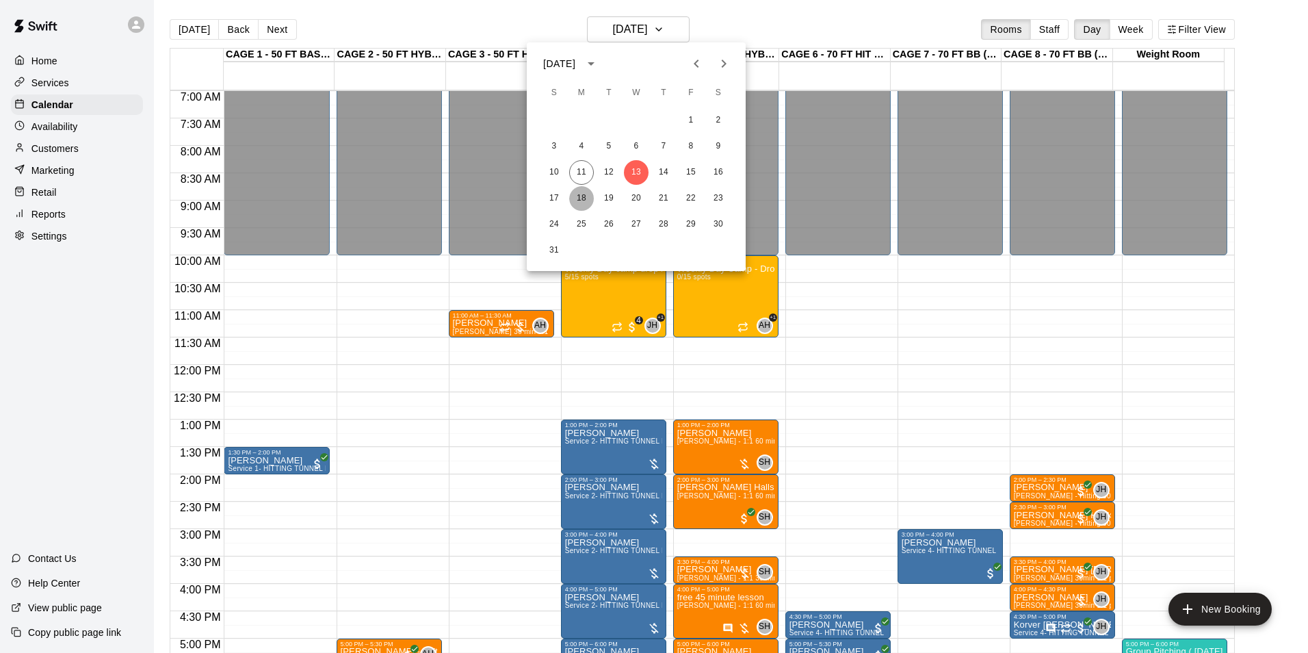
click at [571, 196] on button "18" at bounding box center [581, 198] width 25 height 25
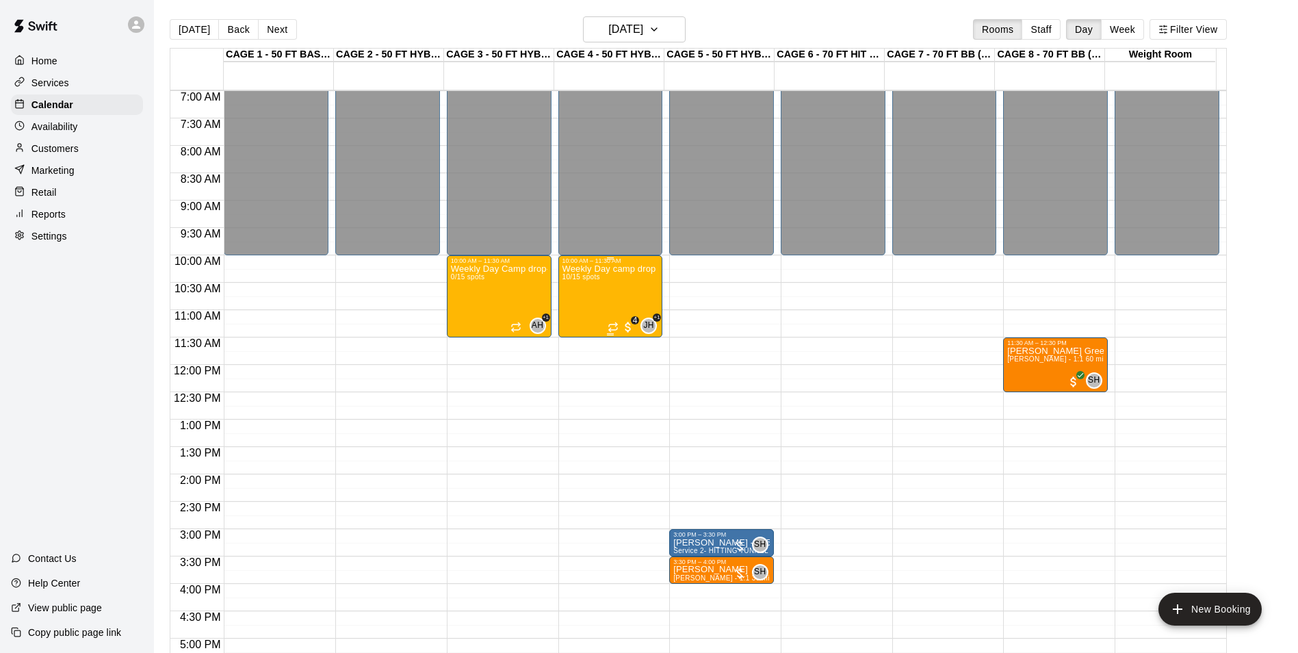
click at [614, 300] on div "Weekly Day camp drop in session - [DATE] / [DATE] / [DATE] 10/15 spots" at bounding box center [611, 590] width 96 height 653
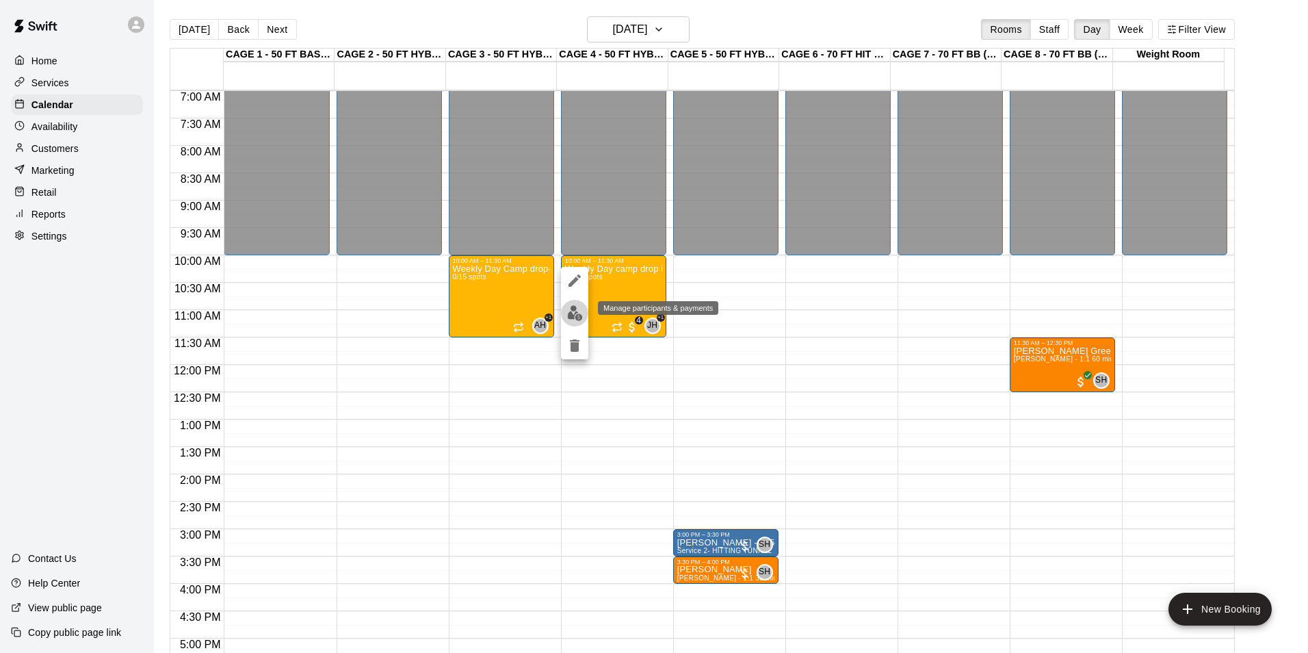
click at [582, 315] on img "edit" at bounding box center [575, 313] width 16 height 16
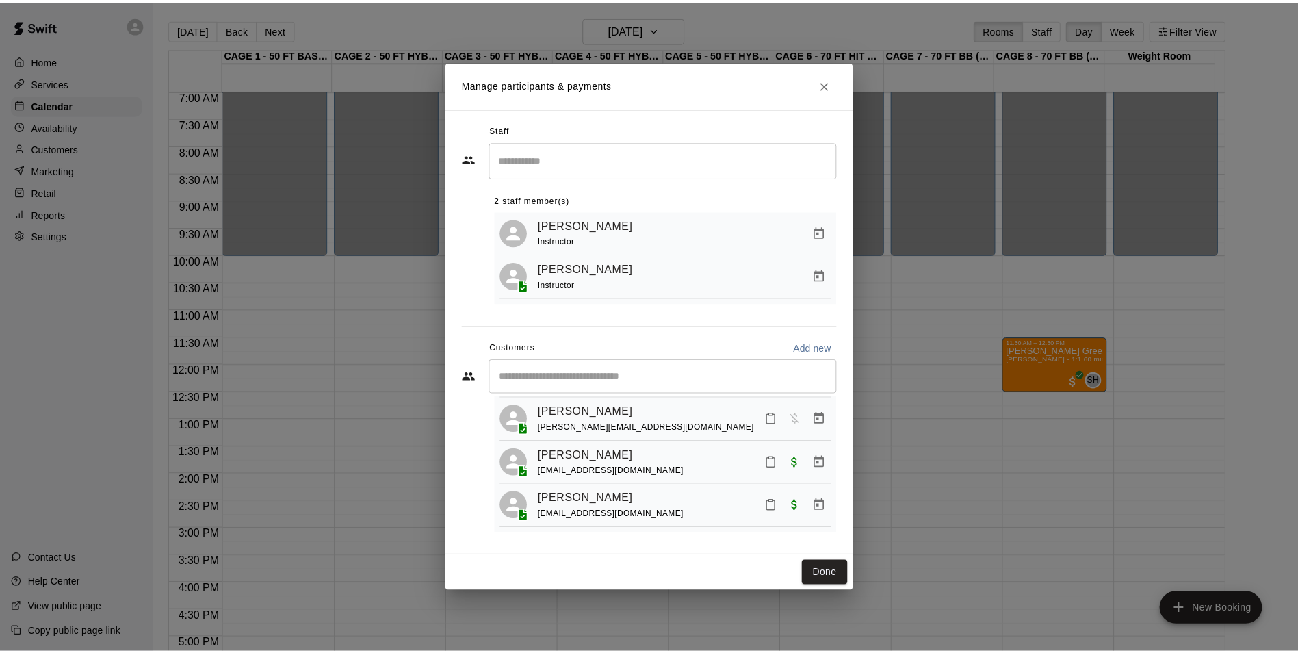
scroll to position [68, 0]
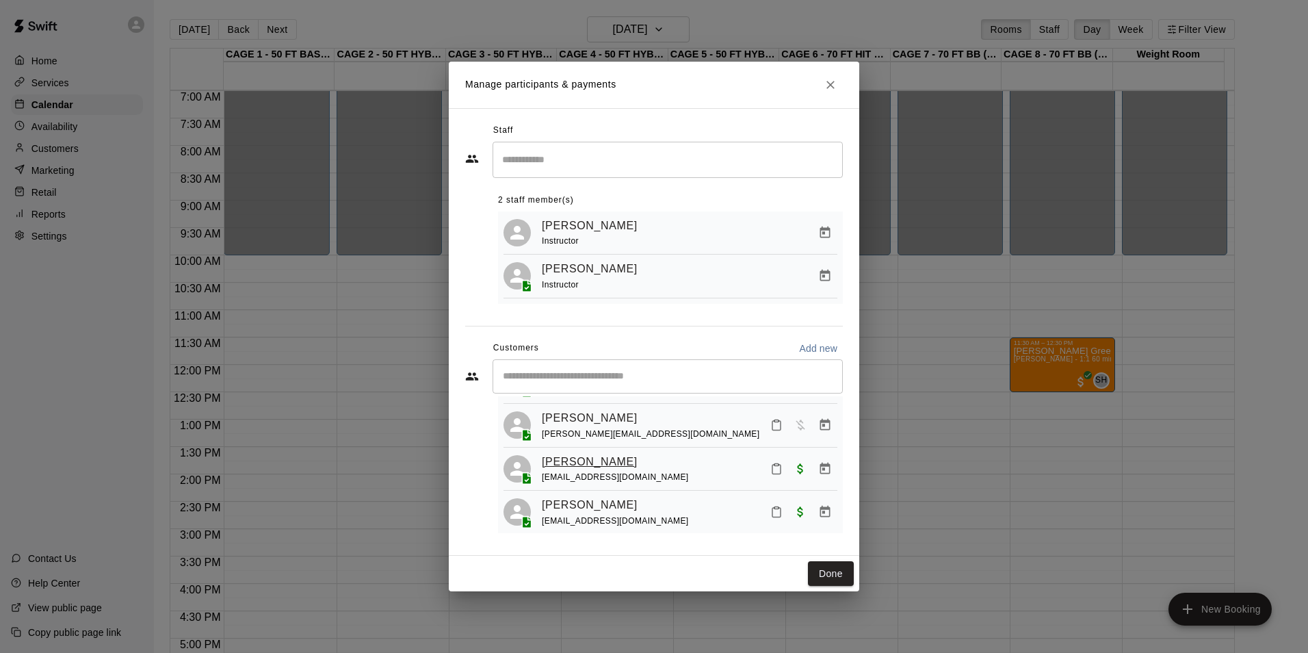
click at [616, 471] on link "[PERSON_NAME]" at bounding box center [590, 462] width 96 height 18
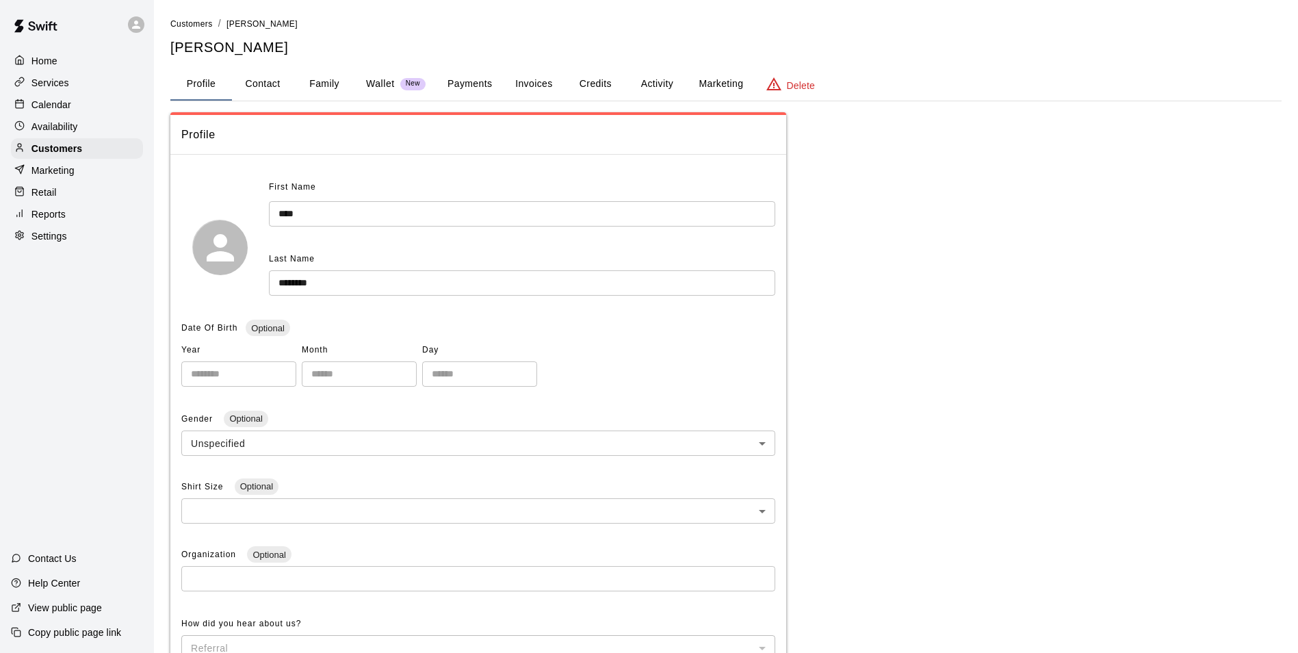
click at [542, 94] on button "Invoices" at bounding box center [534, 84] width 62 height 33
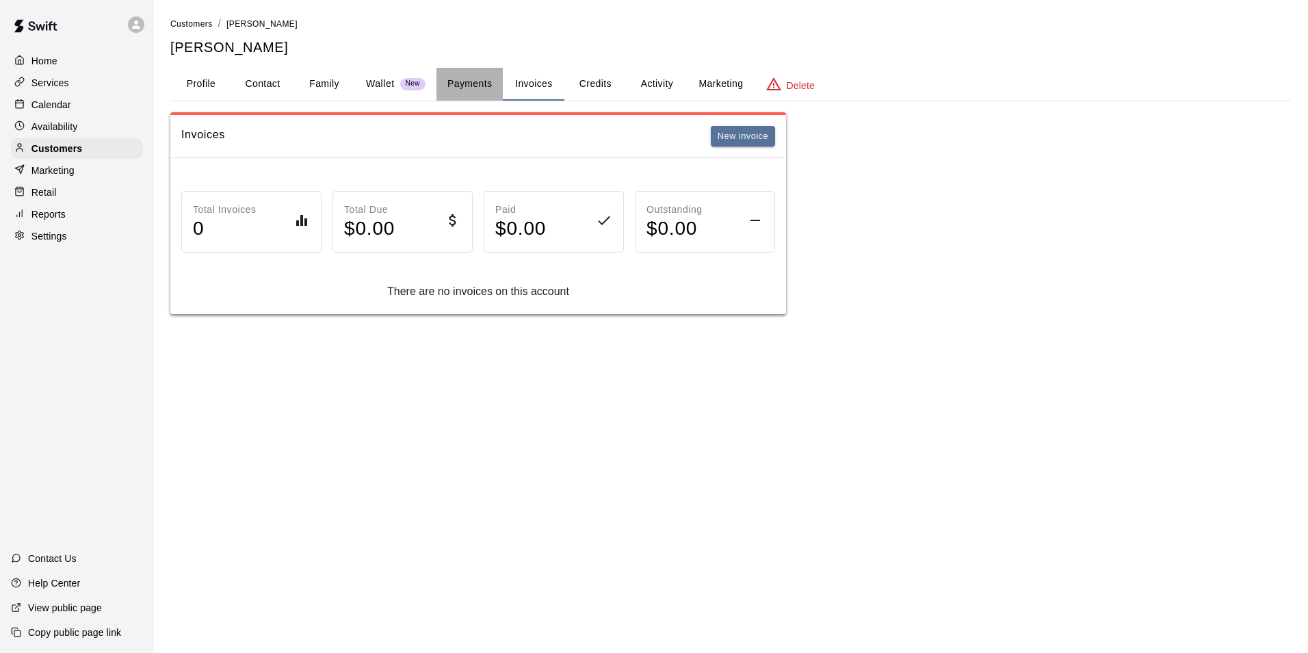
click at [491, 92] on button "Payments" at bounding box center [470, 84] width 66 height 33
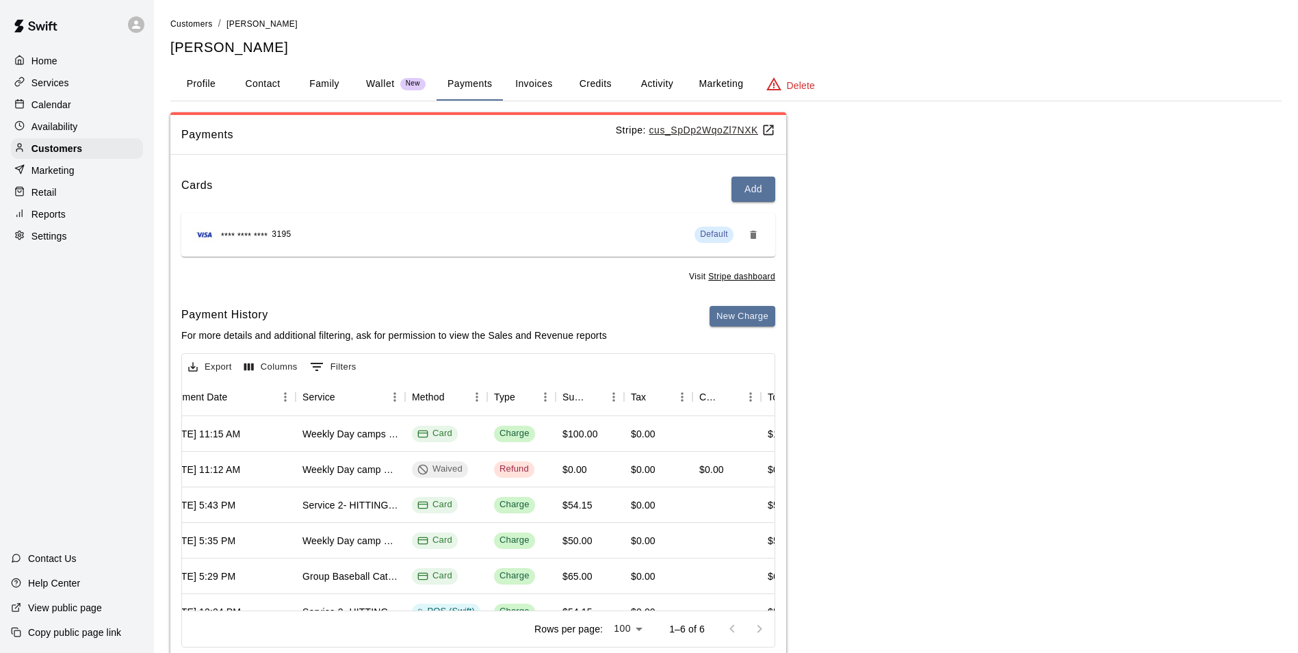
scroll to position [0, 207]
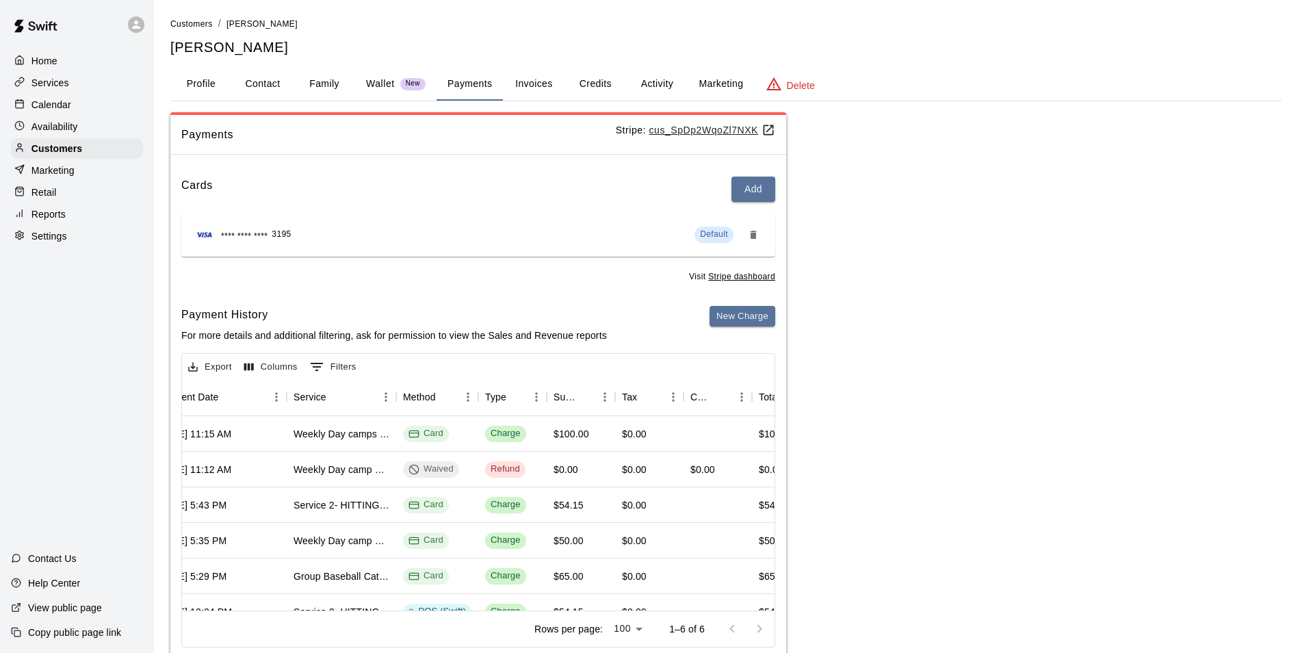
click at [209, 84] on button "Profile" at bounding box center [201, 84] width 62 height 33
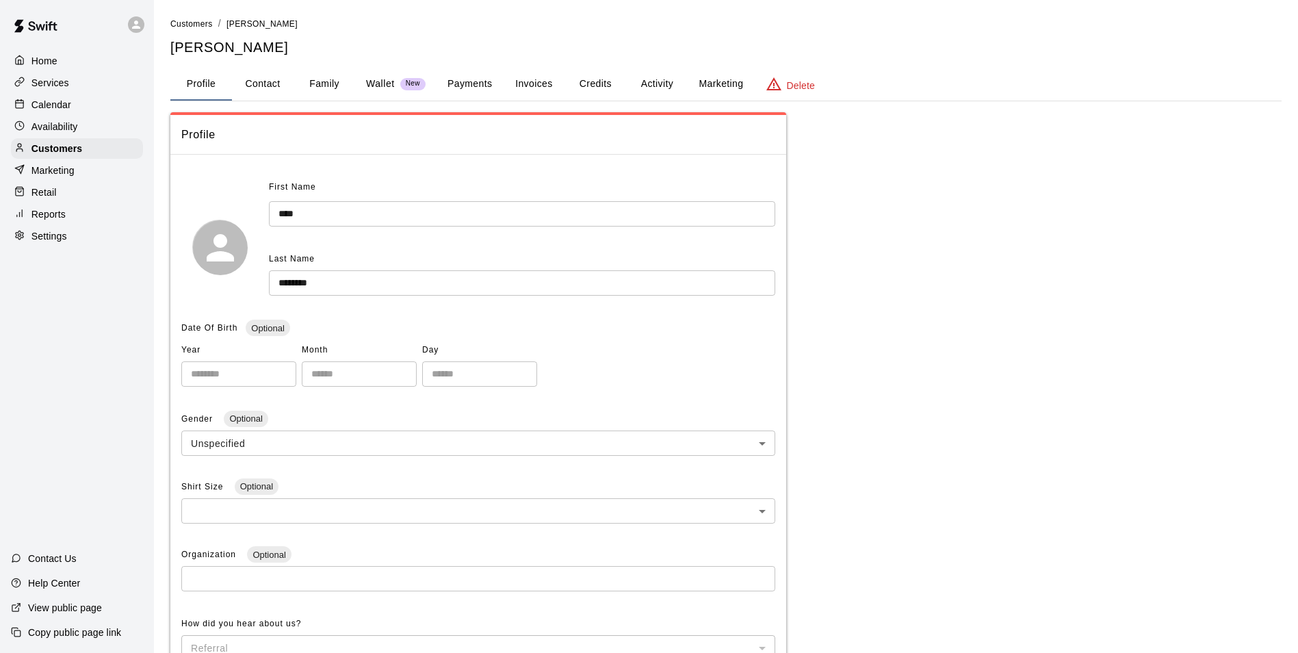
click at [114, 108] on div "Calendar" at bounding box center [77, 104] width 132 height 21
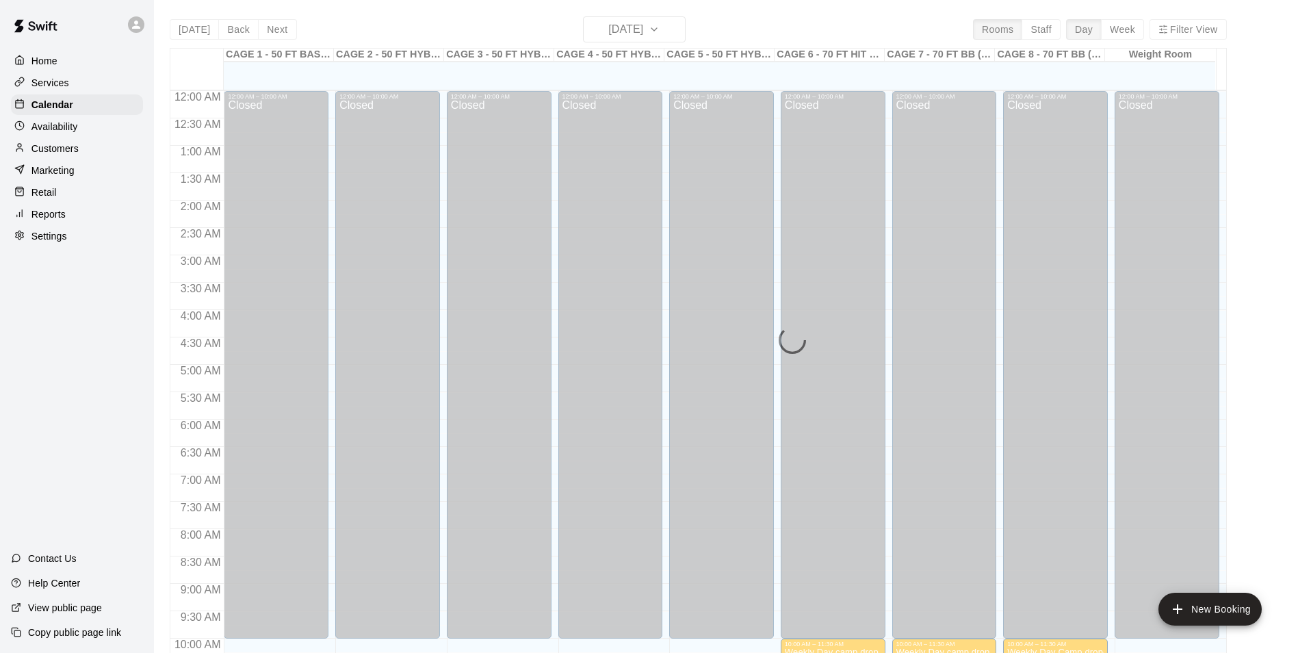
scroll to position [590, 0]
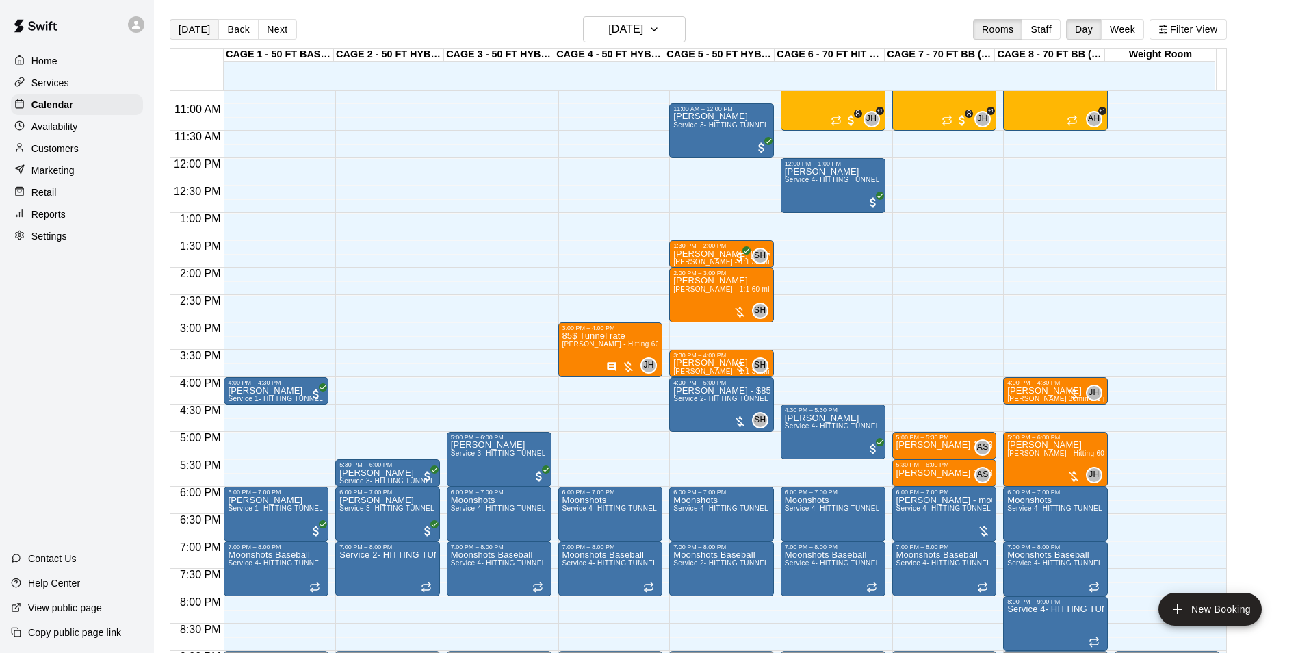
click at [180, 28] on button "[DATE]" at bounding box center [194, 29] width 49 height 21
click at [198, 38] on button "[DATE]" at bounding box center [194, 29] width 49 height 21
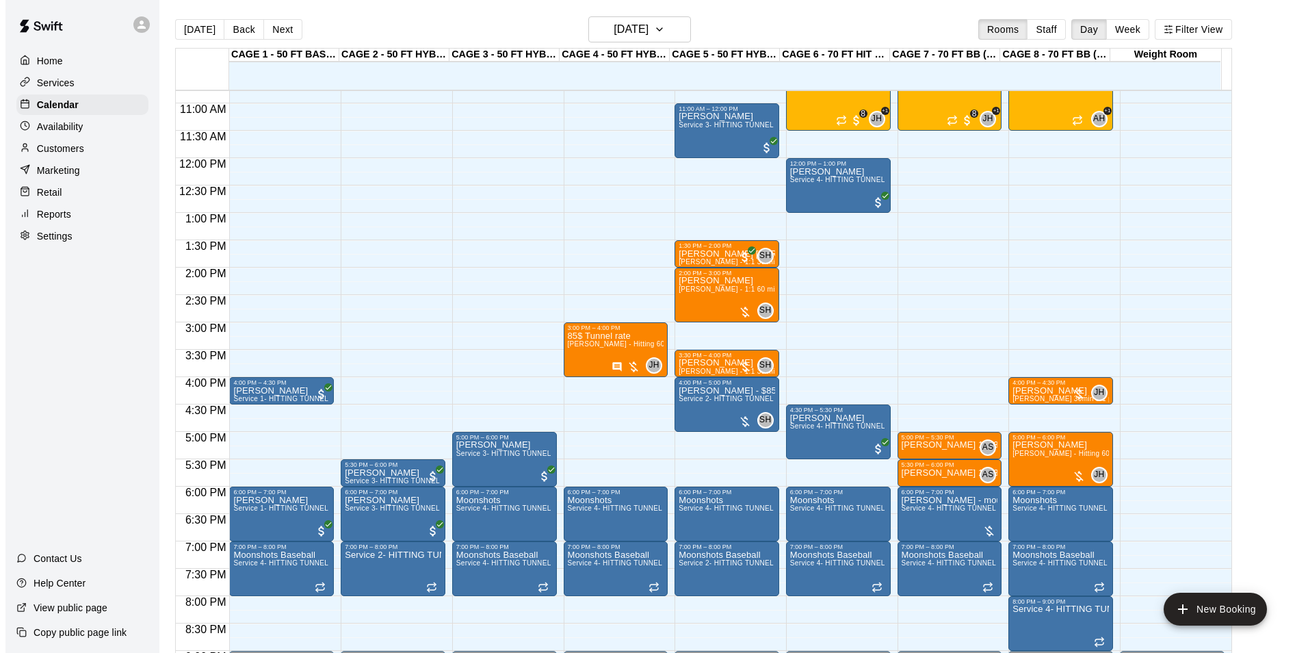
scroll to position [521, 0]
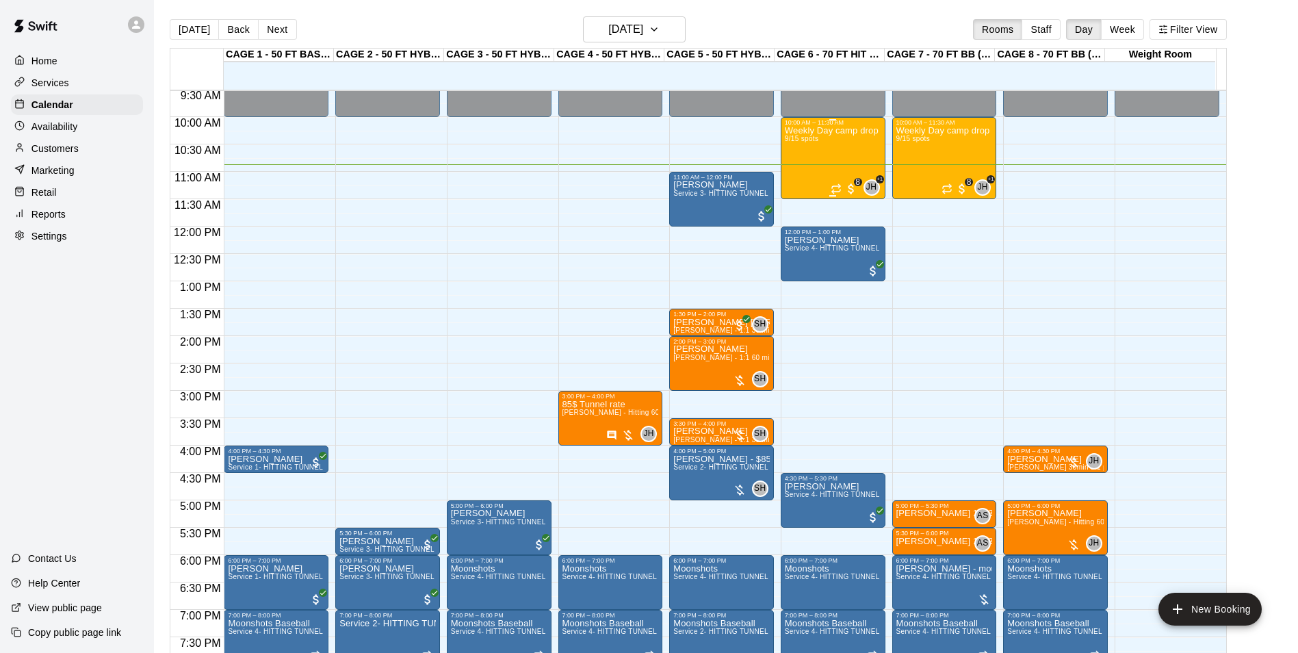
click at [823, 159] on div "Weekly Day camp drop in session - [DATE] / [DATE] / [DATE] 9/15 spots" at bounding box center [833, 452] width 96 height 653
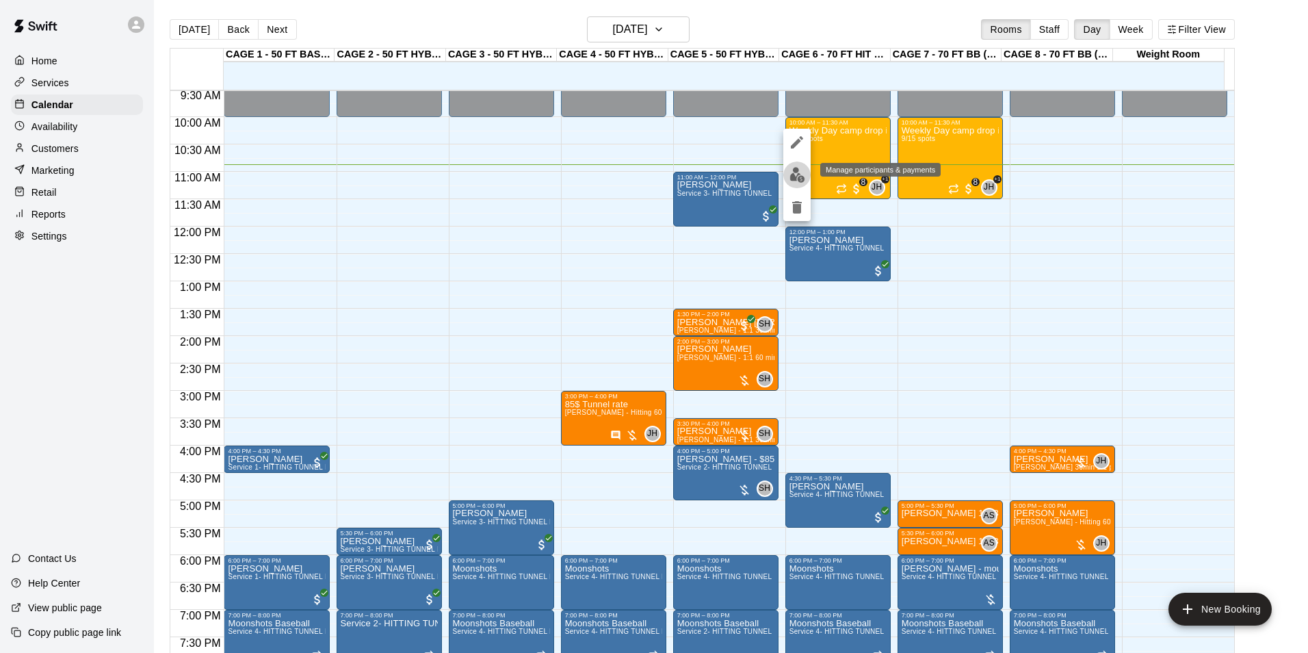
click at [807, 168] on button "edit" at bounding box center [797, 174] width 27 height 27
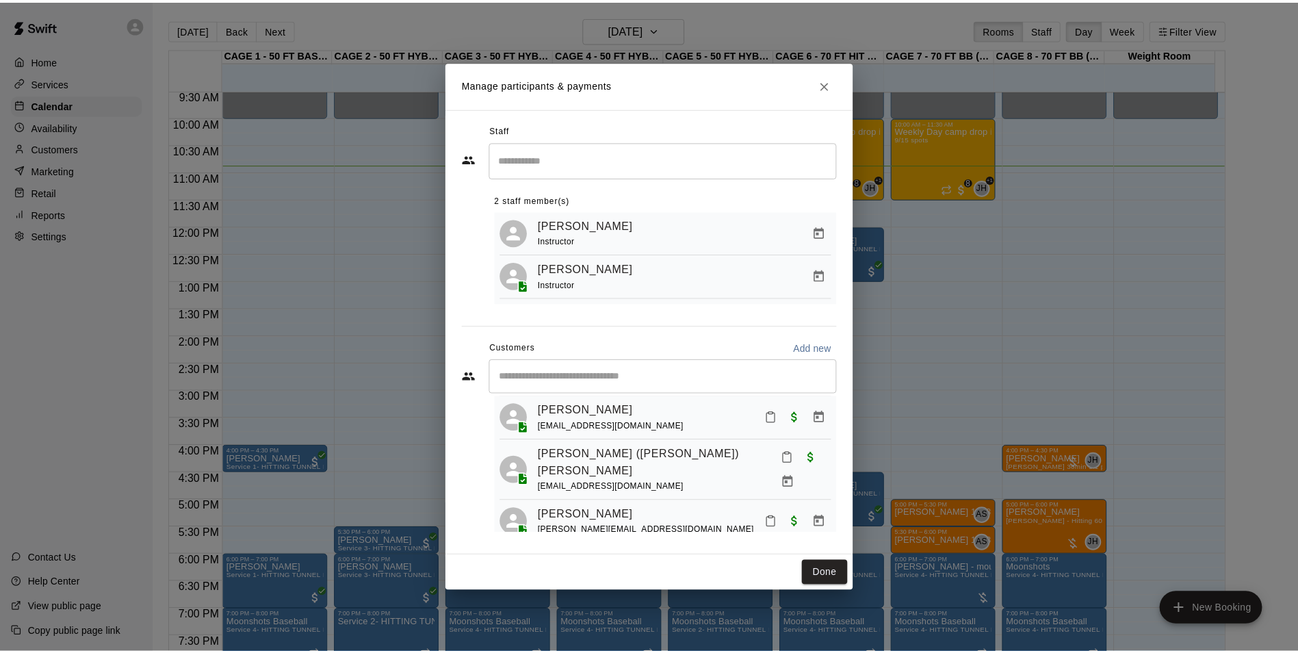
scroll to position [274, 0]
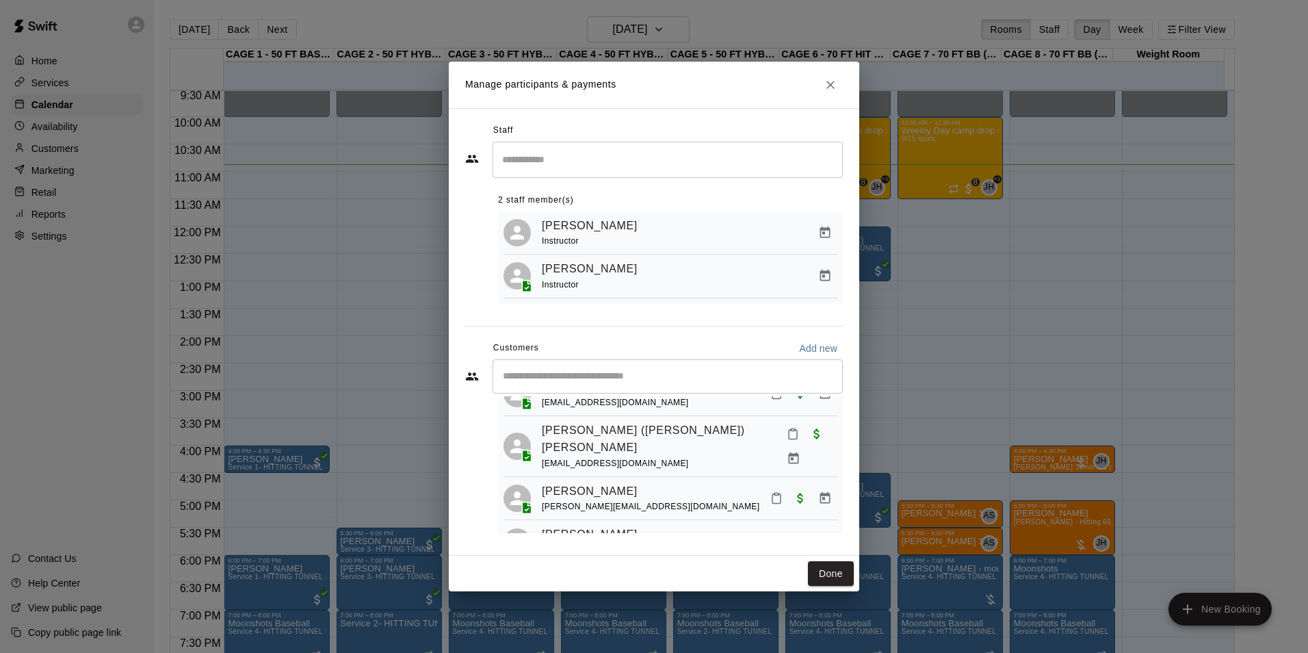
click at [593, 396] on link "[PERSON_NAME]" at bounding box center [590, 387] width 96 height 18
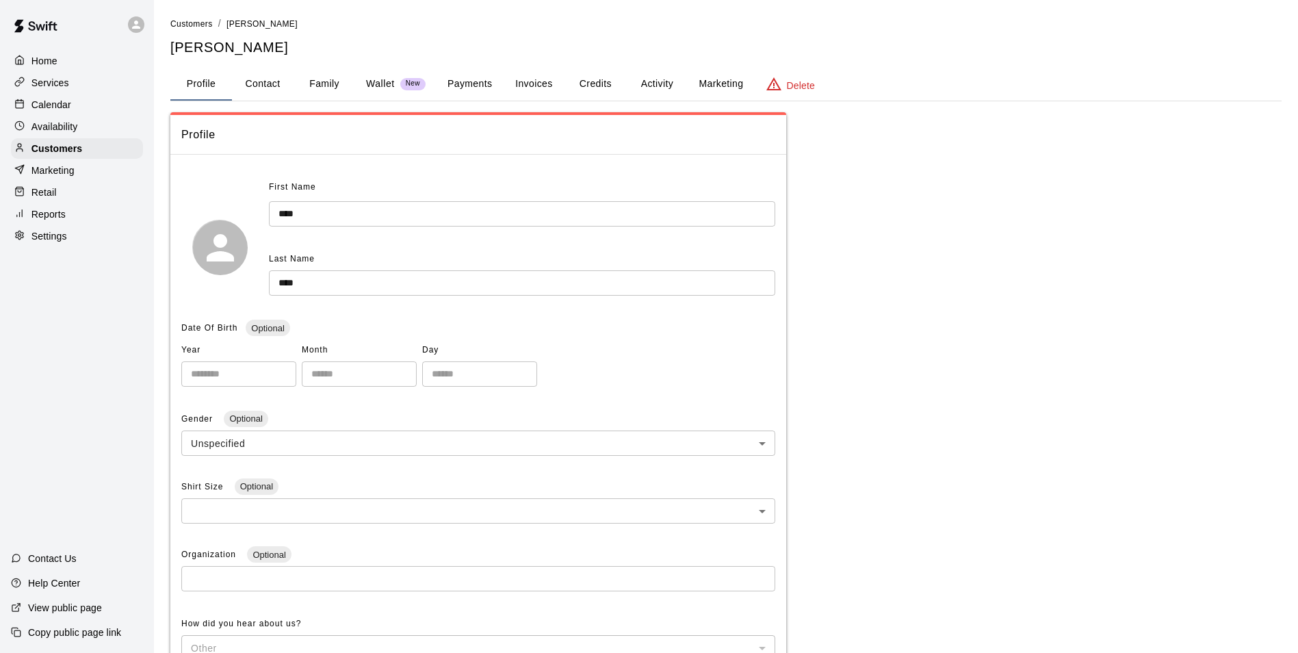
click at [409, 87] on span "New" at bounding box center [412, 83] width 25 height 9
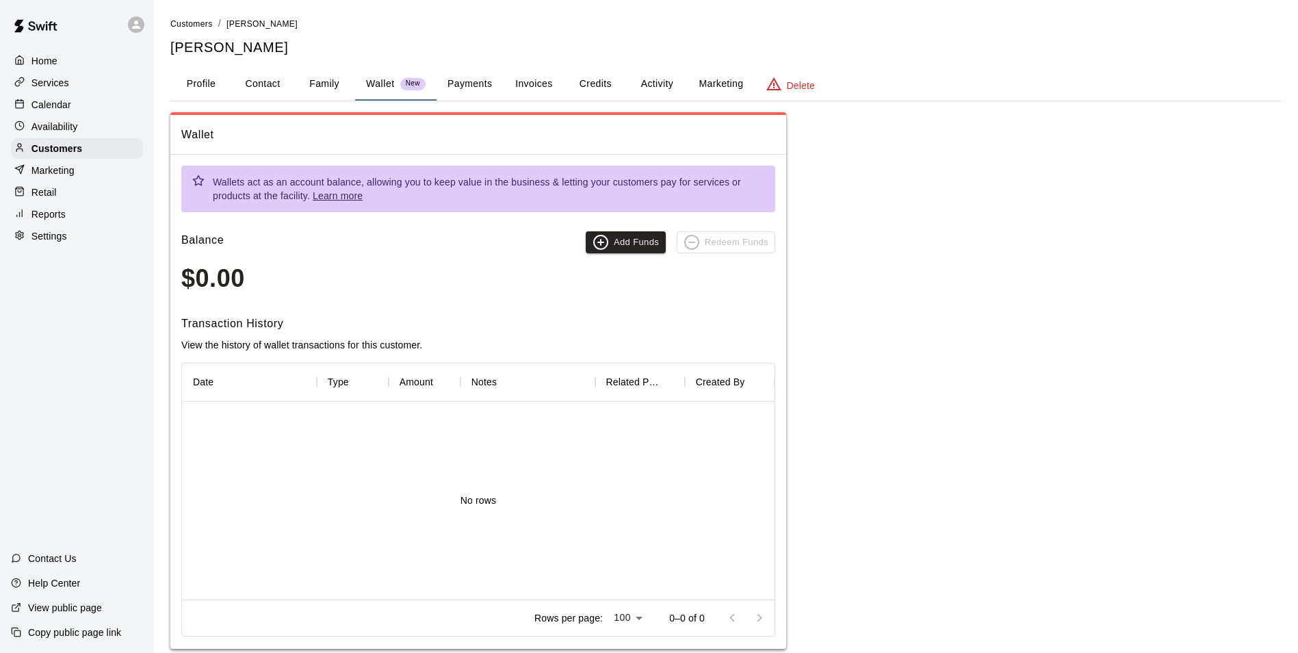
click at [483, 87] on button "Payments" at bounding box center [470, 84] width 66 height 33
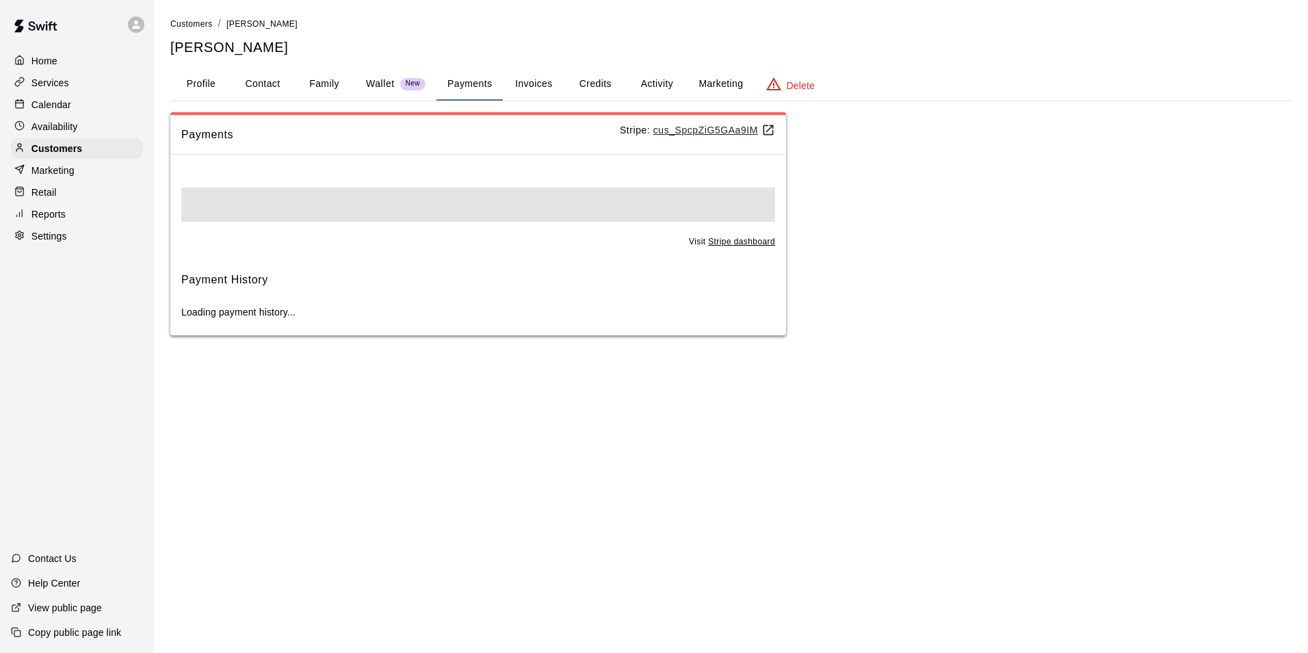
click at [540, 80] on button "Invoices" at bounding box center [534, 84] width 62 height 33
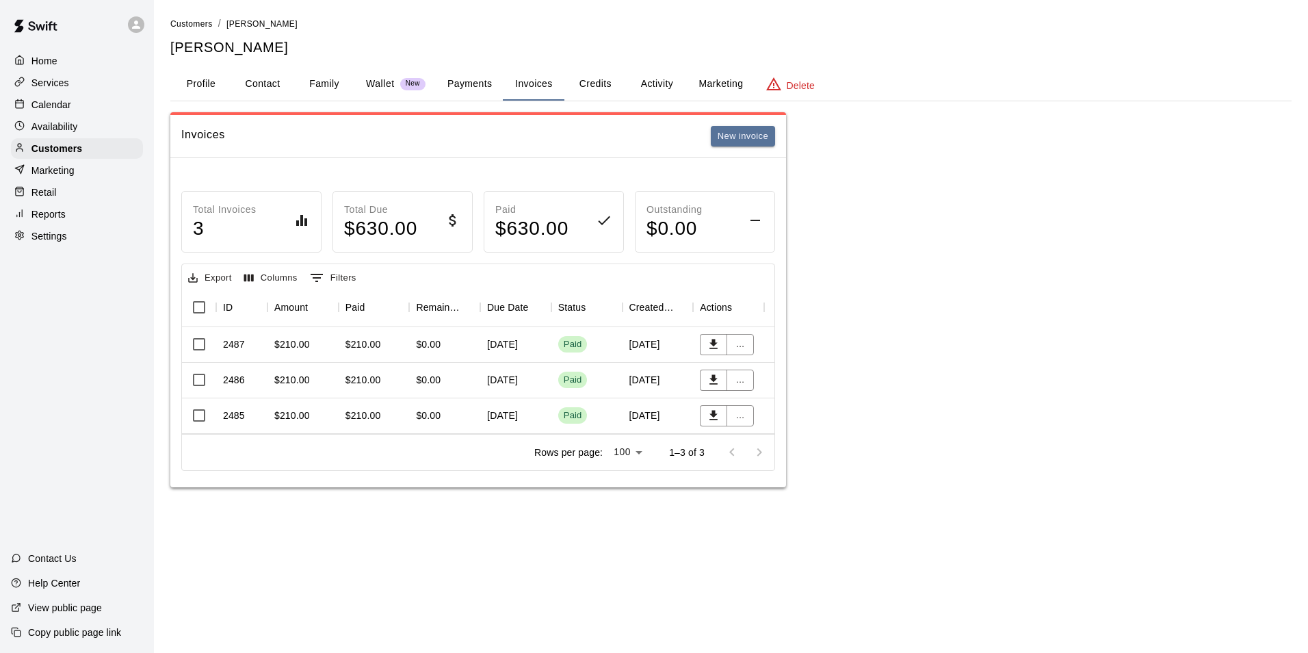
click at [75, 110] on div "Calendar" at bounding box center [77, 104] width 132 height 21
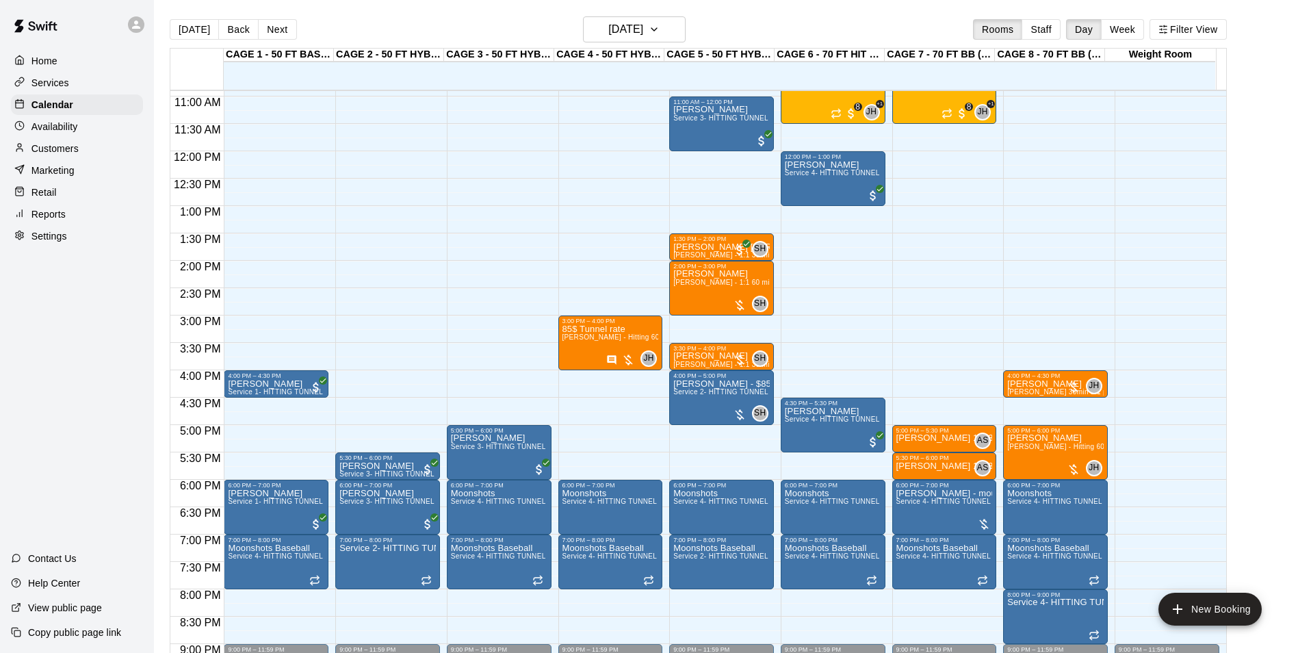
scroll to position [528, 0]
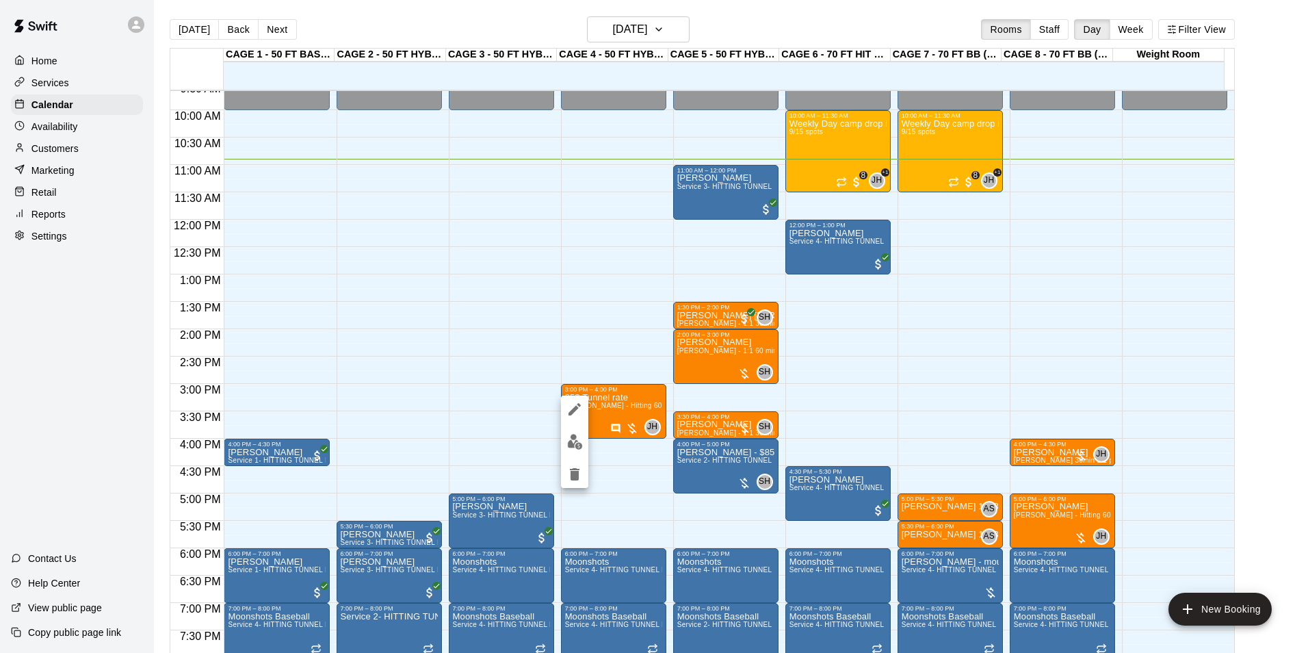
click at [580, 435] on img "edit" at bounding box center [575, 442] width 16 height 16
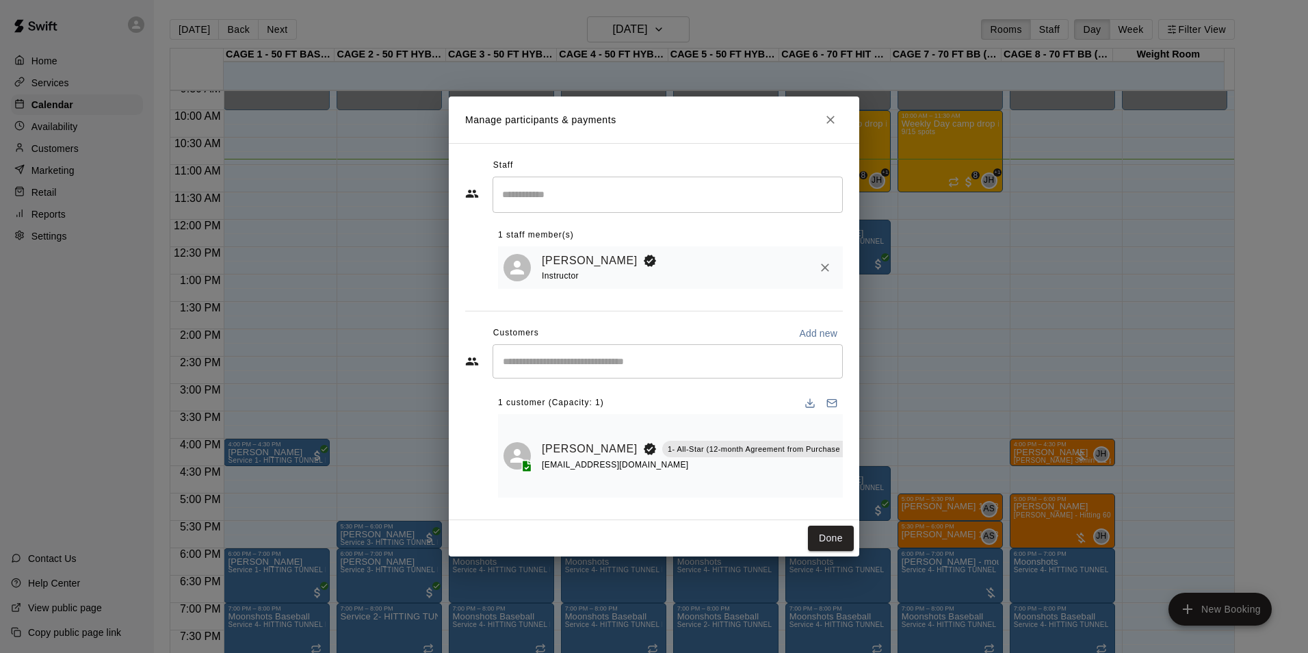
click at [823, 128] on button "Close" at bounding box center [830, 119] width 25 height 25
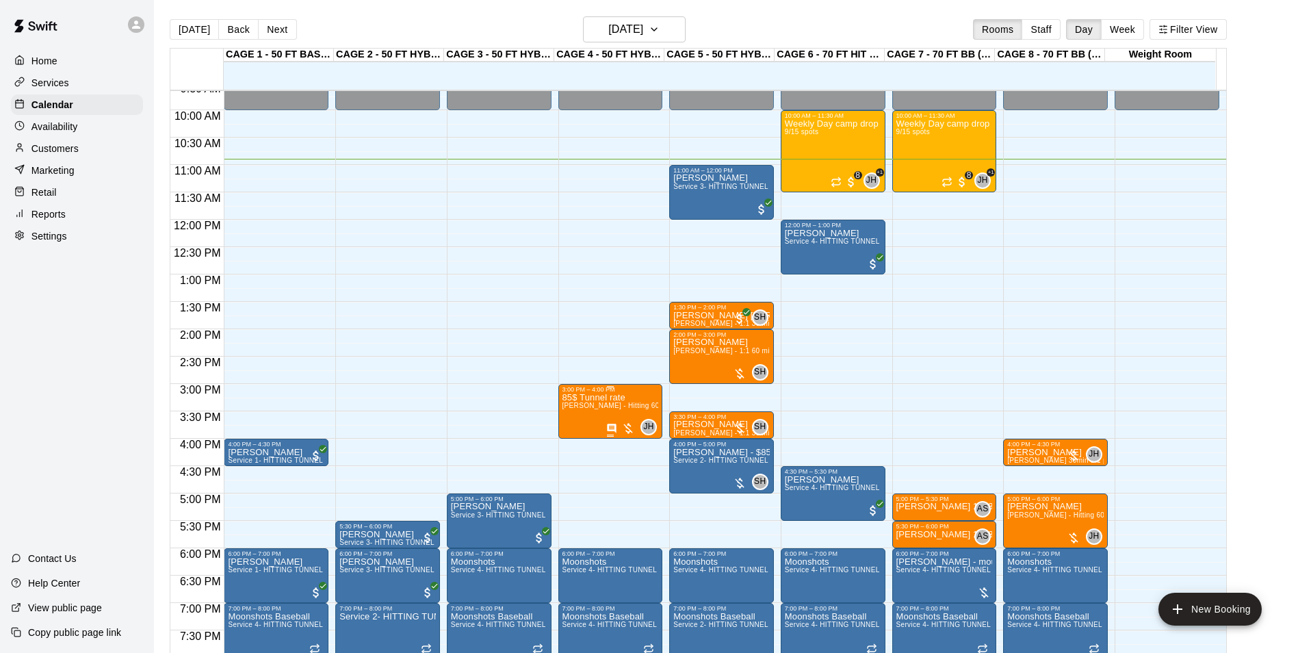
click at [620, 398] on p "85$ Tunnel rate" at bounding box center [611, 398] width 96 height 0
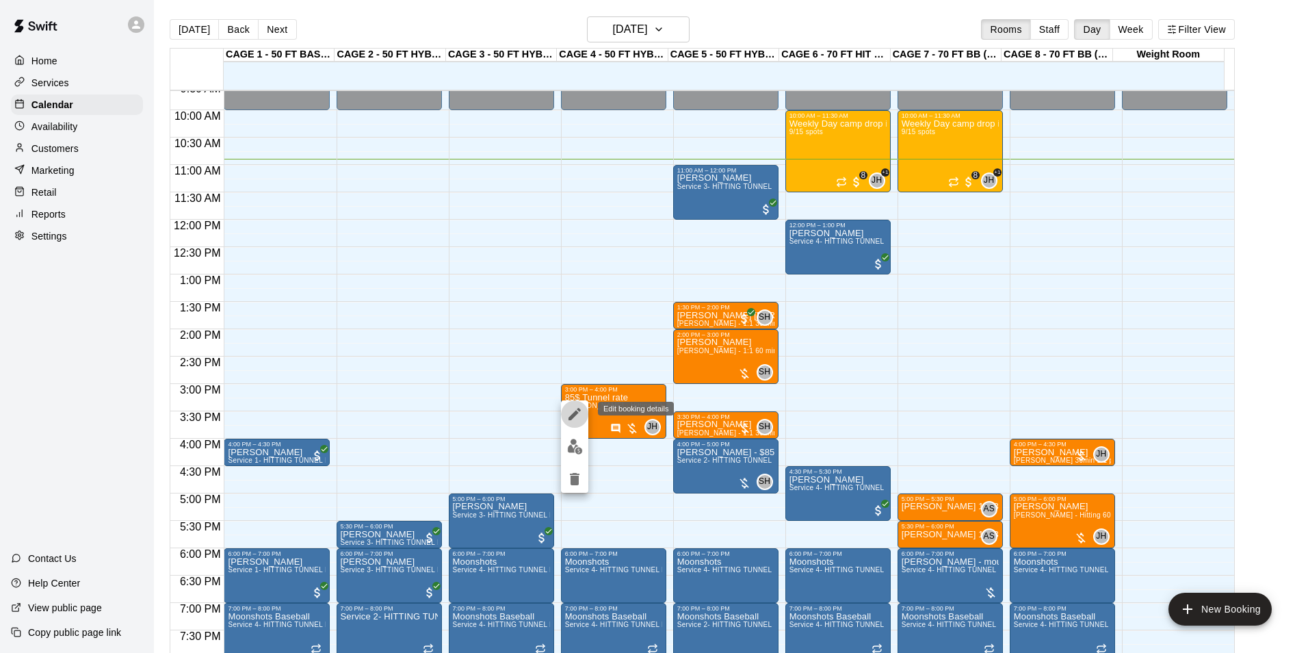
click at [566, 418] on button "edit" at bounding box center [574, 413] width 27 height 27
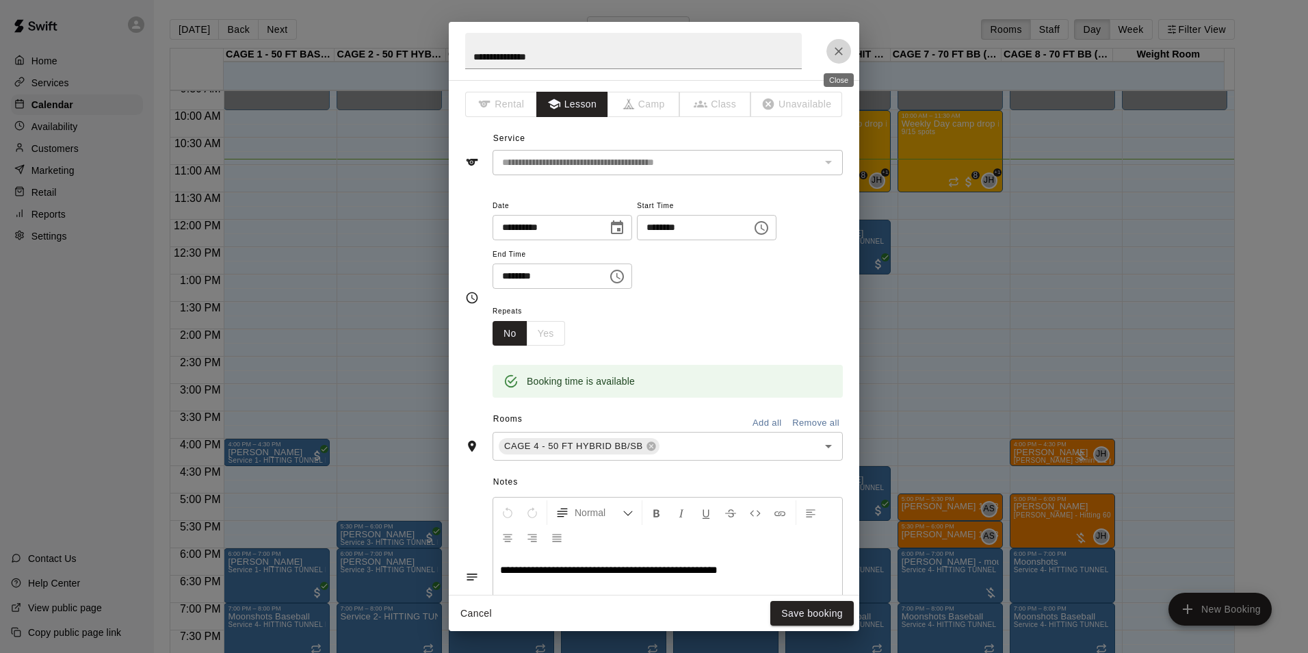
click at [839, 56] on icon "Close" at bounding box center [839, 51] width 14 height 14
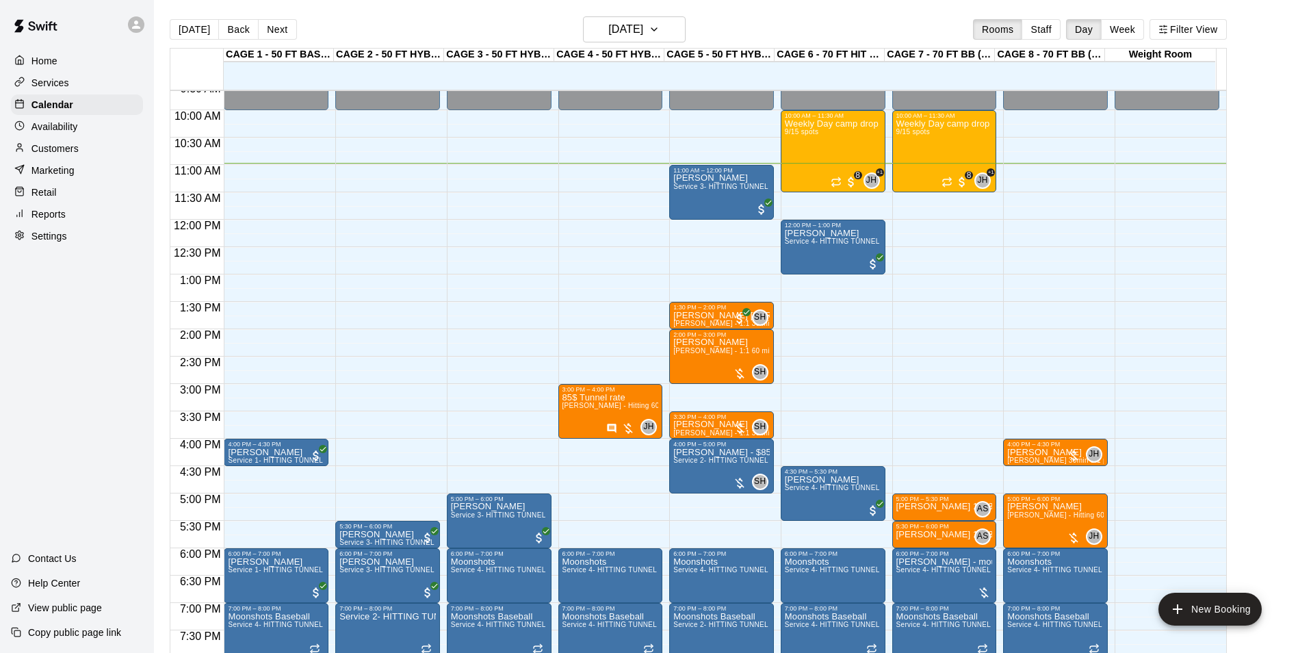
click at [198, 16] on main "[DATE] Back [DATE][DATE] Rooms Staff Day Week Filter View CAGE 1 - 50 FT BASEBA…" at bounding box center [726, 337] width 1144 height 675
click at [198, 23] on button "[DATE]" at bounding box center [194, 29] width 49 height 21
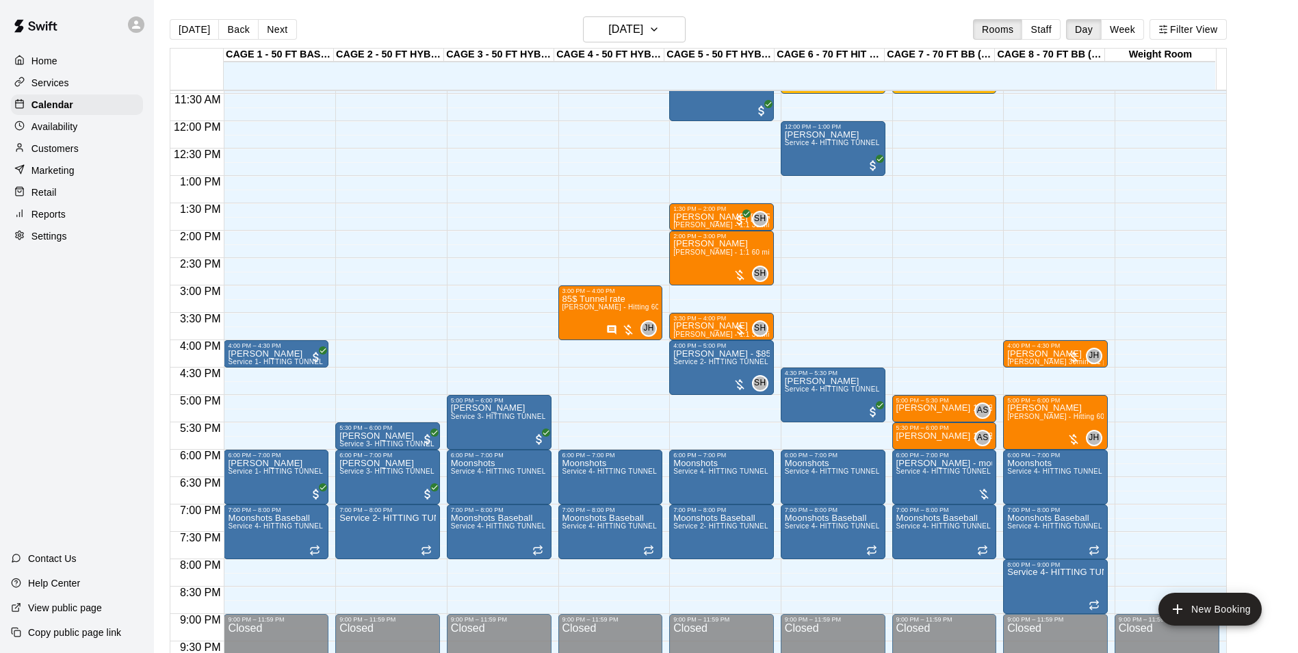
scroll to position [597, 0]
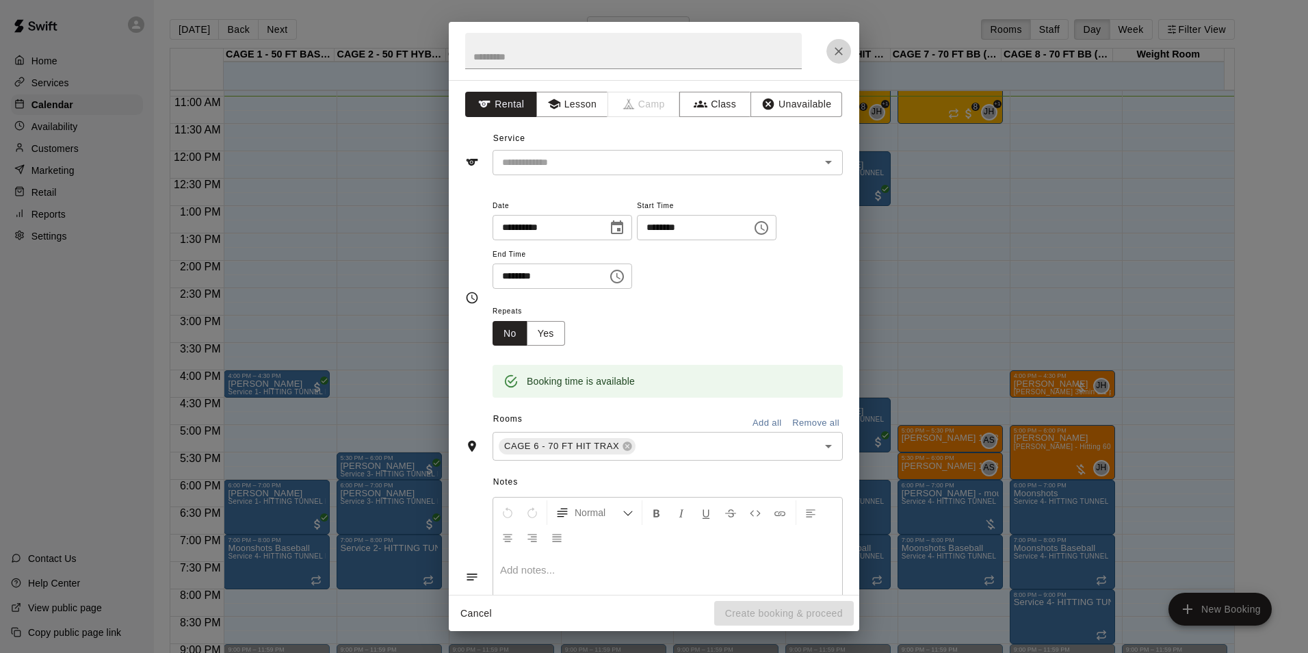
click at [841, 51] on icon "Close" at bounding box center [839, 51] width 14 height 14
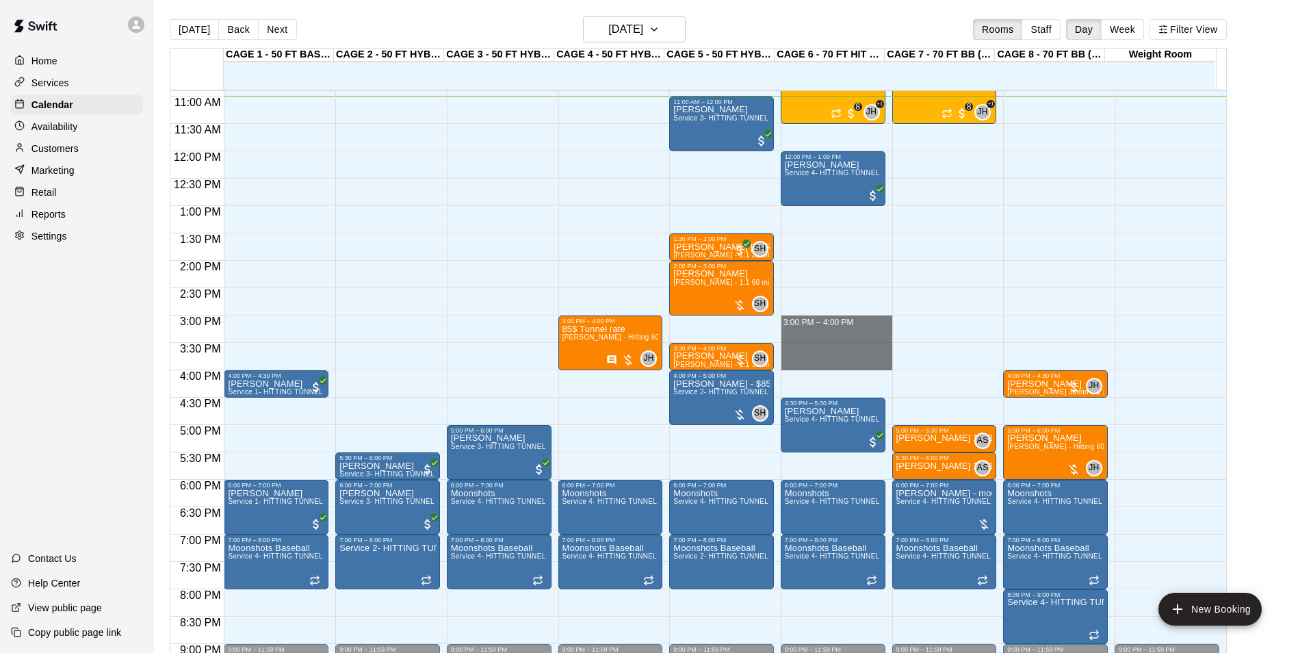
drag, startPoint x: 825, startPoint y: 324, endPoint x: 817, endPoint y: 367, distance: 43.9
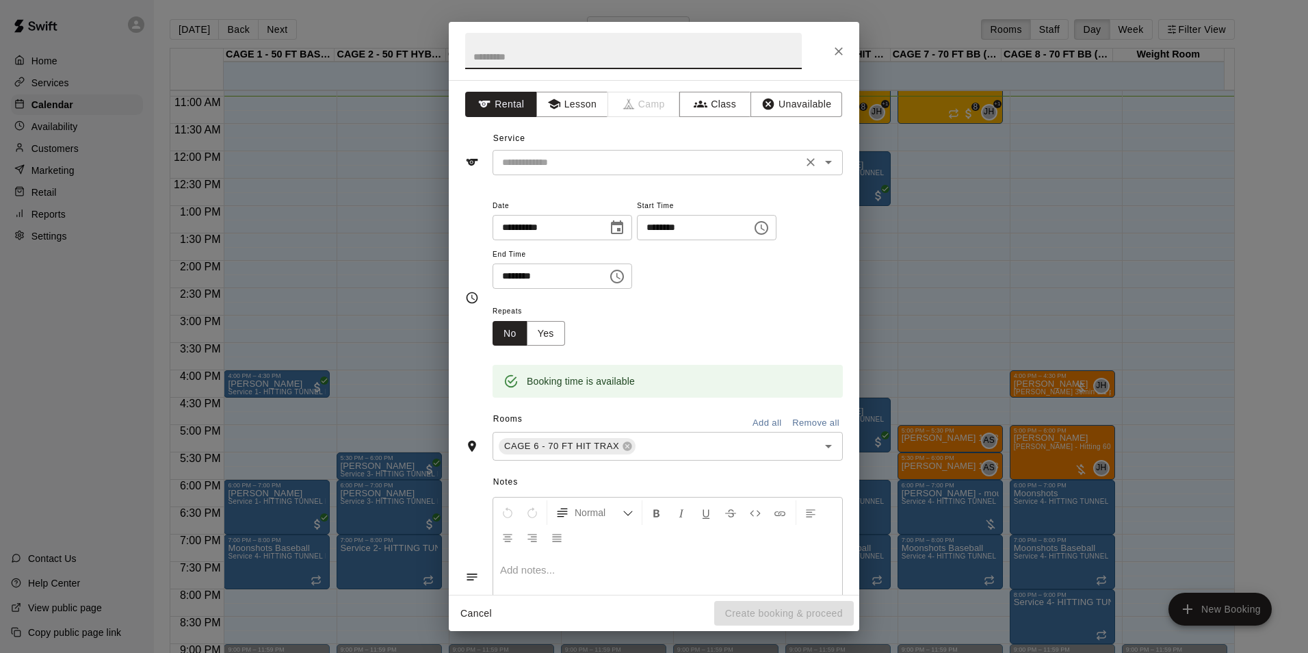
click at [615, 151] on div "Service ​" at bounding box center [654, 151] width 378 height 47
click at [615, 155] on input "text" at bounding box center [648, 162] width 302 height 17
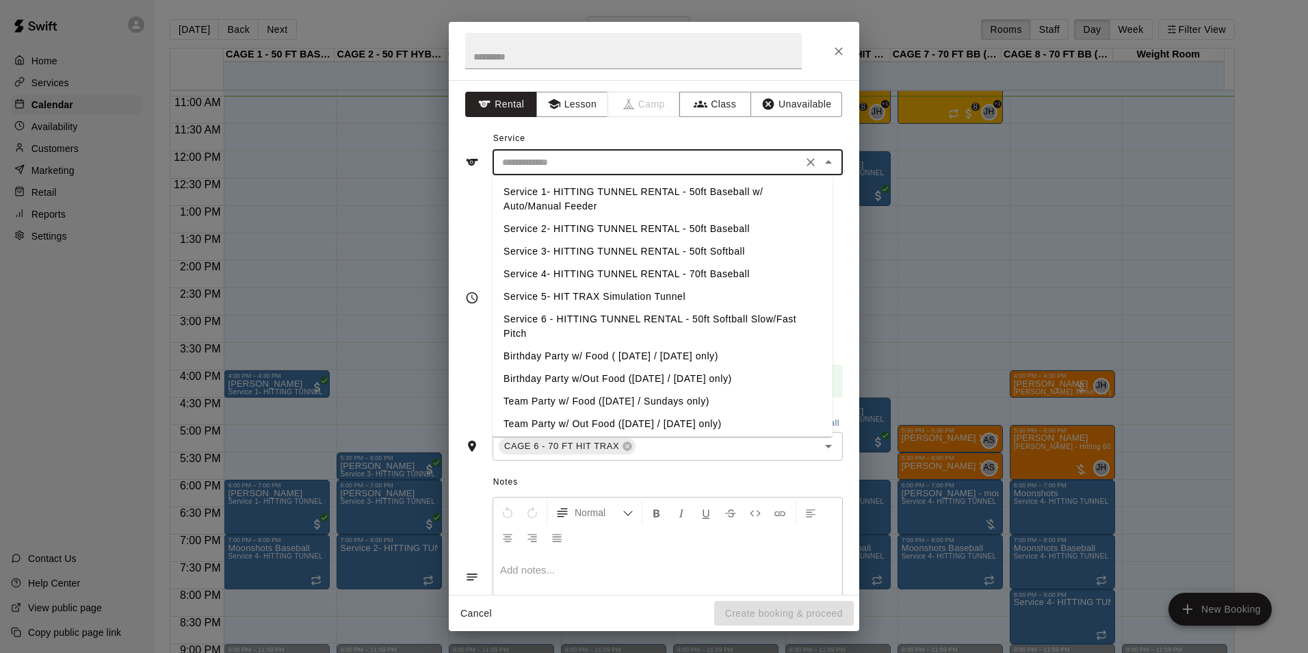
click at [693, 271] on li "Service 4- HITTING TUNNEL RENTAL - 70ft Baseball" at bounding box center [663, 274] width 340 height 23
type input "**********"
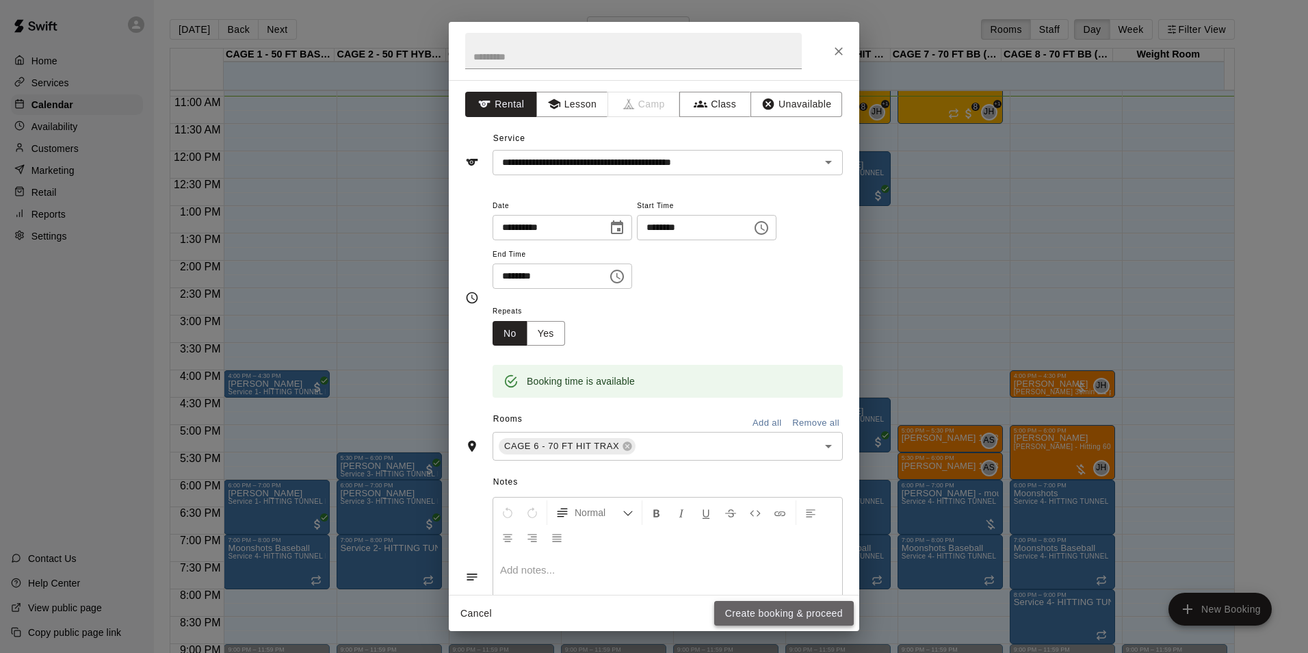
click at [759, 606] on button "Create booking & proceed" at bounding box center [784, 613] width 140 height 25
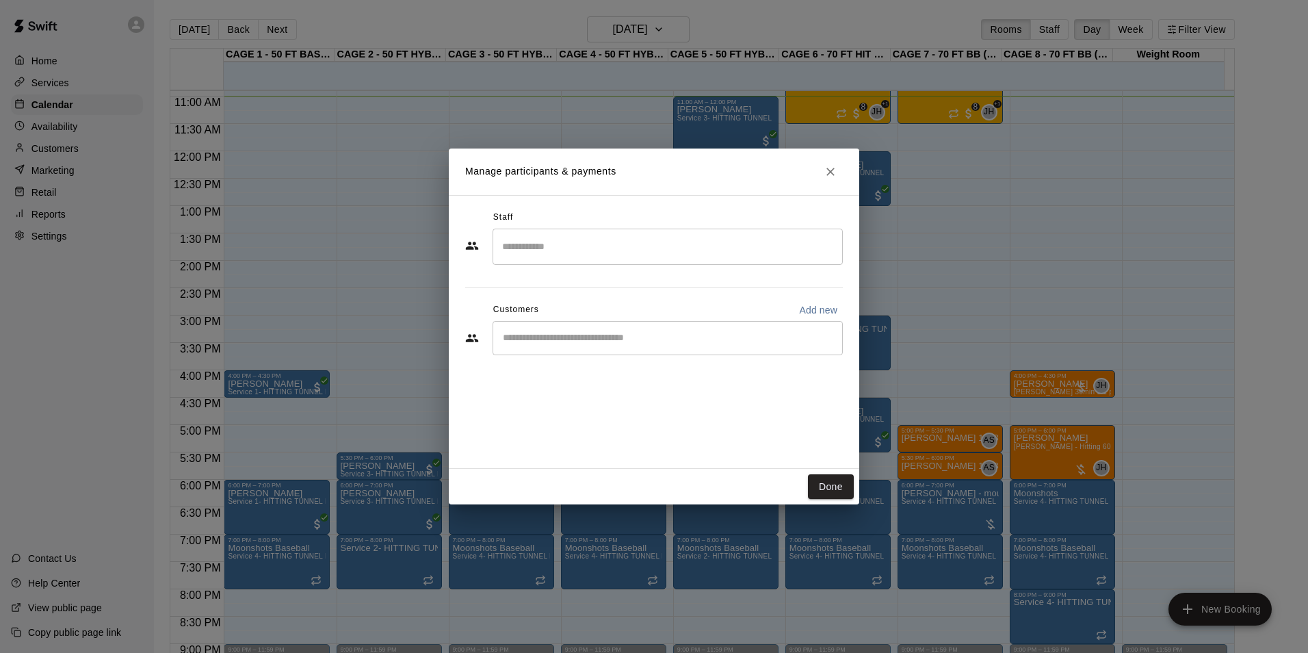
click at [612, 345] on div "​" at bounding box center [668, 338] width 350 height 34
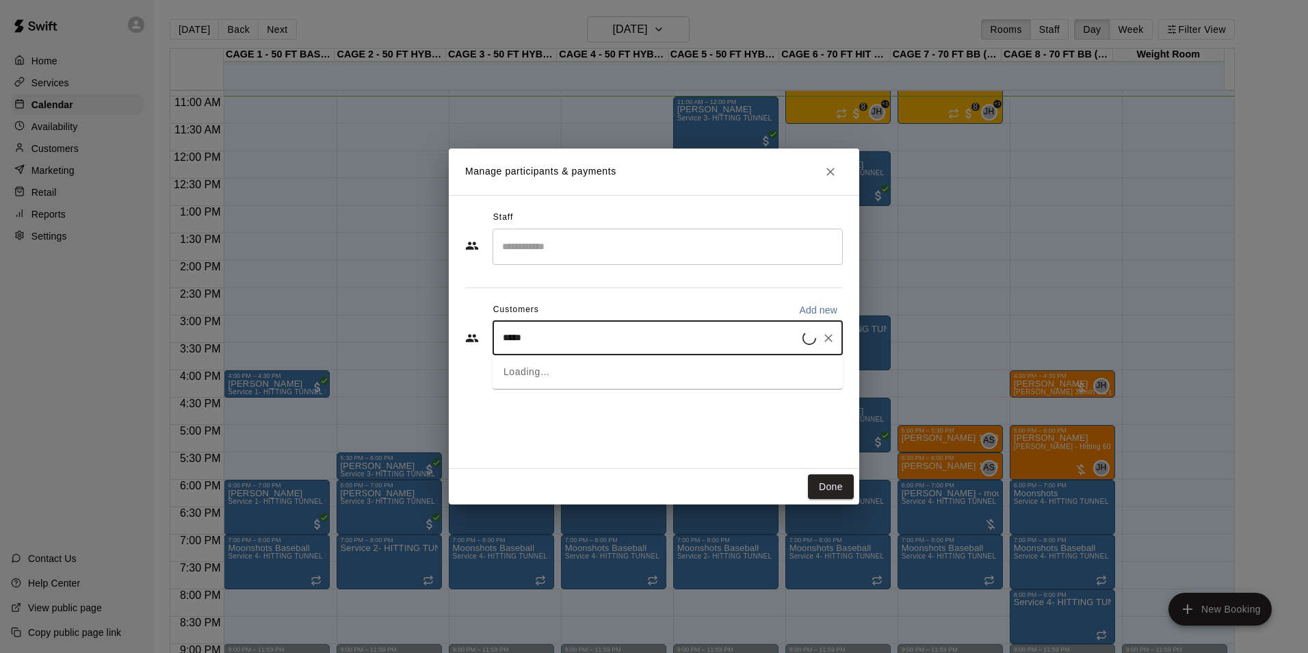
type input "******"
click at [618, 370] on div "[PERSON_NAME]" at bounding box center [604, 370] width 147 height 14
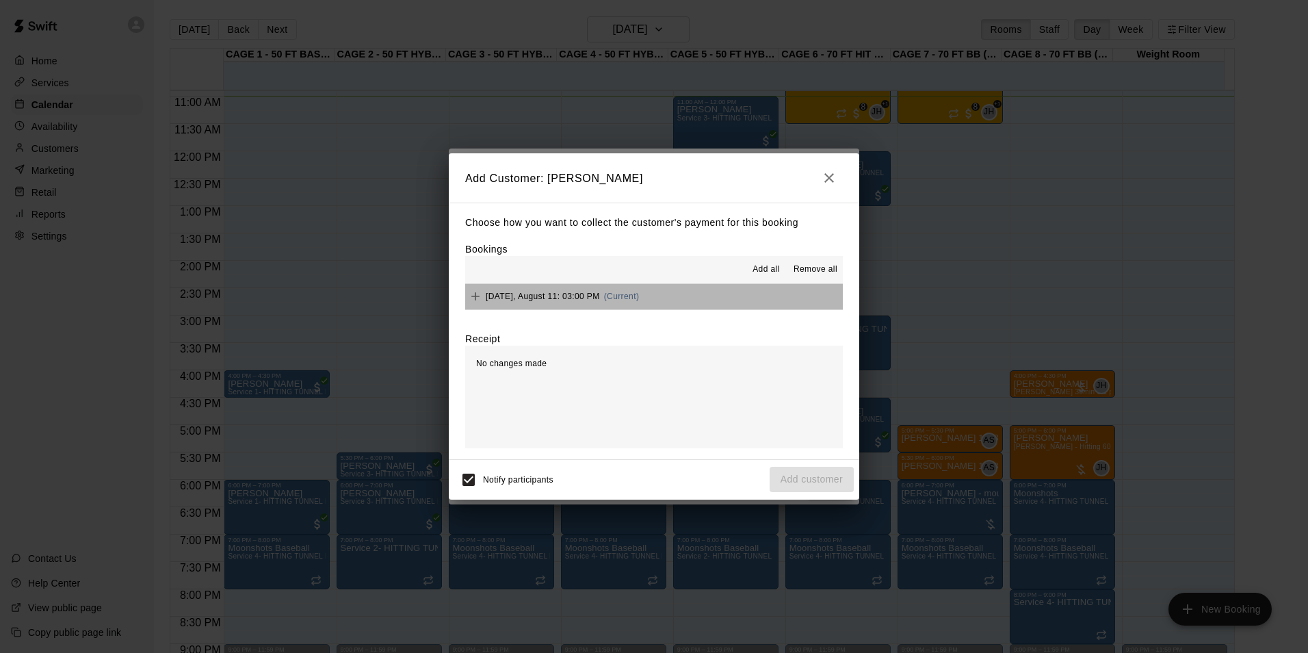
click at [690, 297] on button "[DATE], August 11: 03:00 PM (Current)" at bounding box center [654, 296] width 378 height 25
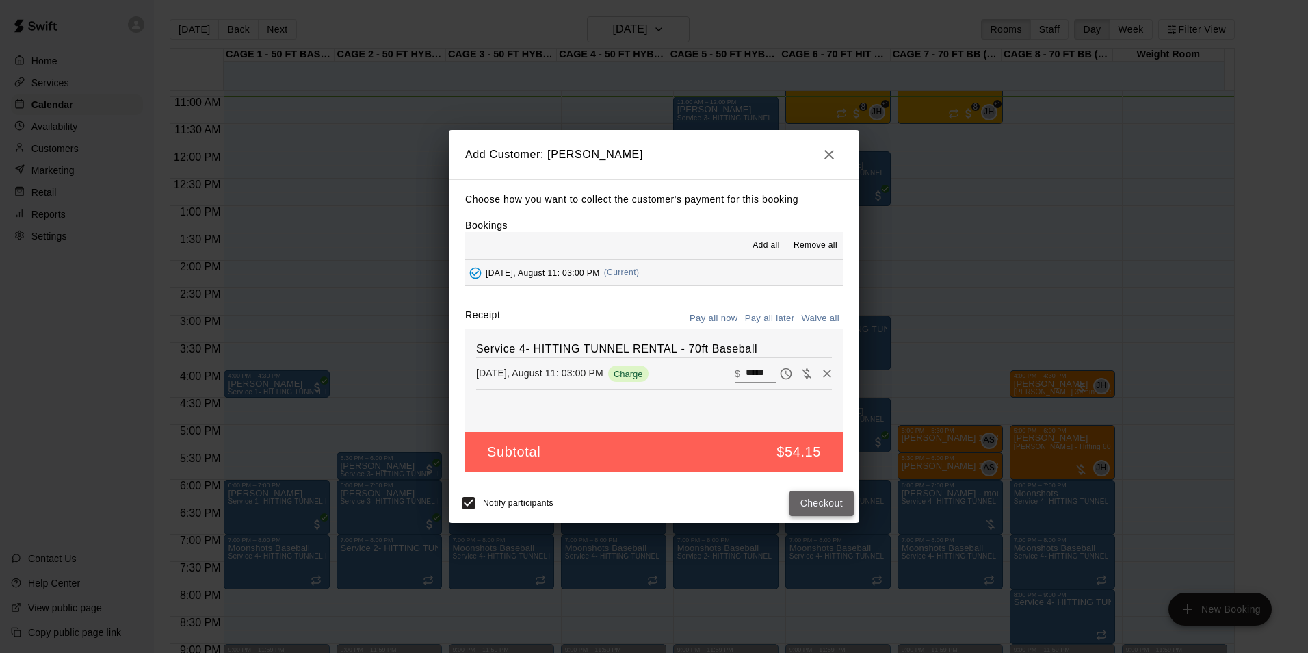
click at [832, 497] on button "Checkout" at bounding box center [822, 503] width 64 height 25
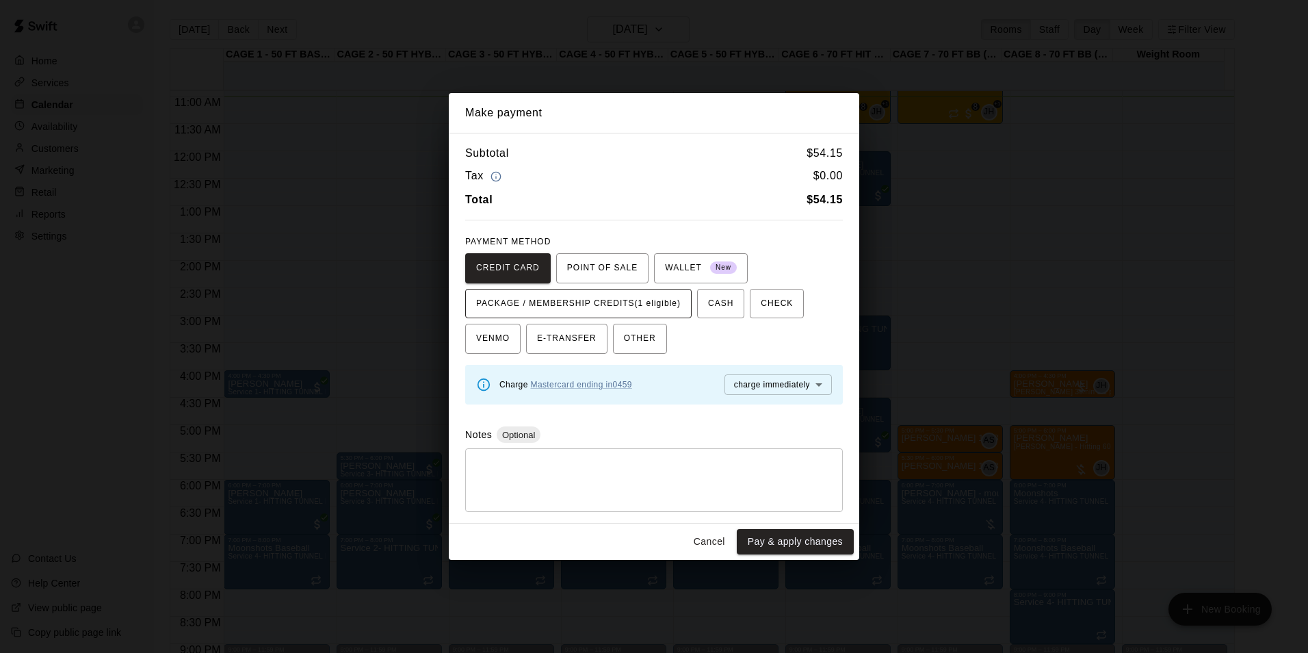
click at [618, 307] on span "PACKAGE / MEMBERSHIP CREDITS (1 eligible)" at bounding box center [578, 304] width 205 height 22
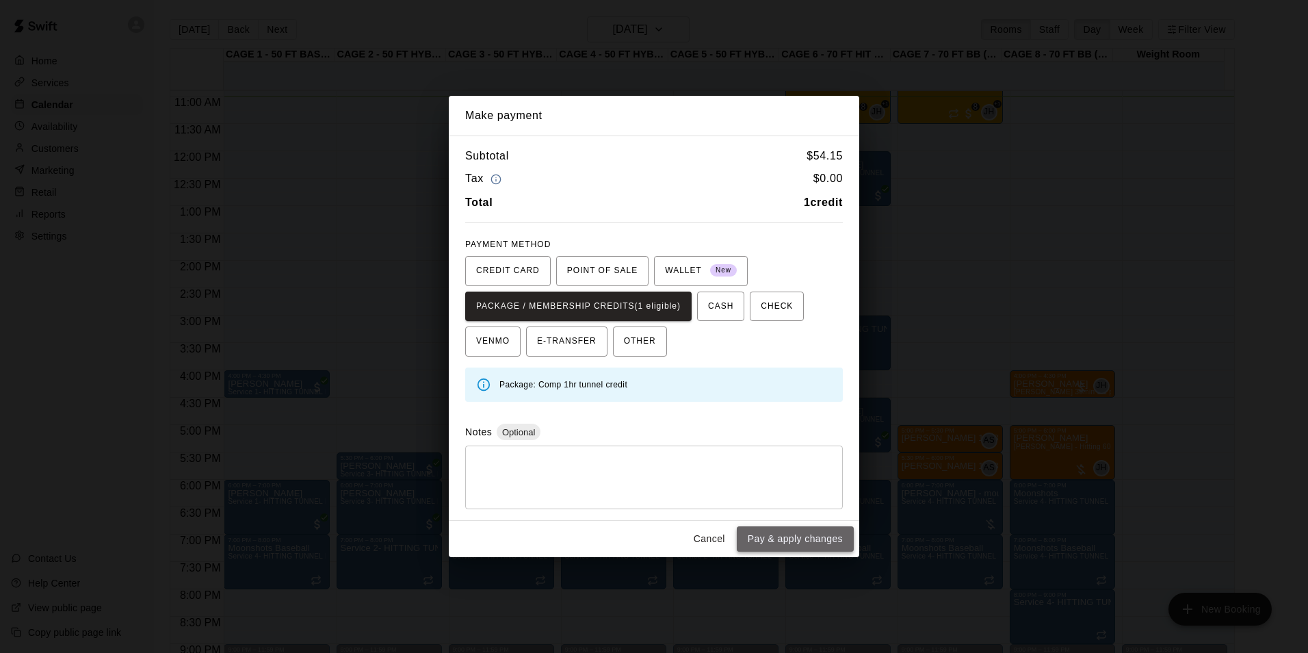
click at [811, 541] on button "Pay & apply changes" at bounding box center [795, 538] width 117 height 25
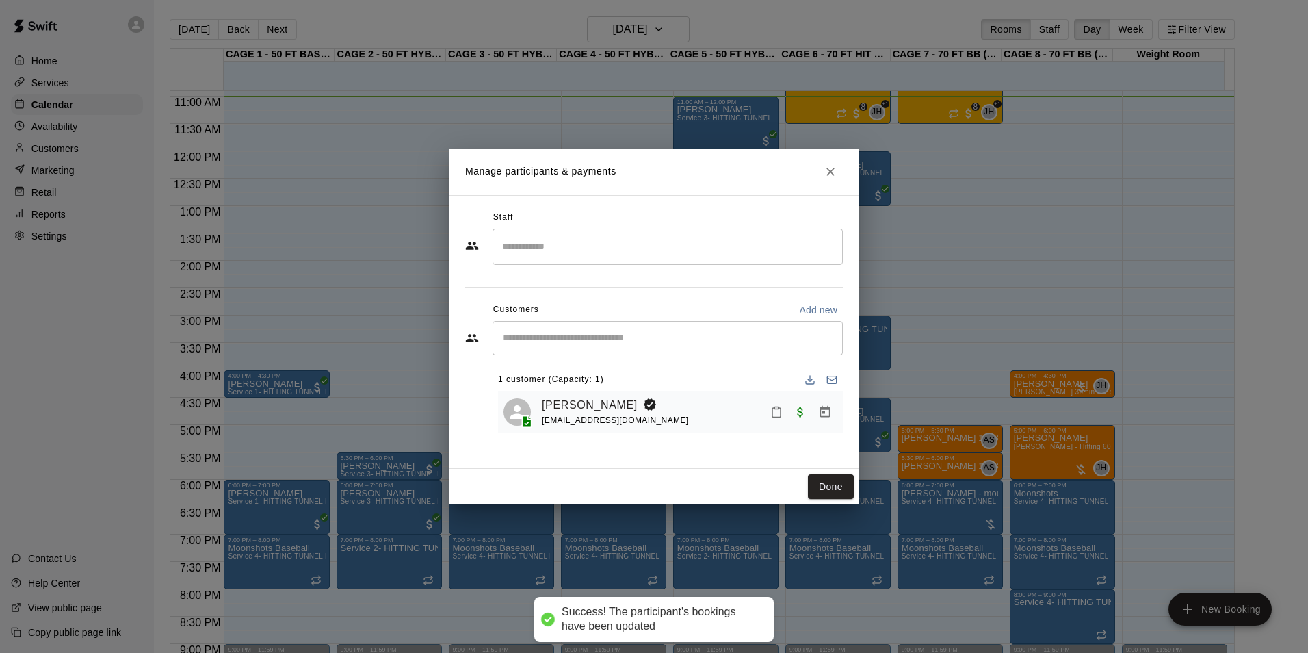
click at [807, 482] on div "Done" at bounding box center [654, 487] width 411 height 36
click at [812, 482] on button "Done" at bounding box center [831, 486] width 46 height 25
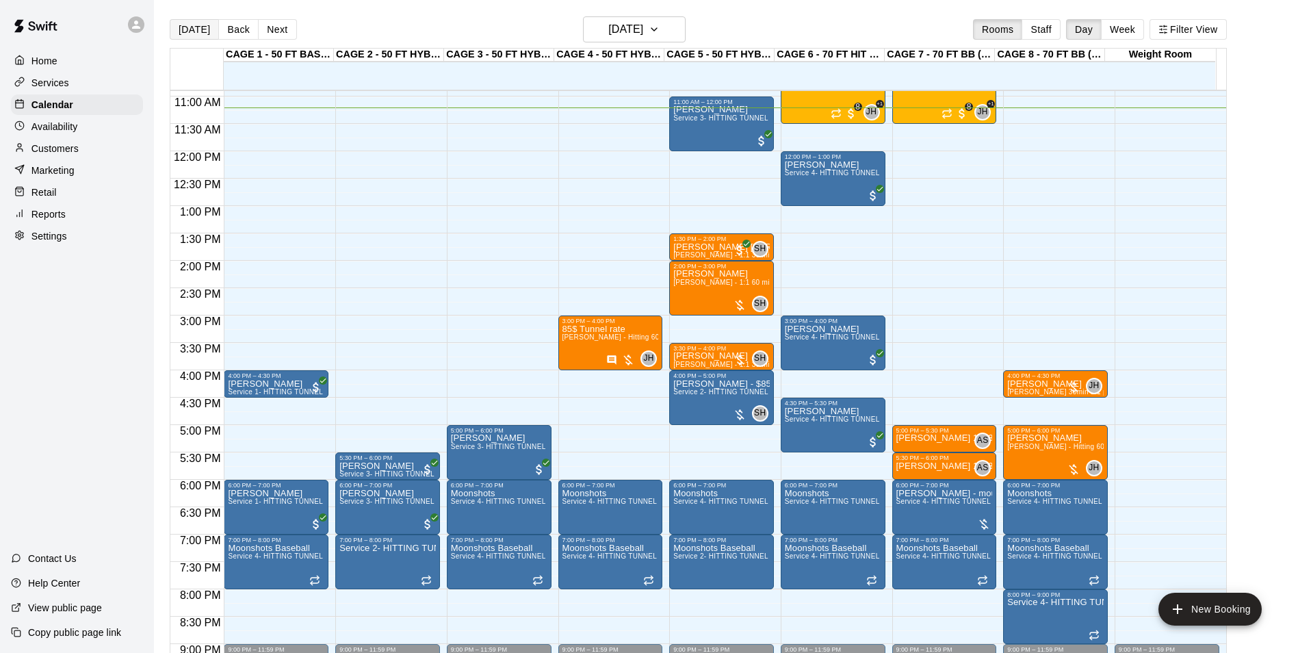
click at [191, 33] on button "[DATE]" at bounding box center [194, 29] width 49 height 21
click at [194, 38] on button "[DATE]" at bounding box center [194, 29] width 49 height 21
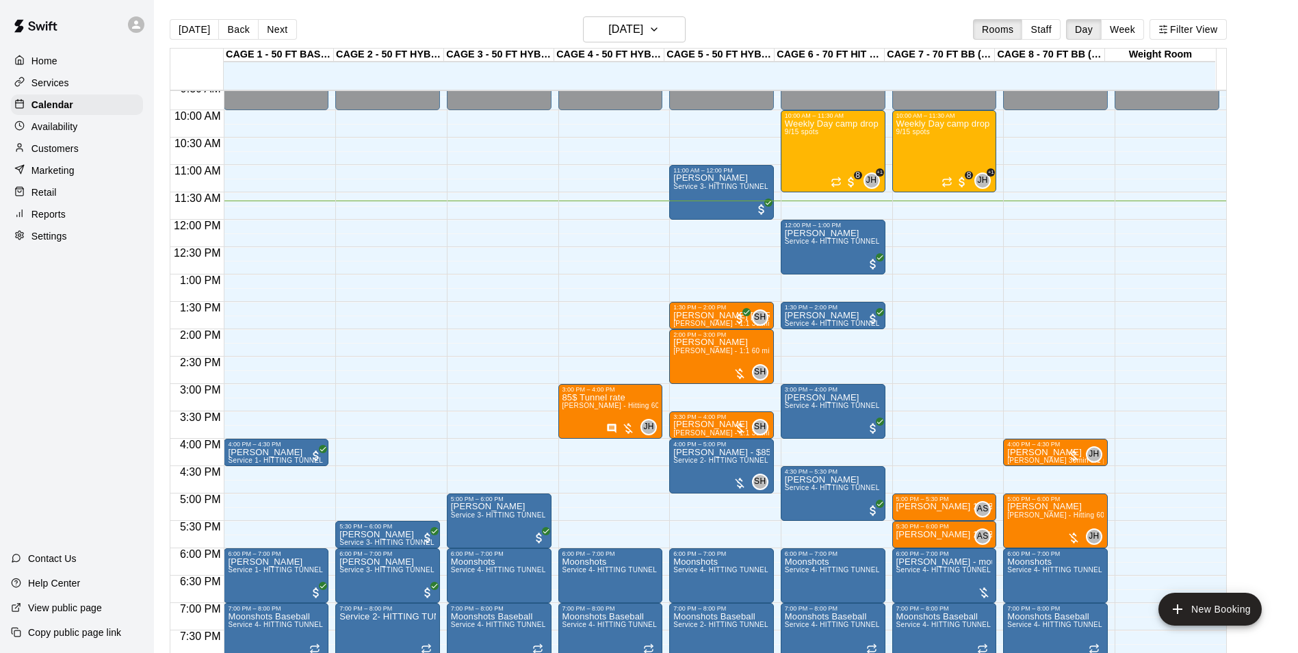
click at [73, 151] on p "Customers" at bounding box center [54, 149] width 47 height 14
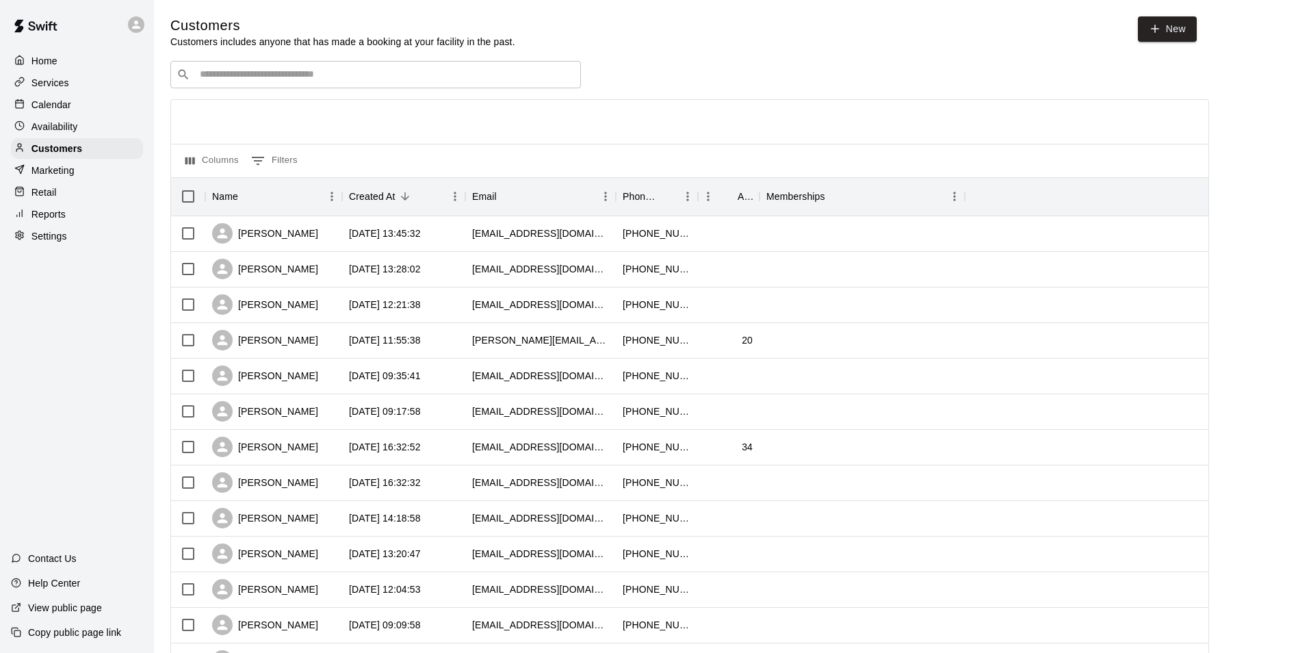
click at [385, 81] on input "Search customers by name or email" at bounding box center [385, 75] width 379 height 14
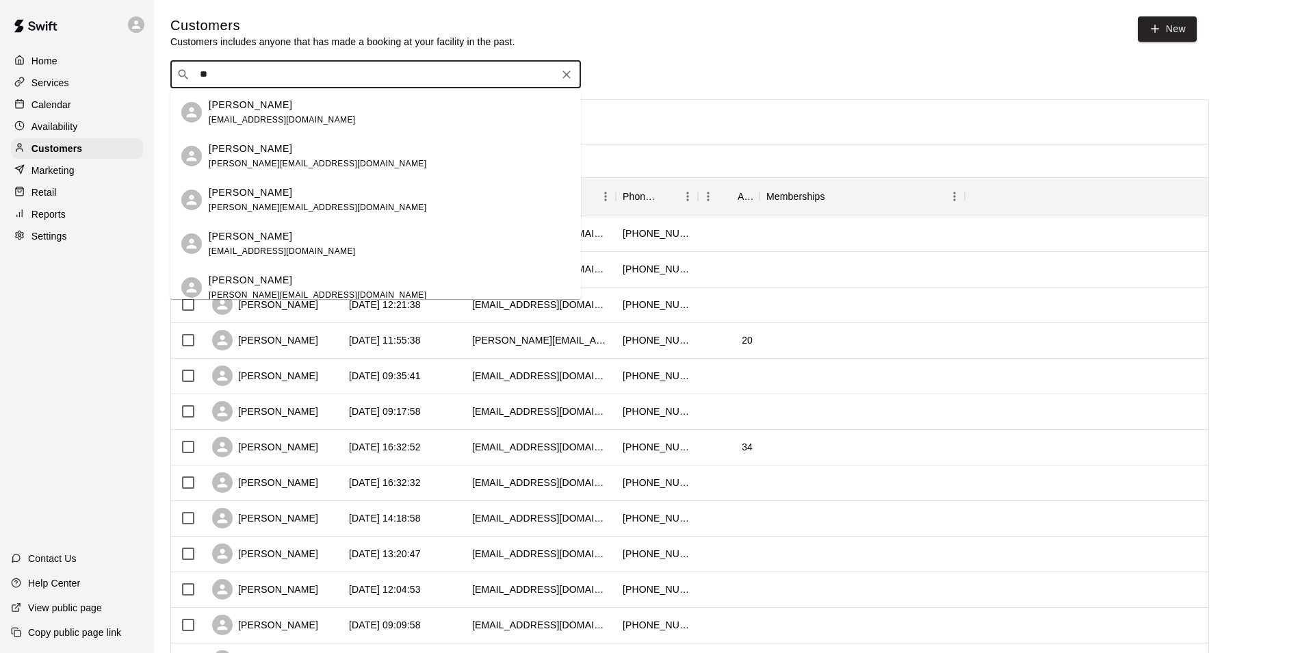
type input "*"
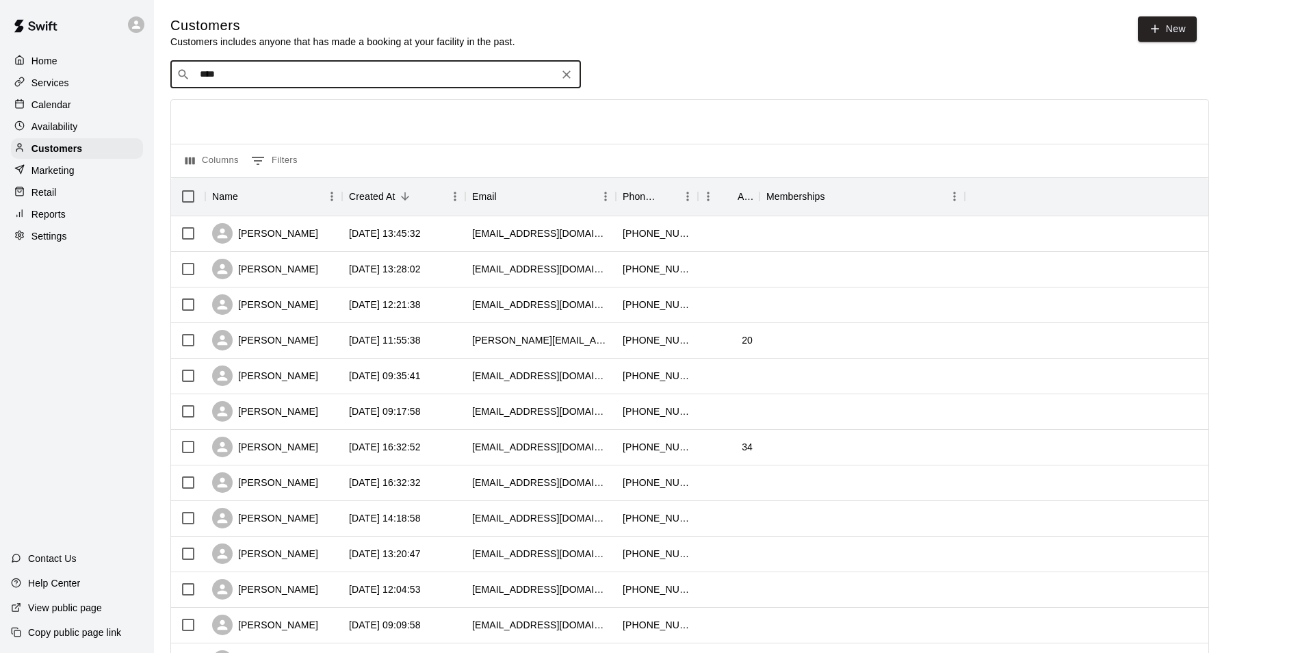
type input "*****"
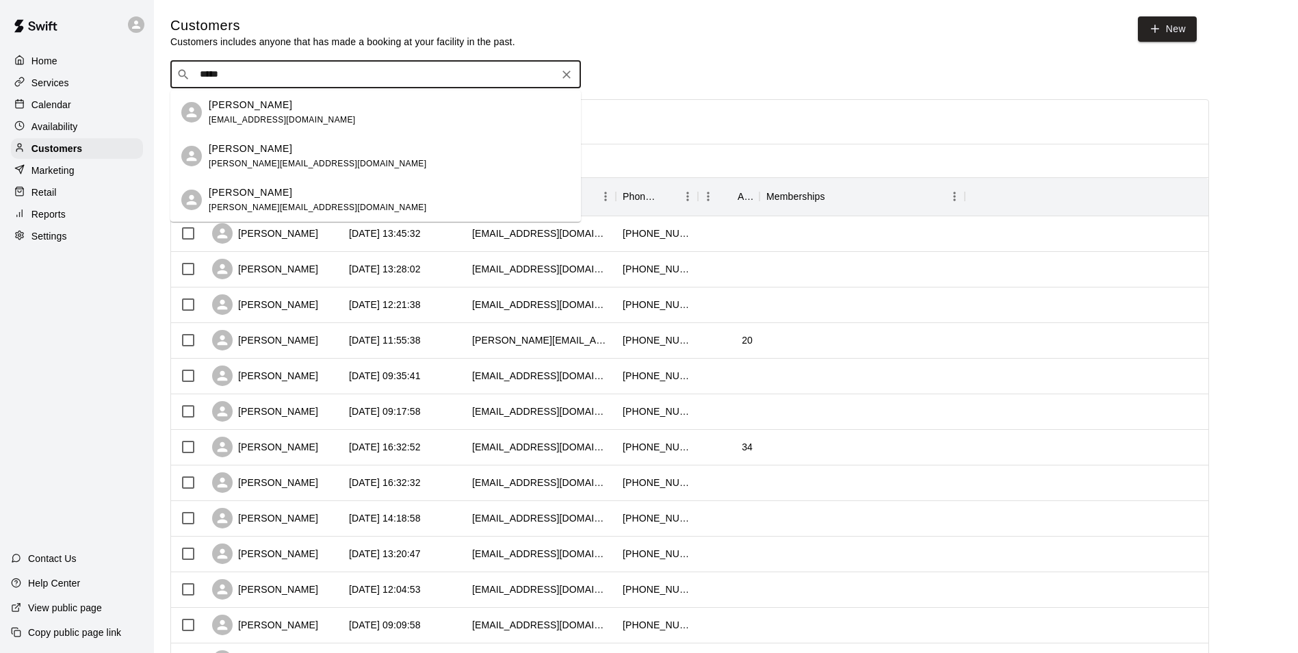
click at [304, 115] on div "[PERSON_NAME] [EMAIL_ADDRESS][DOMAIN_NAME]" at bounding box center [389, 112] width 361 height 29
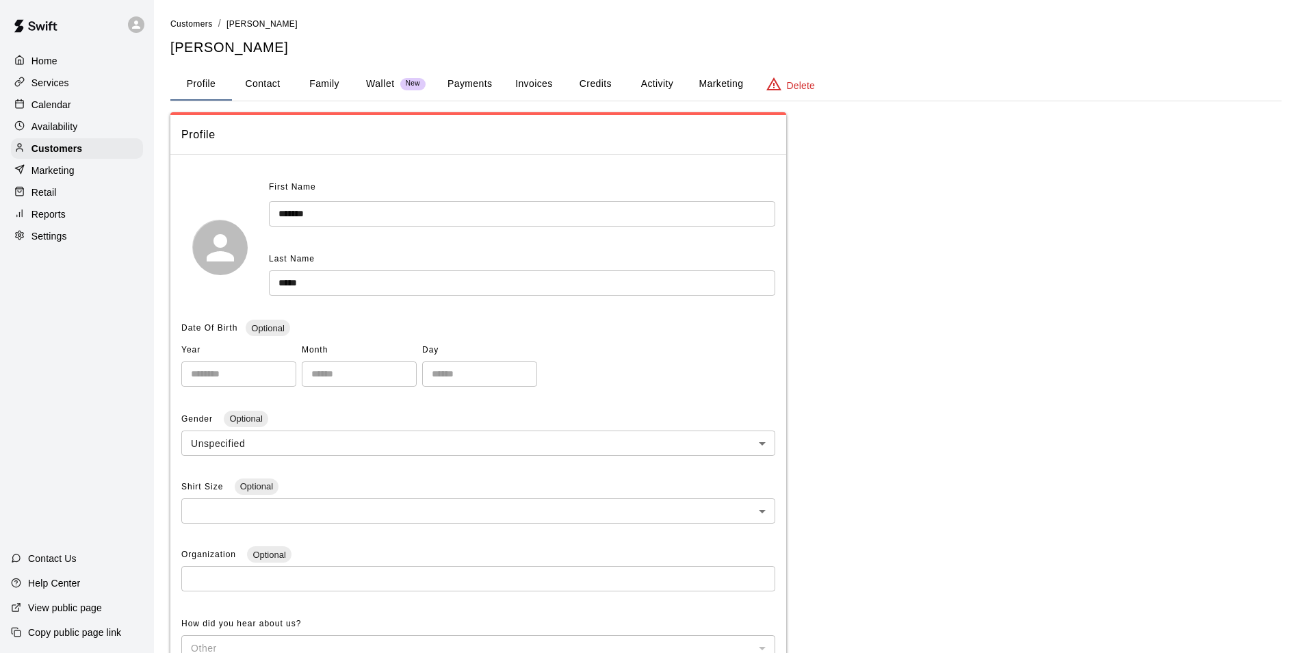
click at [283, 81] on button "Contact" at bounding box center [263, 84] width 62 height 33
select select "**"
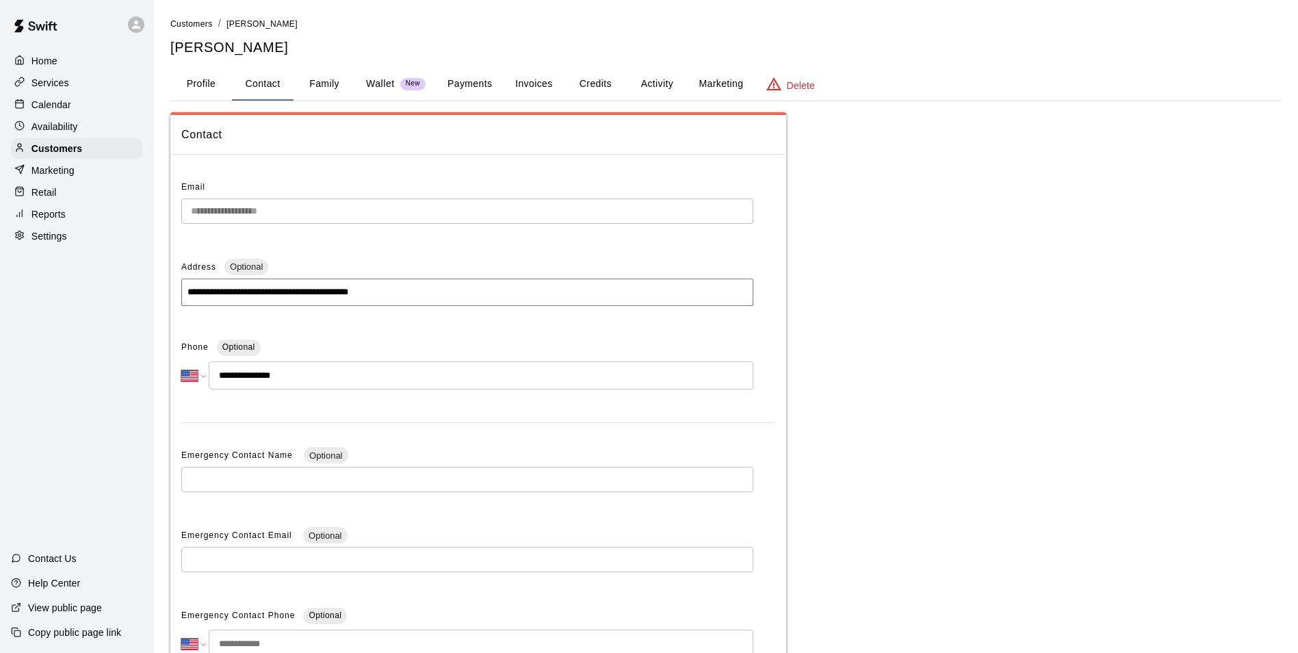
click at [240, 78] on button "Contact" at bounding box center [263, 84] width 62 height 33
click at [212, 81] on button "Profile" at bounding box center [201, 84] width 62 height 33
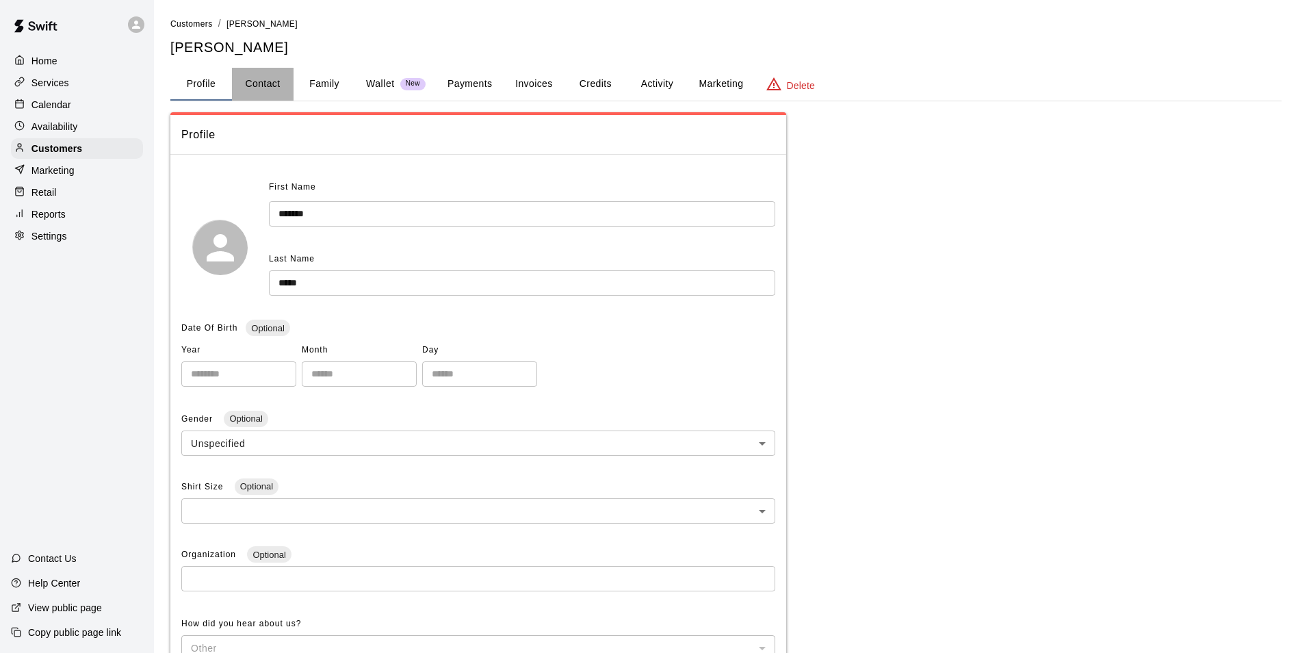
drag, startPoint x: 290, startPoint y: 89, endPoint x: 281, endPoint y: 90, distance: 9.0
click at [284, 90] on button "Contact" at bounding box center [263, 84] width 62 height 33
select select "**"
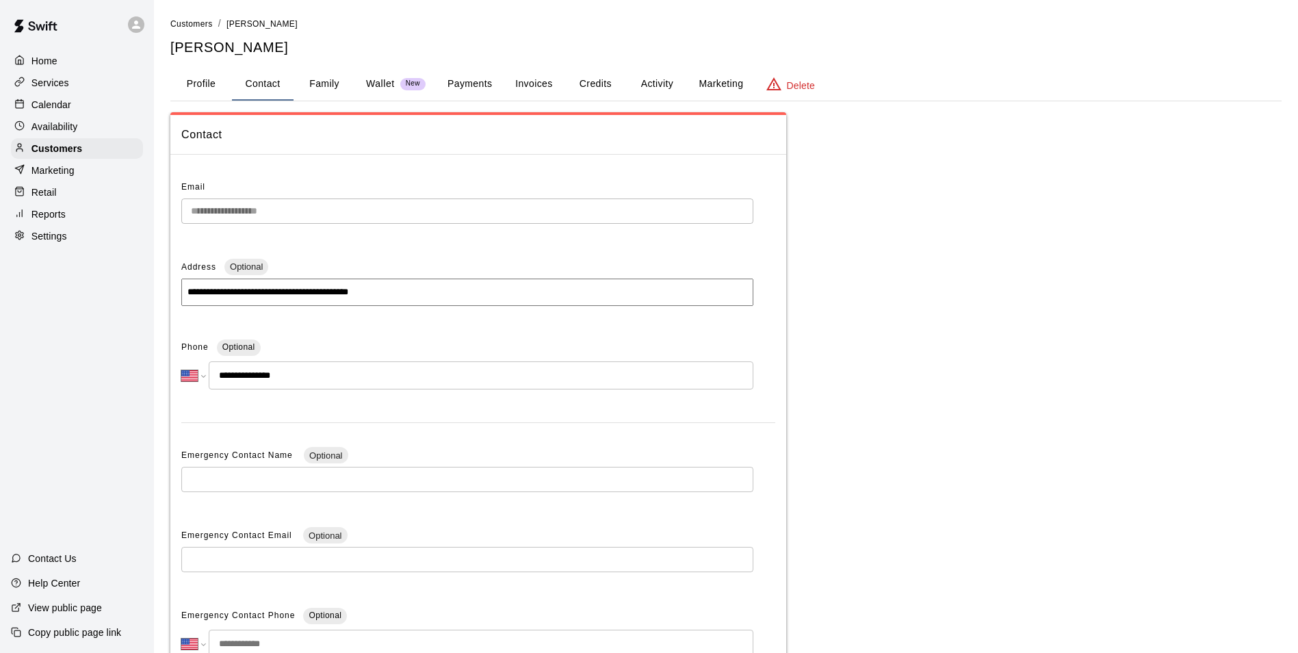
click at [335, 85] on button "Family" at bounding box center [325, 84] width 62 height 33
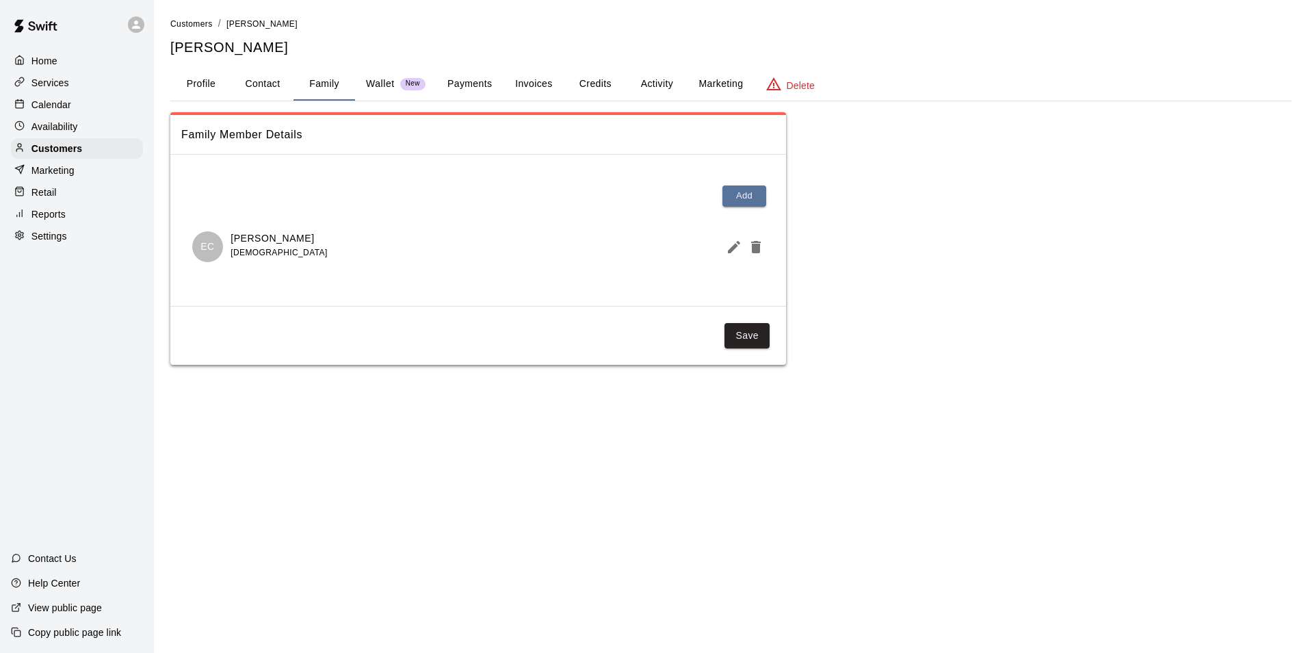
click at [267, 85] on button "Contact" at bounding box center [263, 84] width 62 height 33
select select "**"
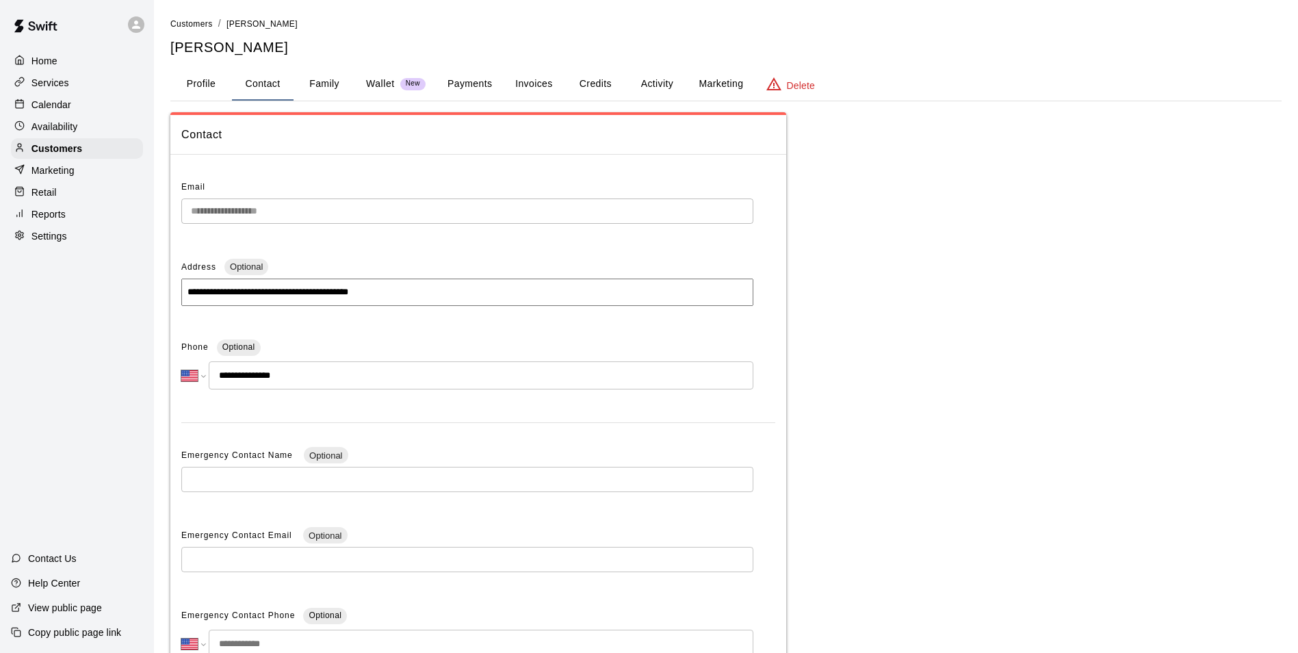
click at [529, 84] on button "Invoices" at bounding box center [534, 84] width 62 height 33
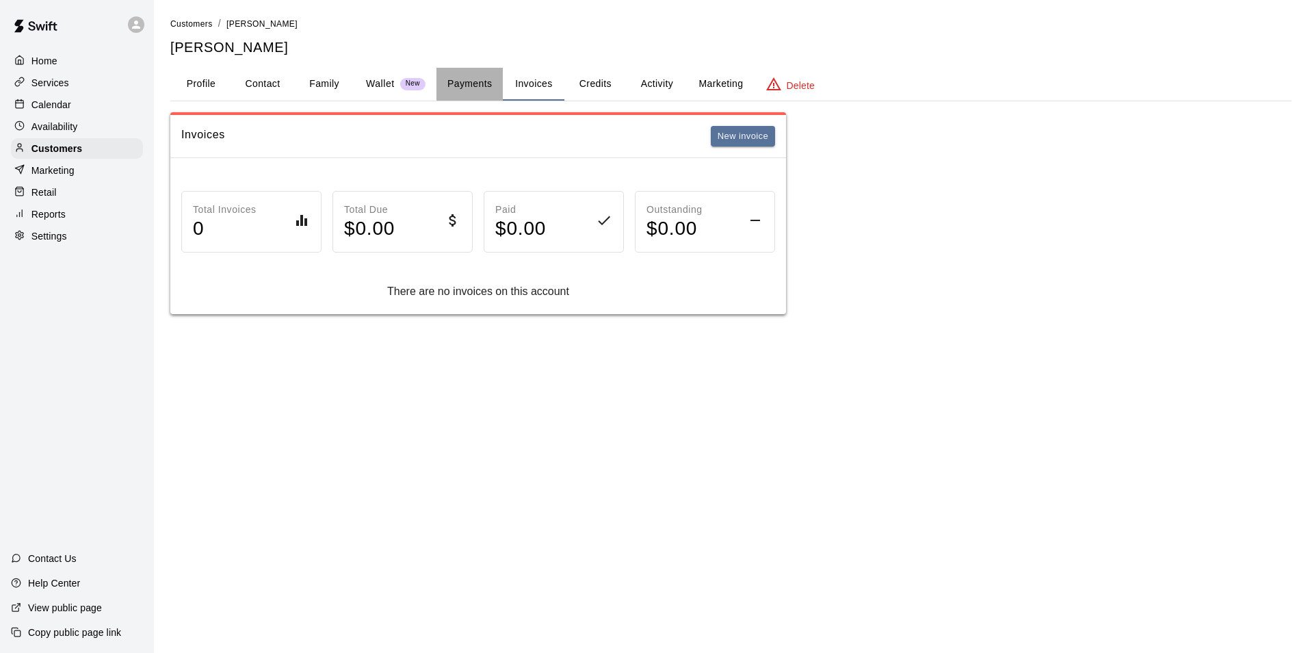
click at [482, 86] on button "Payments" at bounding box center [470, 84] width 66 height 33
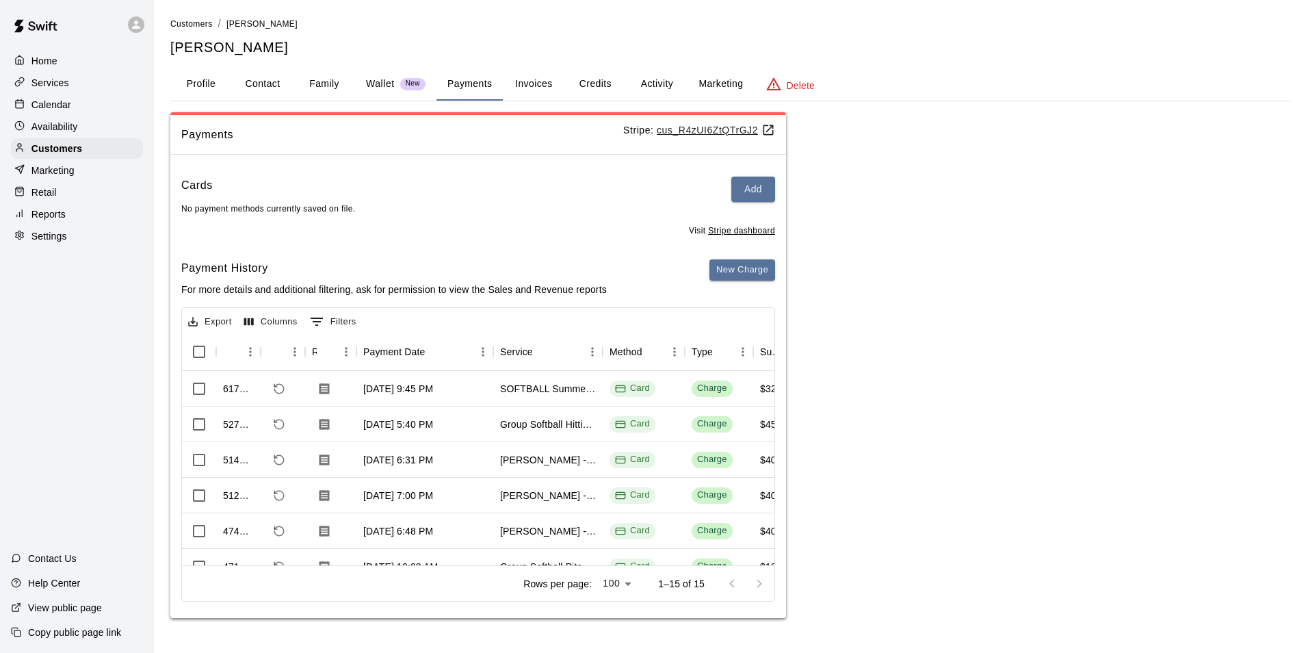
click at [519, 86] on button "Invoices" at bounding box center [534, 84] width 62 height 33
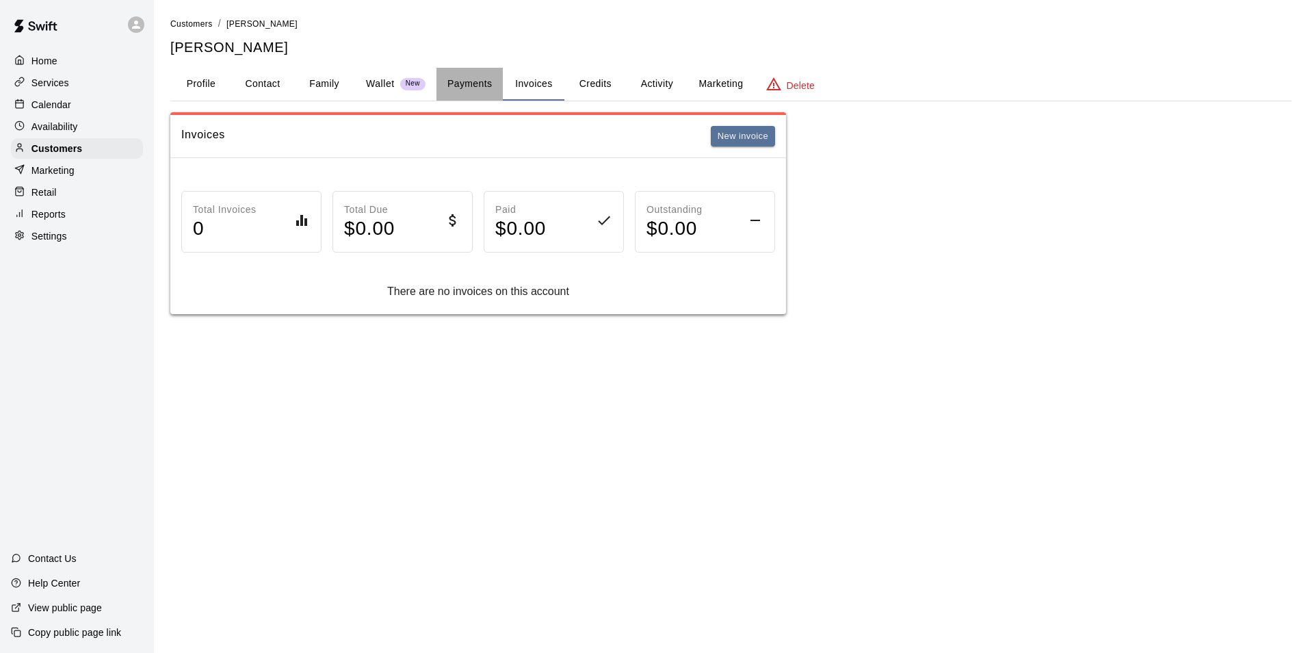
click at [489, 80] on button "Payments" at bounding box center [470, 84] width 66 height 33
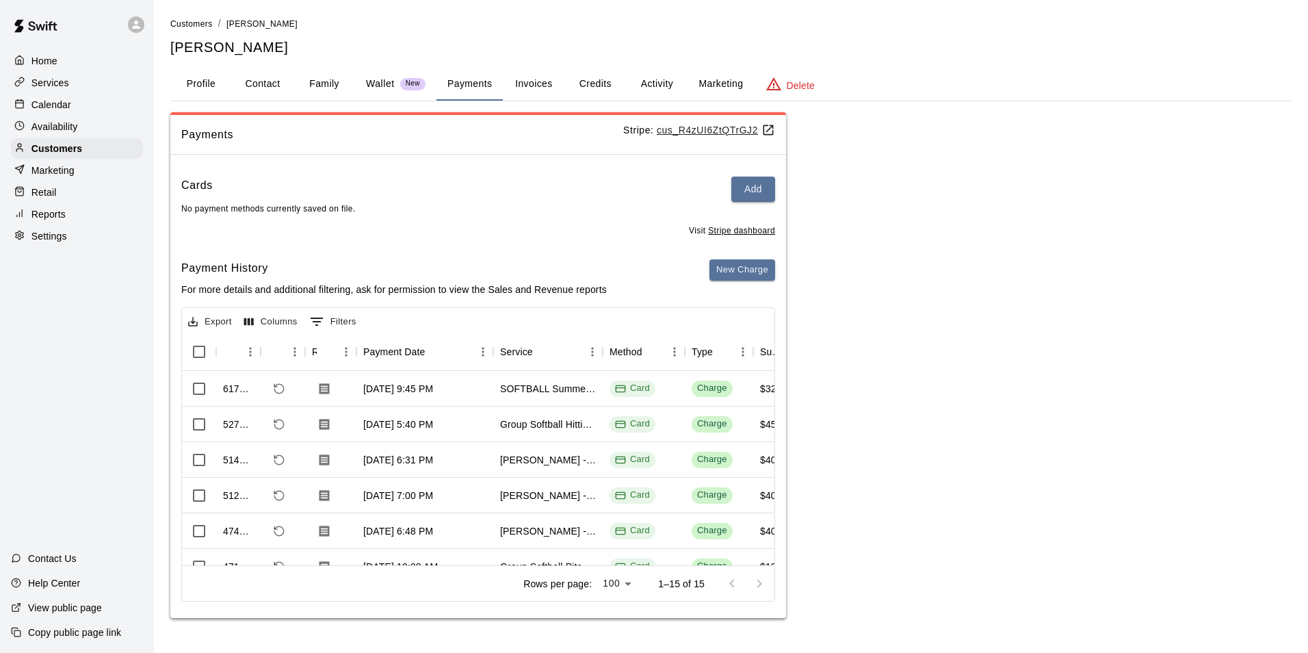
click at [544, 92] on button "Invoices" at bounding box center [534, 84] width 62 height 33
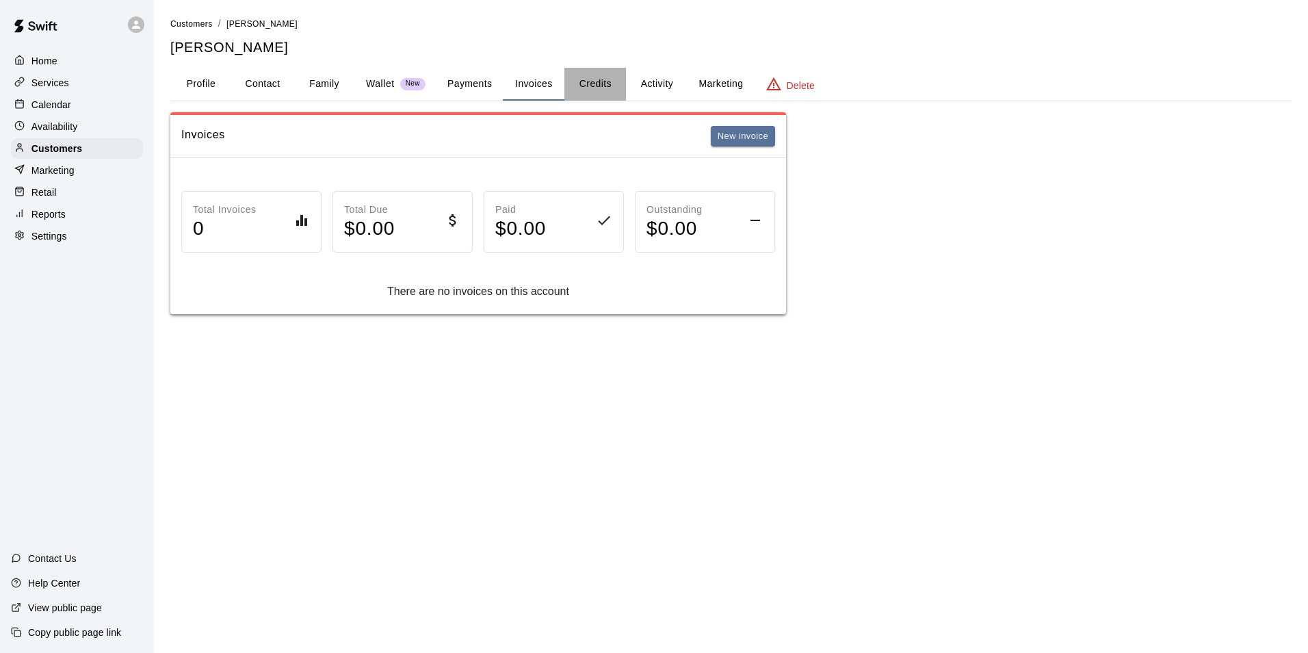
click at [607, 85] on button "Credits" at bounding box center [596, 84] width 62 height 33
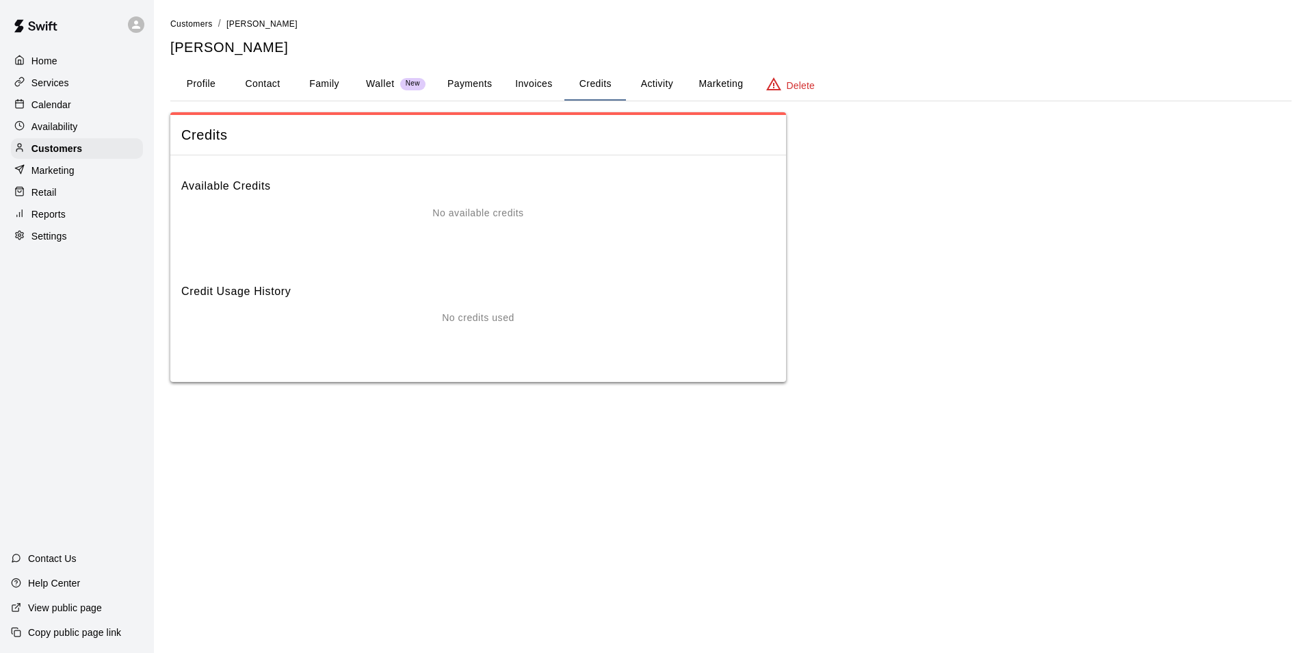
click at [545, 83] on button "Invoices" at bounding box center [534, 84] width 62 height 33
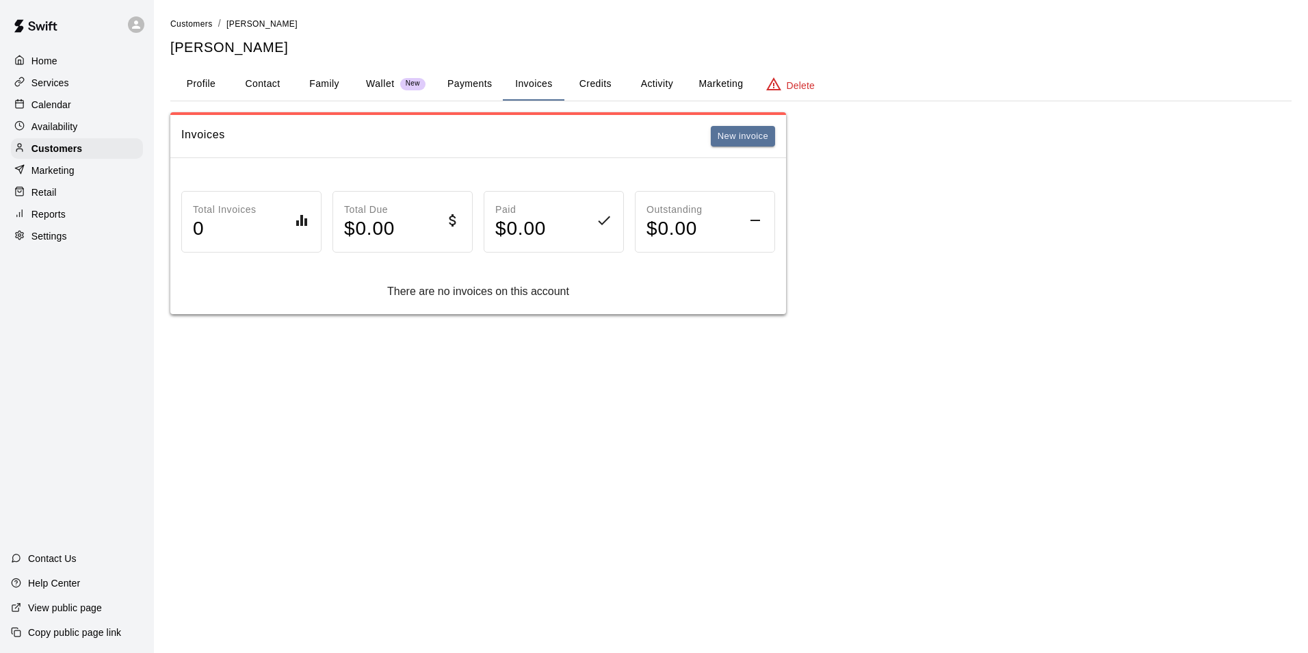
click at [454, 89] on button "Payments" at bounding box center [470, 84] width 66 height 33
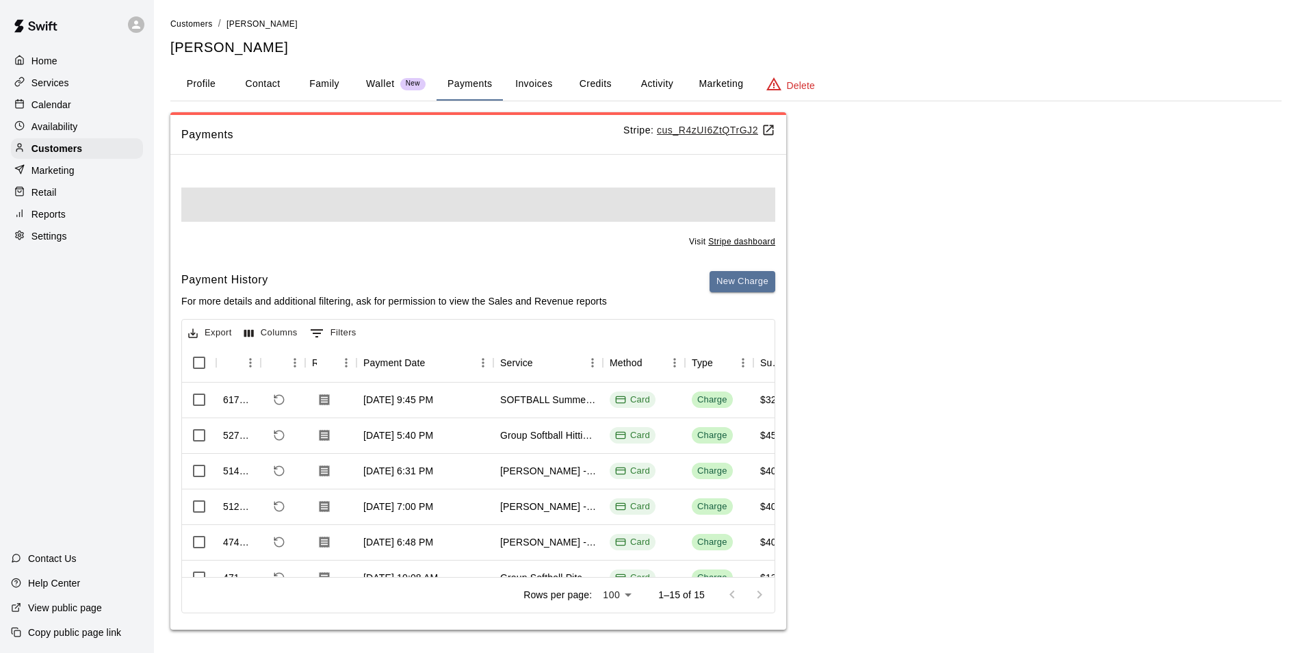
click at [528, 88] on button "Invoices" at bounding box center [534, 84] width 62 height 33
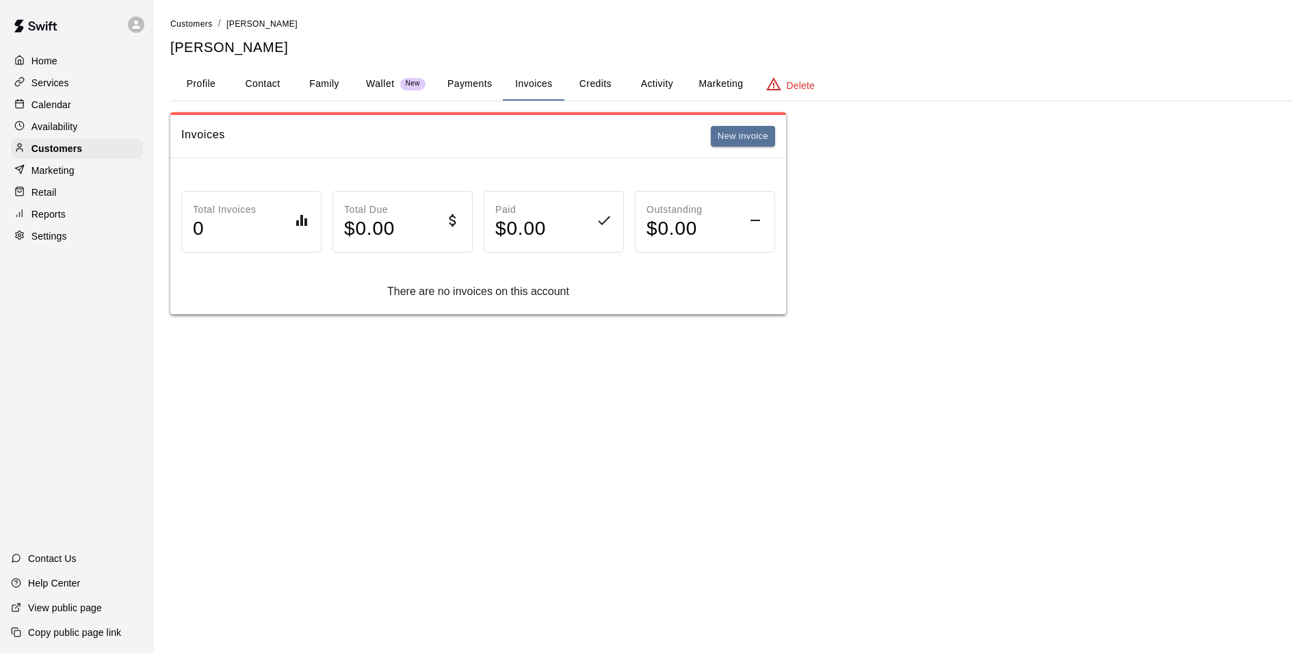
click at [490, 80] on button "Payments" at bounding box center [470, 84] width 66 height 33
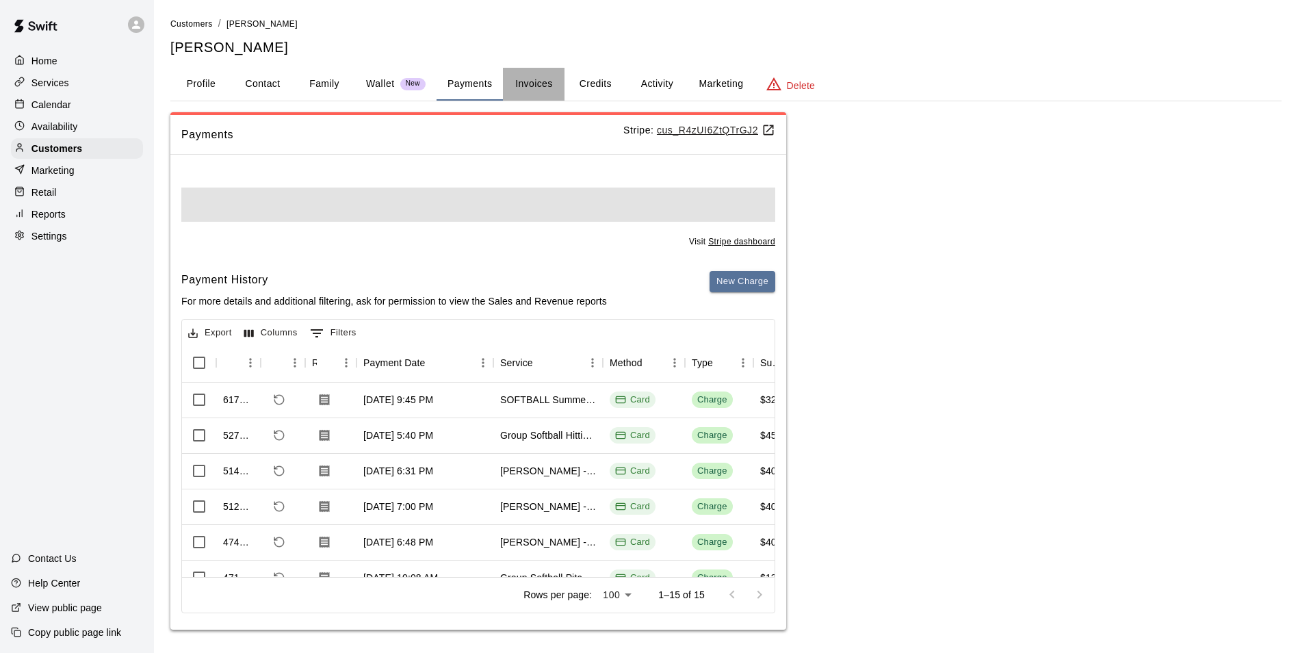
click at [519, 81] on button "Invoices" at bounding box center [534, 84] width 62 height 33
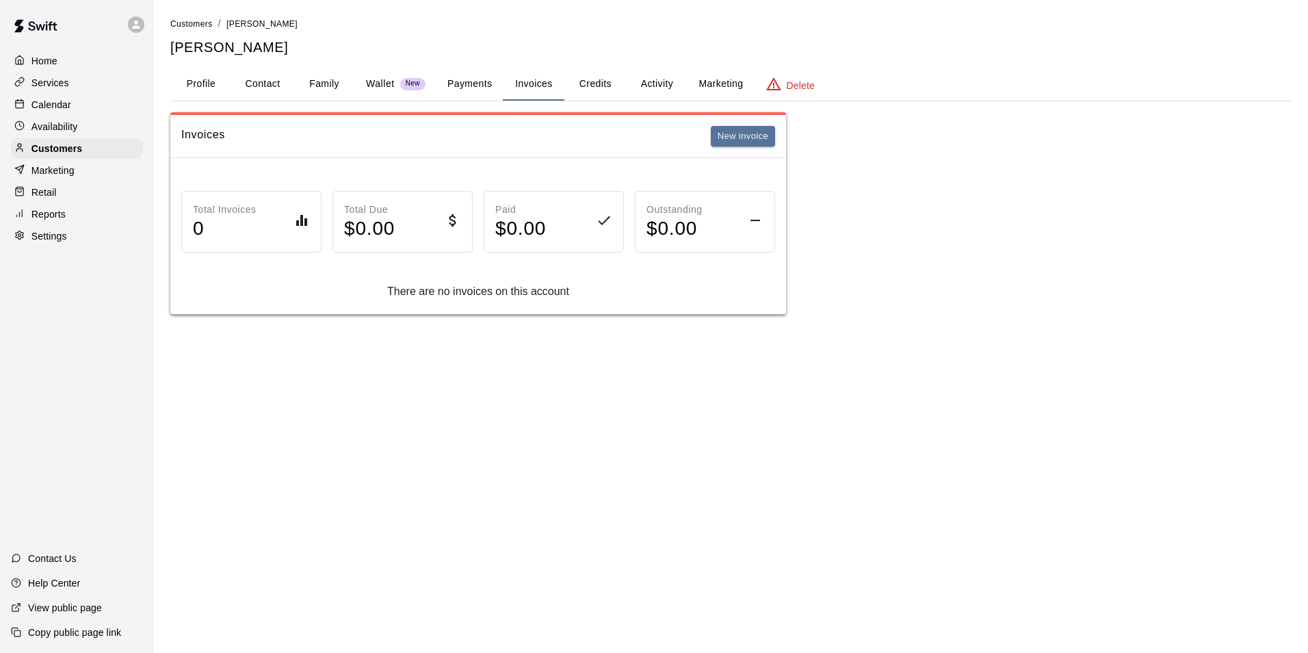
click at [722, 121] on div "Invoices New invoice" at bounding box center [478, 136] width 616 height 43
click at [475, 94] on button "Payments" at bounding box center [470, 84] width 66 height 33
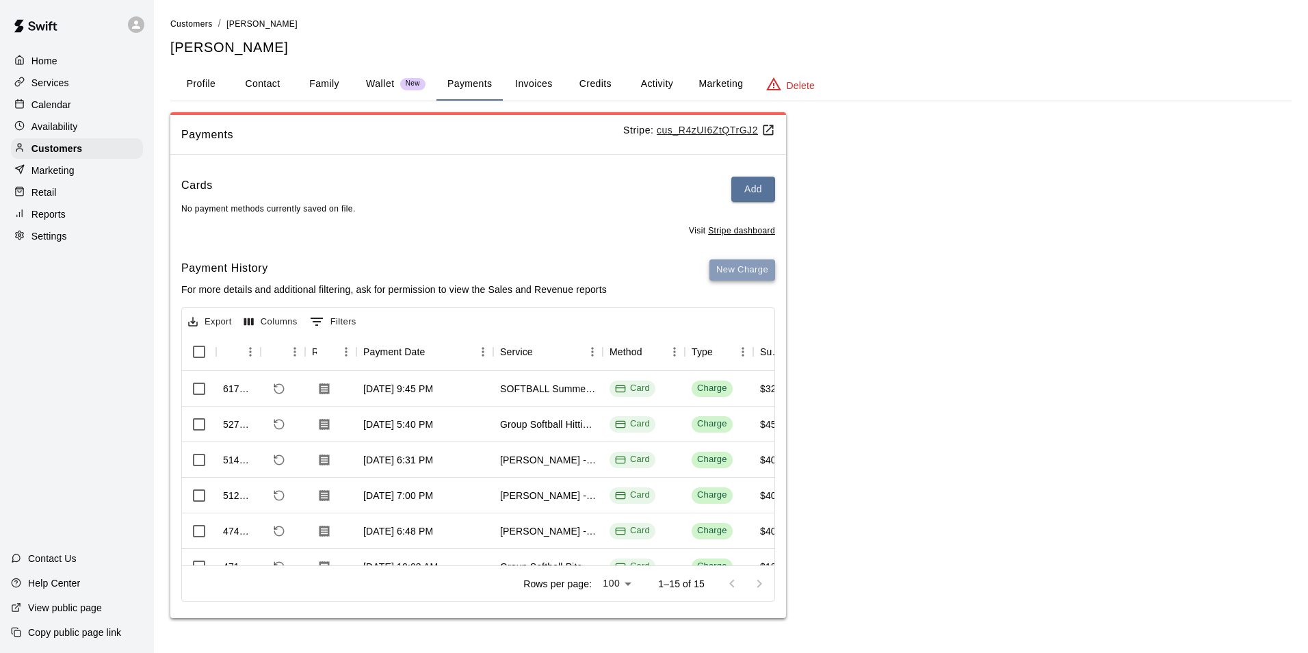
click at [752, 274] on button "New Charge" at bounding box center [743, 269] width 66 height 21
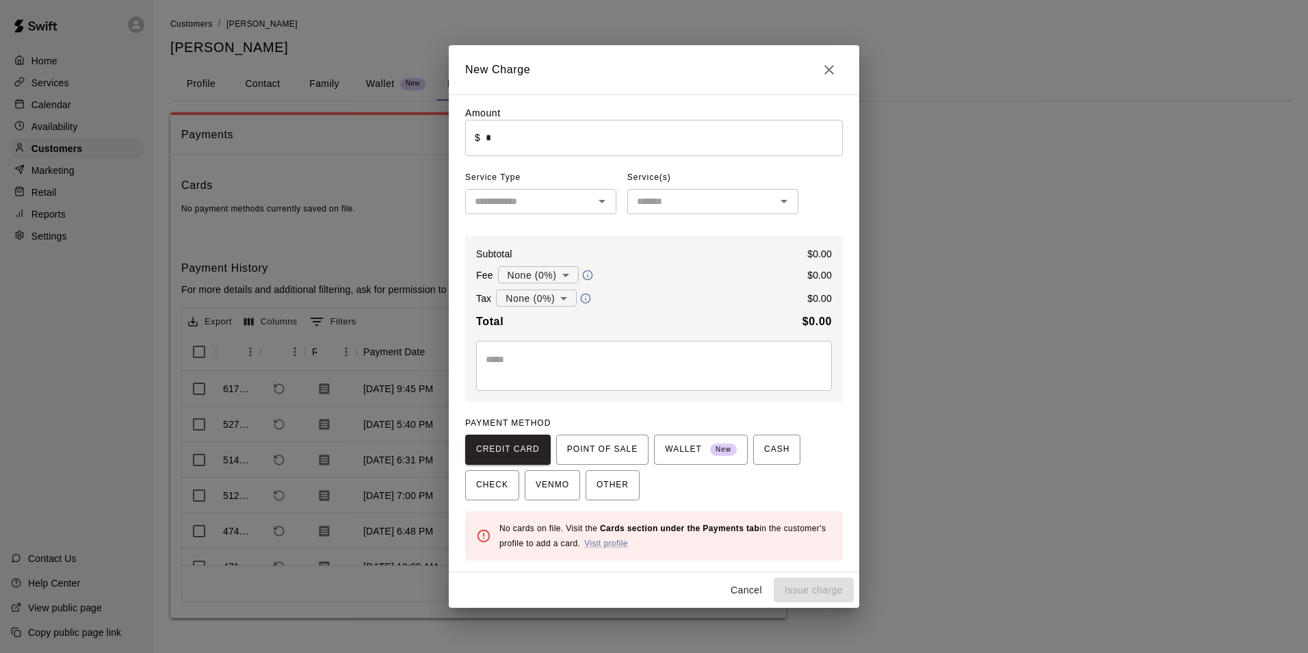
click at [605, 192] on div "​" at bounding box center [540, 201] width 151 height 25
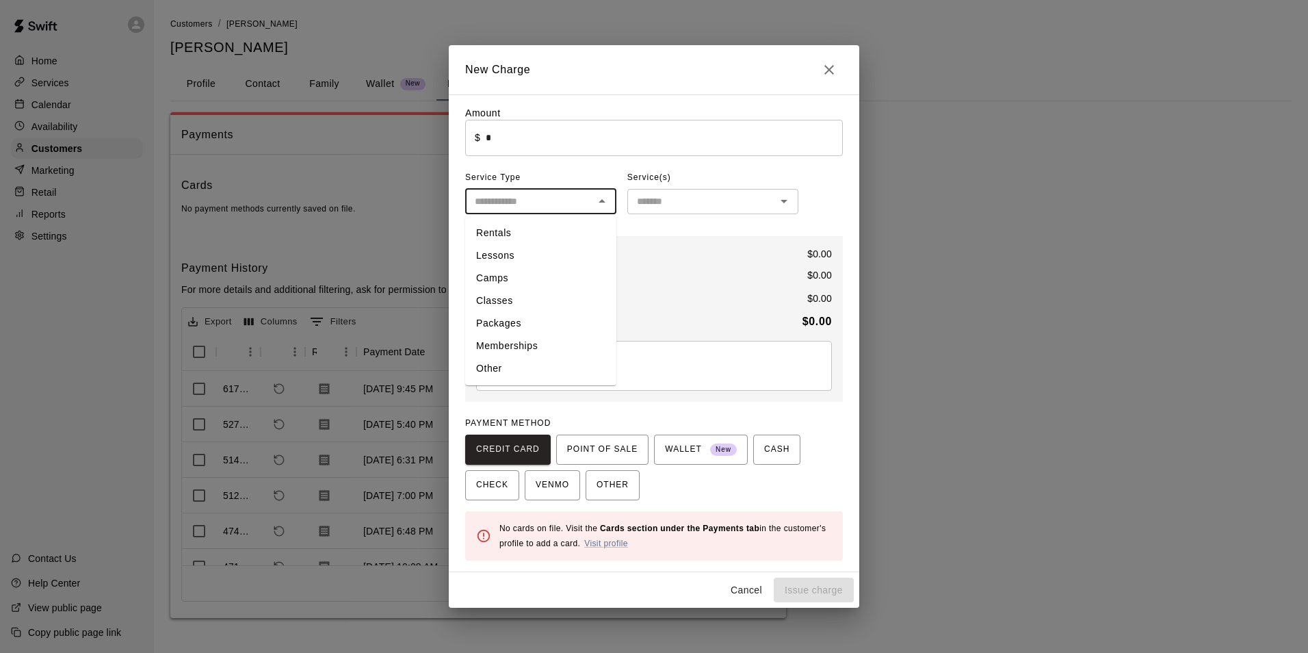
click at [519, 337] on li "Memberships" at bounding box center [540, 346] width 151 height 23
type input "**********"
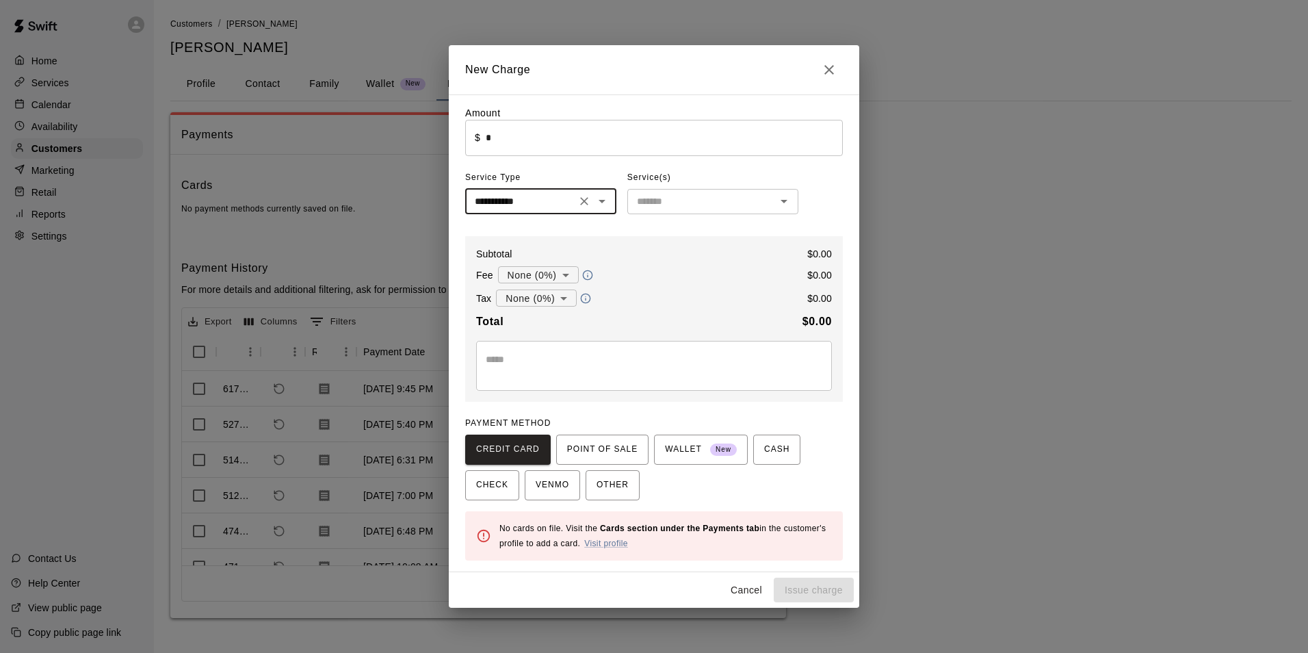
click at [712, 197] on input "text" at bounding box center [702, 201] width 140 height 17
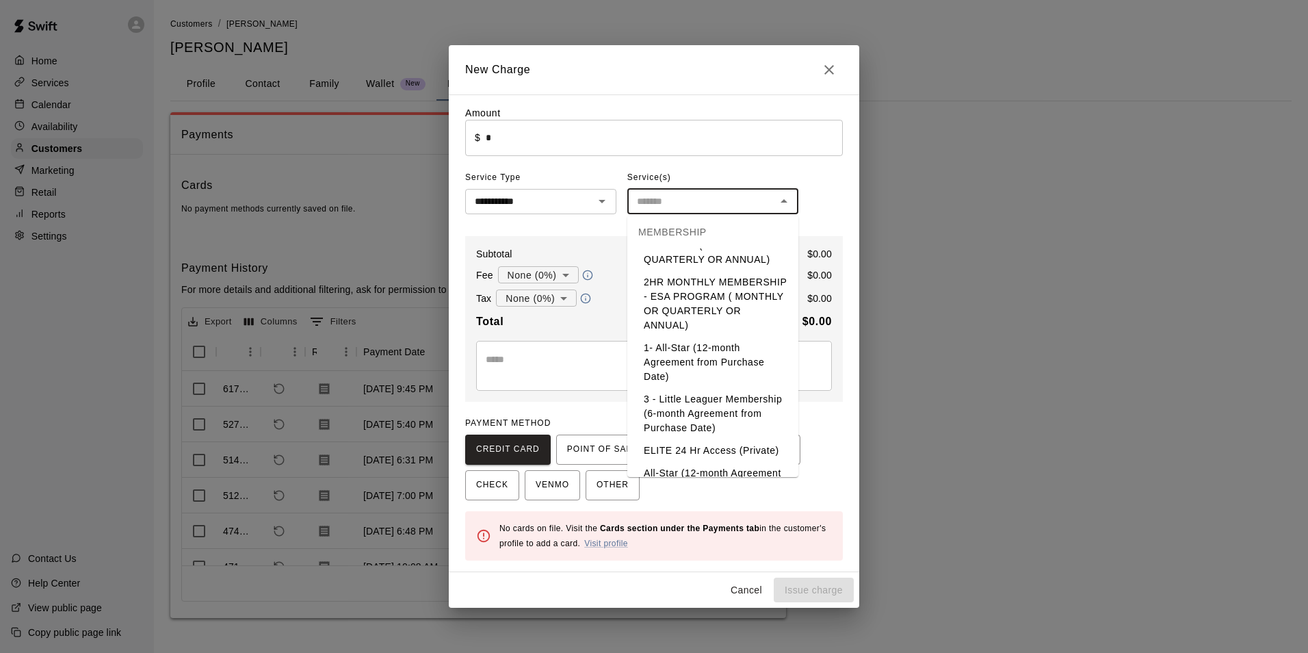
scroll to position [411, 0]
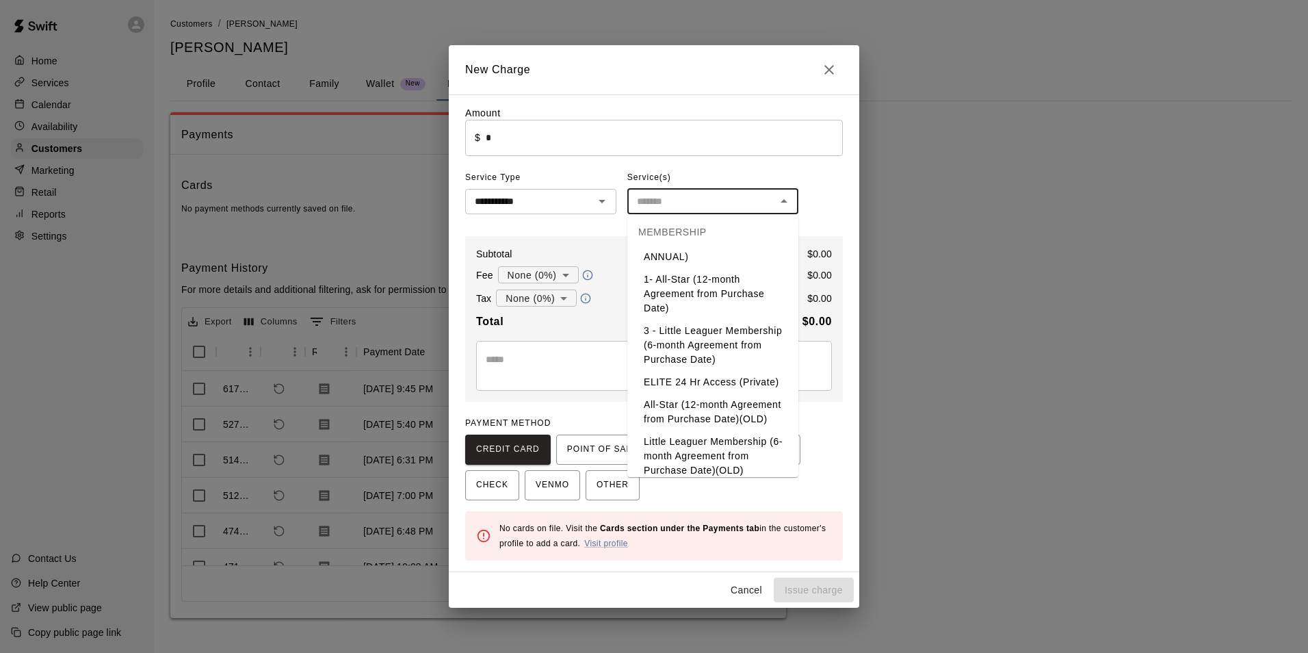
click at [704, 309] on li "1- All-Star (12-month Agreement from Purchase Date)" at bounding box center [713, 293] width 171 height 51
type input "**********"
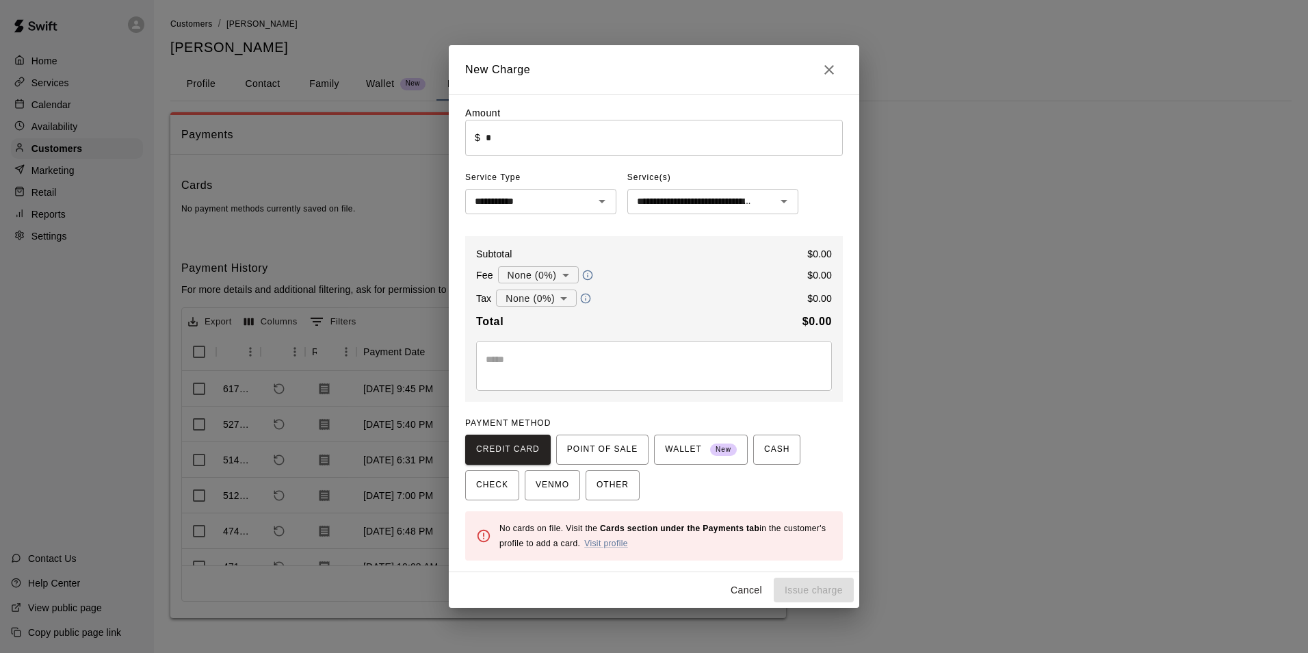
click at [634, 237] on div "**********" at bounding box center [654, 333] width 378 height 454
click at [602, 152] on input "*" at bounding box center [664, 138] width 357 height 36
type input "*******"
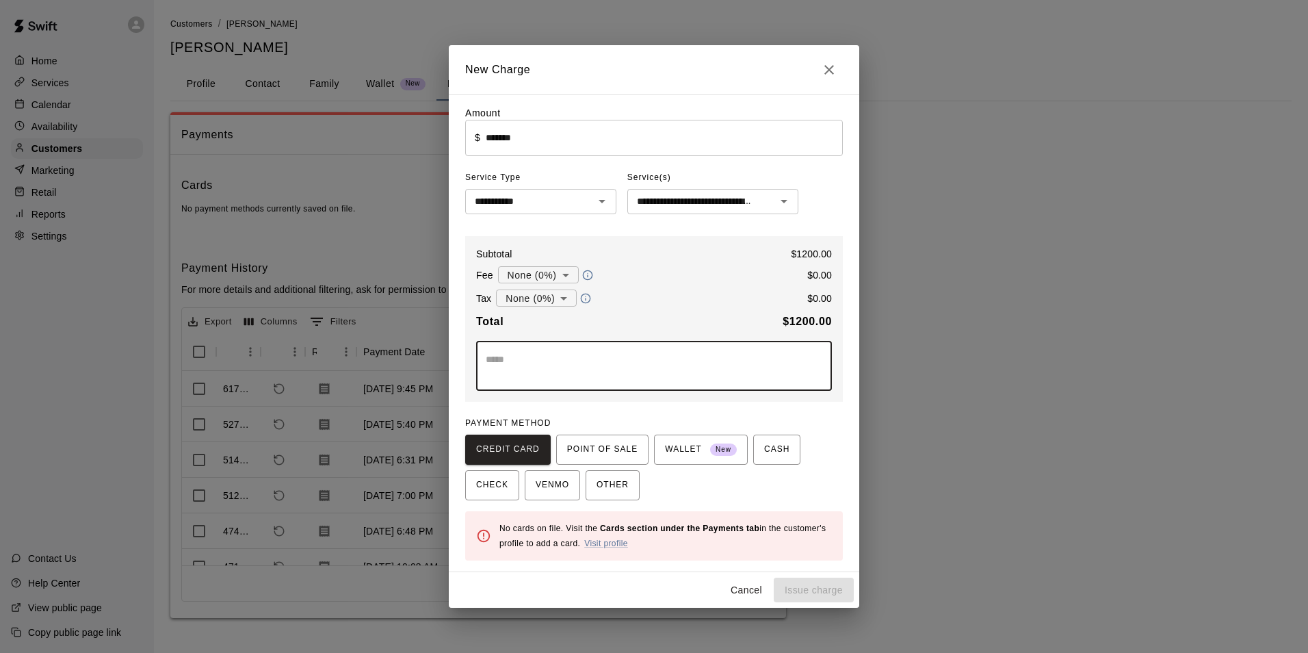
click at [617, 365] on textarea at bounding box center [654, 365] width 337 height 27
type textarea "**********"
click at [595, 445] on span "POINT OF SALE" at bounding box center [602, 450] width 70 height 22
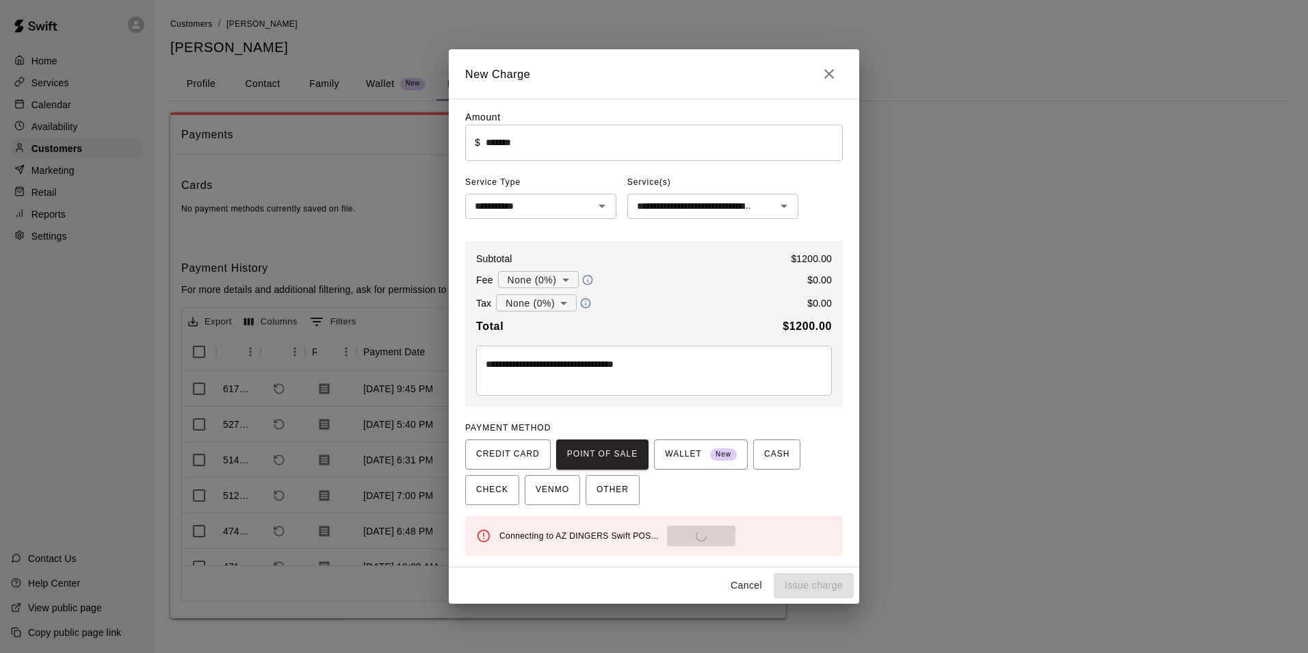
click at [799, 431] on div "PAYMENT METHOD CREDIT CARD POINT OF SALE WALLET New CASH CHECK VENMO OTHER" at bounding box center [654, 461] width 378 height 88
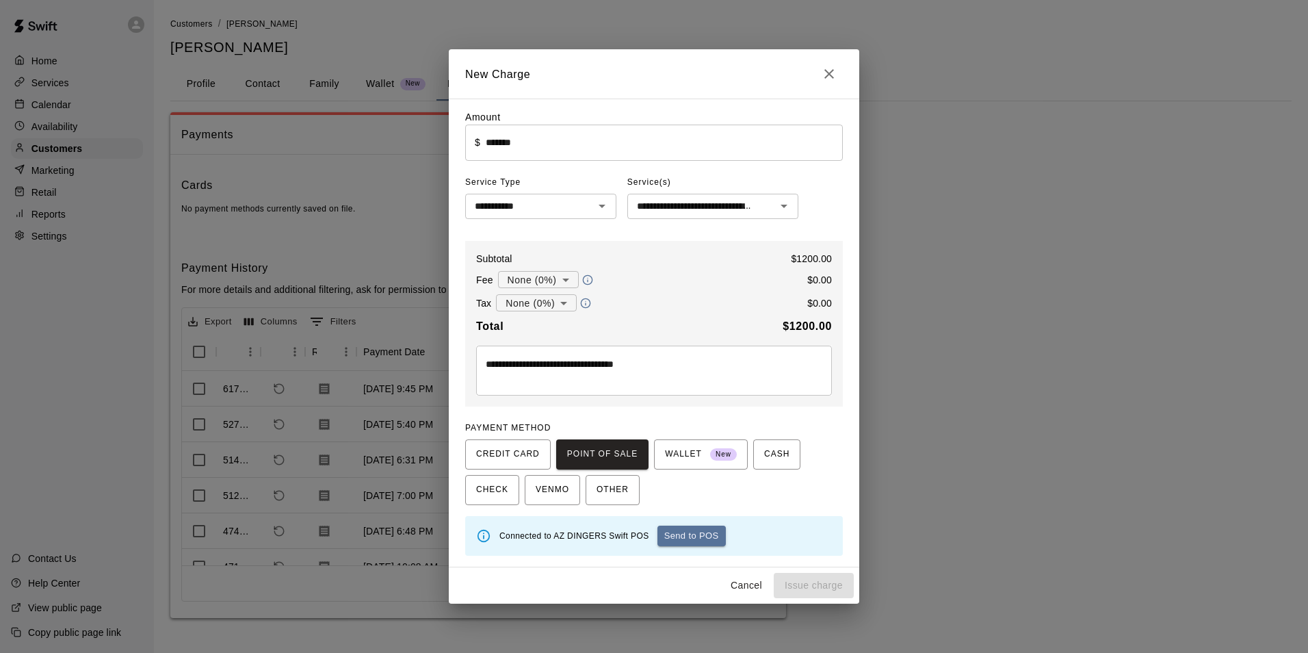
click at [795, 423] on div "PAYMENT METHOD CREDIT CARD POINT OF SALE WALLET New CASH CHECK VENMO OTHER" at bounding box center [654, 461] width 378 height 88
click at [768, 226] on div "**********" at bounding box center [654, 332] width 378 height 445
click at [729, 198] on div "**********" at bounding box center [713, 206] width 171 height 25
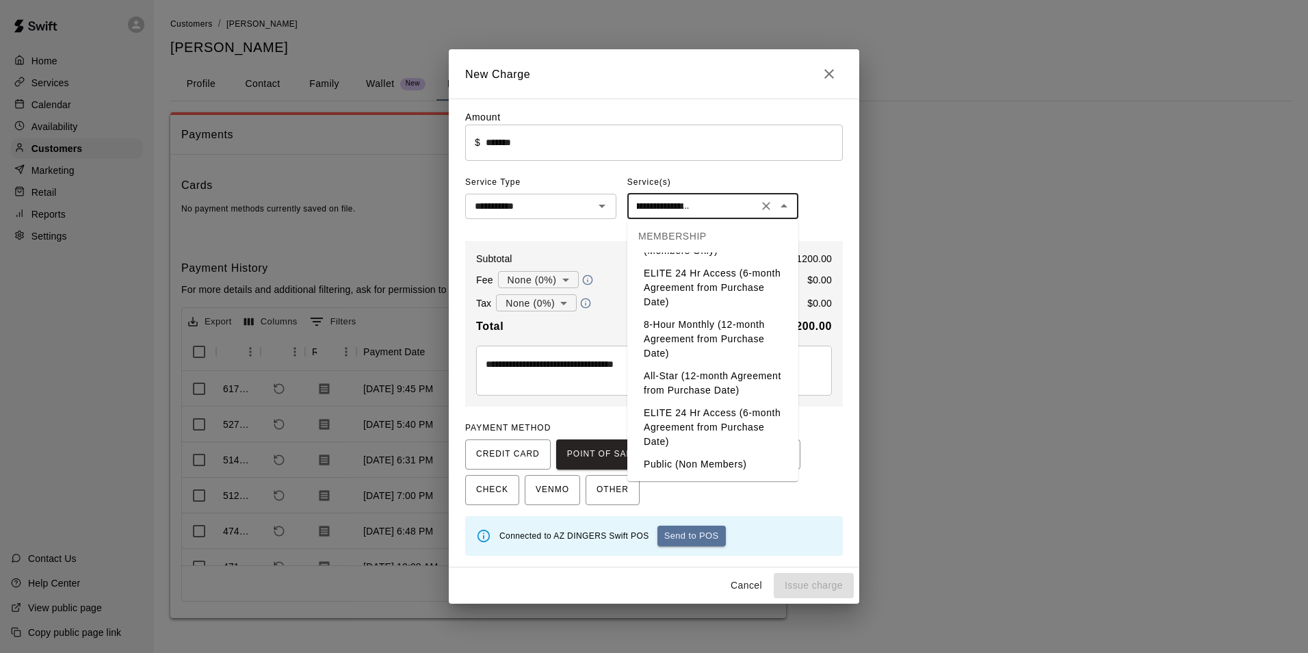
scroll to position [831, 0]
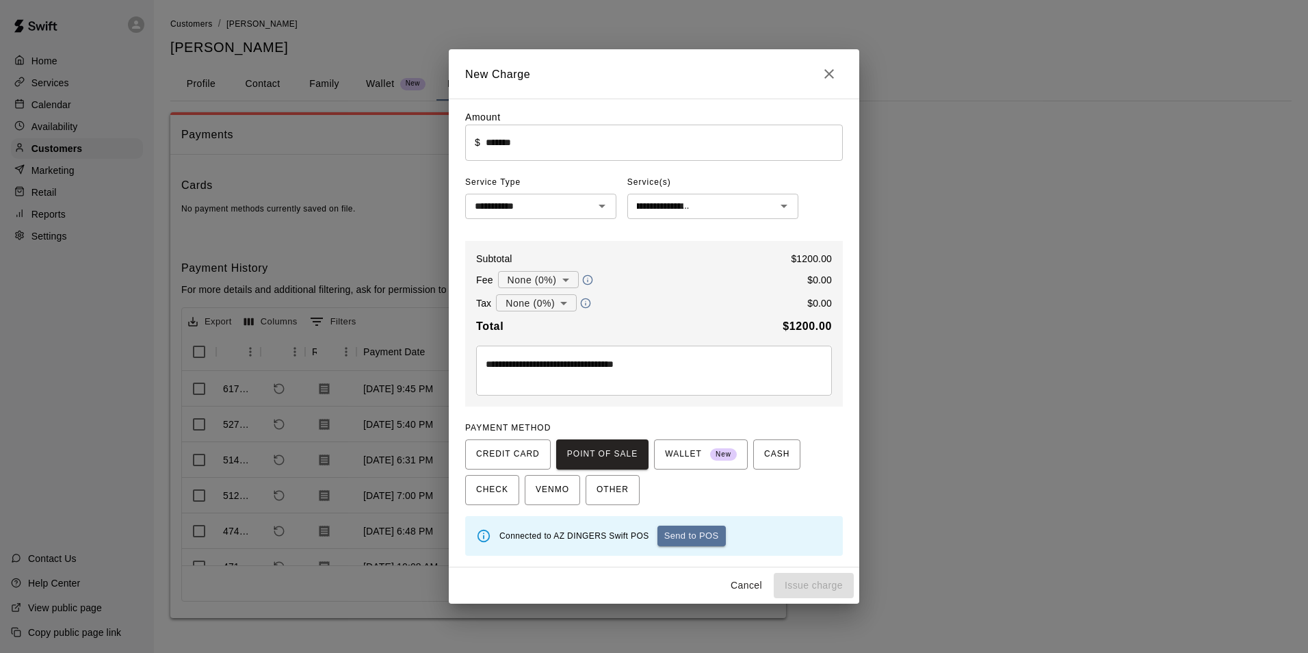
click at [811, 453] on div "CREDIT CARD POINT OF SALE WALLET New CASH CHECK VENMO OTHER" at bounding box center [654, 472] width 378 height 66
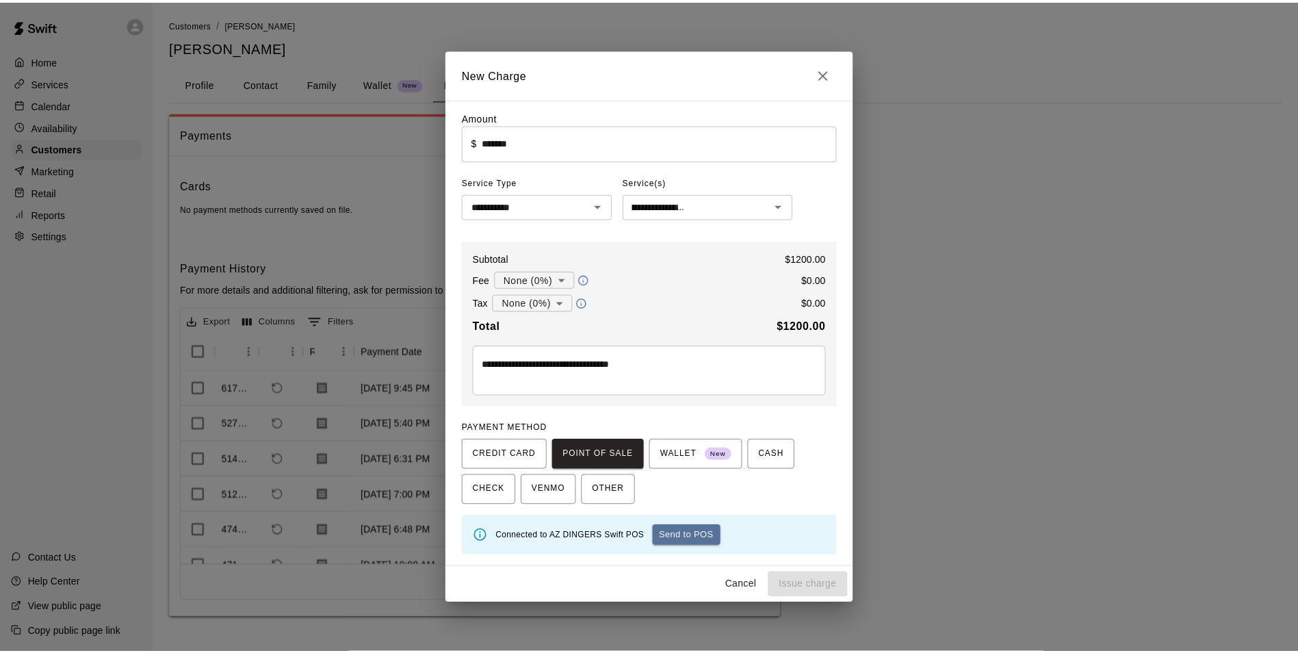
scroll to position [0, 0]
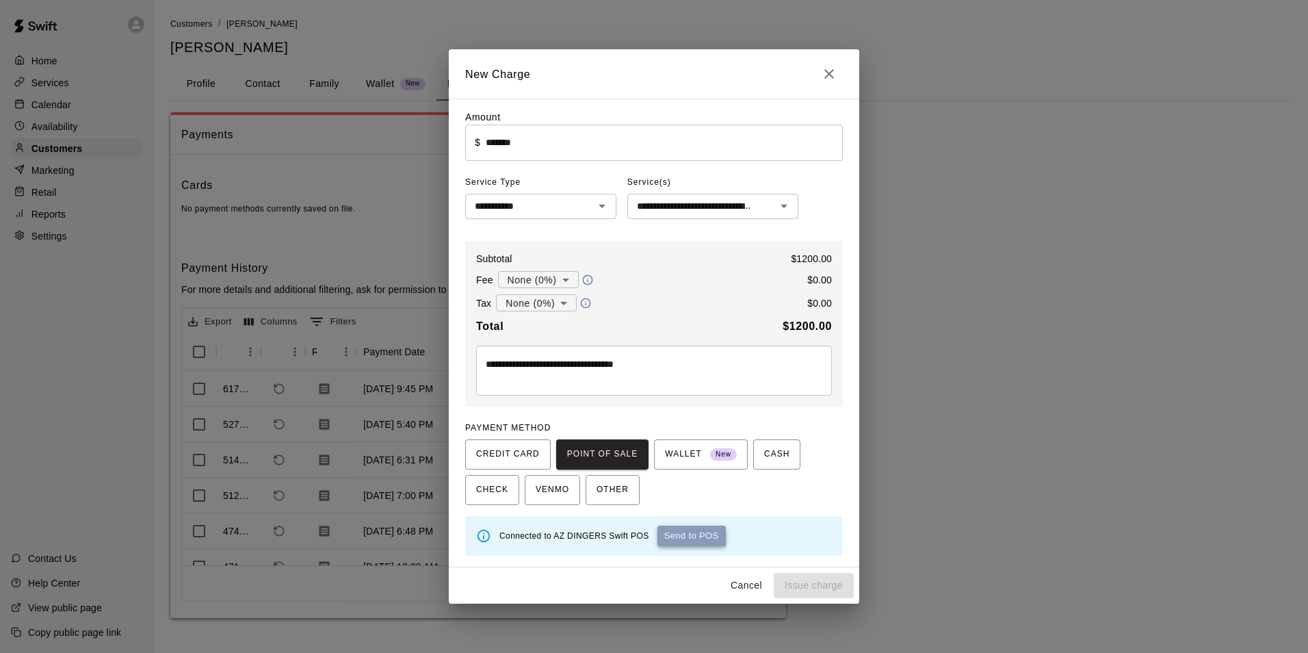
click at [703, 539] on button "Send to POS" at bounding box center [692, 536] width 68 height 21
type input "*"
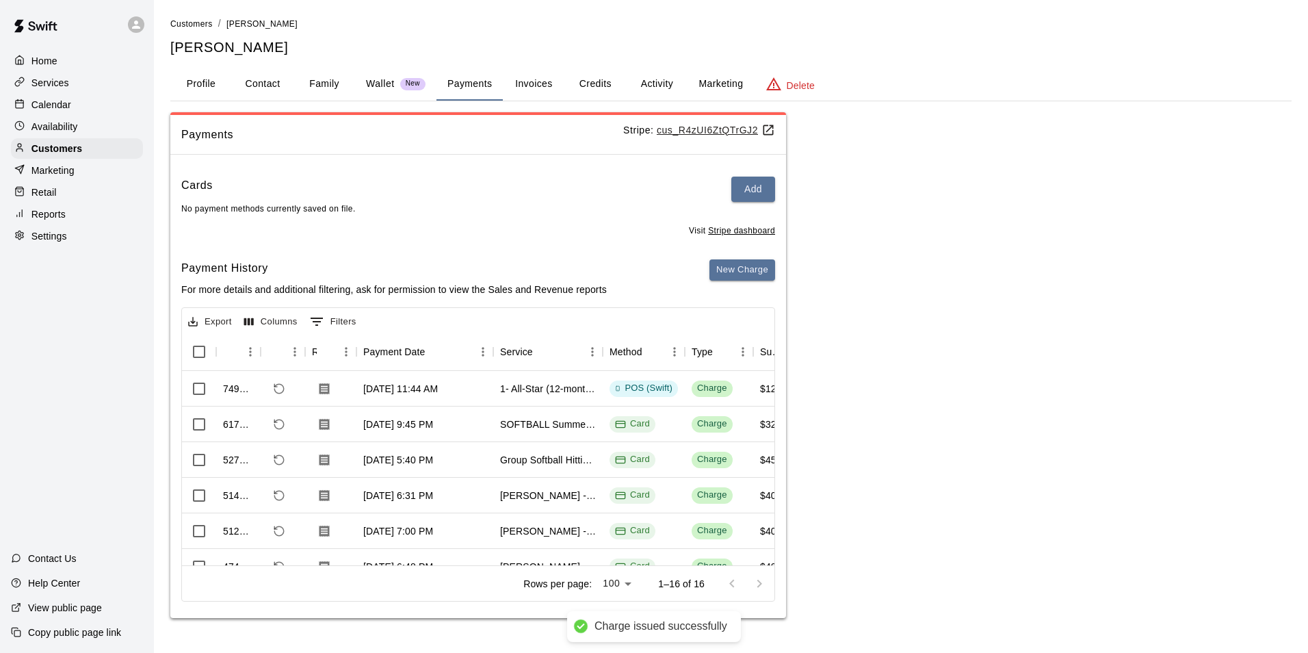
click at [221, 79] on button "Profile" at bounding box center [201, 84] width 62 height 33
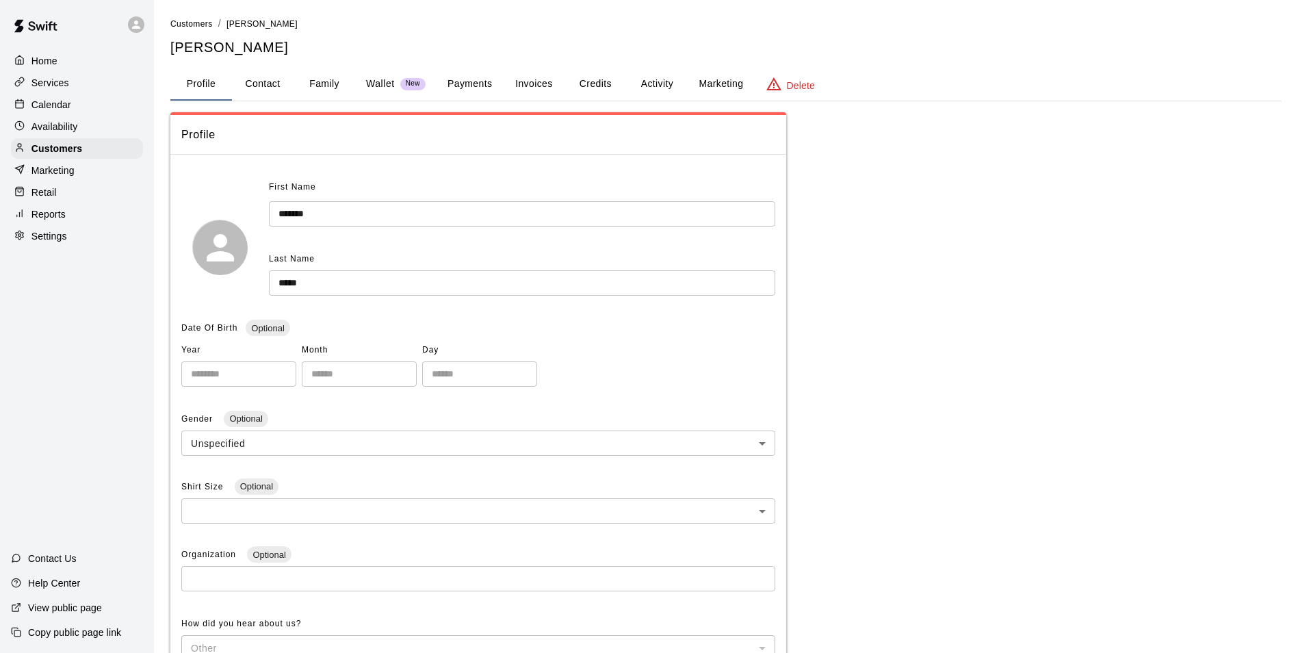
click at [260, 91] on button "Contact" at bounding box center [263, 84] width 62 height 33
select select "**"
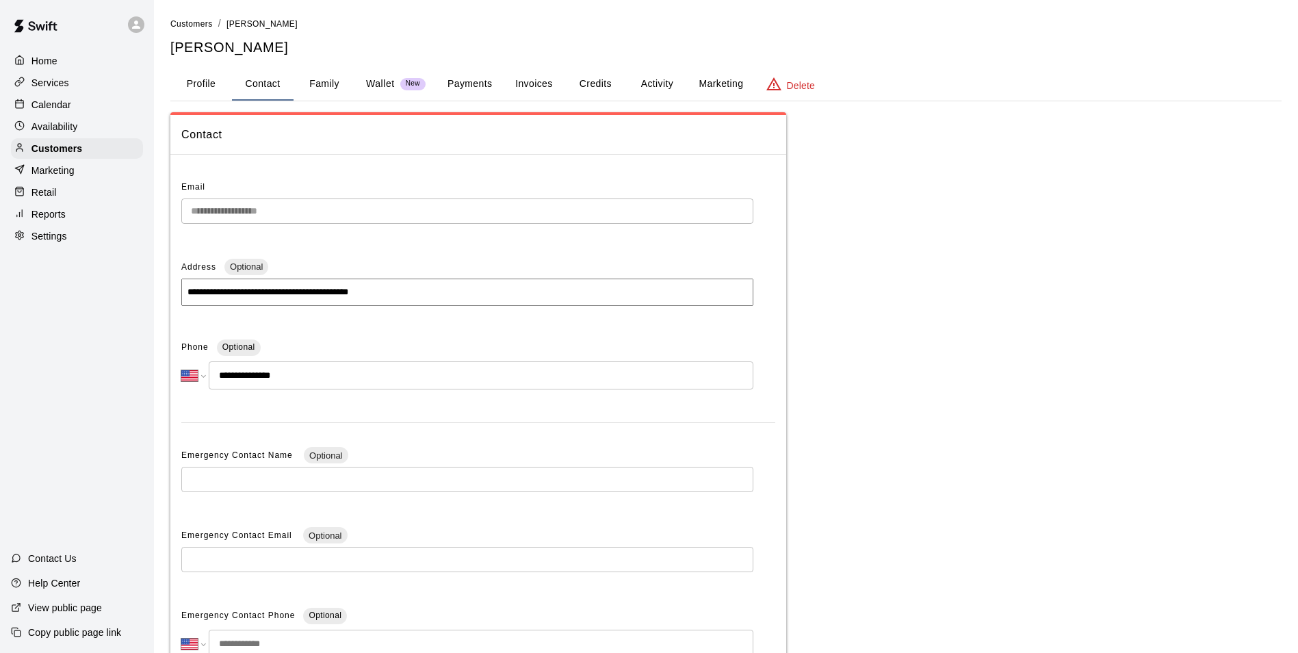
click at [322, 87] on button "Family" at bounding box center [325, 84] width 62 height 33
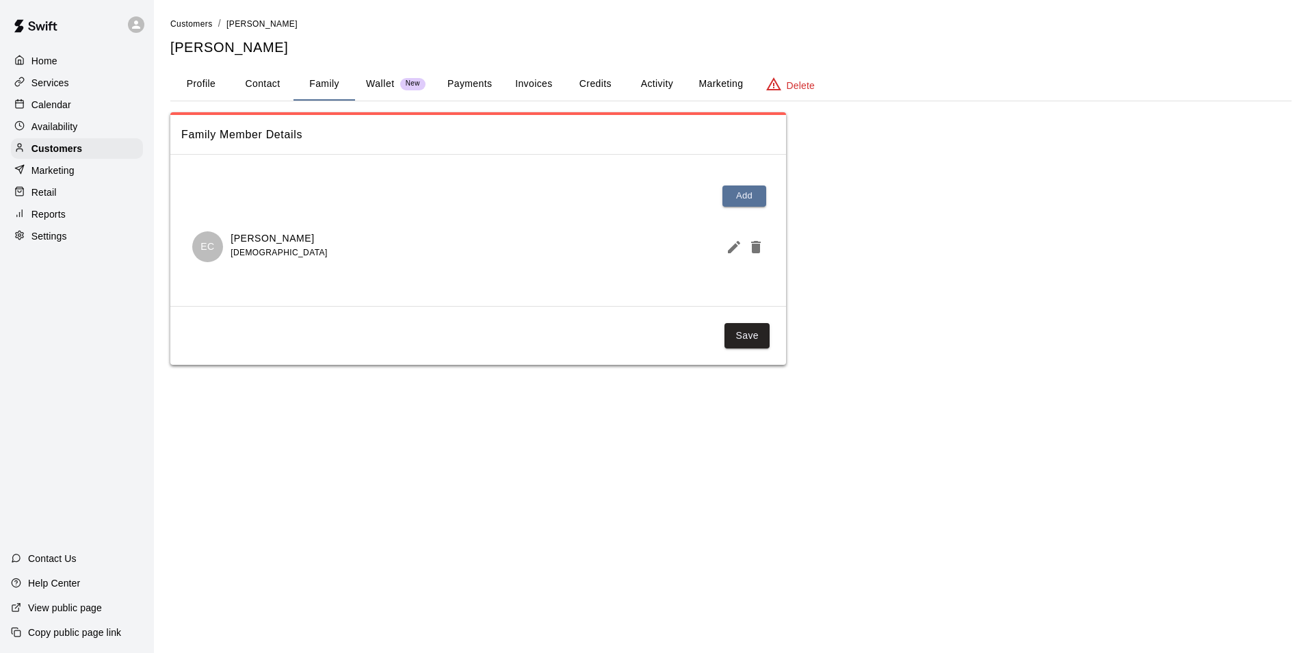
click at [236, 92] on button "Contact" at bounding box center [263, 84] width 62 height 33
select select "**"
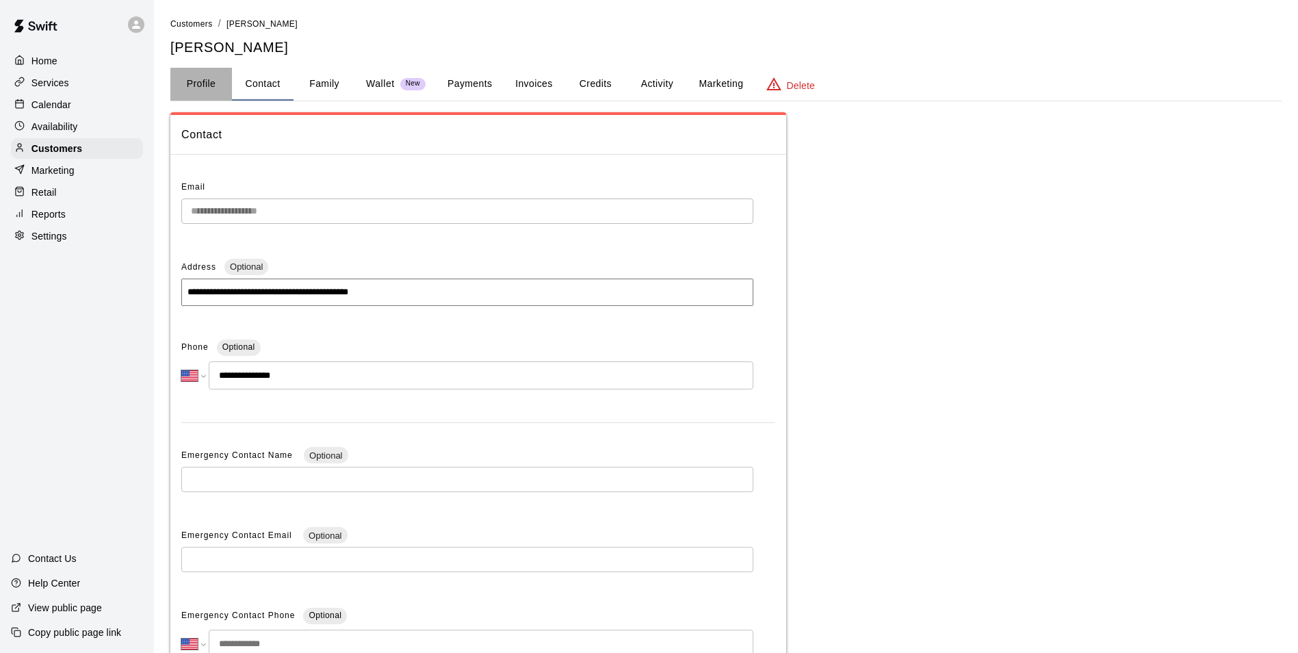
click at [197, 83] on button "Profile" at bounding box center [201, 84] width 62 height 33
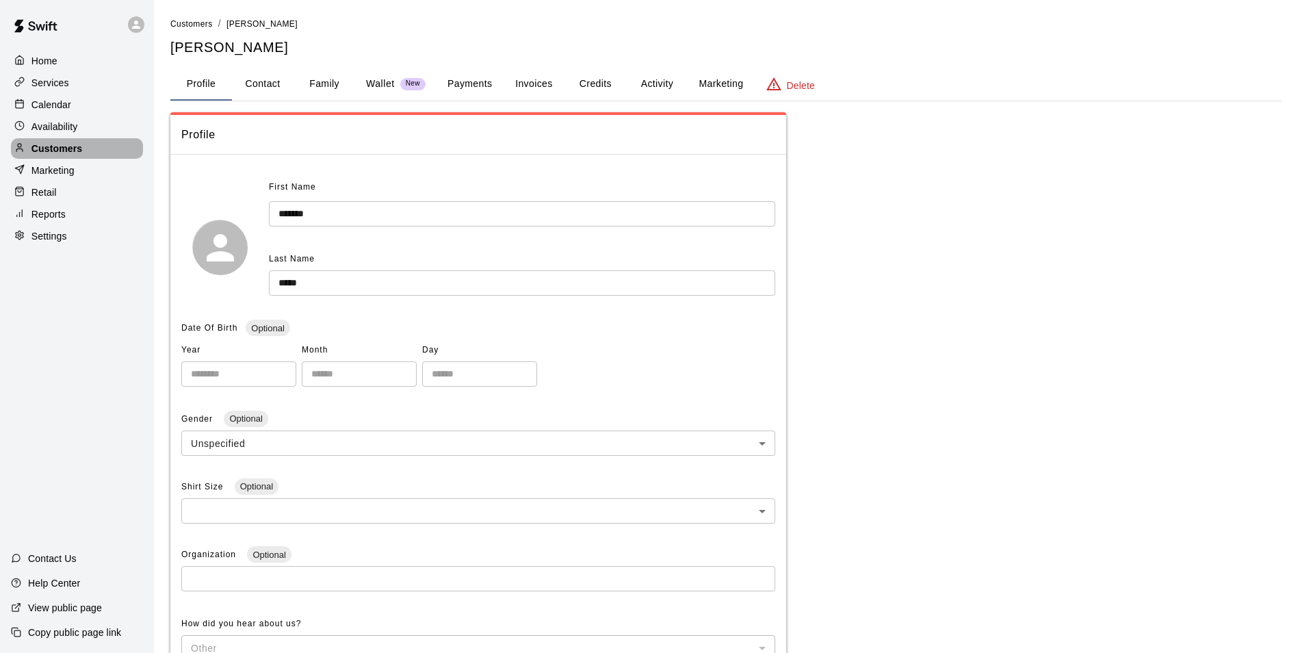
click at [86, 149] on div "Customers" at bounding box center [77, 148] width 132 height 21
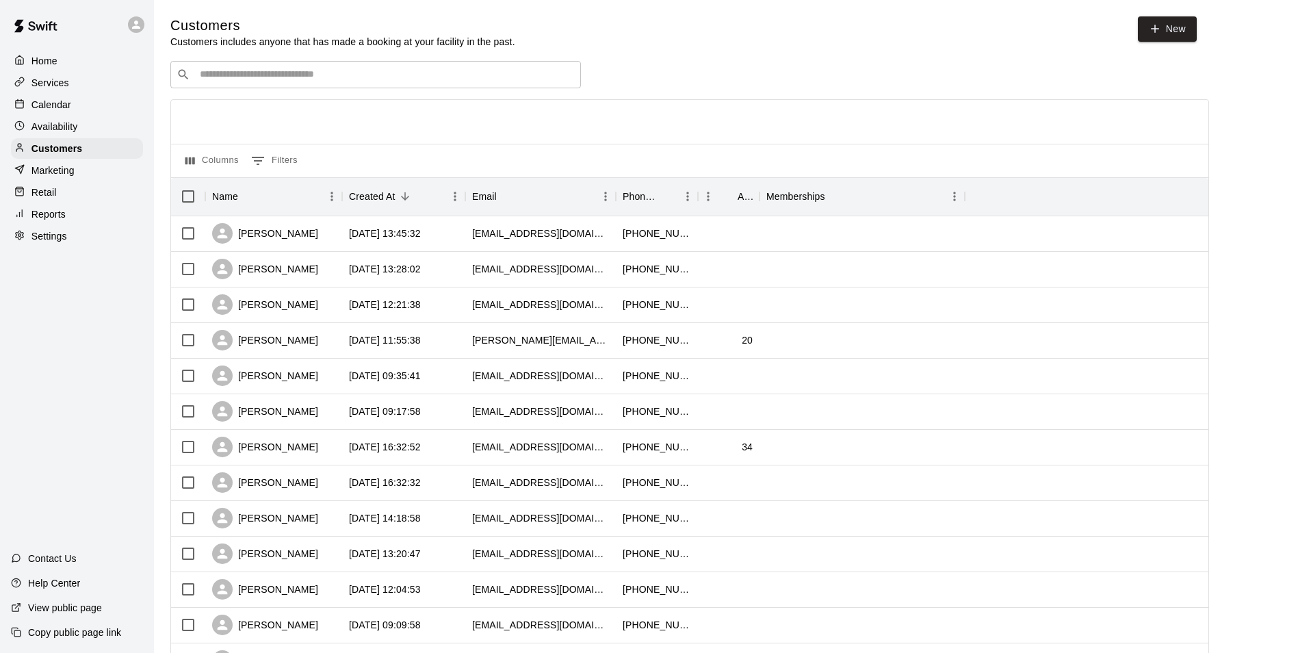
click at [96, 117] on div "Home Services Calendar Availability Customers Marketing Retail Reports Settings" at bounding box center [77, 148] width 154 height 198
click at [96, 111] on div "Calendar" at bounding box center [77, 104] width 132 height 21
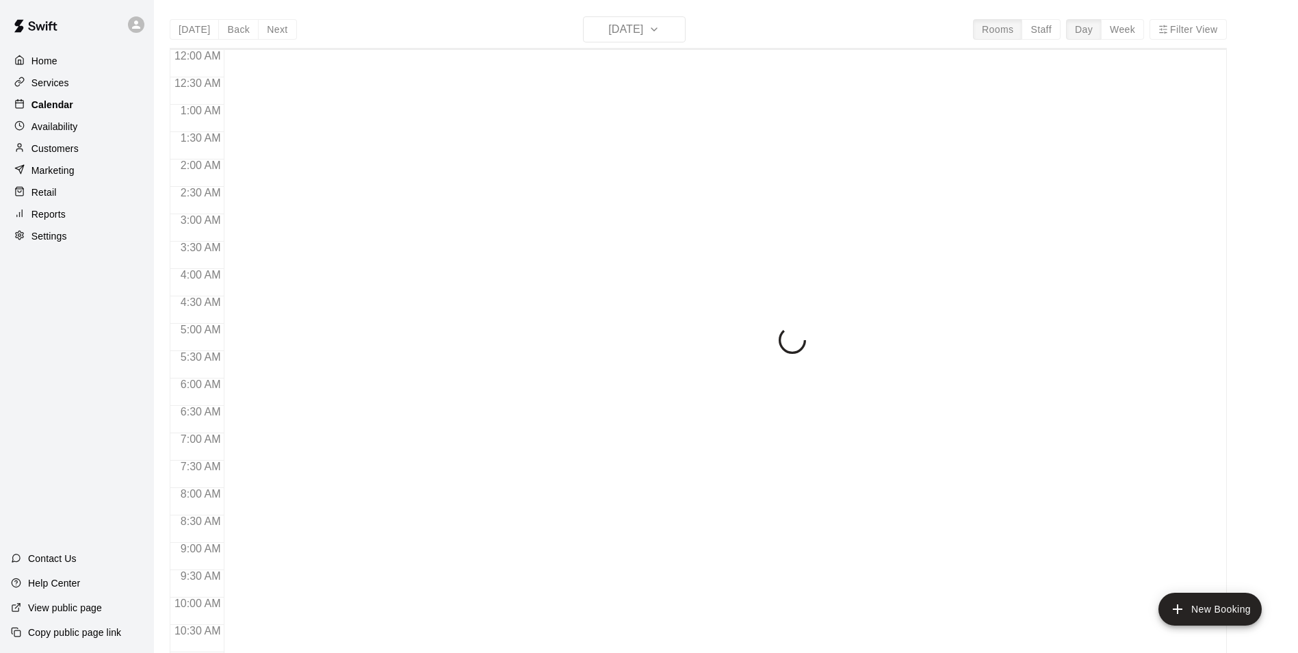
scroll to position [644, 0]
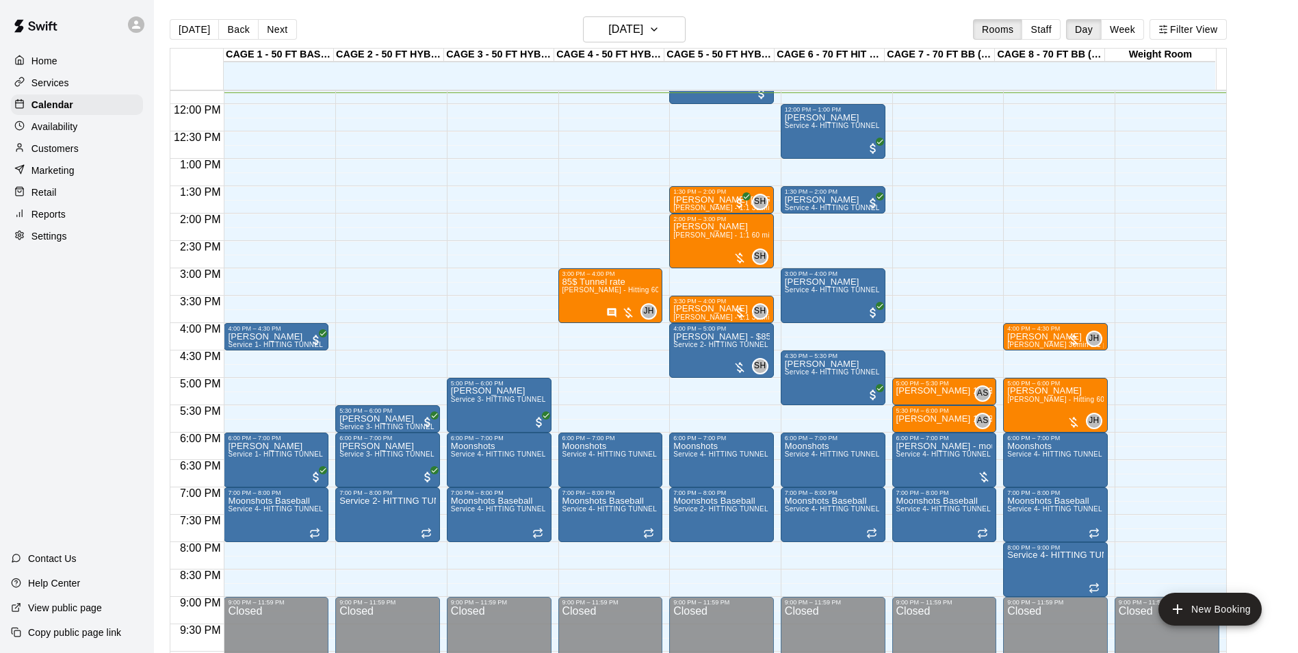
click at [73, 152] on p "Customers" at bounding box center [54, 149] width 47 height 14
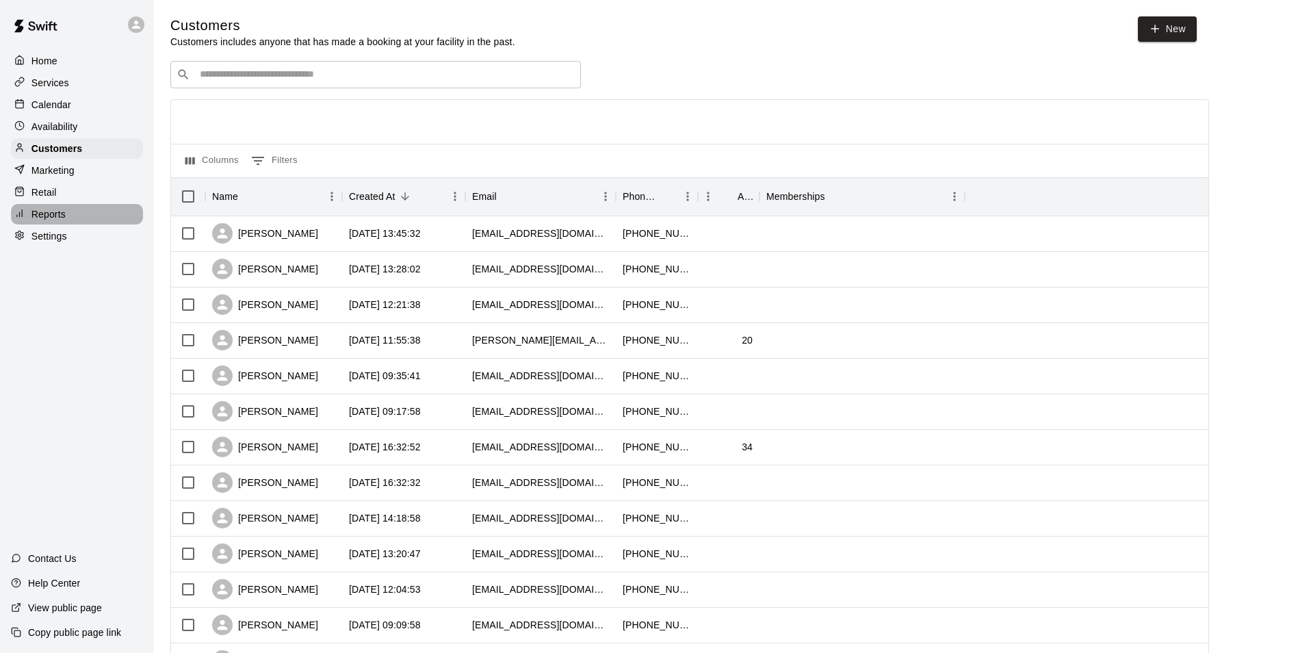
click at [74, 213] on div "Reports" at bounding box center [77, 214] width 132 height 21
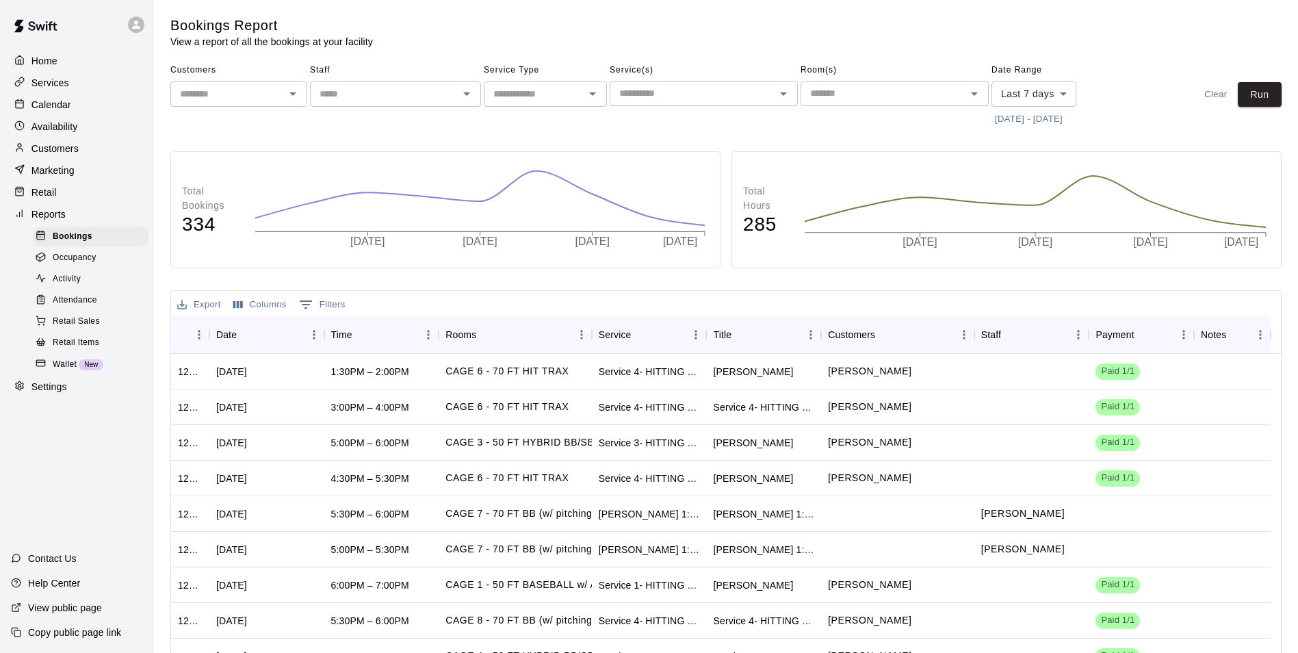
click at [75, 285] on span "Activity" at bounding box center [67, 279] width 28 height 14
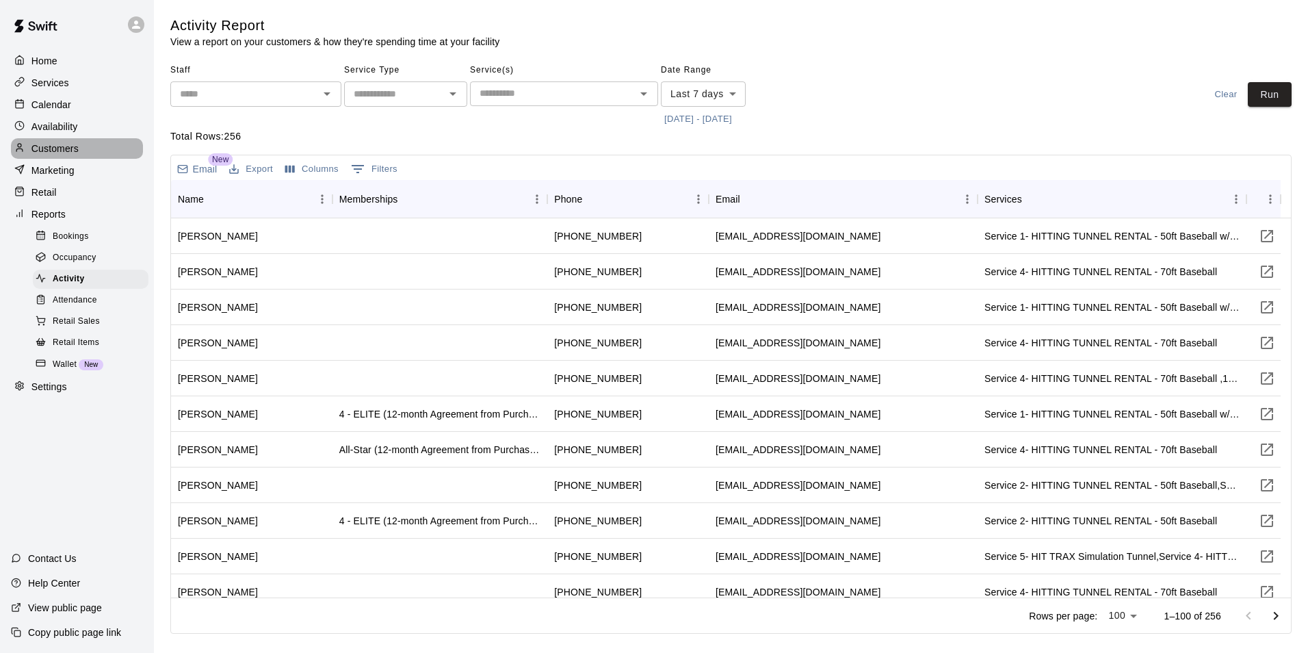
click at [66, 147] on p "Customers" at bounding box center [54, 149] width 47 height 14
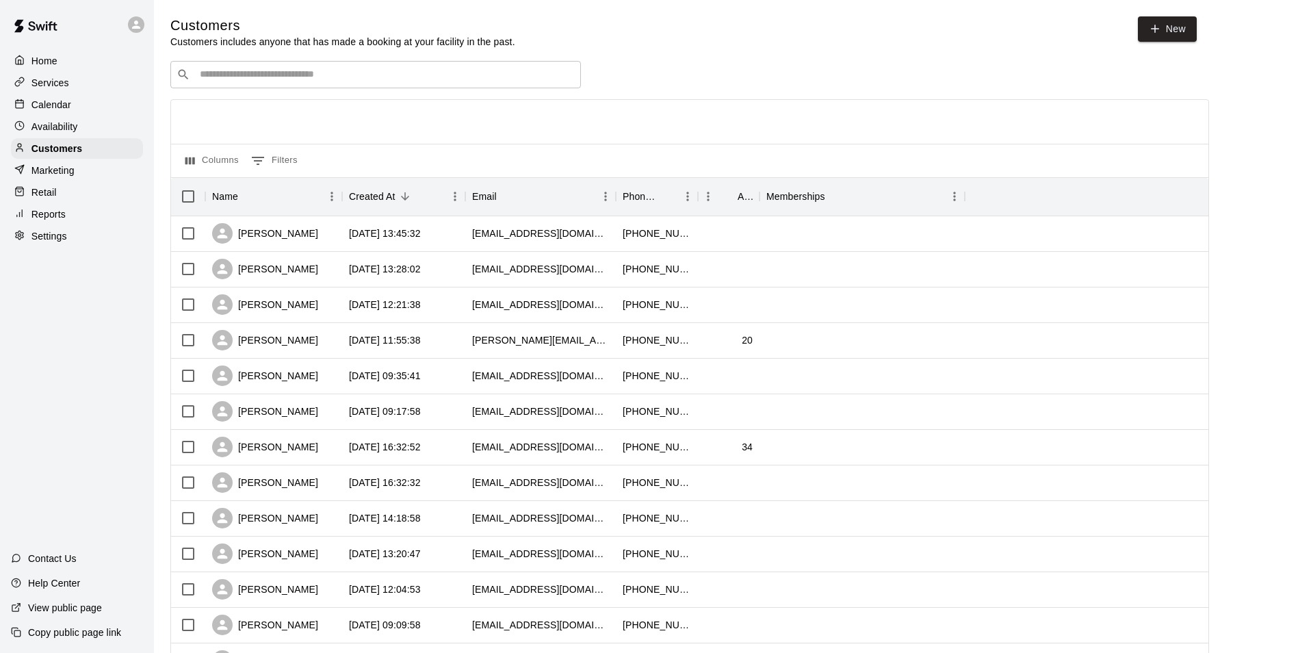
click at [262, 65] on div "​ ​" at bounding box center [375, 74] width 411 height 27
click at [94, 80] on div "Services" at bounding box center [77, 83] width 132 height 21
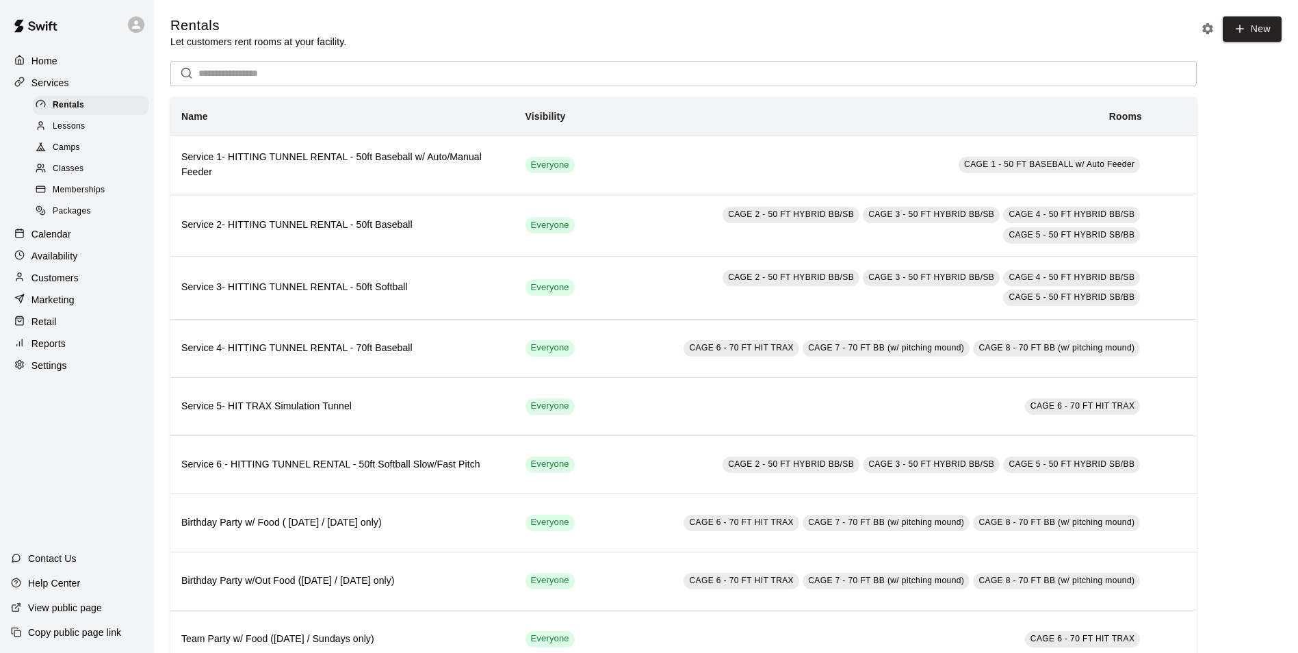
click at [70, 186] on div "Memberships" at bounding box center [91, 190] width 116 height 19
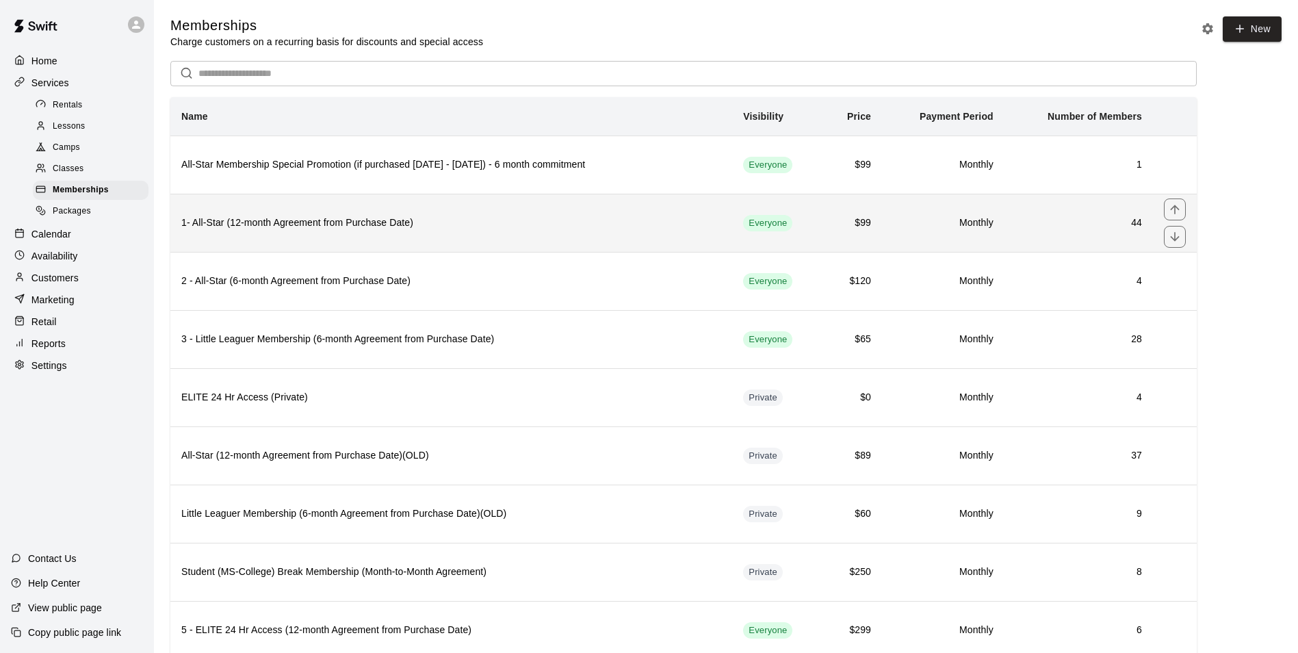
click at [395, 229] on h6 "1- All-Star (12-month Agreement from Purchase Date)" at bounding box center [451, 223] width 540 height 15
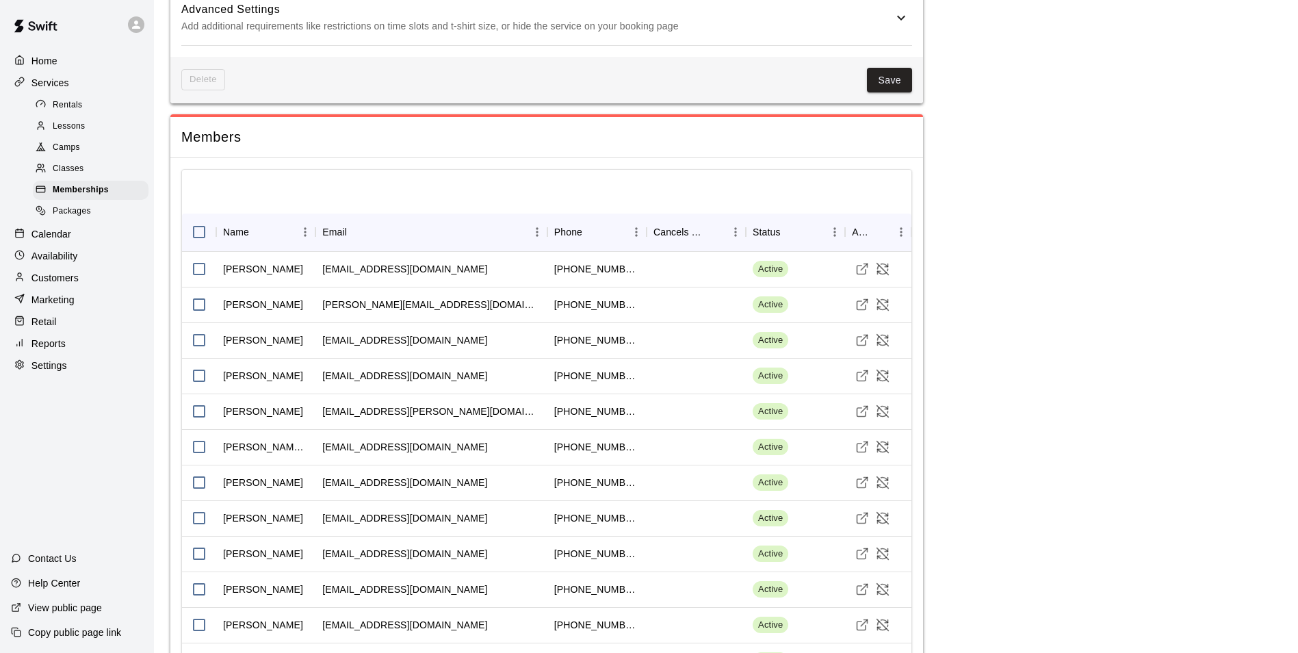
scroll to position [2427, 0]
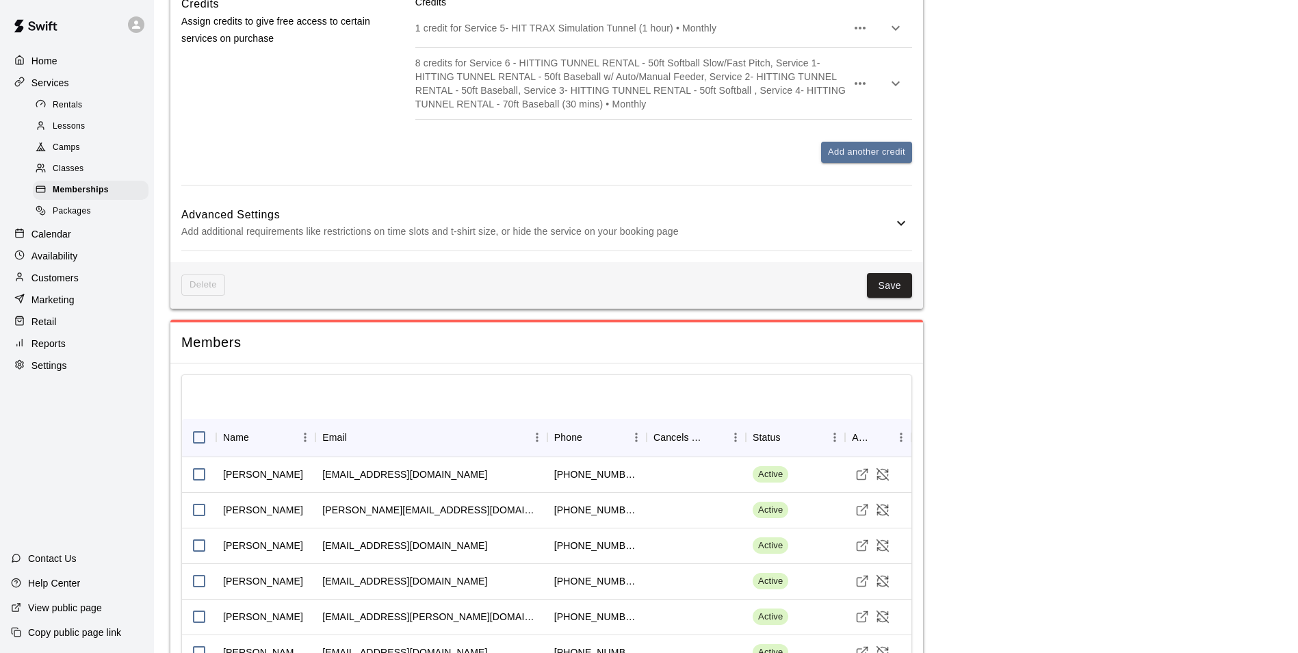
click at [37, 63] on p "Home" at bounding box center [44, 61] width 26 height 14
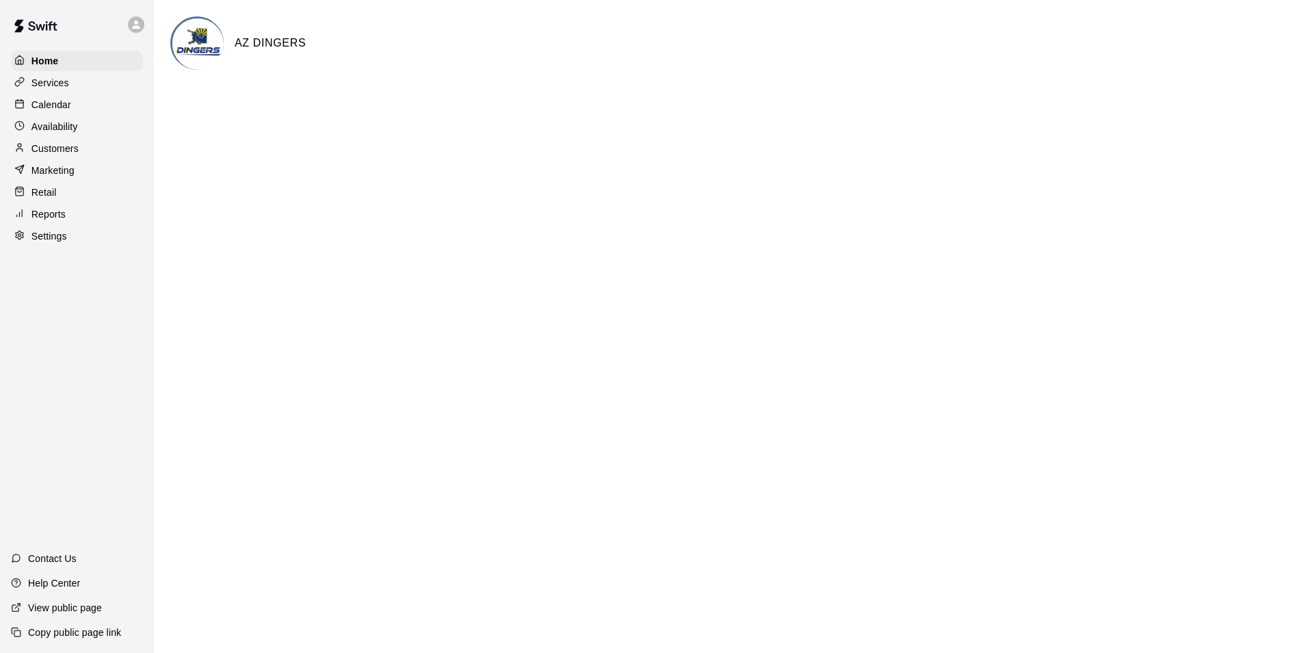
click at [66, 80] on p "Services" at bounding box center [50, 83] width 38 height 14
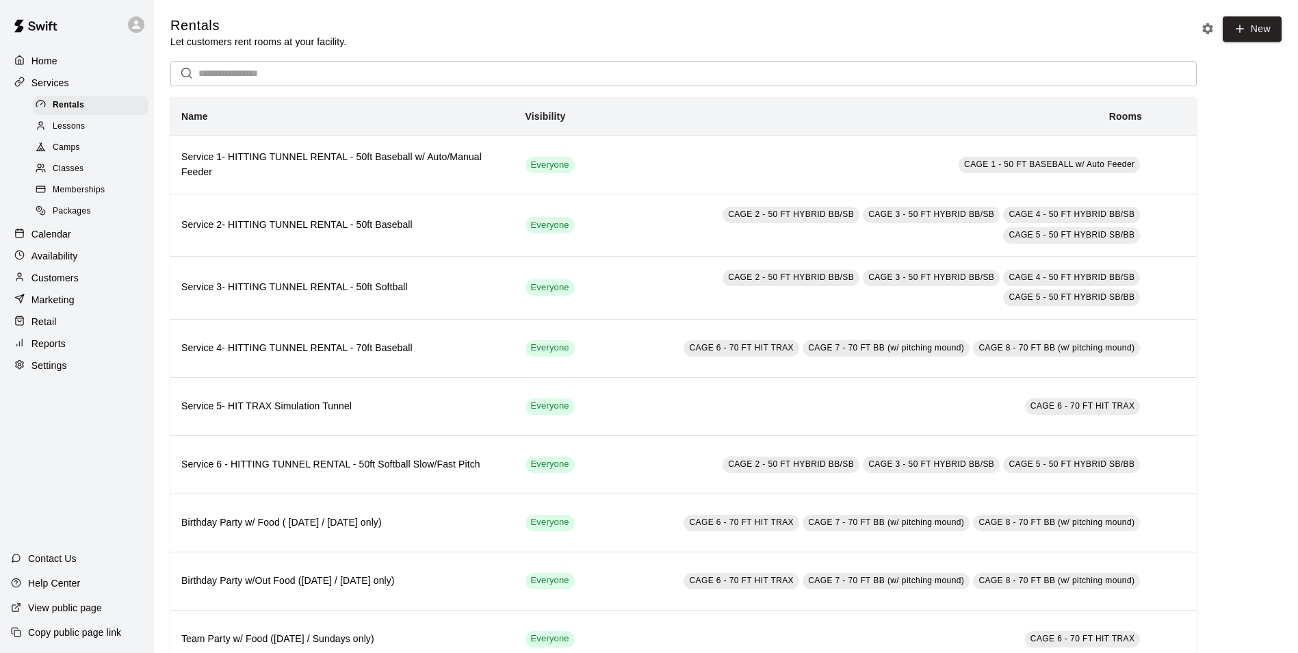
click at [70, 279] on p "Customers" at bounding box center [54, 278] width 47 height 14
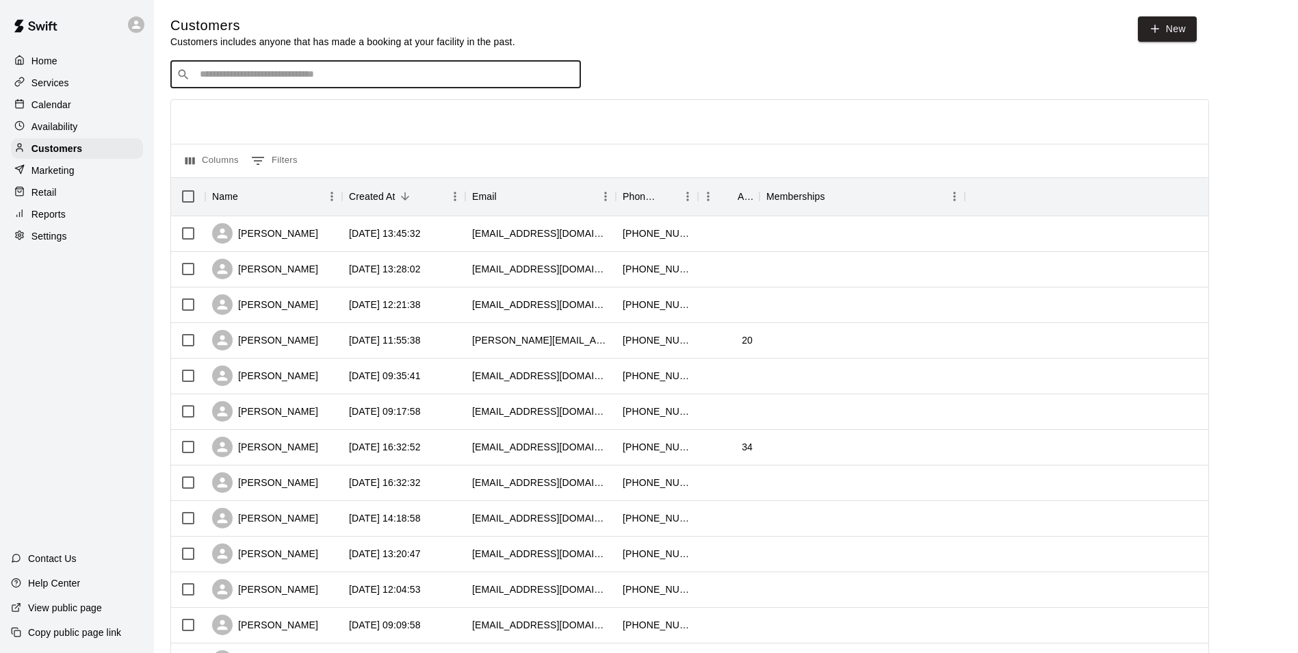
click at [313, 79] on input "Search customers by name or email" at bounding box center [385, 75] width 379 height 14
type input "*****"
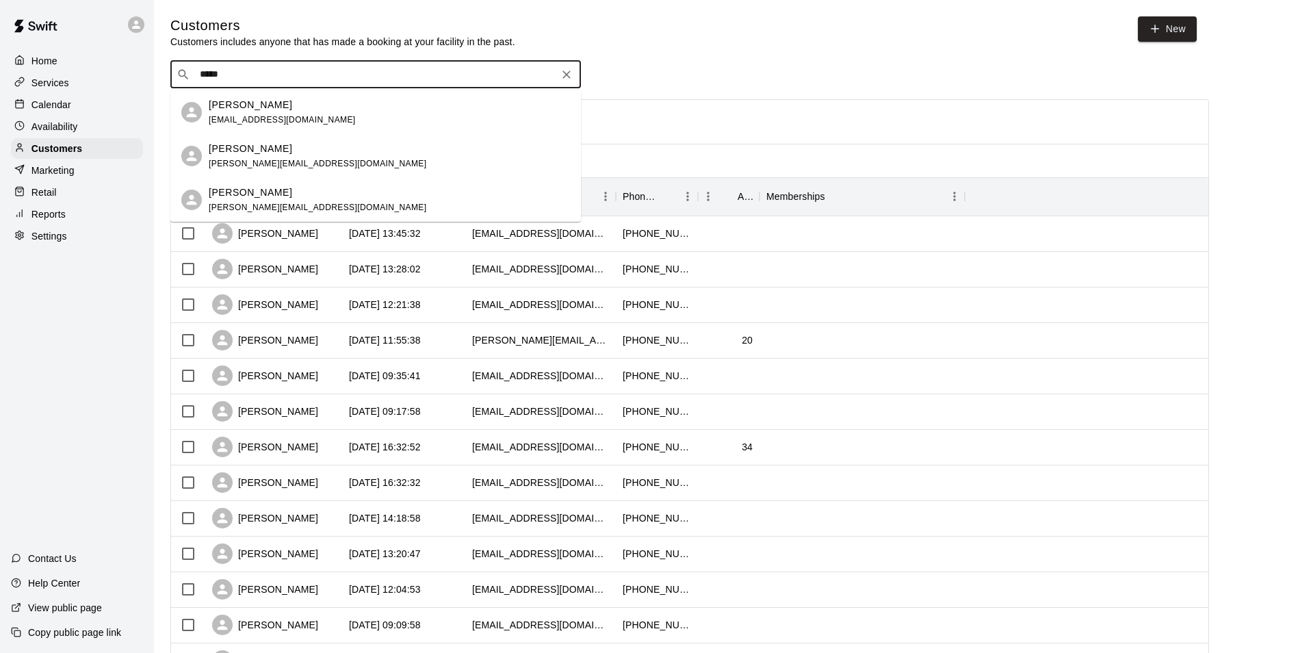
click at [271, 99] on div "[PERSON_NAME]" at bounding box center [282, 105] width 147 height 14
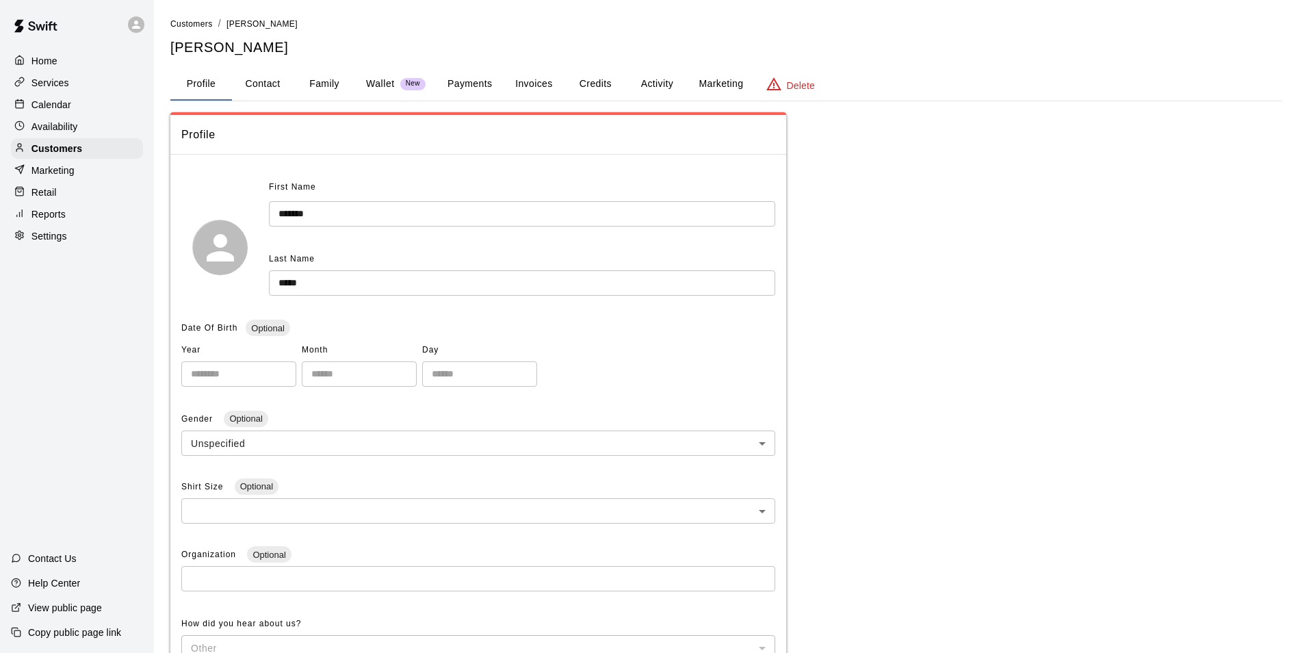
click at [469, 79] on button "Payments" at bounding box center [470, 84] width 66 height 33
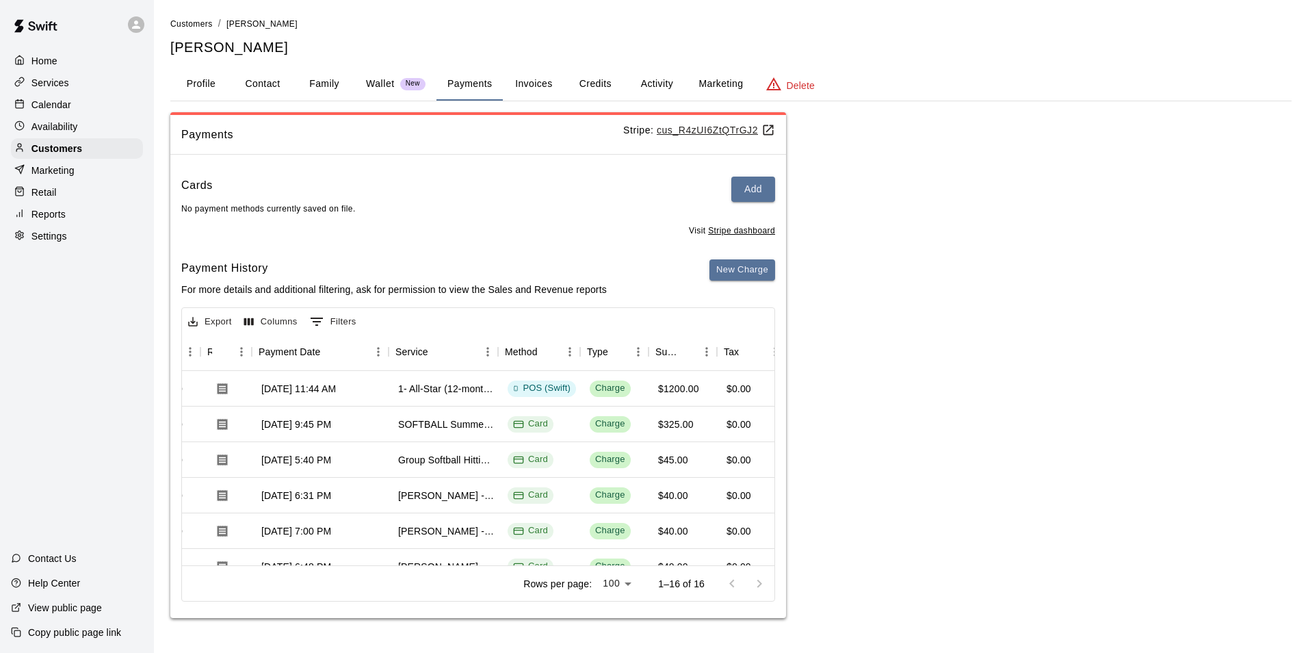
scroll to position [0, 105]
click at [347, 545] on div "[DATE] 7:00 PM" at bounding box center [320, 531] width 137 height 36
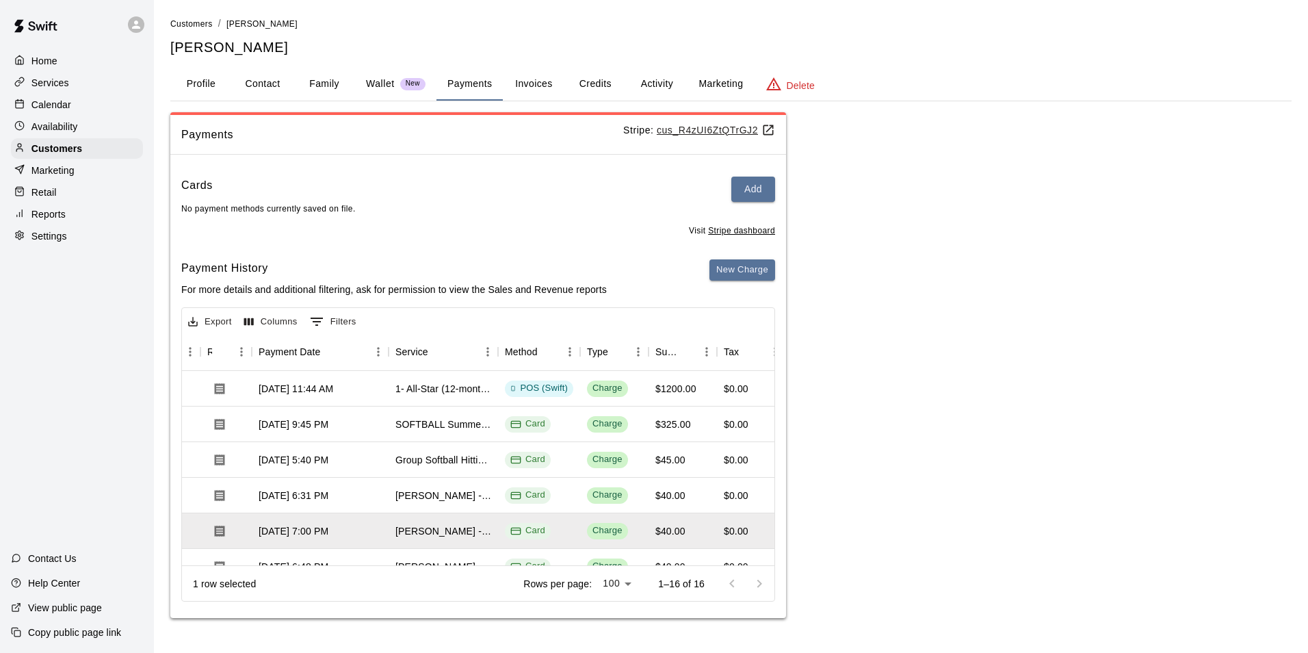
click at [348, 565] on div "1 row selected Rows per page: 100 *** 1–16 of 16" at bounding box center [478, 583] width 593 height 36
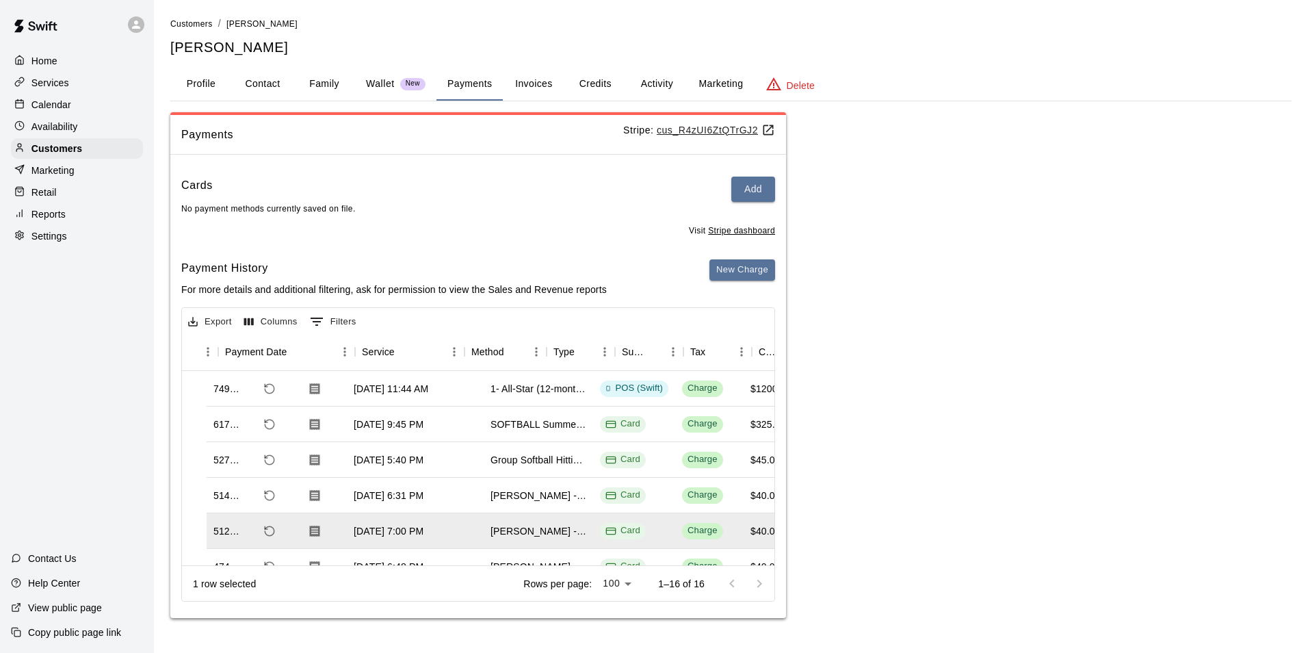
scroll to position [0, 0]
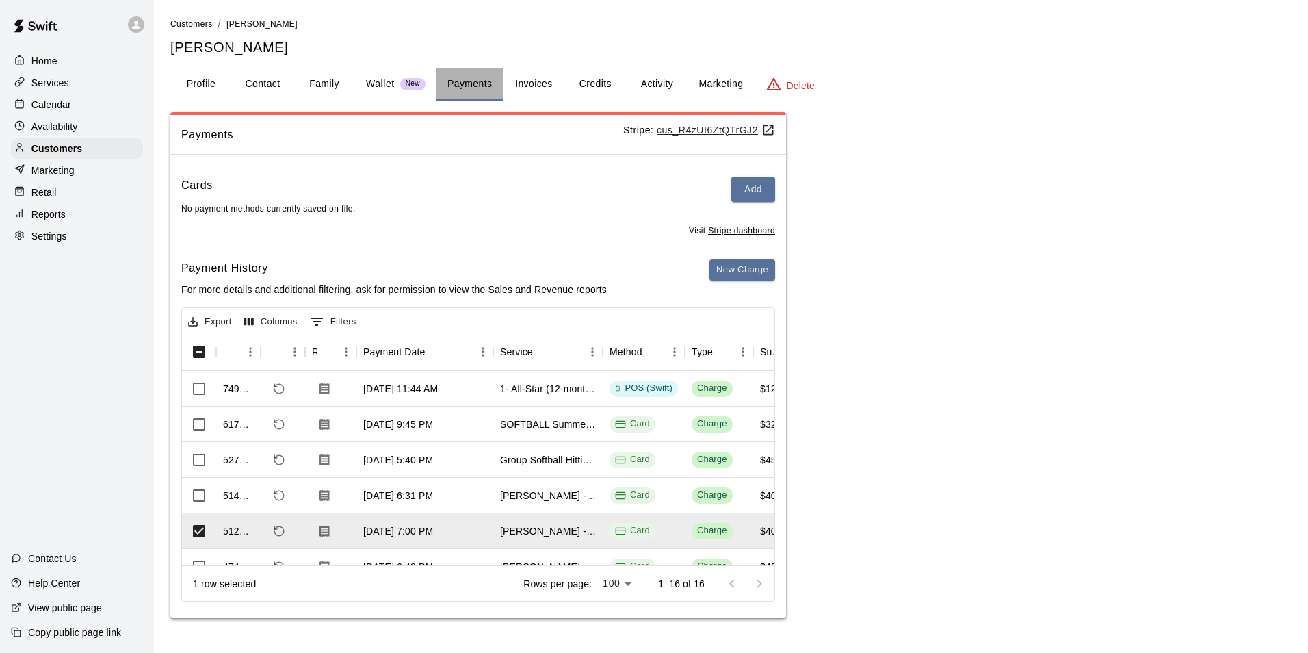
click at [443, 77] on button "Payments" at bounding box center [470, 84] width 66 height 33
click at [476, 386] on div "[DATE] 11:44 AM" at bounding box center [425, 389] width 137 height 36
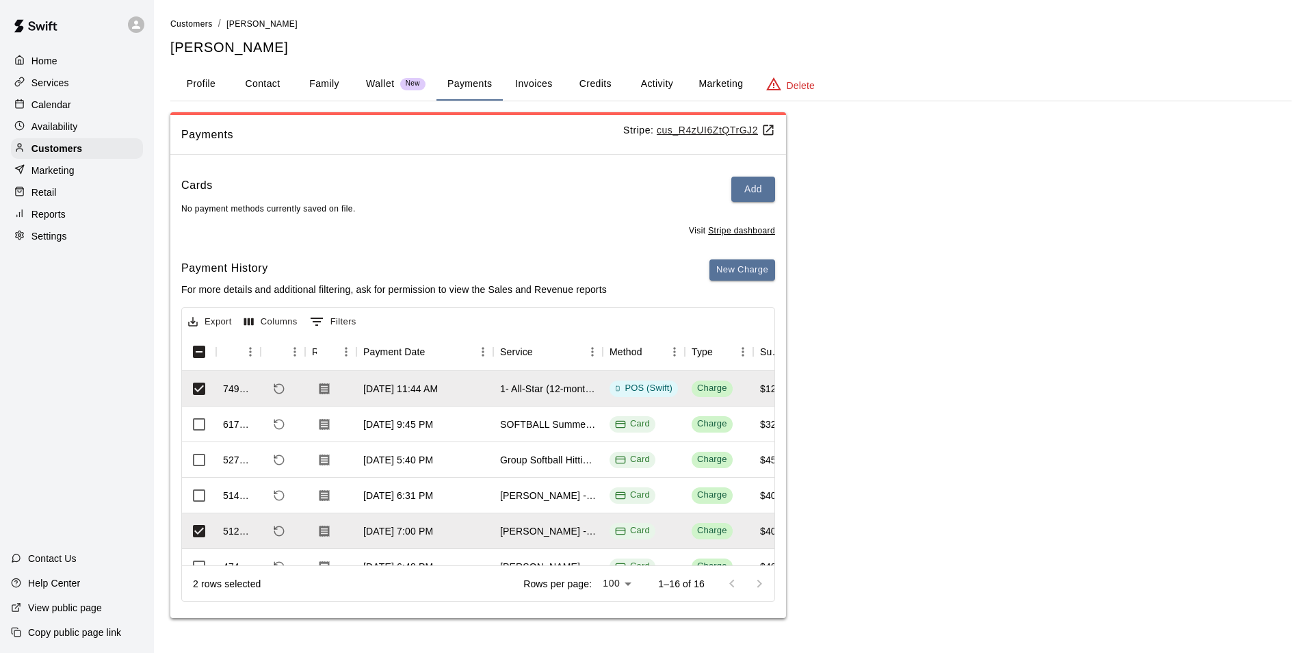
click at [525, 257] on div "Cards Add No payment methods currently saved on file. Visit Stripe dashboard Pa…" at bounding box center [478, 392] width 616 height 452
click at [546, 76] on button "Invoices" at bounding box center [534, 84] width 62 height 33
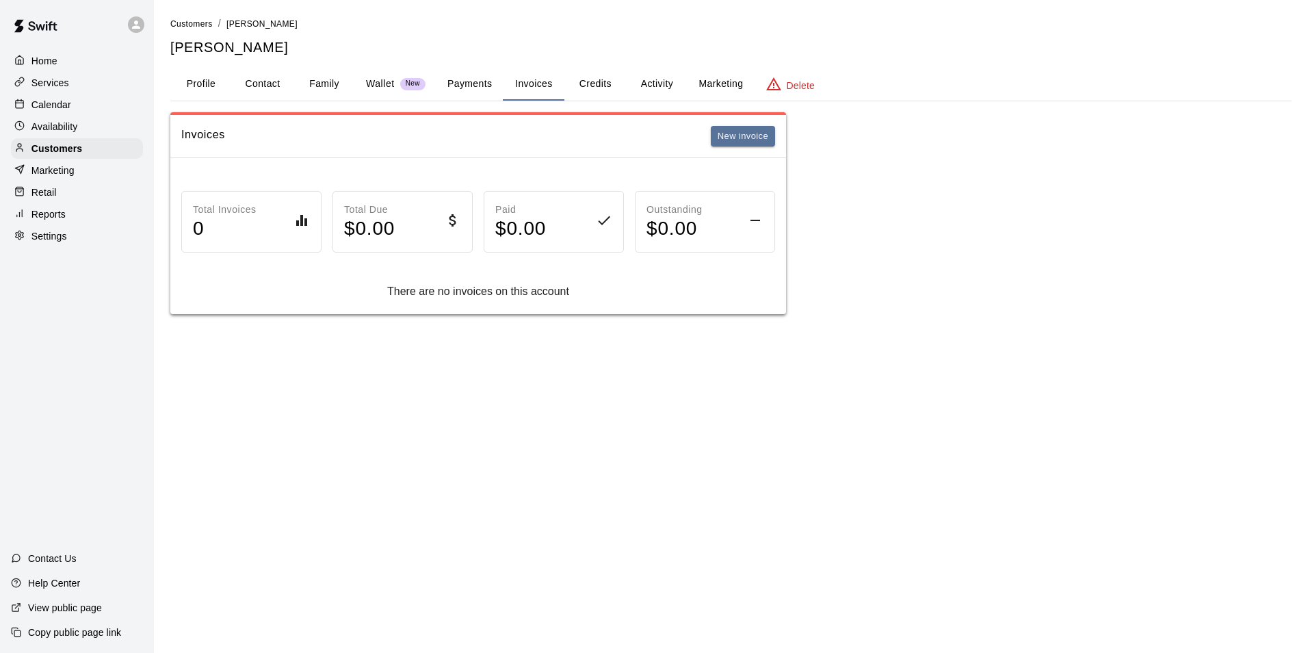
click at [682, 75] on button "Activity" at bounding box center [657, 84] width 62 height 33
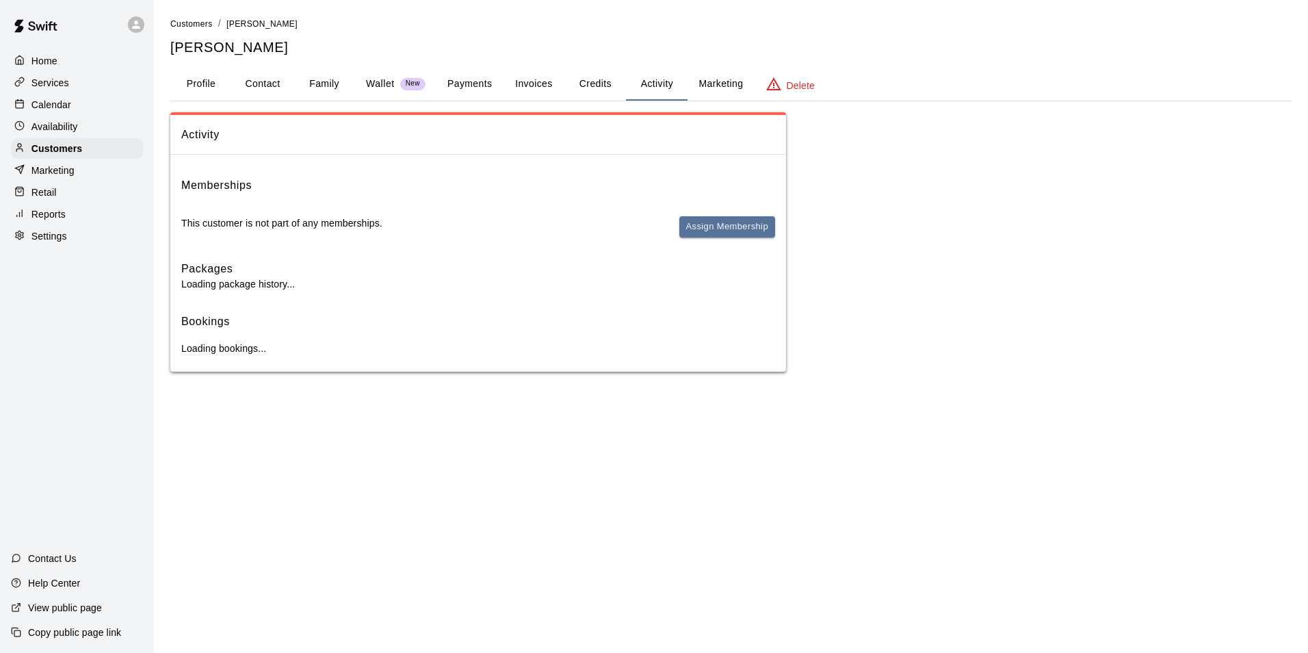
click at [675, 77] on button "Activity" at bounding box center [657, 84] width 62 height 33
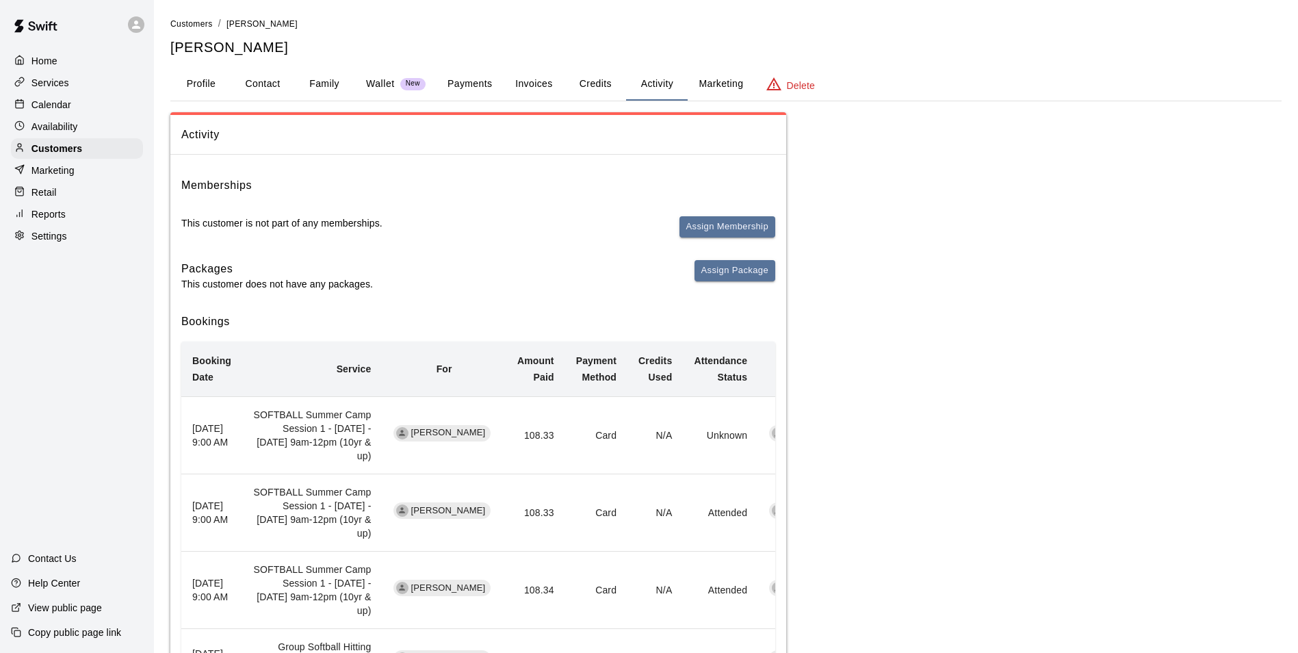
click at [434, 29] on ol "Customers / [PERSON_NAME]" at bounding box center [725, 23] width 1111 height 15
click at [703, 220] on button "Assign Membership" at bounding box center [728, 226] width 96 height 21
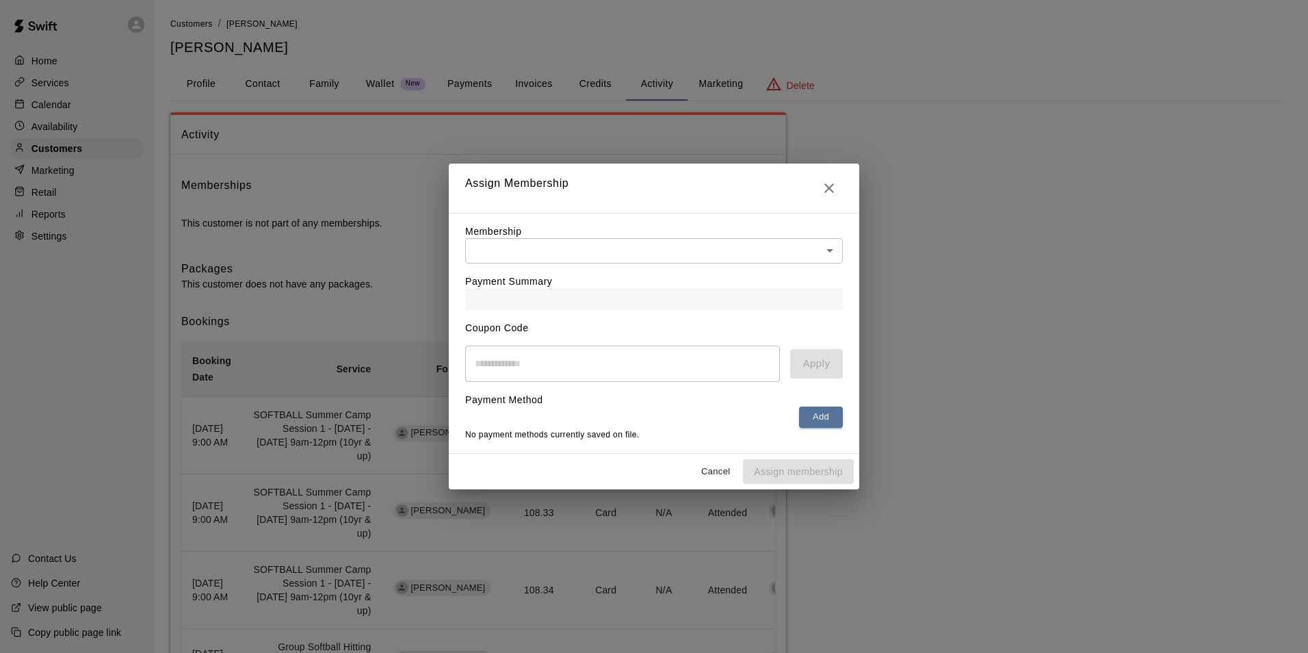
click at [687, 235] on body "Home Services Calendar Availability Customers Marketing Retail Reports Settings…" at bounding box center [654, 577] width 1308 height 1154
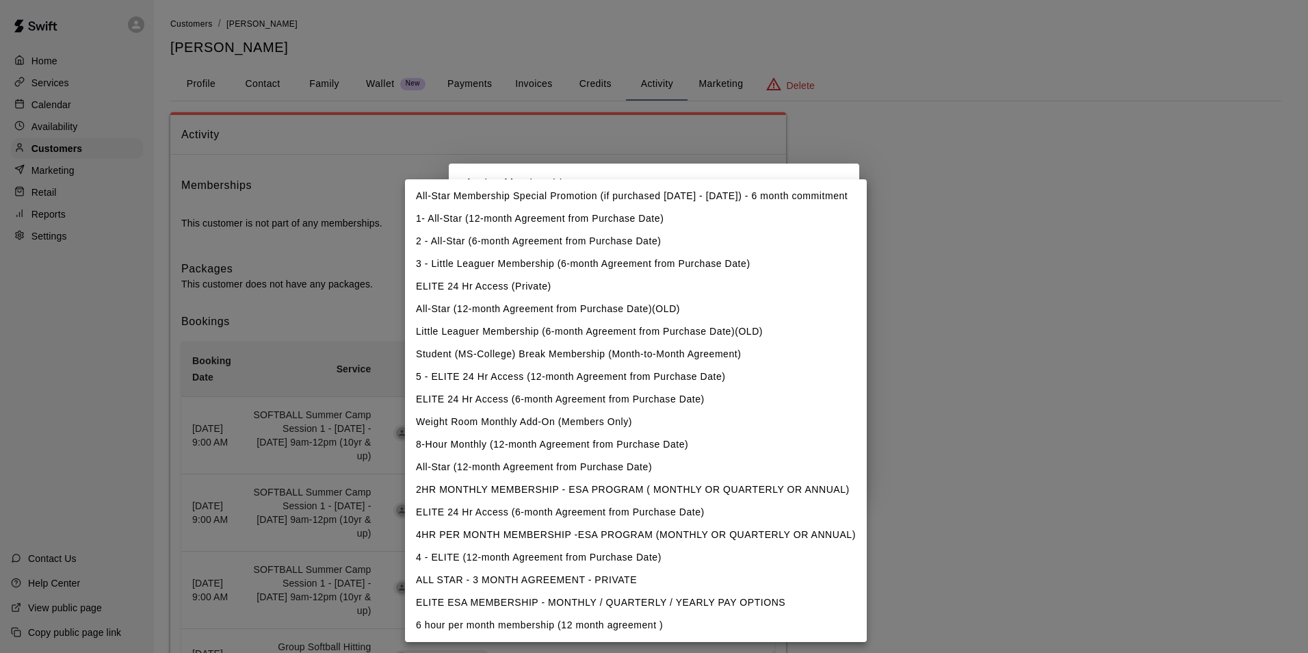
click at [516, 537] on li "4HR PER MONTH MEMBERSHIP -ESA PROGRAM (MONTHLY OR QUARTERLY OR ANNUAL)" at bounding box center [636, 535] width 462 height 23
type input "**********"
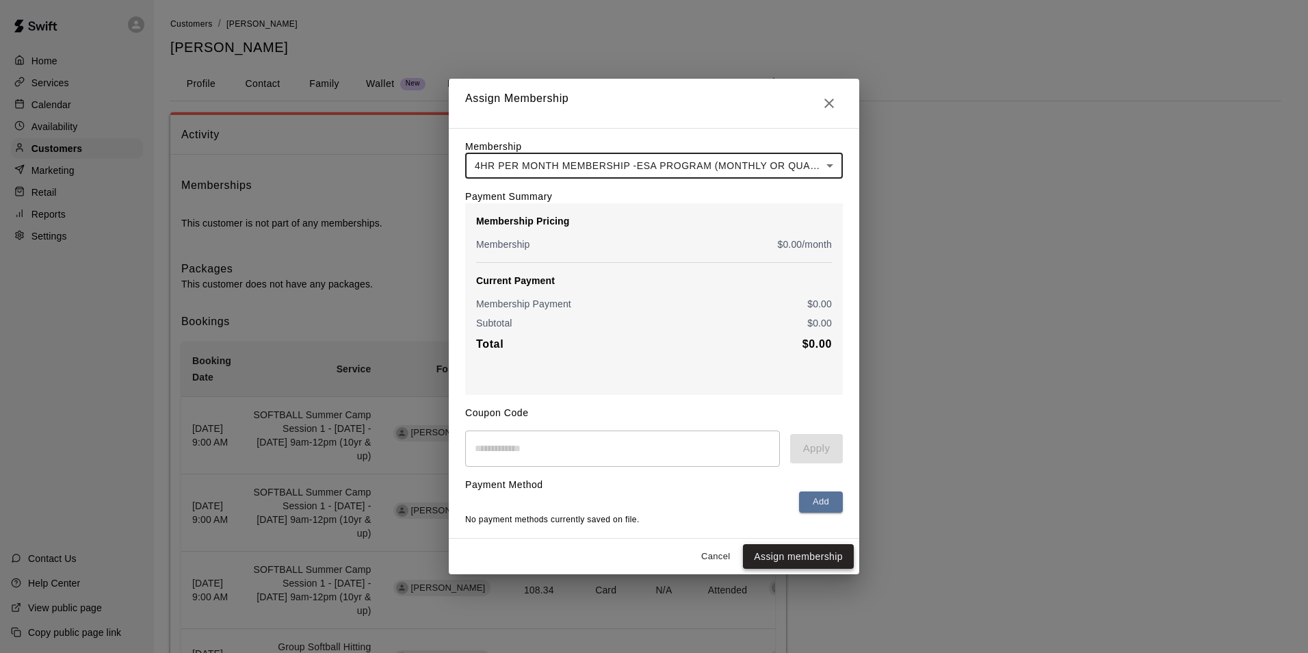
click at [773, 558] on button "Assign membership" at bounding box center [798, 556] width 111 height 25
